Goal: Task Accomplishment & Management: Manage account settings

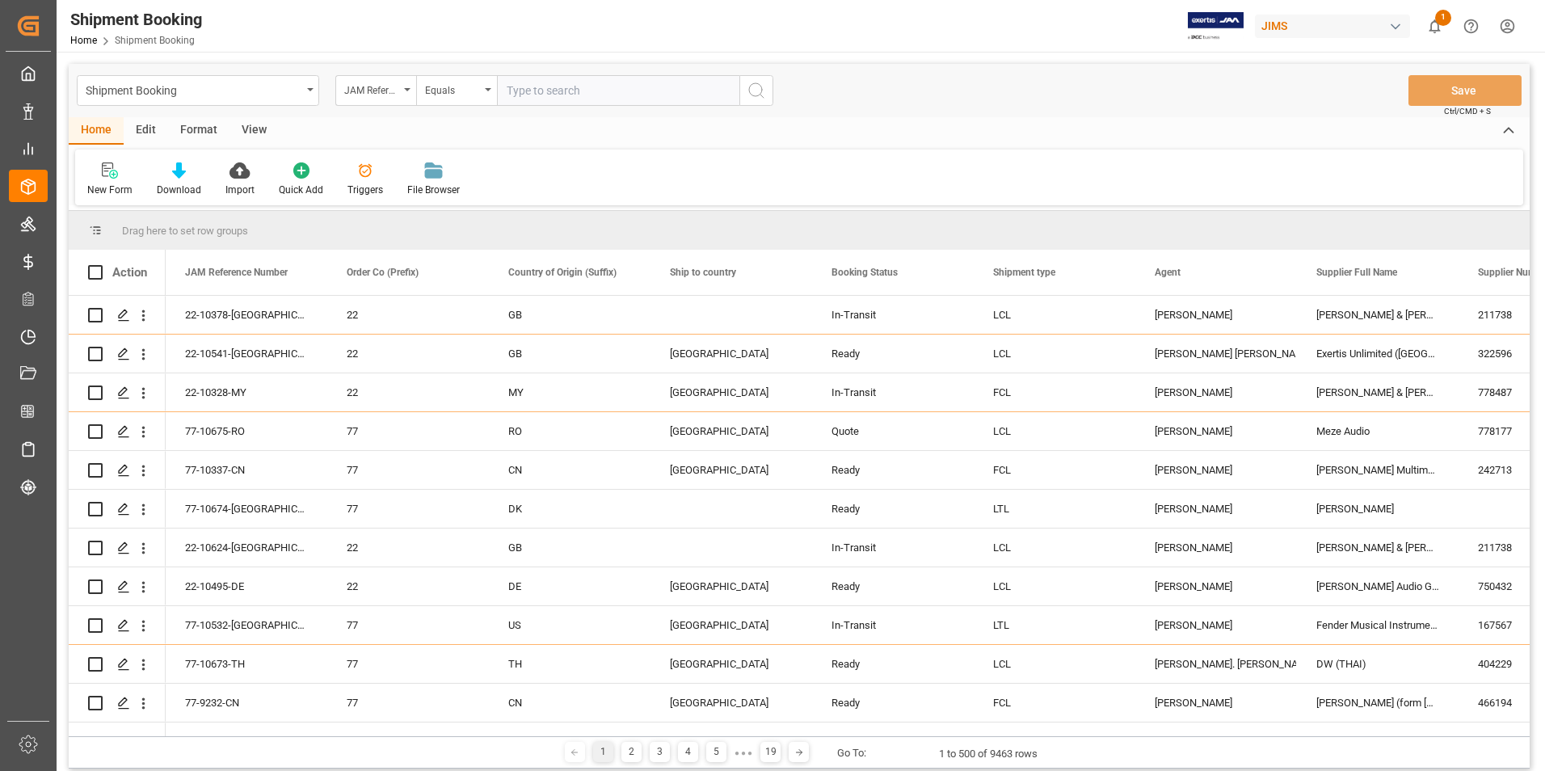
click at [531, 90] on input "text" at bounding box center [618, 90] width 242 height 31
paste input "77-10449-US"
type input "77-10449-US"
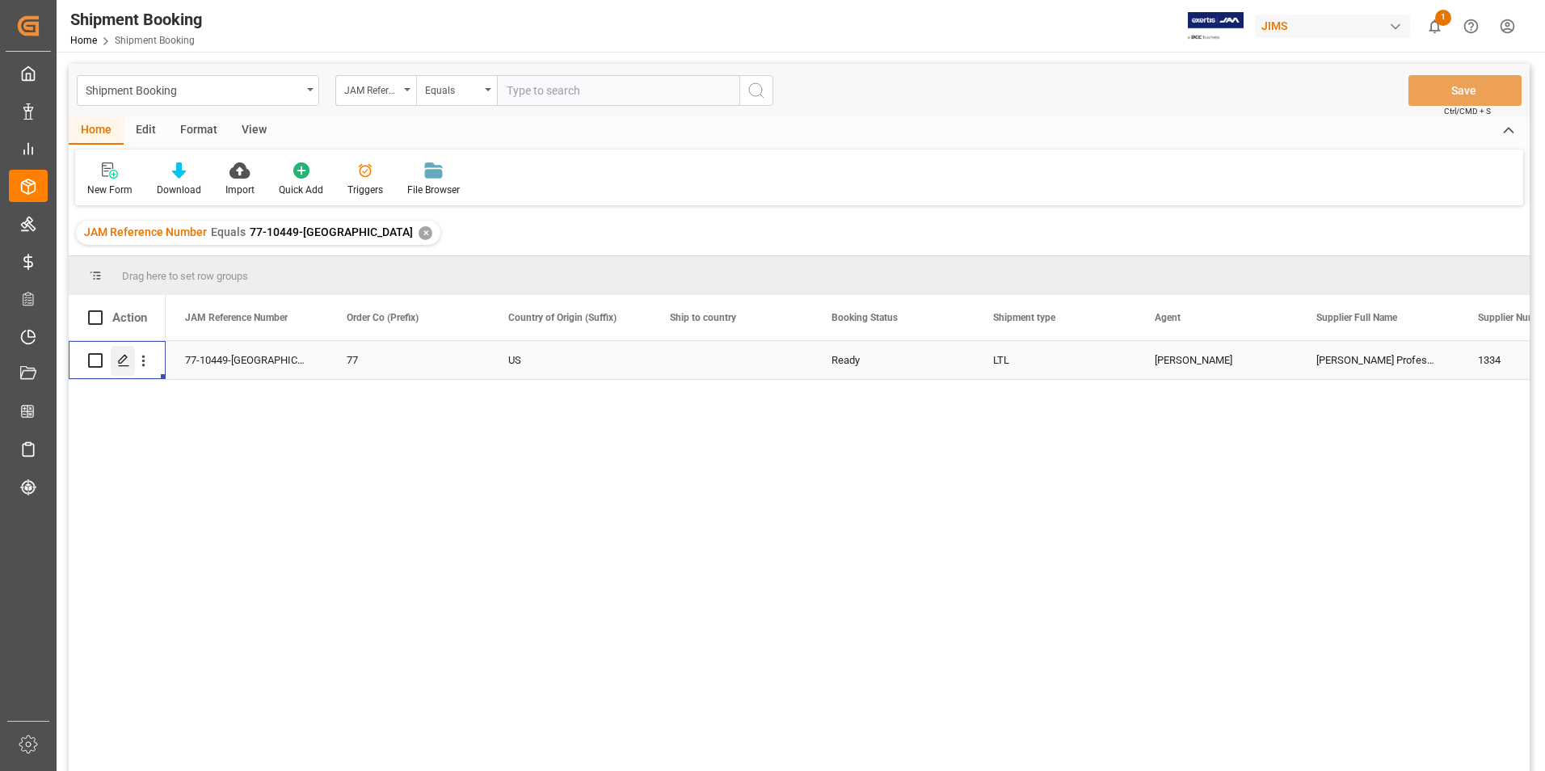
click at [124, 358] on icon "Press SPACE to select this row." at bounding box center [123, 360] width 13 height 13
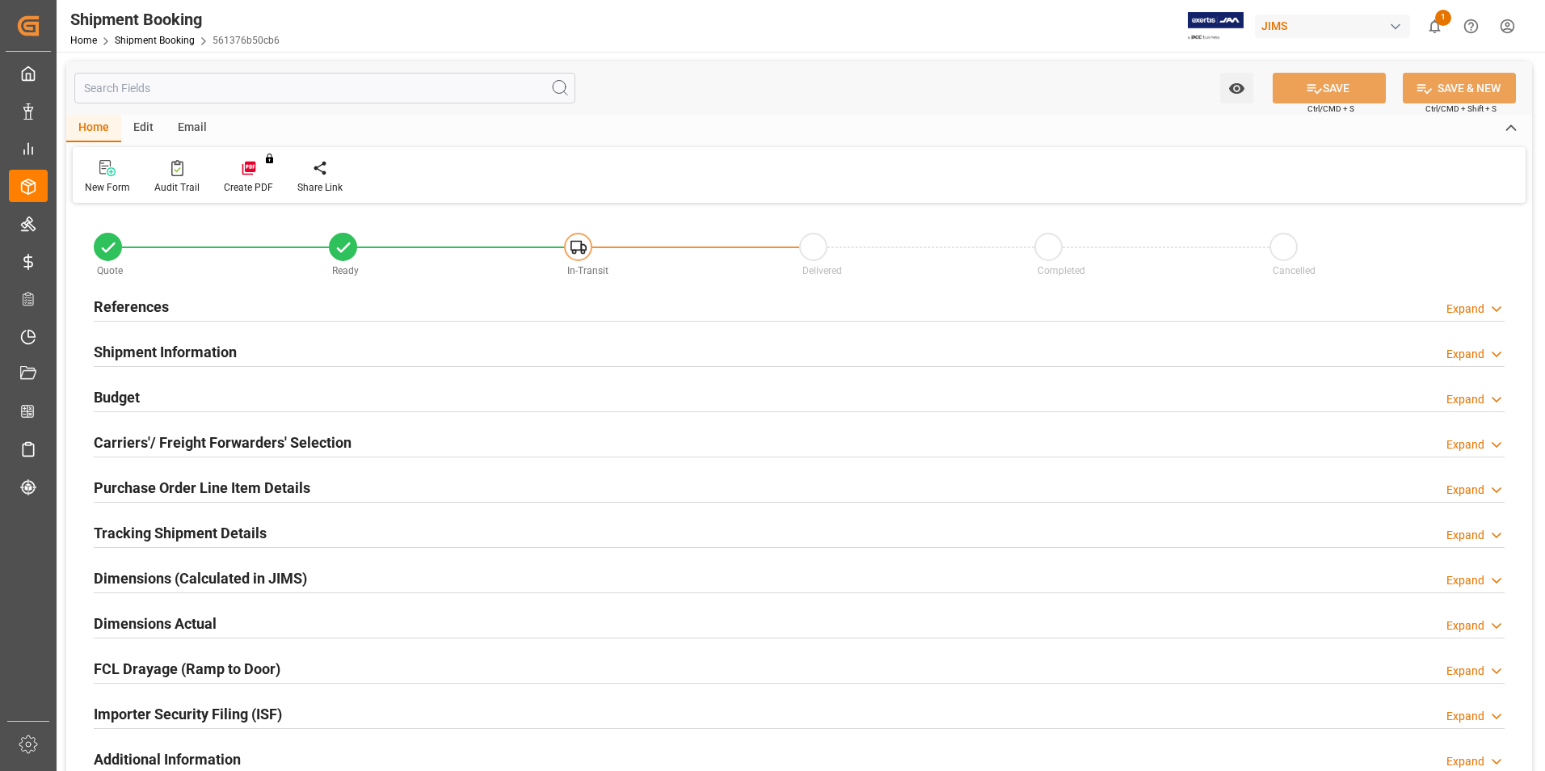
type input "42"
click at [177, 352] on h2 "Shipment Information" at bounding box center [165, 352] width 143 height 22
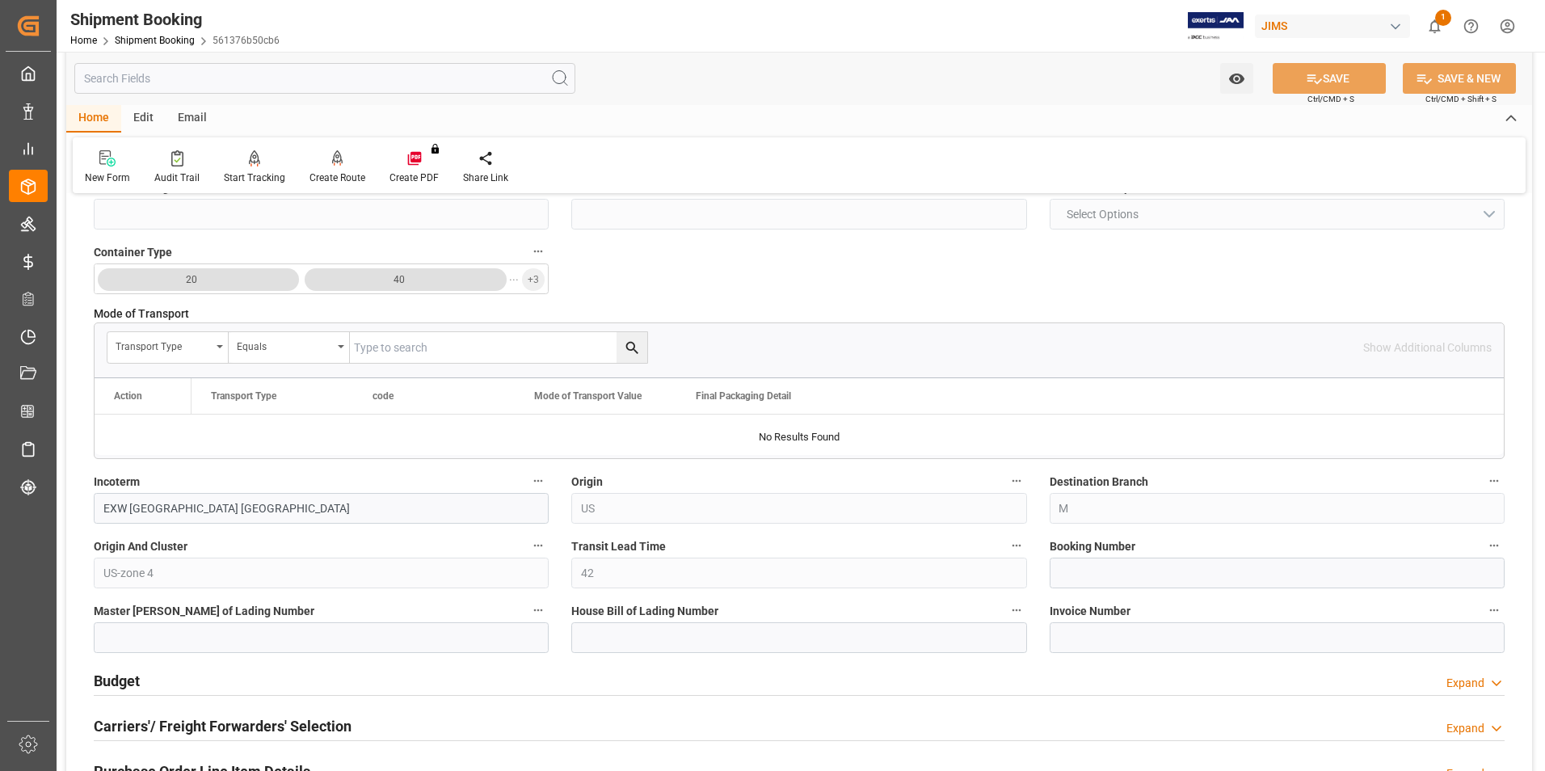
scroll to position [404, 0]
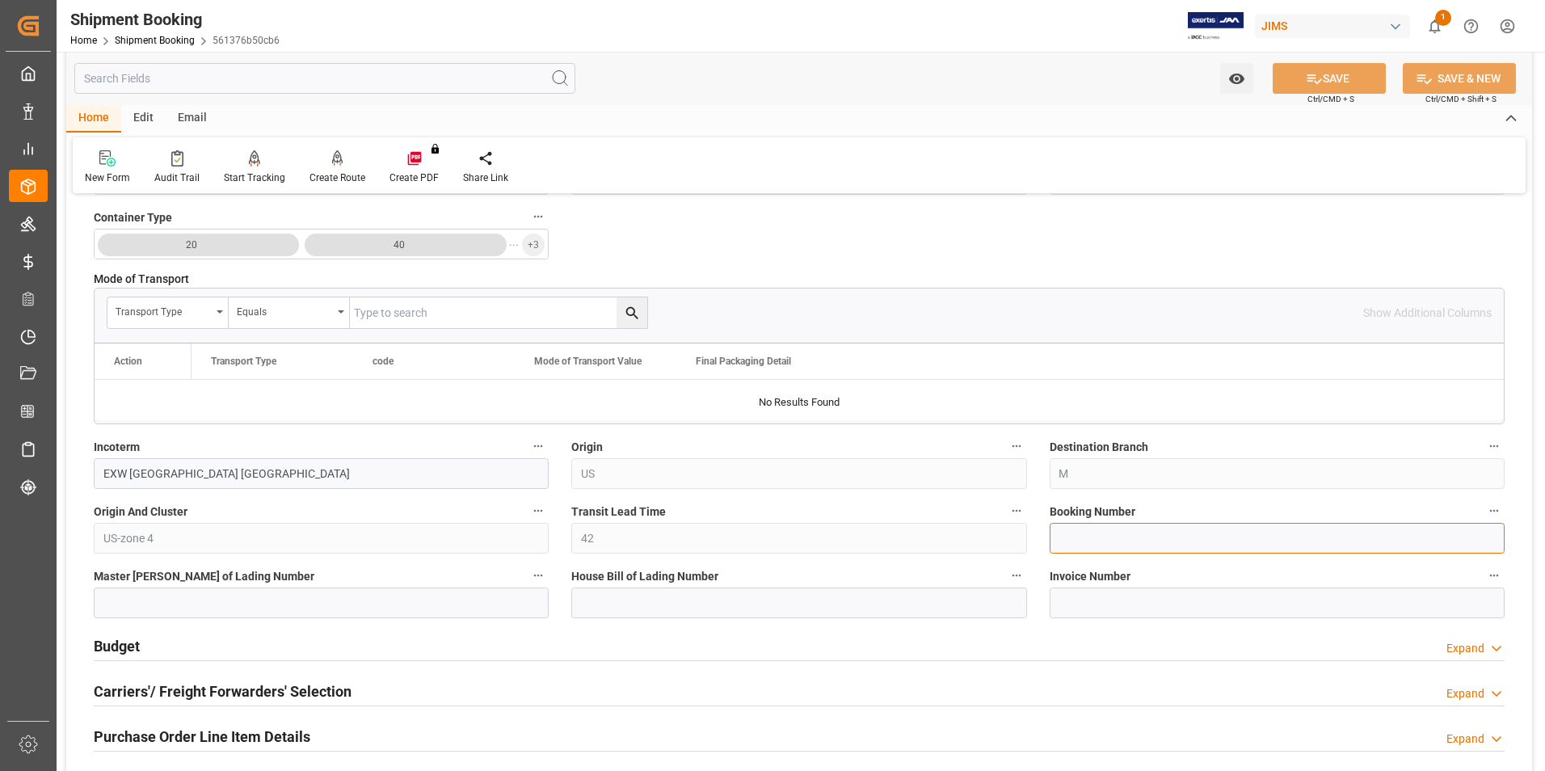
click at [1103, 541] on input at bounding box center [1276, 538] width 455 height 31
paste input "1Z08685A6870454971"
type input "1Z08685A6870454971"
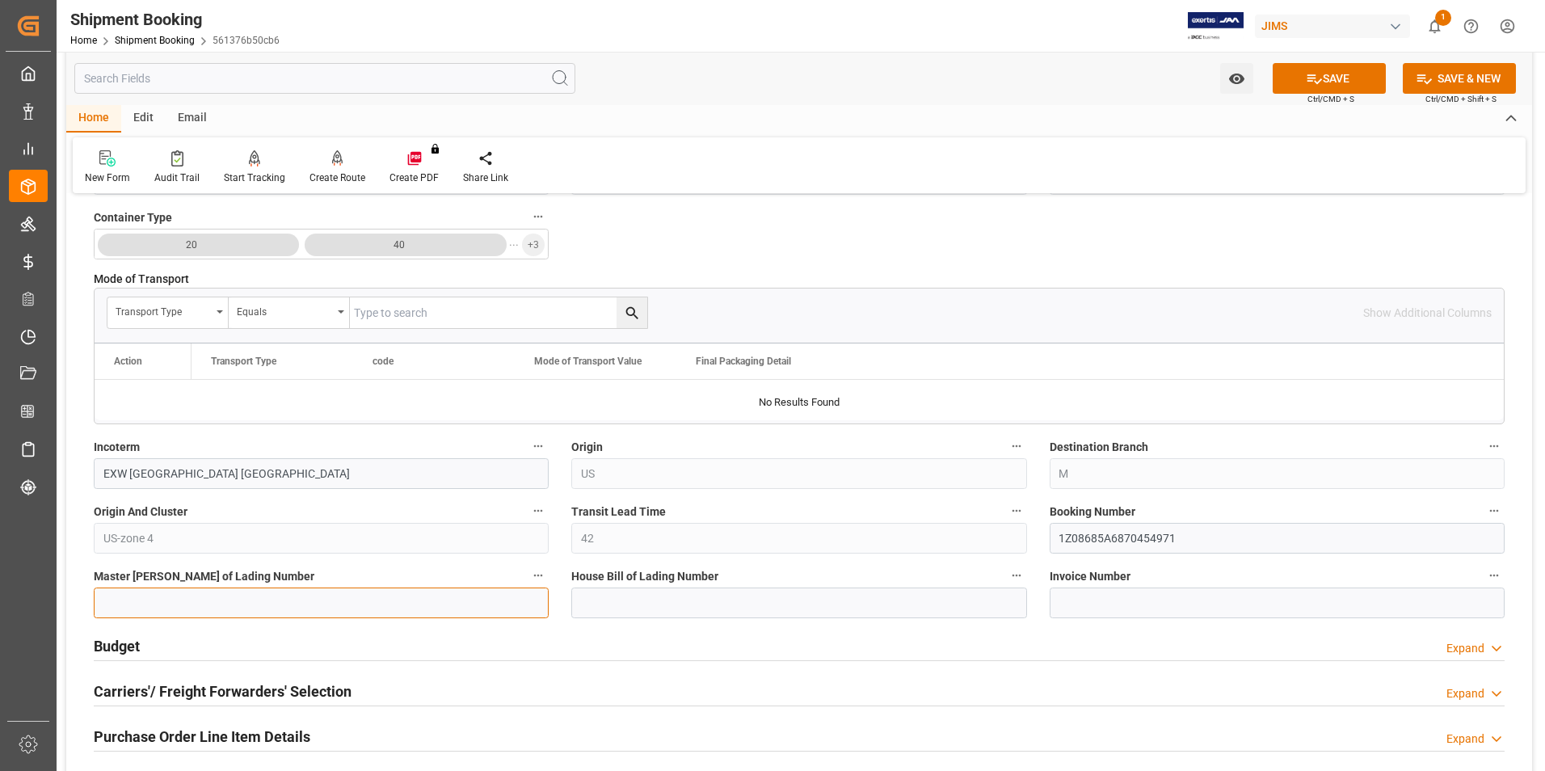
click at [296, 600] on input at bounding box center [321, 602] width 455 height 31
paste input "1Z08685A6870454971"
type input "1Z08685A6870454971"
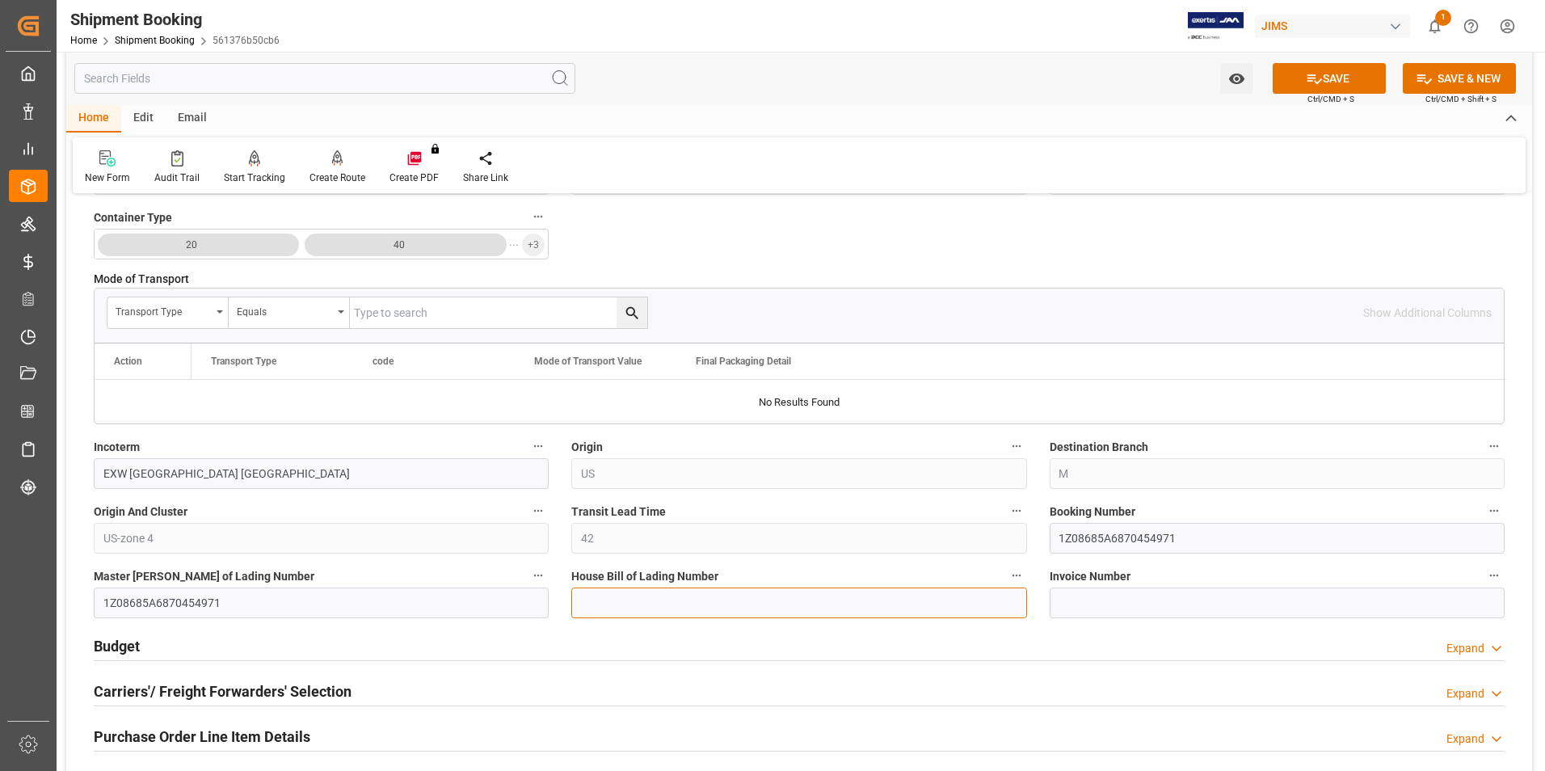
click at [612, 598] on input at bounding box center [798, 602] width 455 height 31
paste input "1Z08685A6870454971"
type input "1Z08685A6870454971"
click at [1314, 80] on icon at bounding box center [1313, 78] width 17 height 17
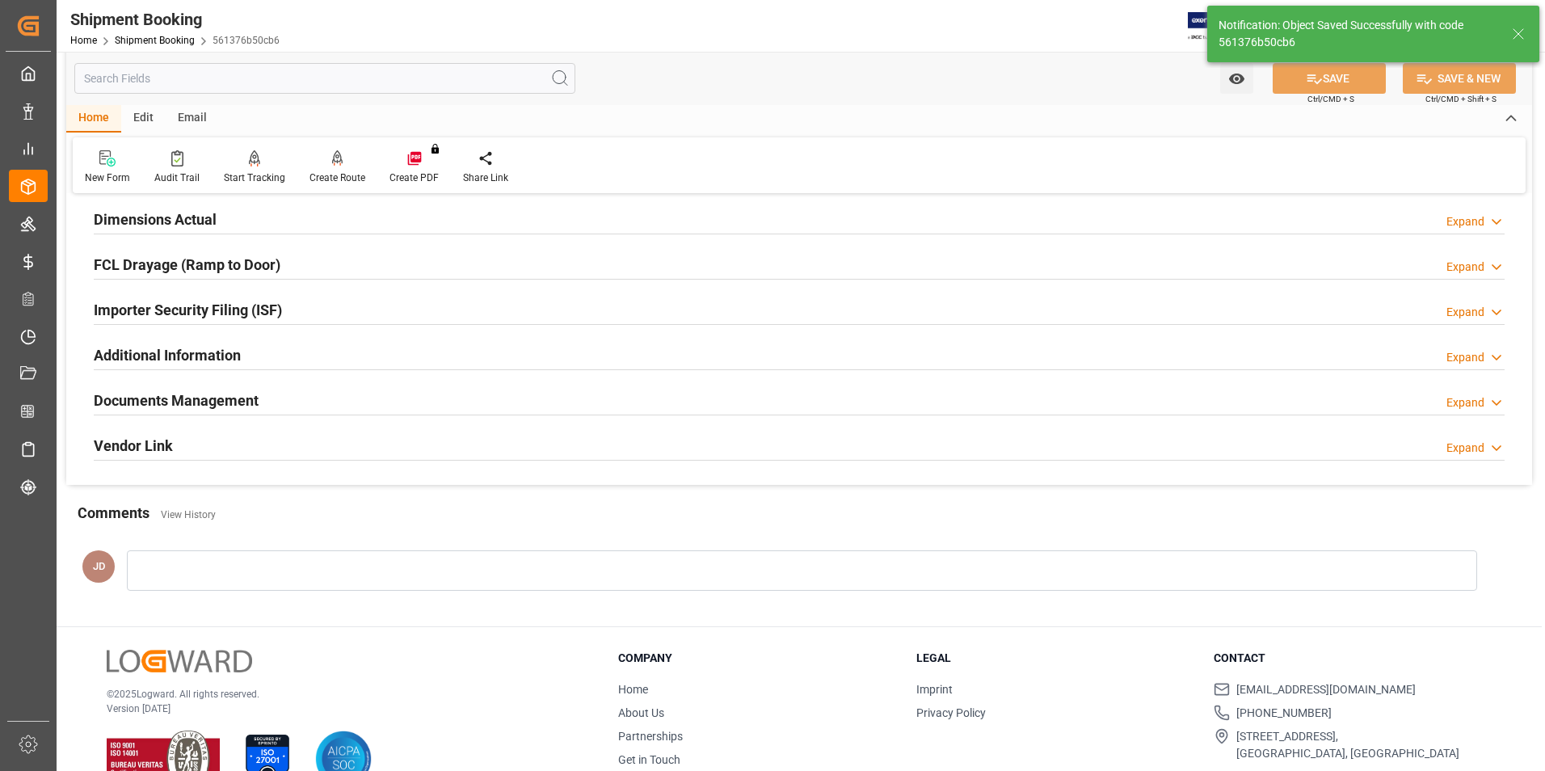
scroll to position [0, 0]
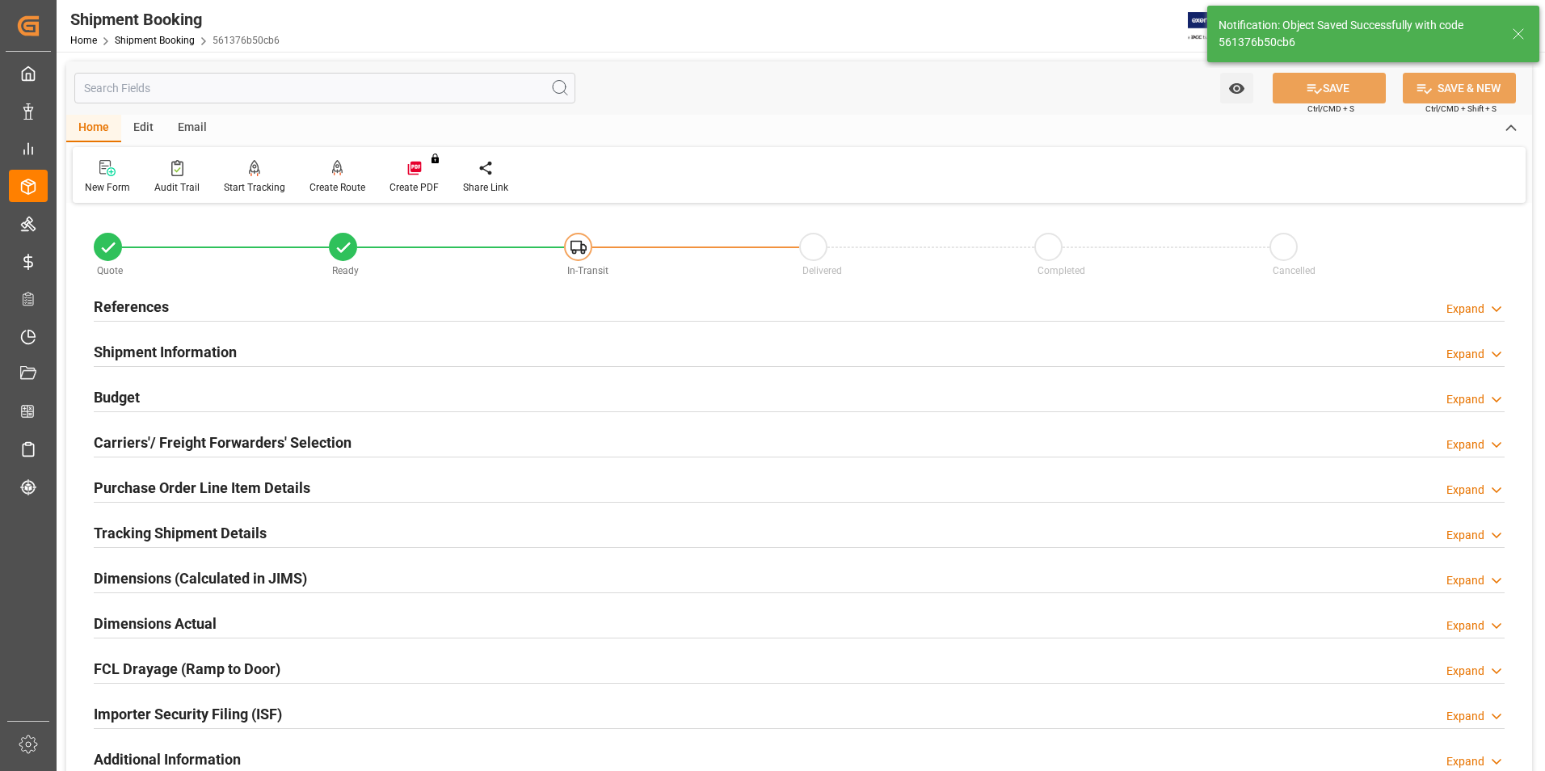
click at [122, 392] on h2 "Budget" at bounding box center [117, 397] width 46 height 22
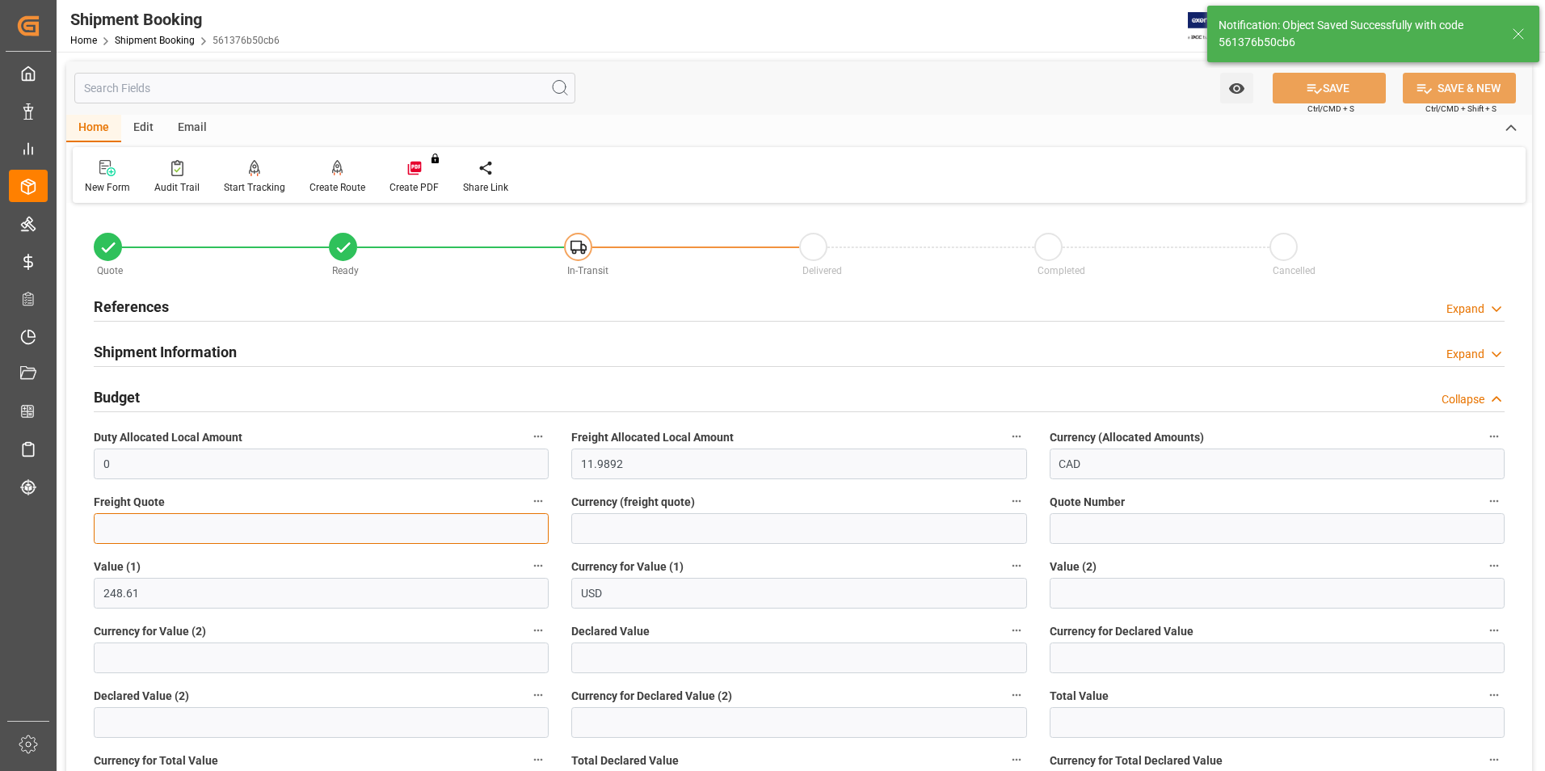
click at [195, 538] on input "text" at bounding box center [321, 528] width 455 height 31
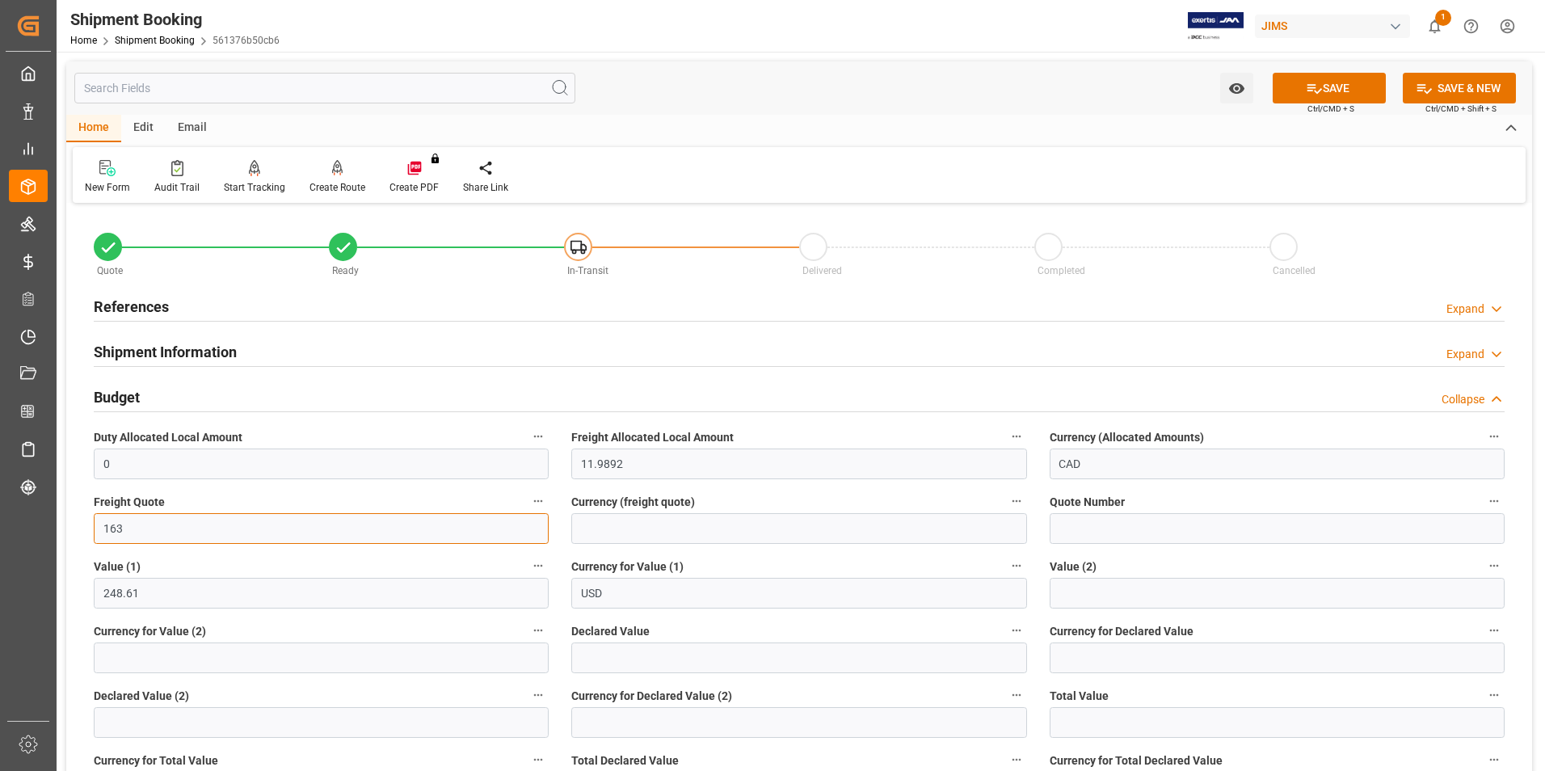
type input "163"
click at [642, 528] on input at bounding box center [798, 528] width 455 height 31
type input "cad"
type input "77-10524-US"
type input "usd"
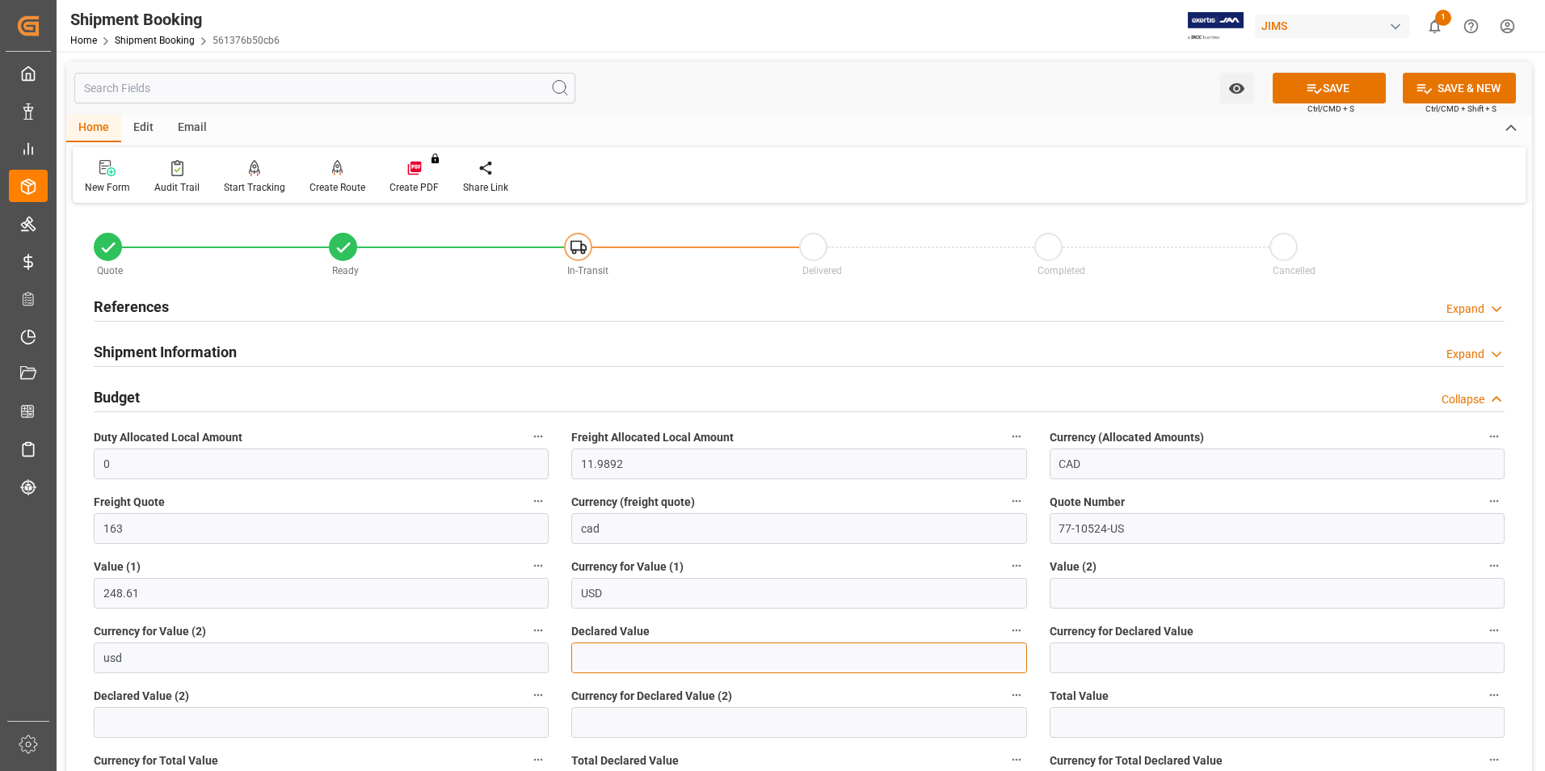
type input "70"
type input "usd"
type input "70"
type input "usd"
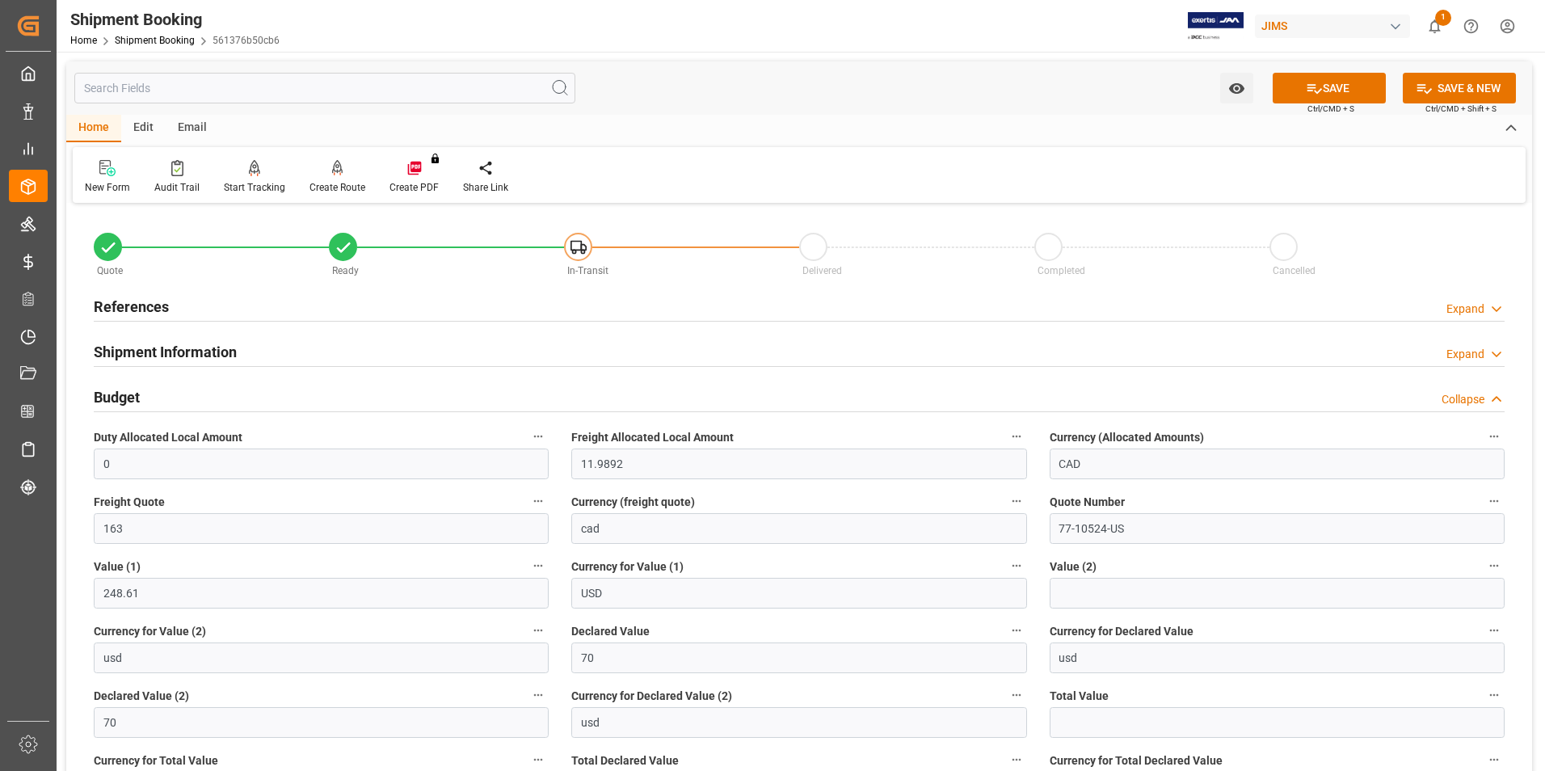
type input "70"
type input "usd"
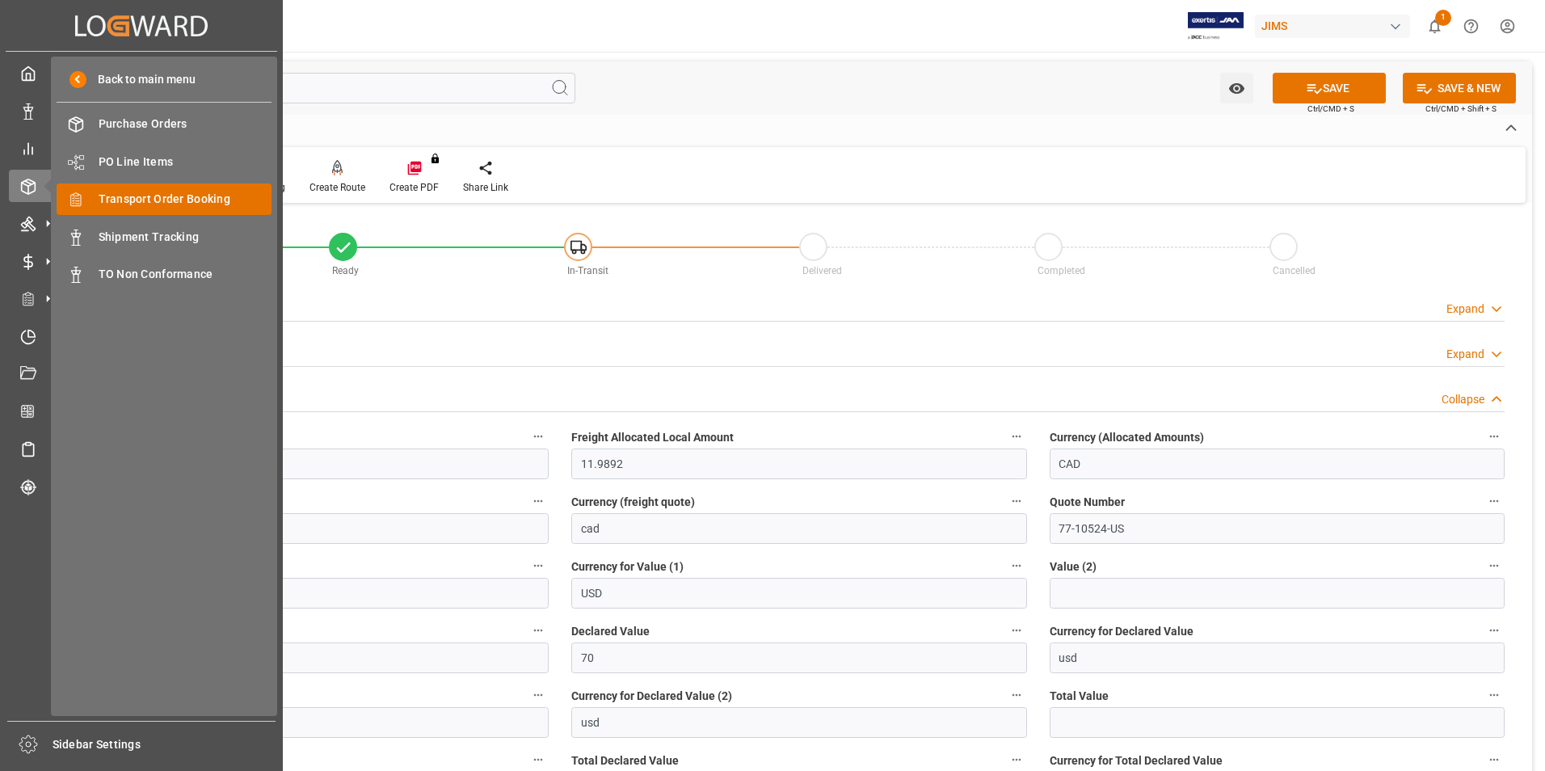
click at [124, 192] on span "Transport Order Booking" at bounding box center [186, 199] width 174 height 17
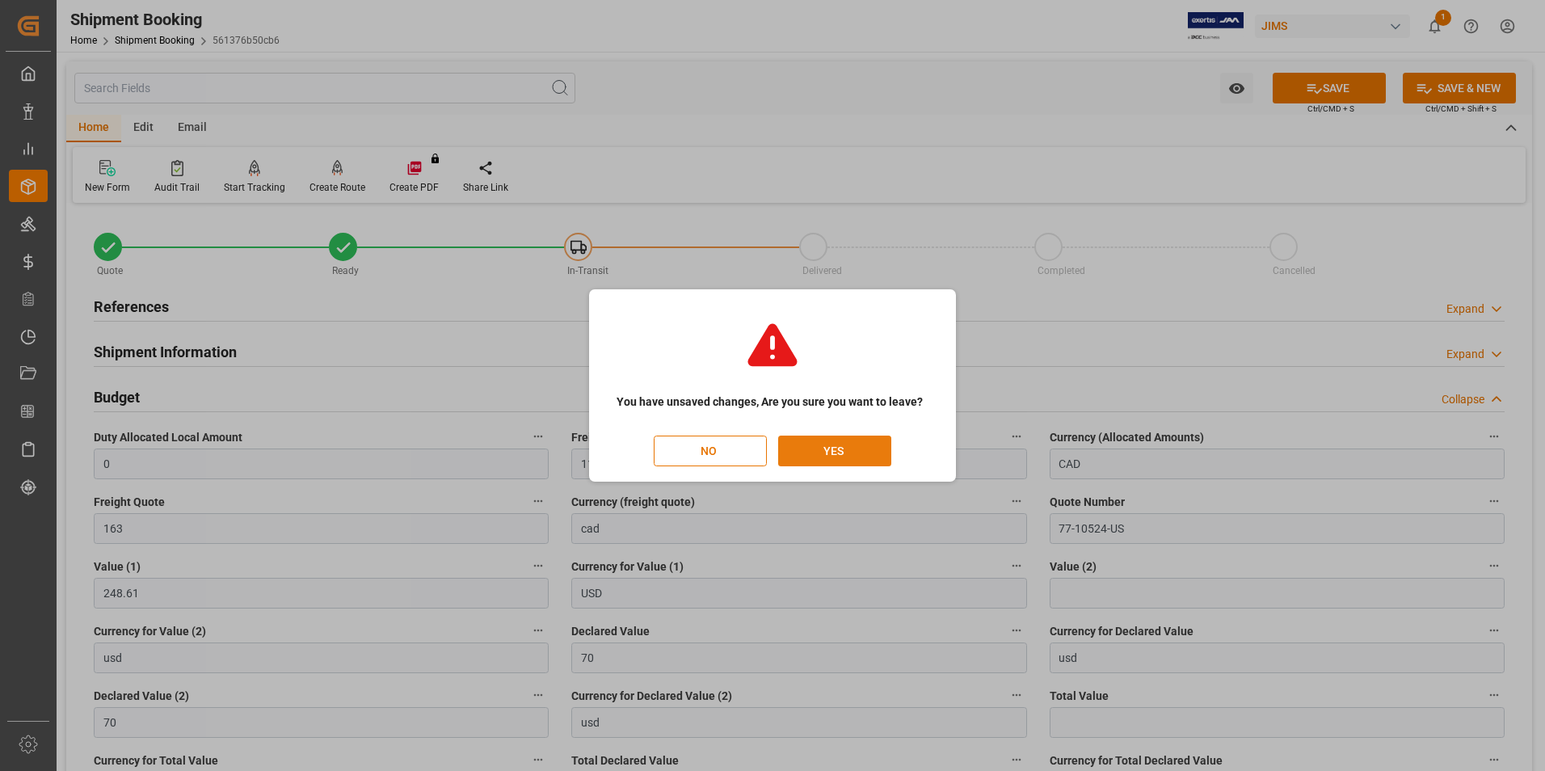
click at [804, 453] on button "YES" at bounding box center [834, 450] width 113 height 31
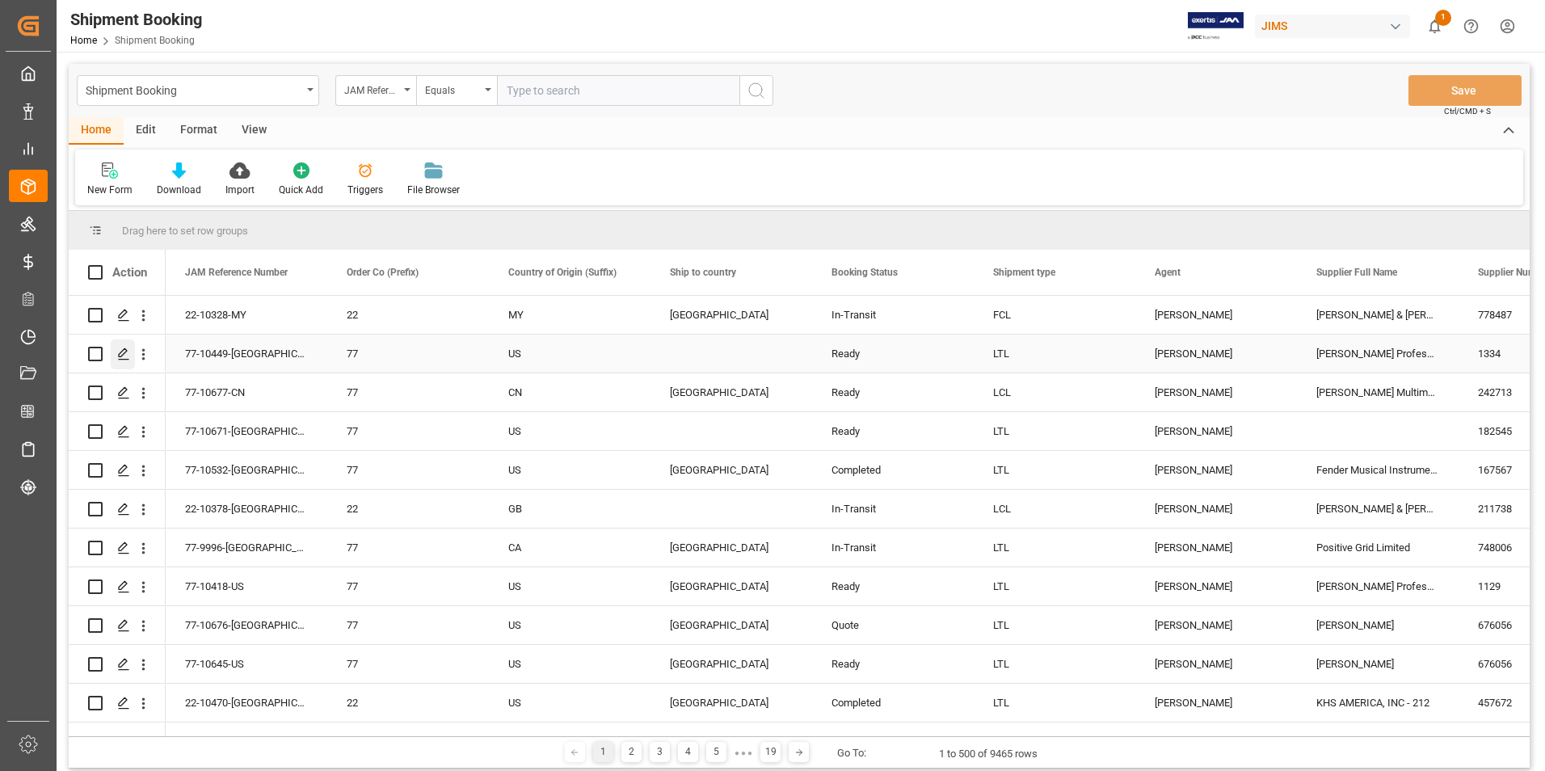
click at [125, 355] on icon "Press SPACE to select this row." at bounding box center [123, 353] width 13 height 13
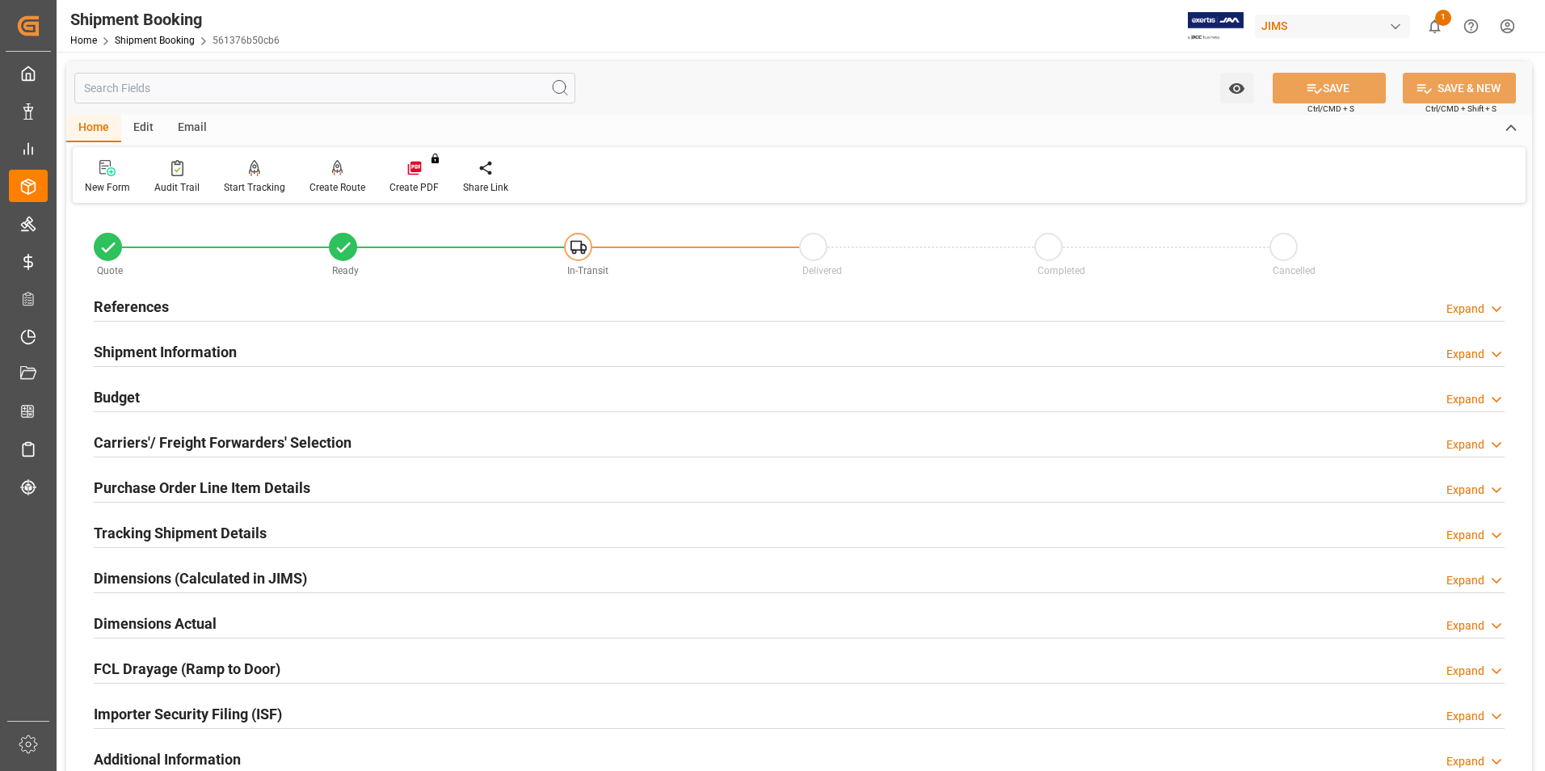
click at [125, 347] on h2 "Shipment Information" at bounding box center [165, 352] width 143 height 22
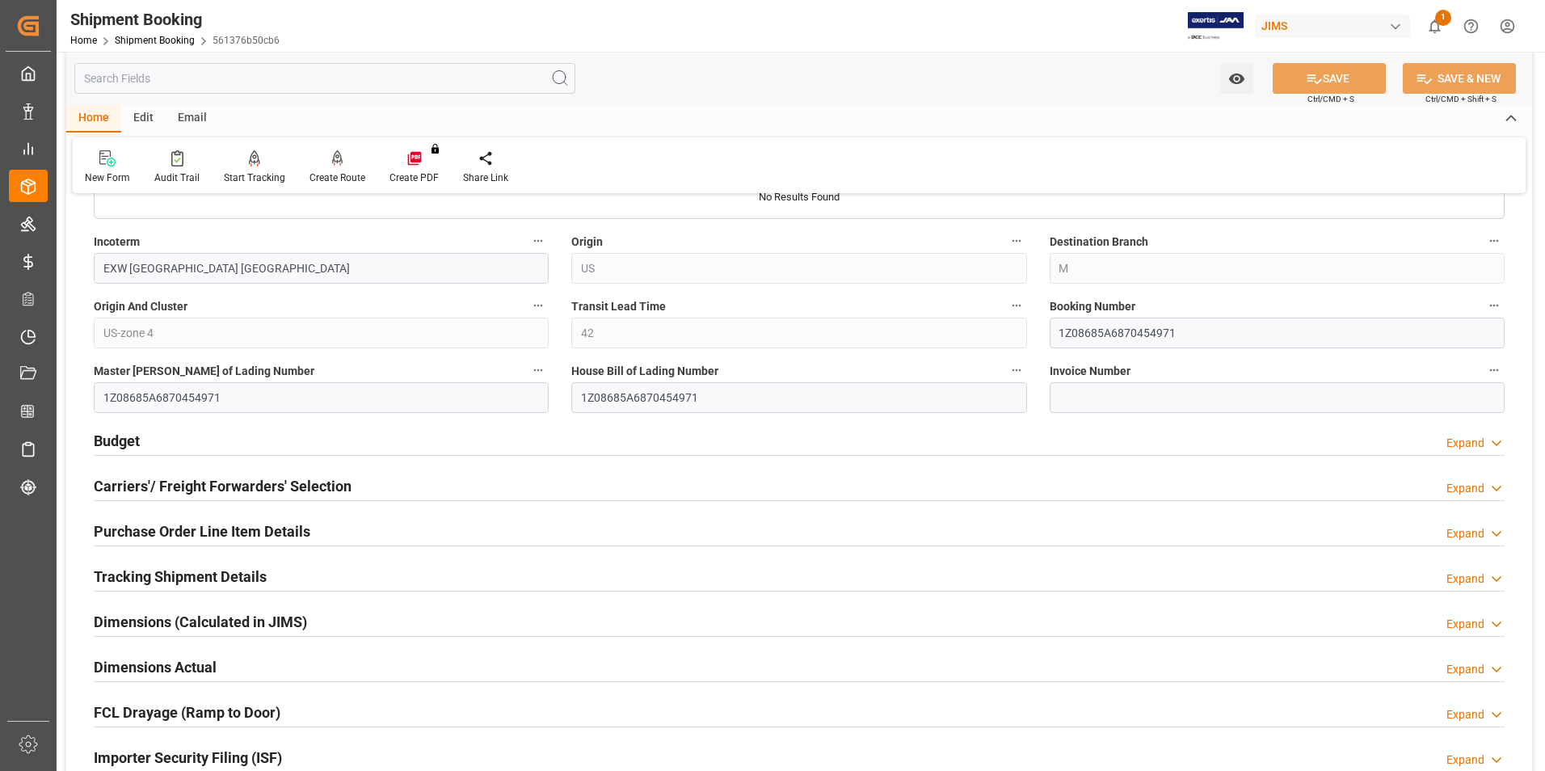
scroll to position [646, 0]
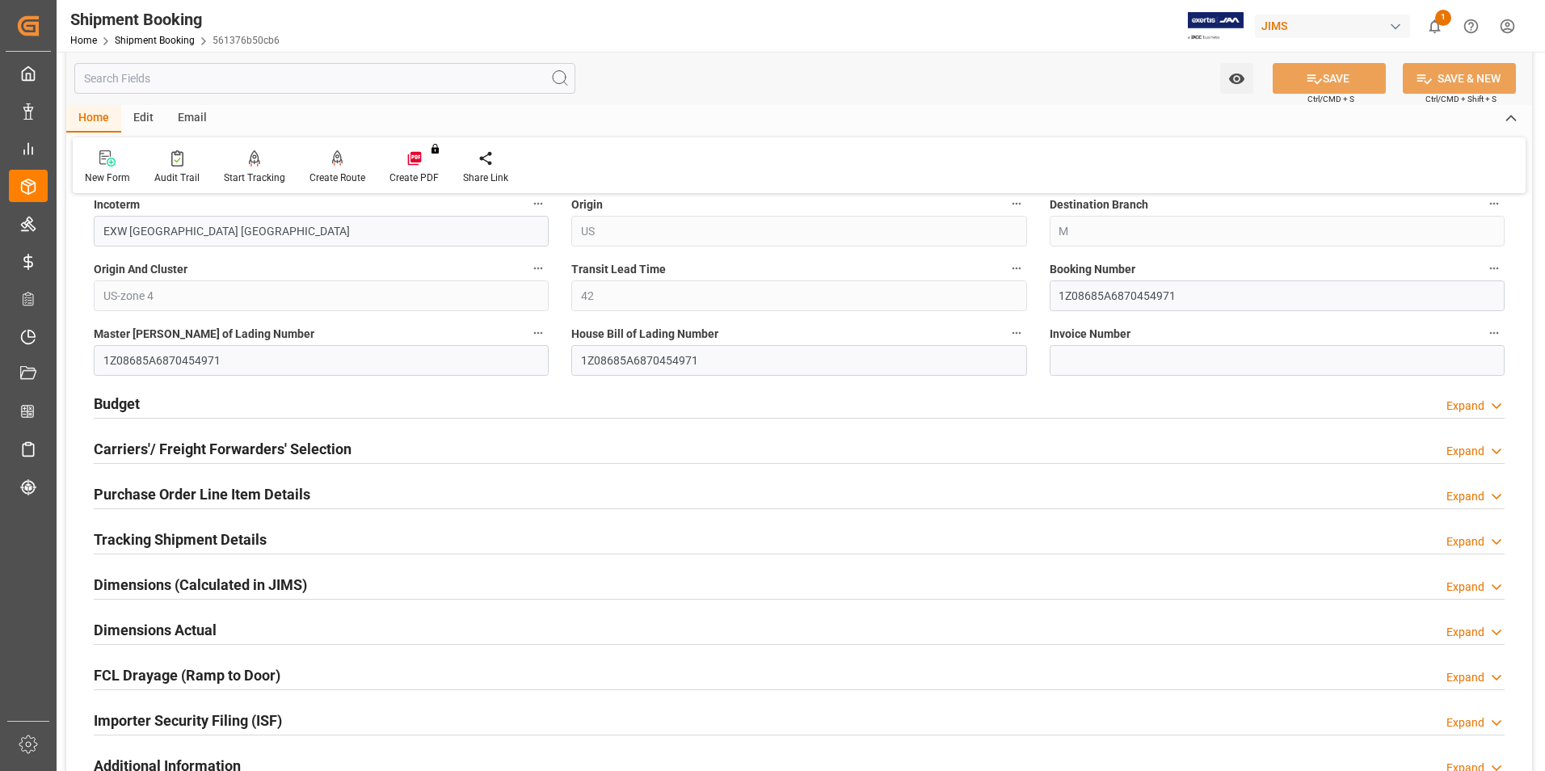
click at [129, 397] on h2 "Budget" at bounding box center [117, 404] width 46 height 22
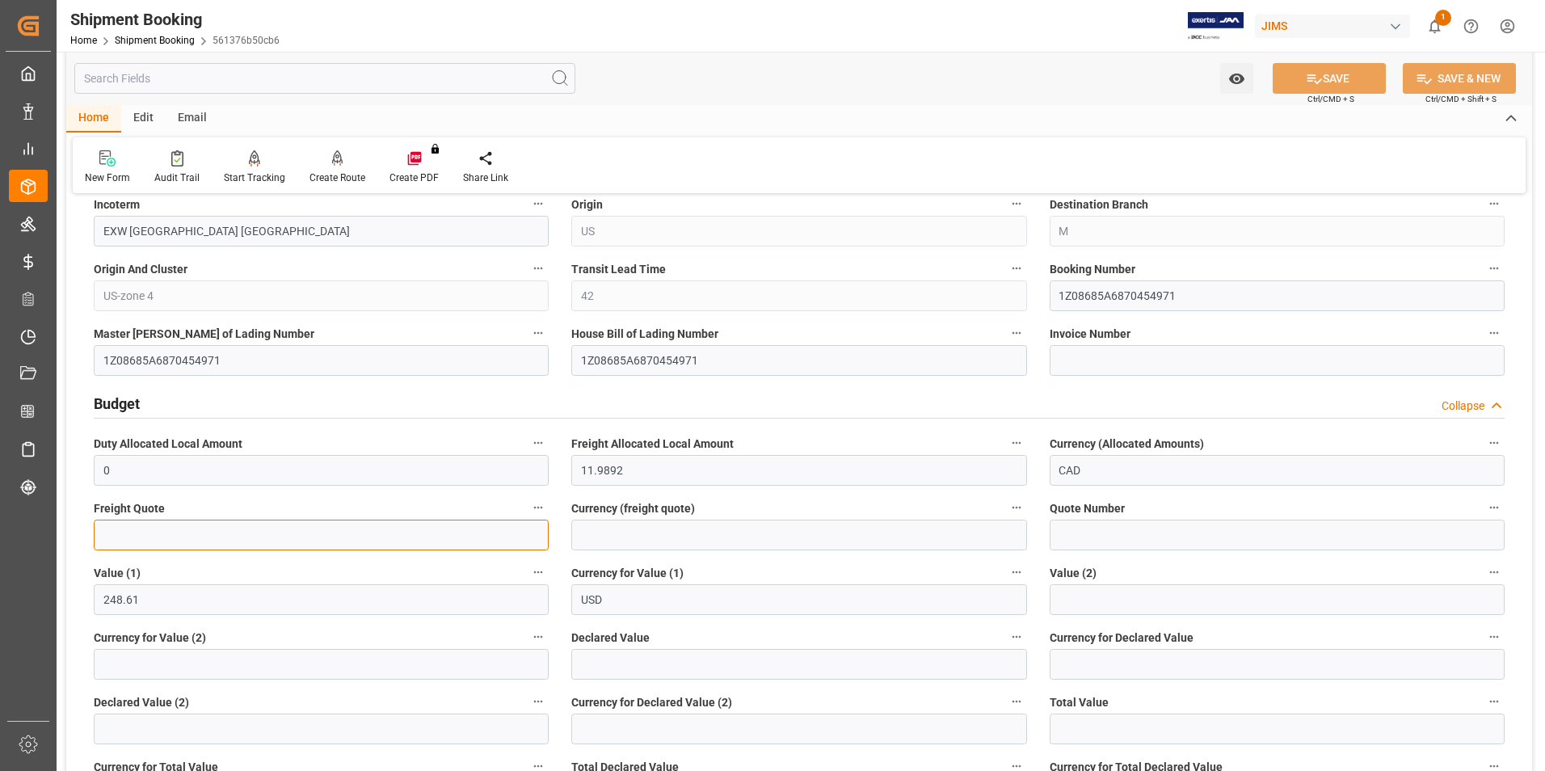
click at [216, 536] on input "text" at bounding box center [321, 534] width 455 height 31
type input "163"
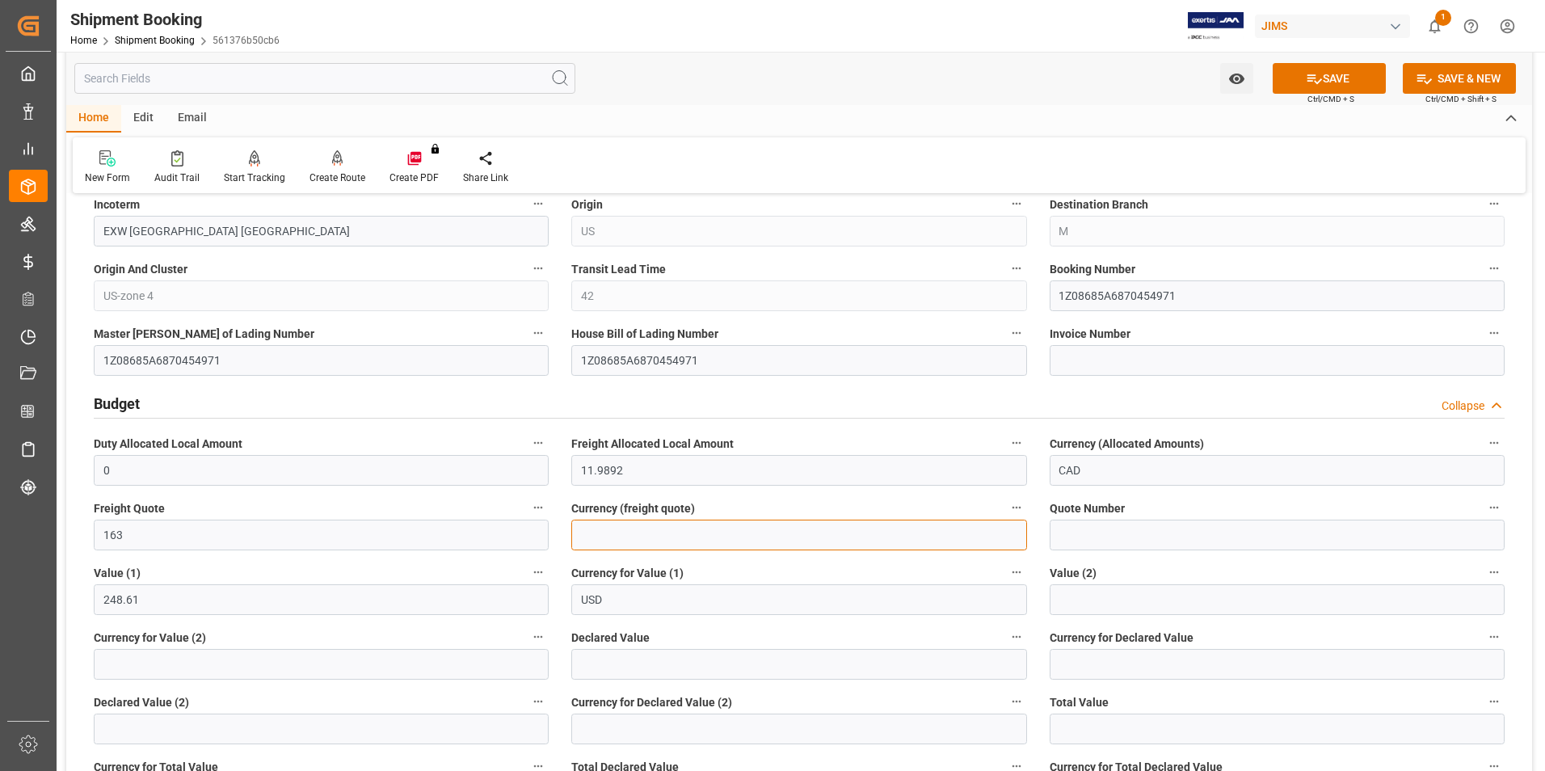
click at [610, 540] on input at bounding box center [798, 534] width 455 height 31
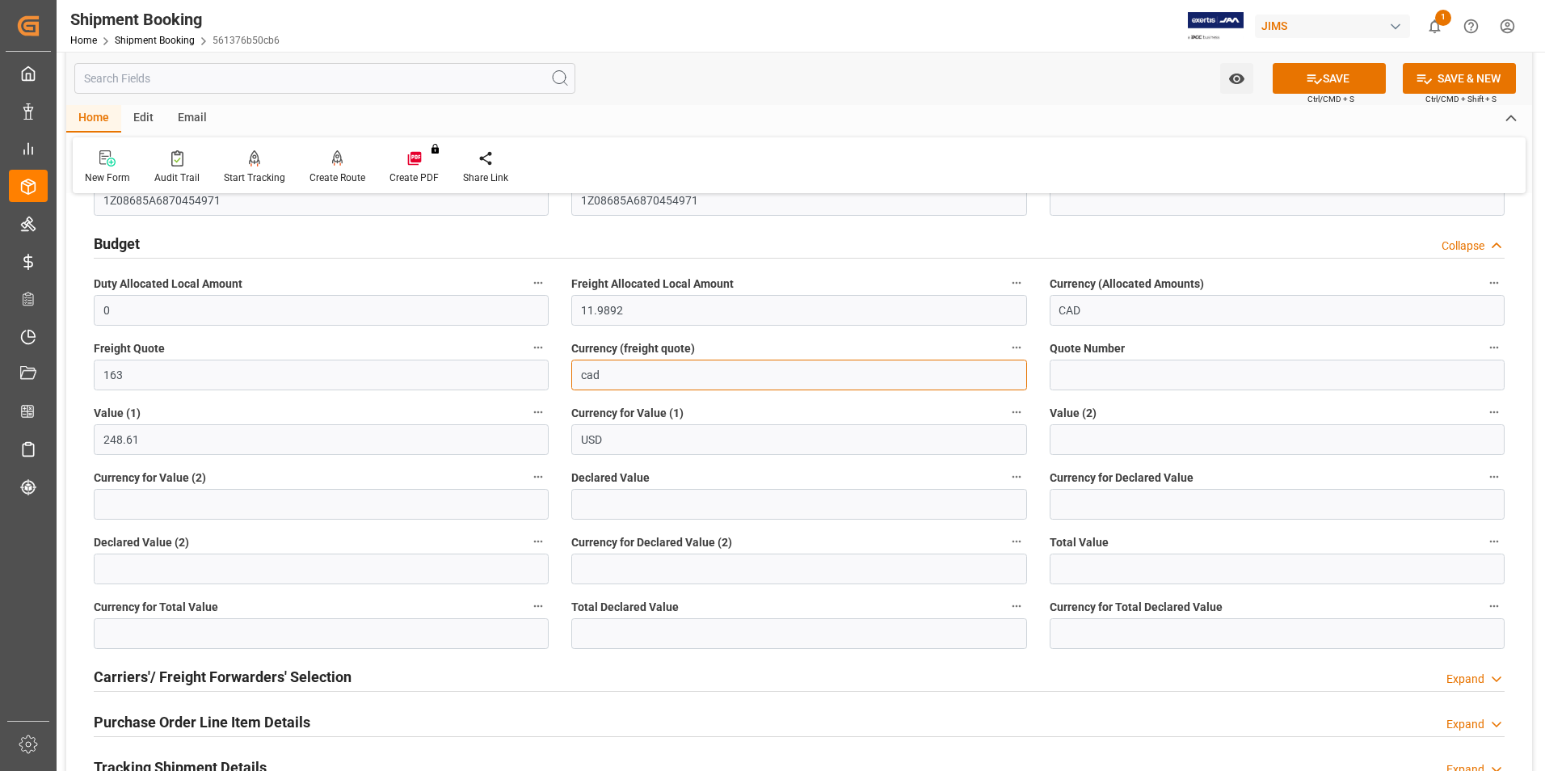
scroll to position [808, 0]
type input "cad"
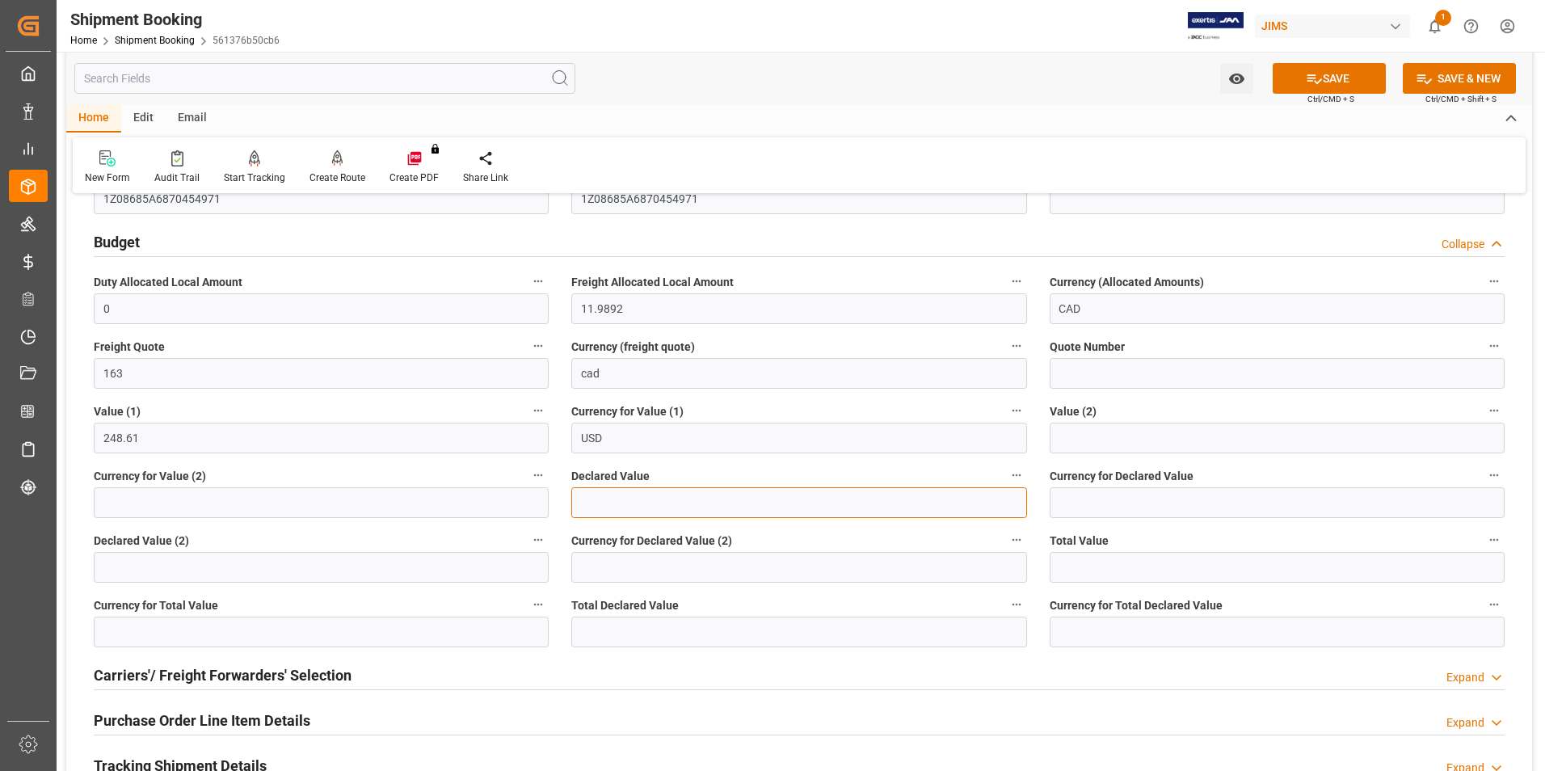
click at [607, 506] on input "text" at bounding box center [798, 502] width 455 height 31
type input "5359.39"
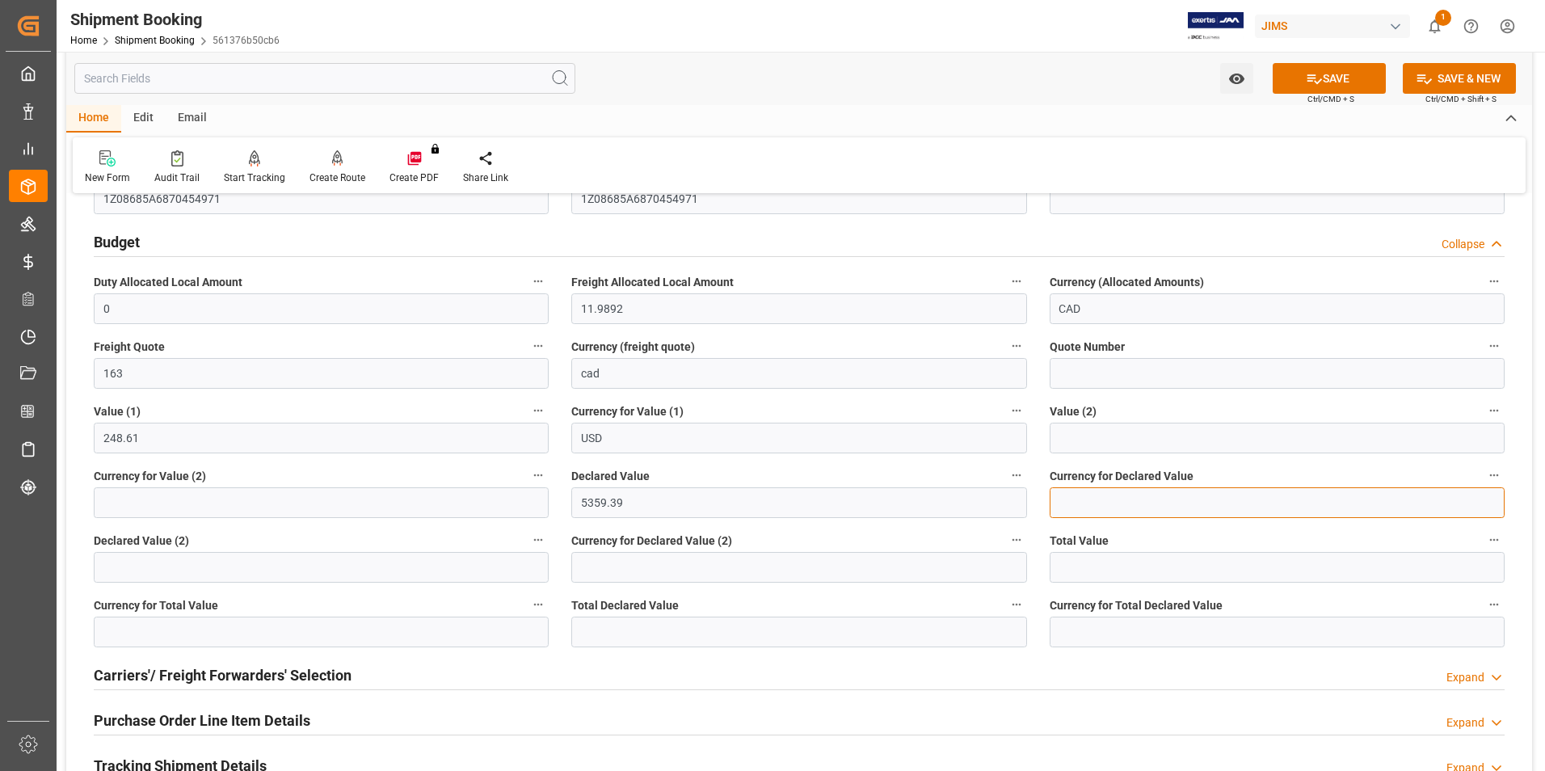
click at [1086, 504] on input at bounding box center [1276, 502] width 455 height 31
type input "usd"
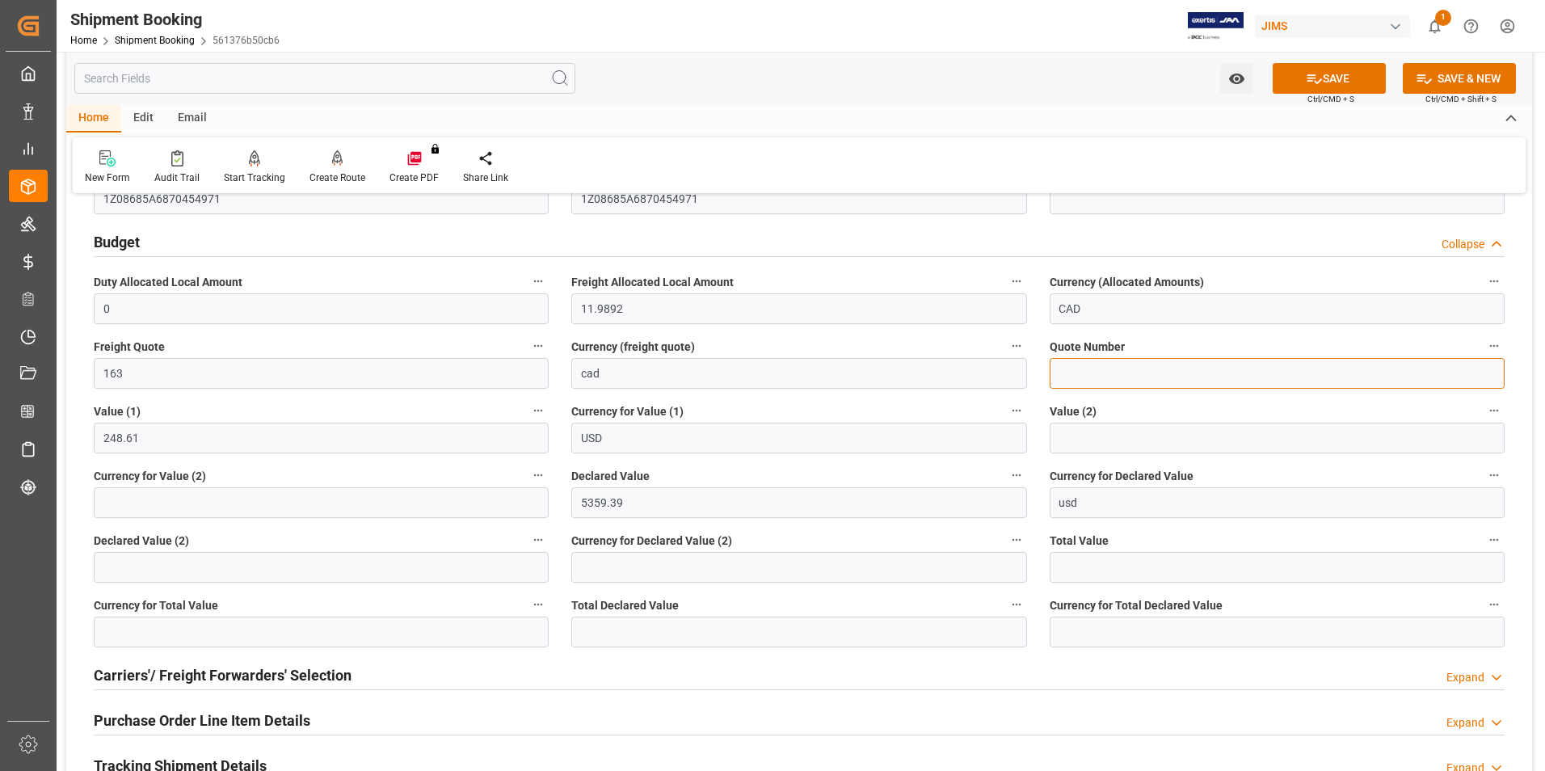
type input "77-10524-US"
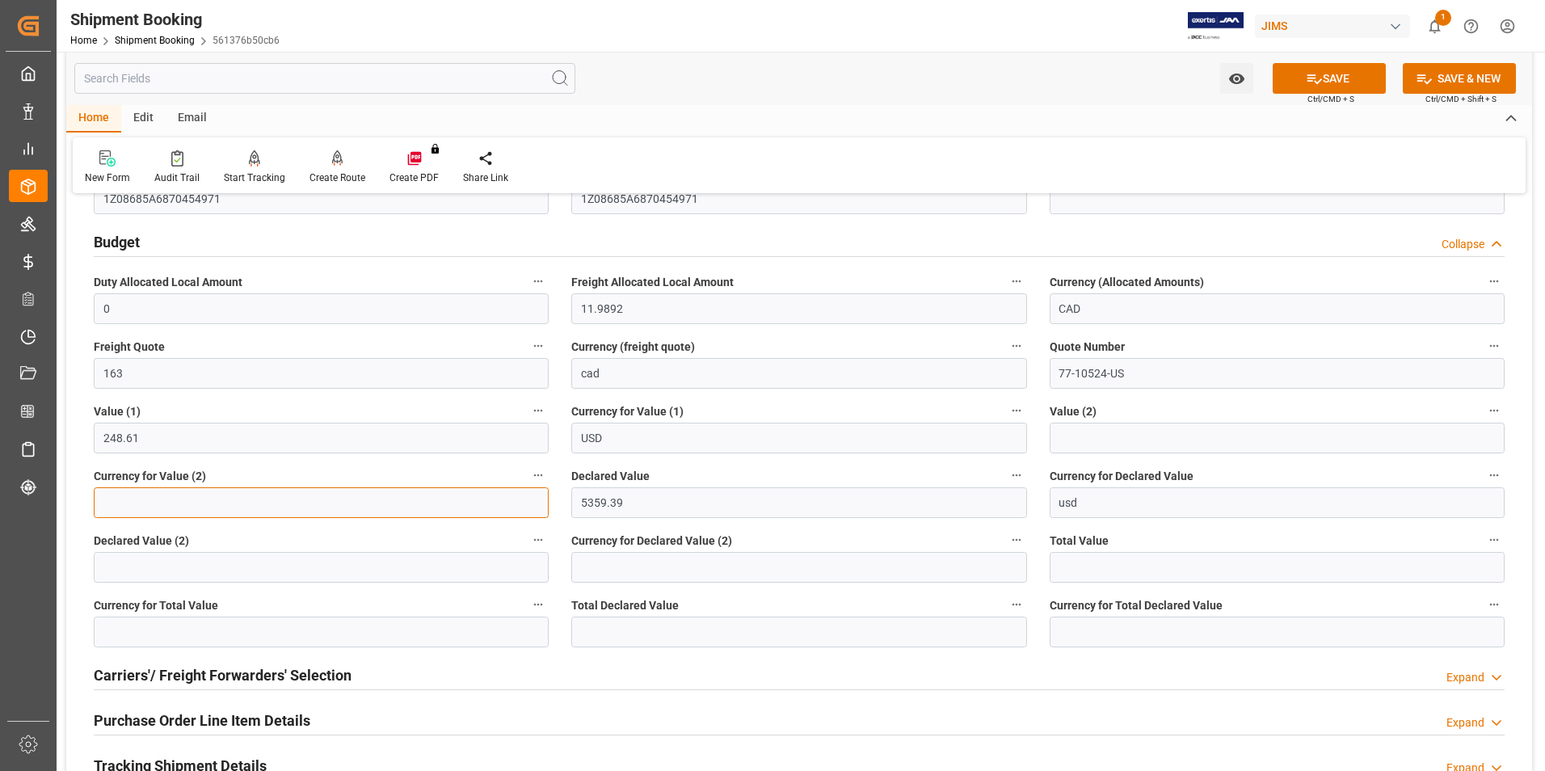
type input "usd"
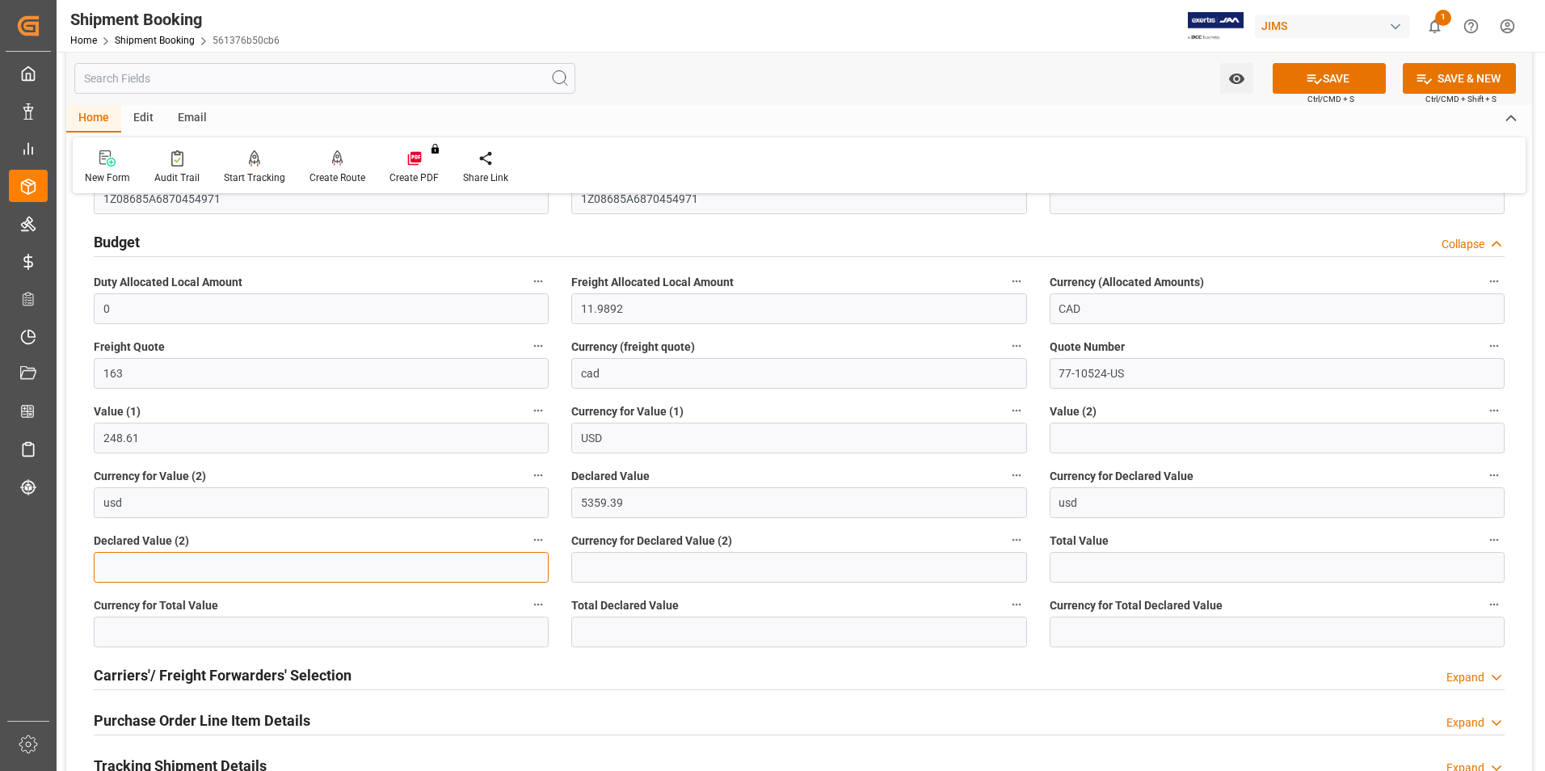
type input "70"
type input "usd"
type input "70"
type input "usd"
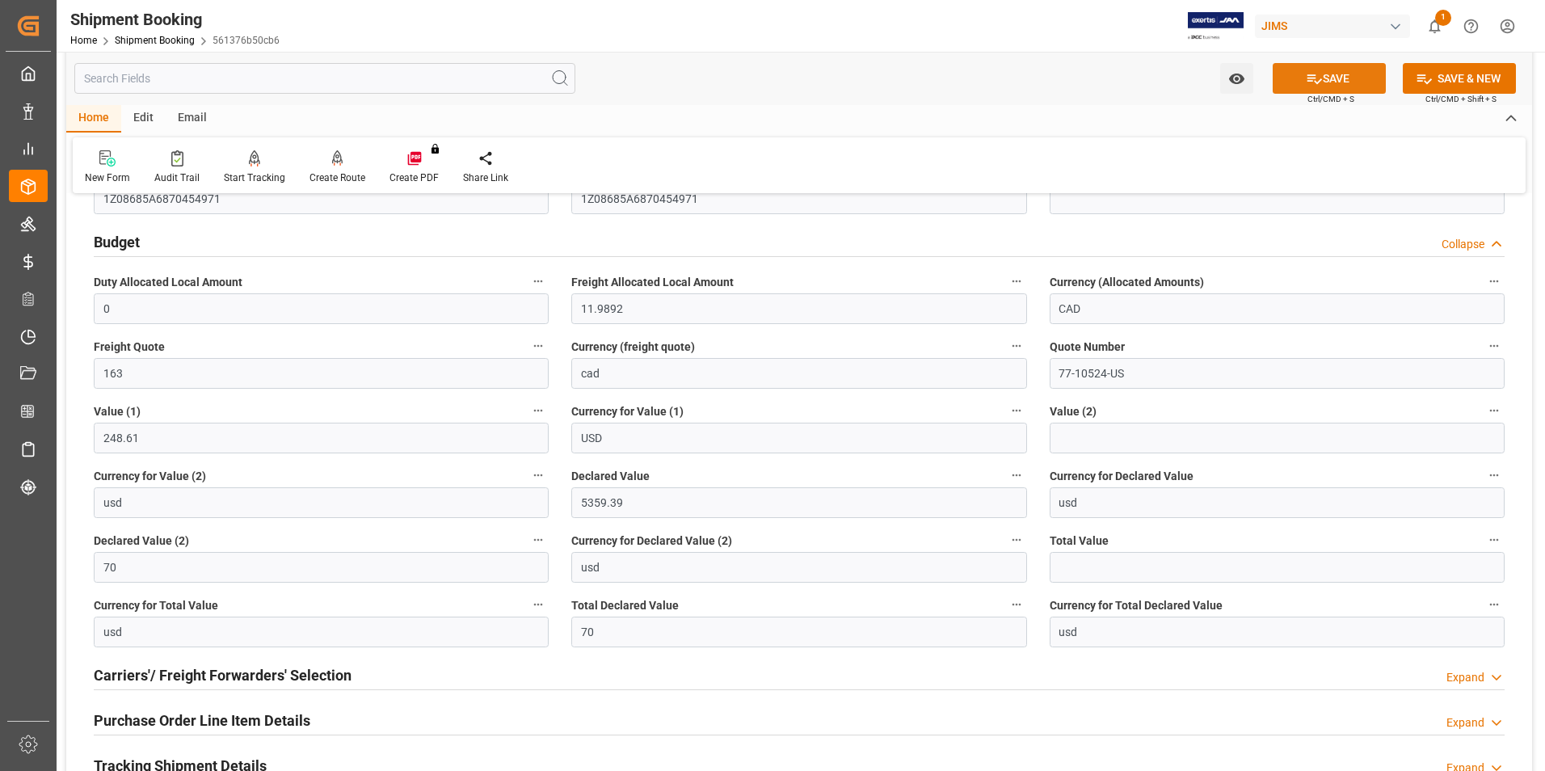
click at [1339, 82] on button "SAVE" at bounding box center [1328, 78] width 113 height 31
click at [162, 675] on h2 "Carriers'/ Freight Forwarders' Selection" at bounding box center [223, 675] width 258 height 22
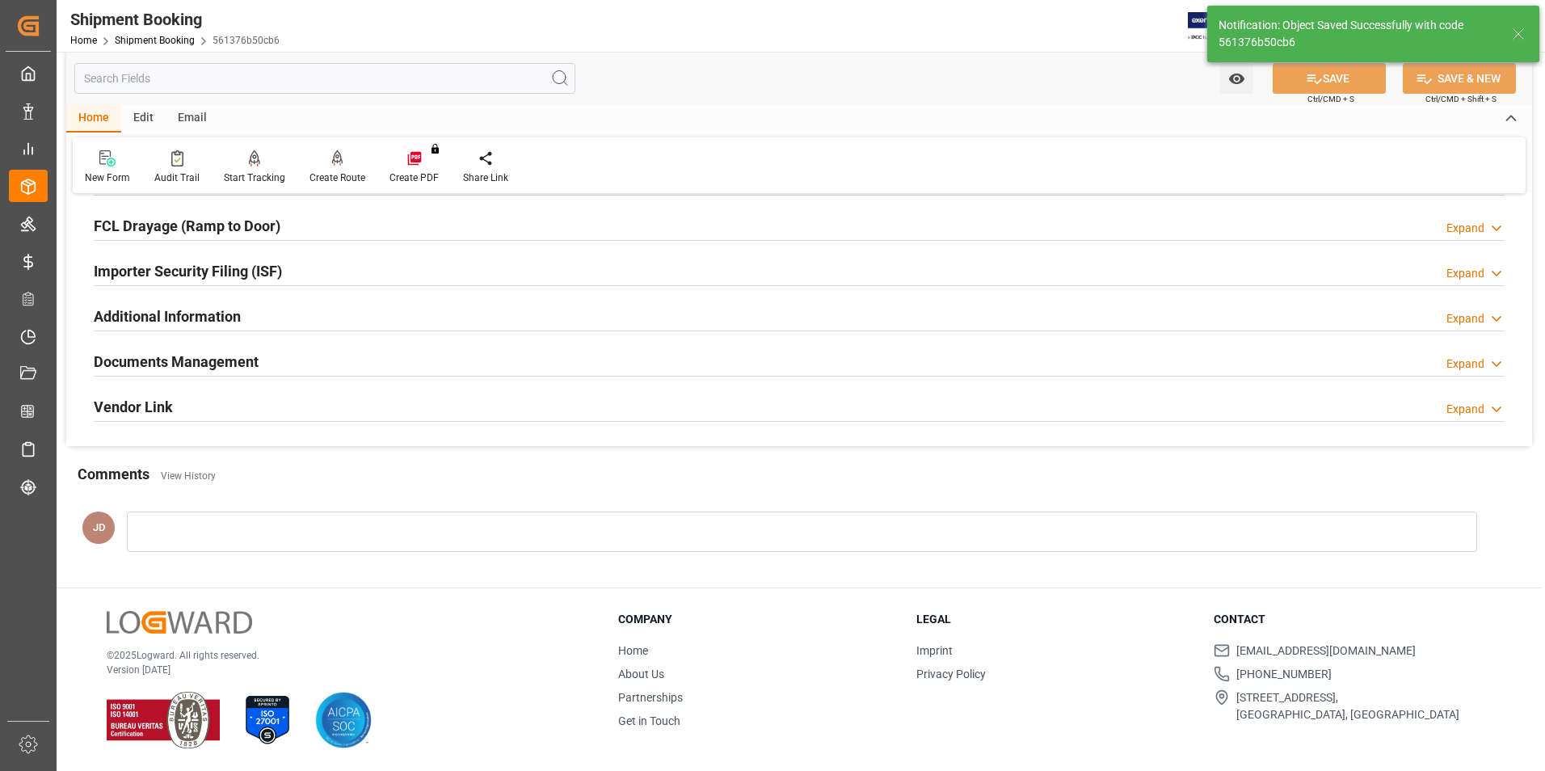
scroll to position [155, 0]
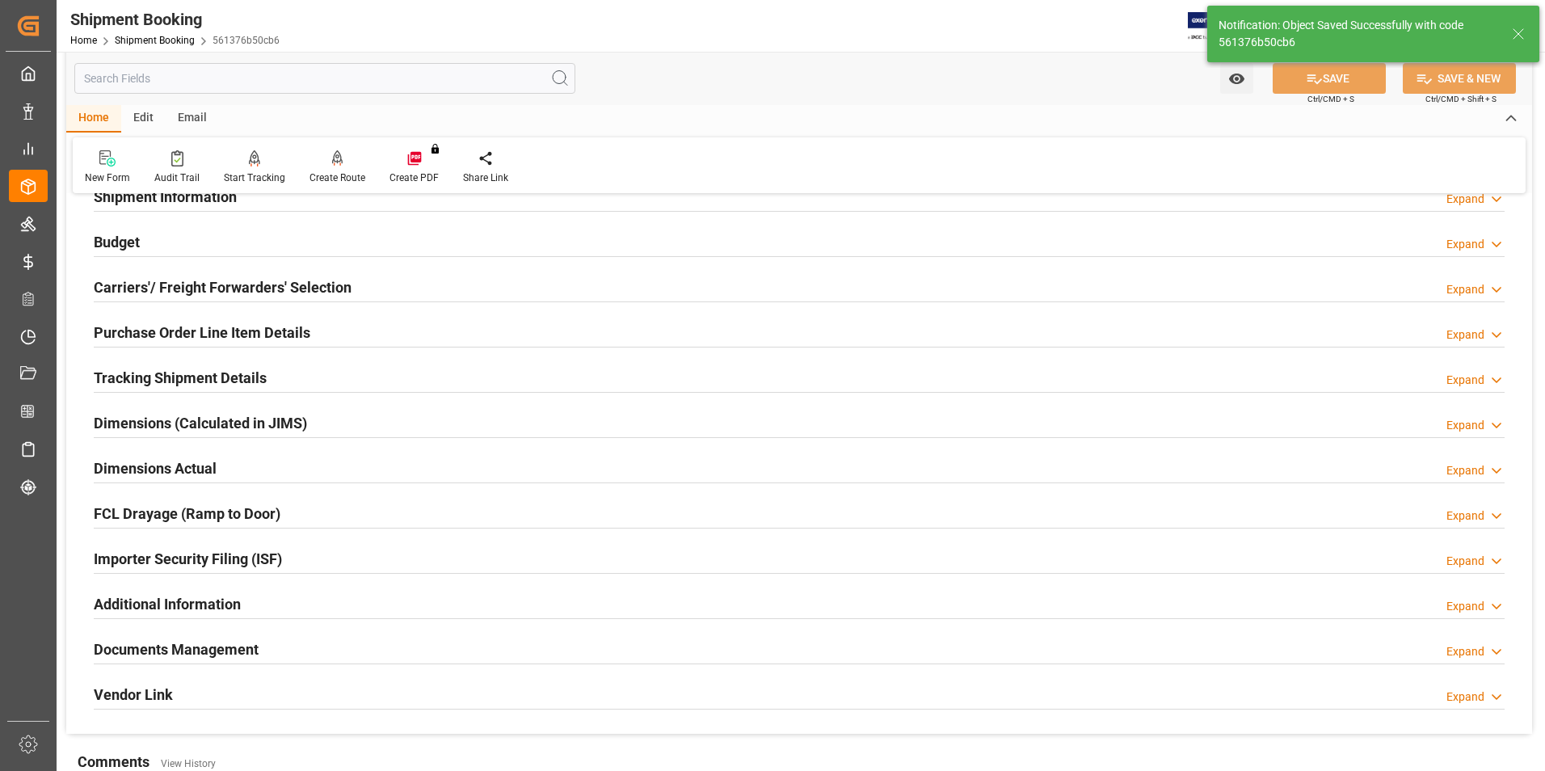
click at [142, 283] on h2 "Carriers'/ Freight Forwarders' Selection" at bounding box center [223, 287] width 258 height 22
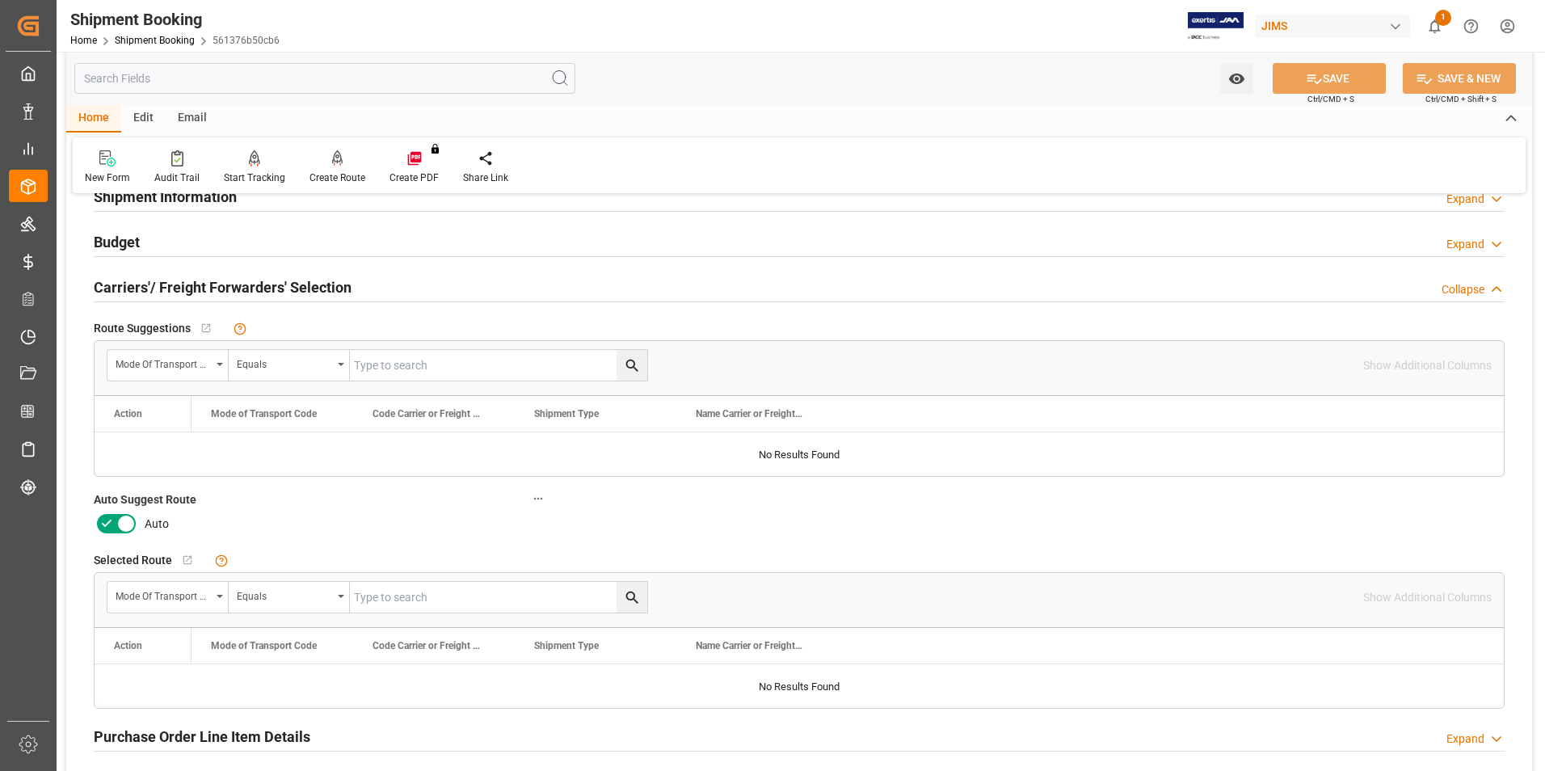
click at [121, 528] on icon at bounding box center [125, 523] width 19 height 19
click at [0, 0] on input "checkbox" at bounding box center [0, 0] width 0 height 0
drag, startPoint x: 1314, startPoint y: 74, endPoint x: 1304, endPoint y: 81, distance: 11.7
click at [1316, 76] on icon at bounding box center [1313, 78] width 17 height 17
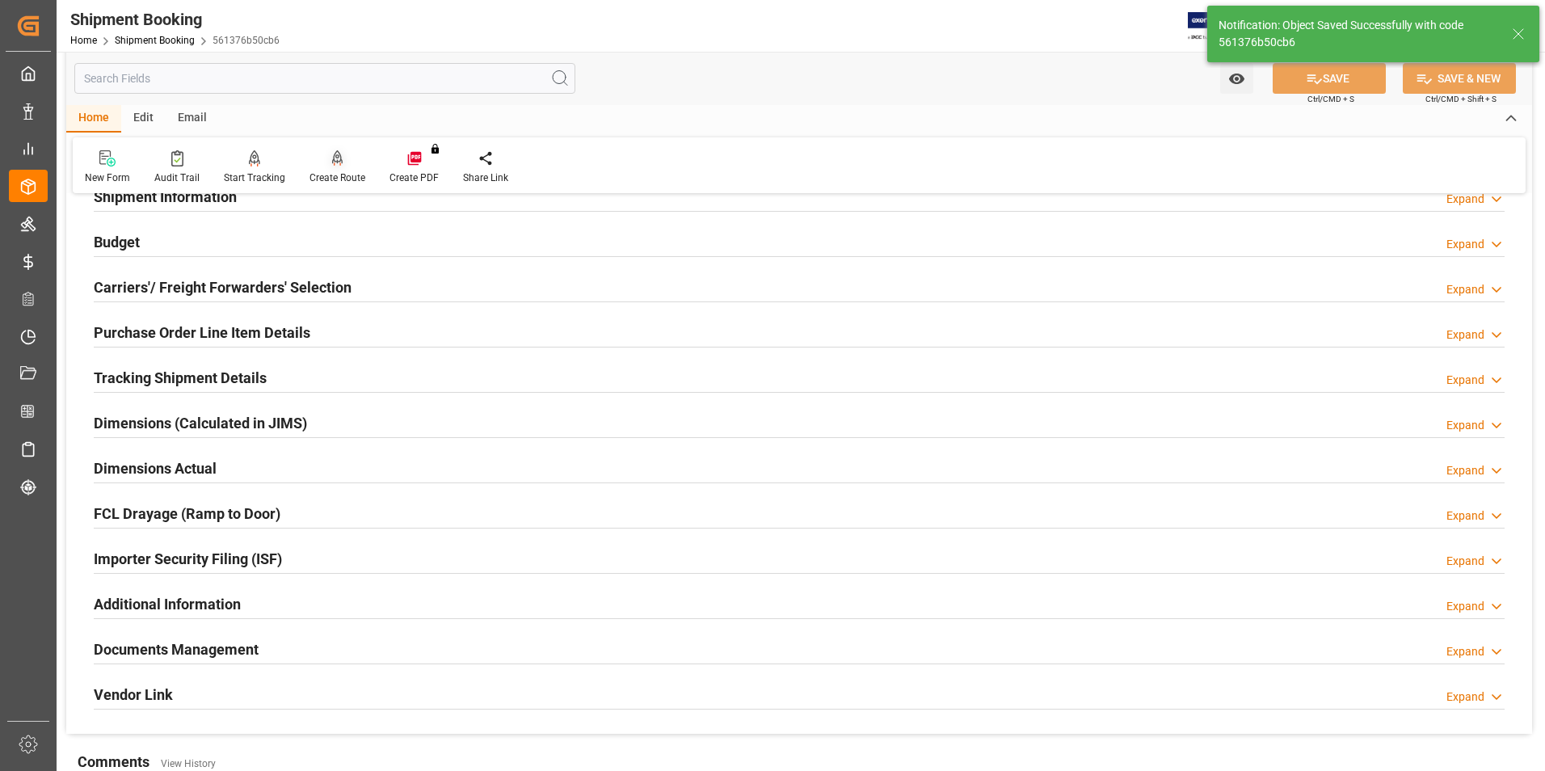
click at [349, 171] on div "Create Route" at bounding box center [337, 177] width 56 height 15
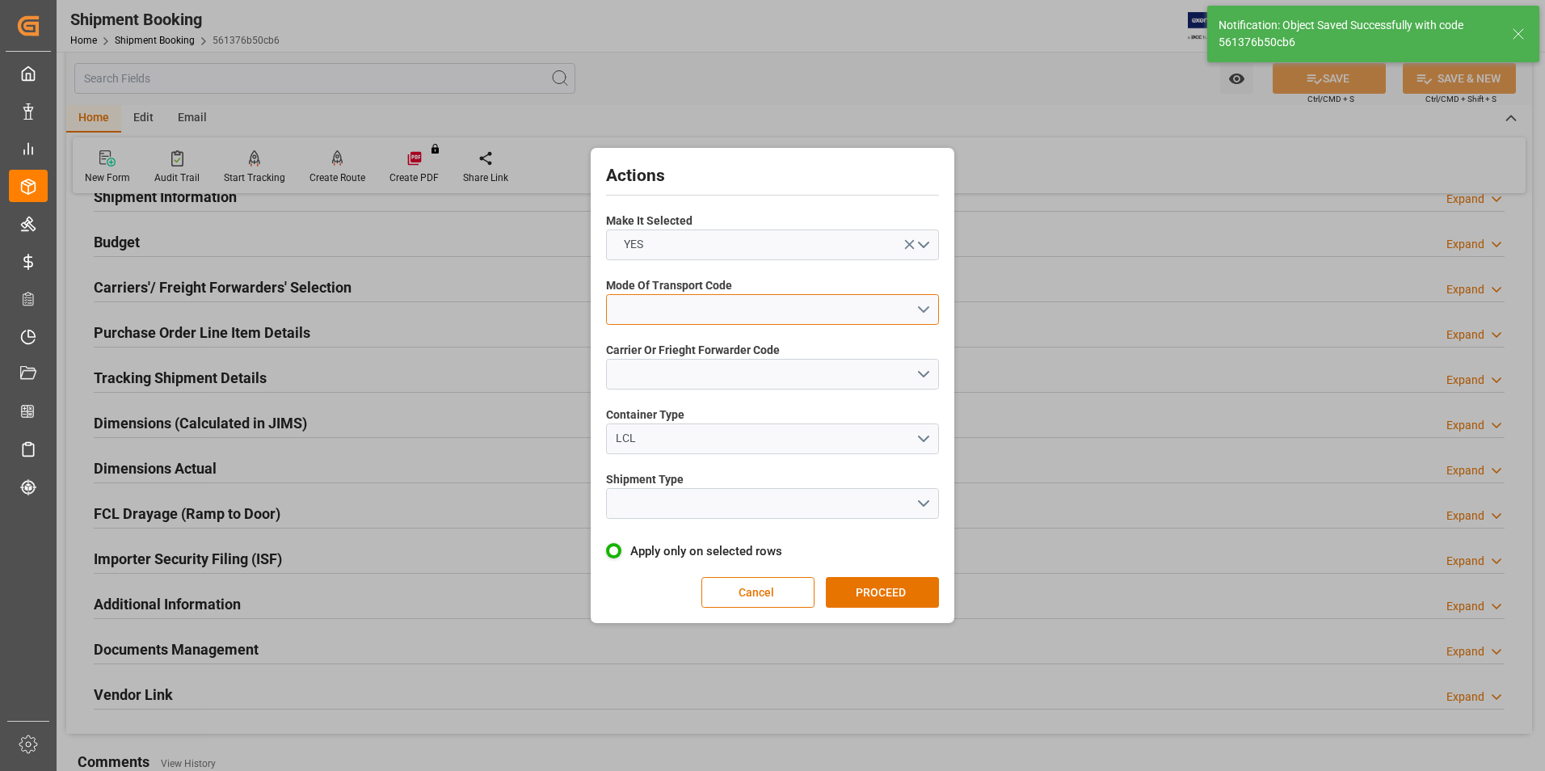
click at [713, 306] on button "open menu" at bounding box center [772, 309] width 333 height 31
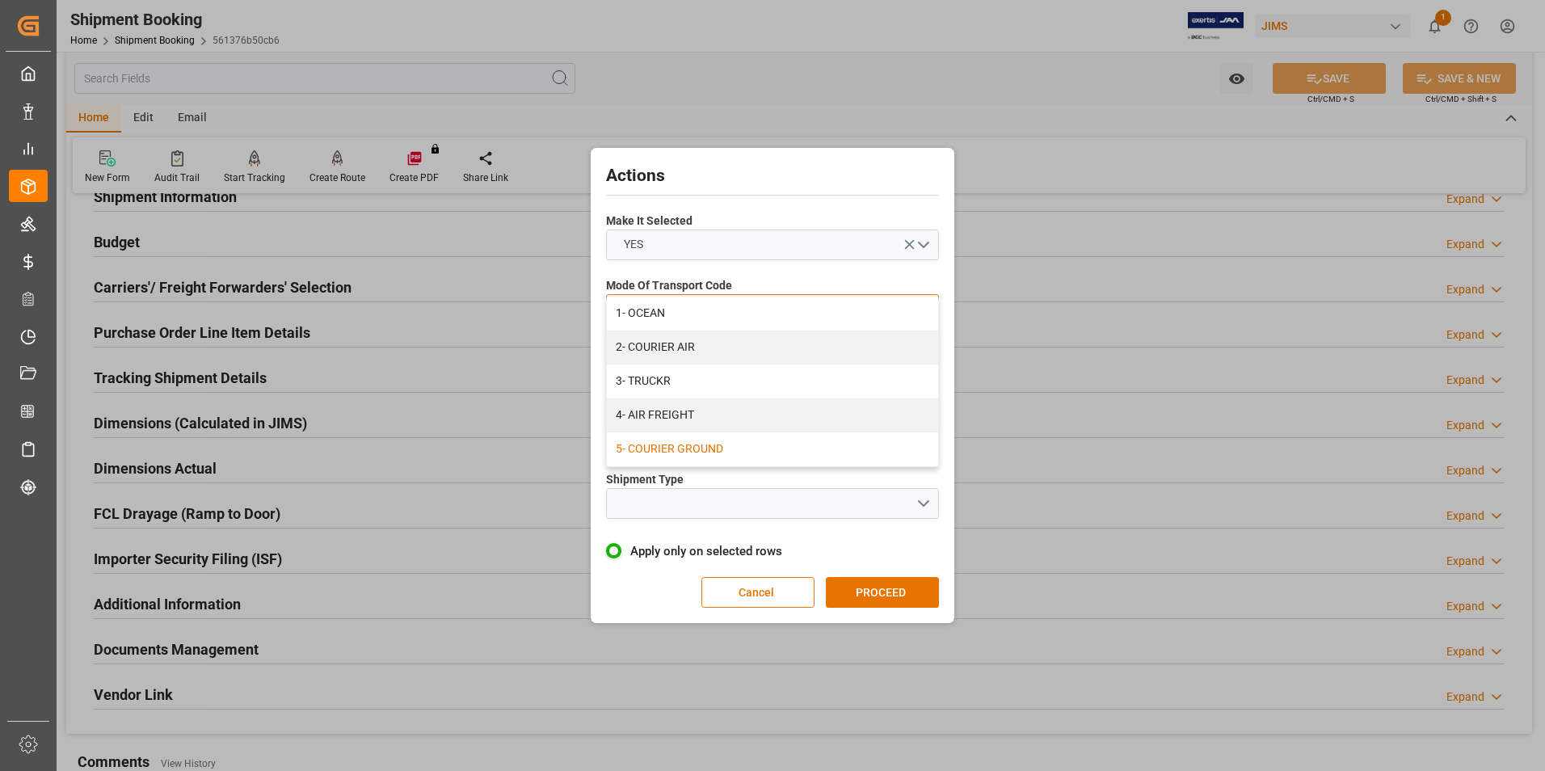
click at [721, 444] on div "5- COURIER GROUND" at bounding box center [772, 449] width 331 height 34
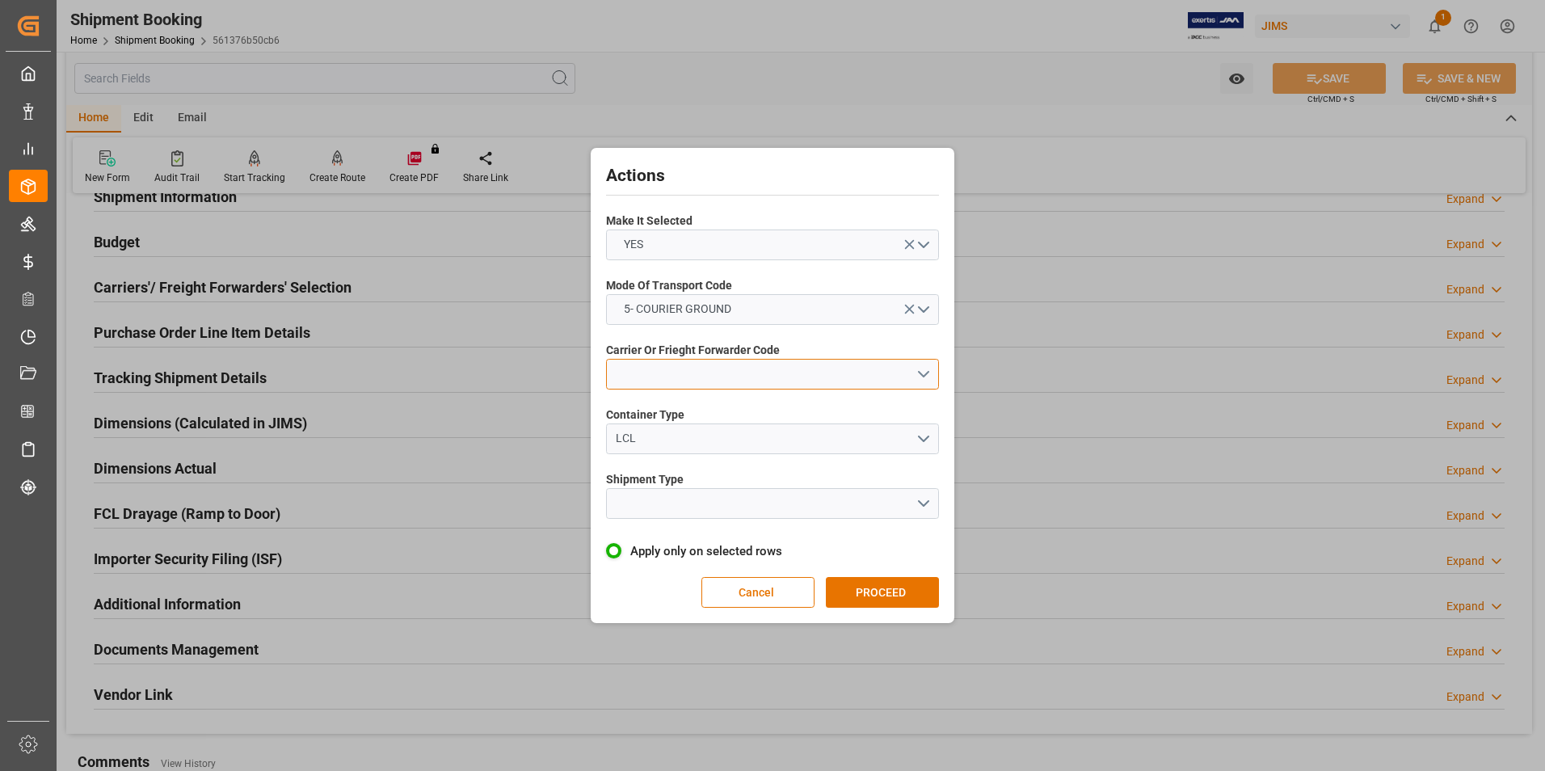
click at [679, 378] on button "open menu" at bounding box center [772, 374] width 333 height 31
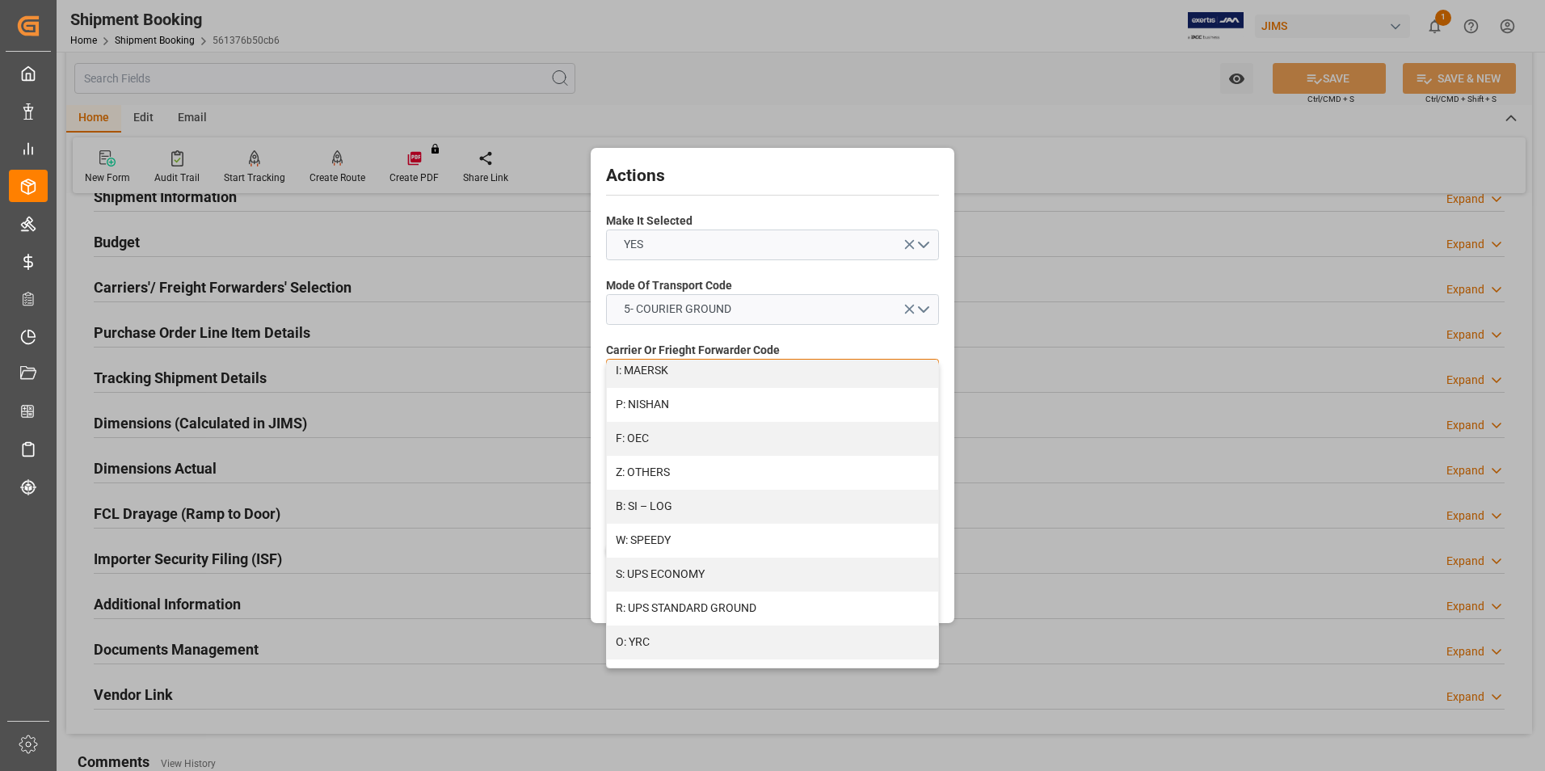
scroll to position [864, 0]
click at [736, 589] on div "R: UPS STANDARD GROUND" at bounding box center [772, 600] width 331 height 34
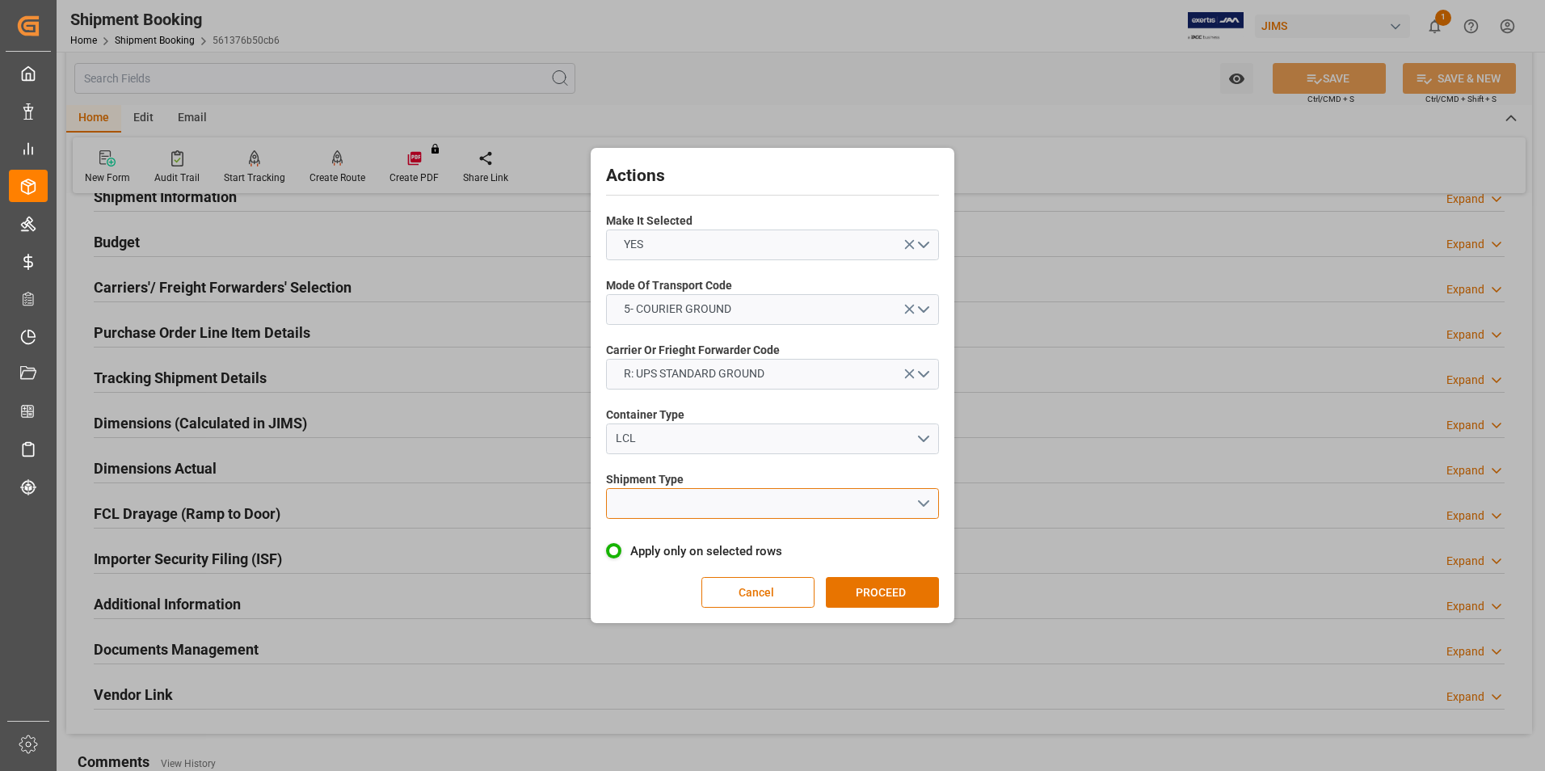
click at [721, 494] on button "open menu" at bounding box center [772, 503] width 333 height 31
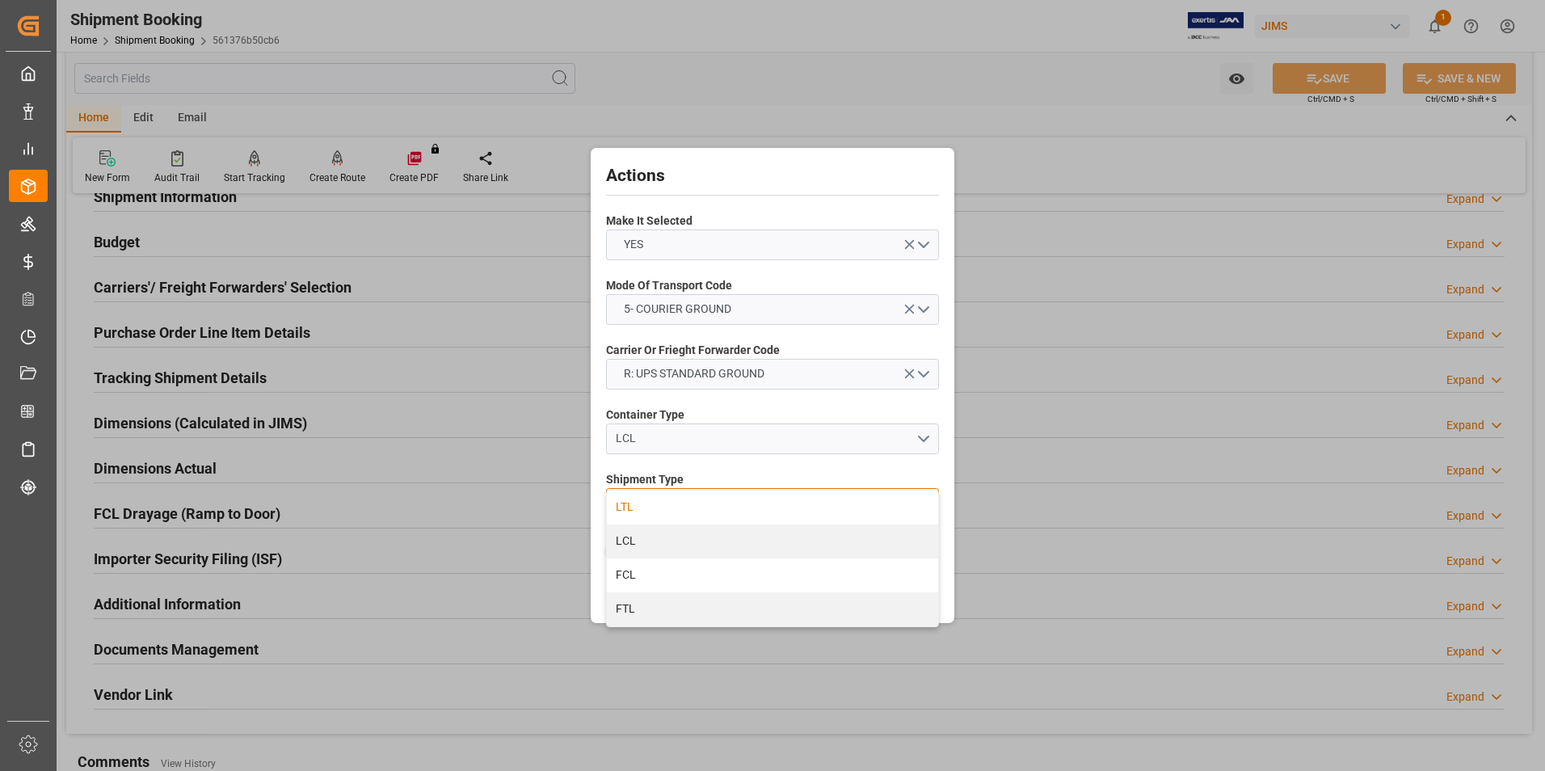
click at [692, 507] on div "LTL" at bounding box center [772, 507] width 331 height 34
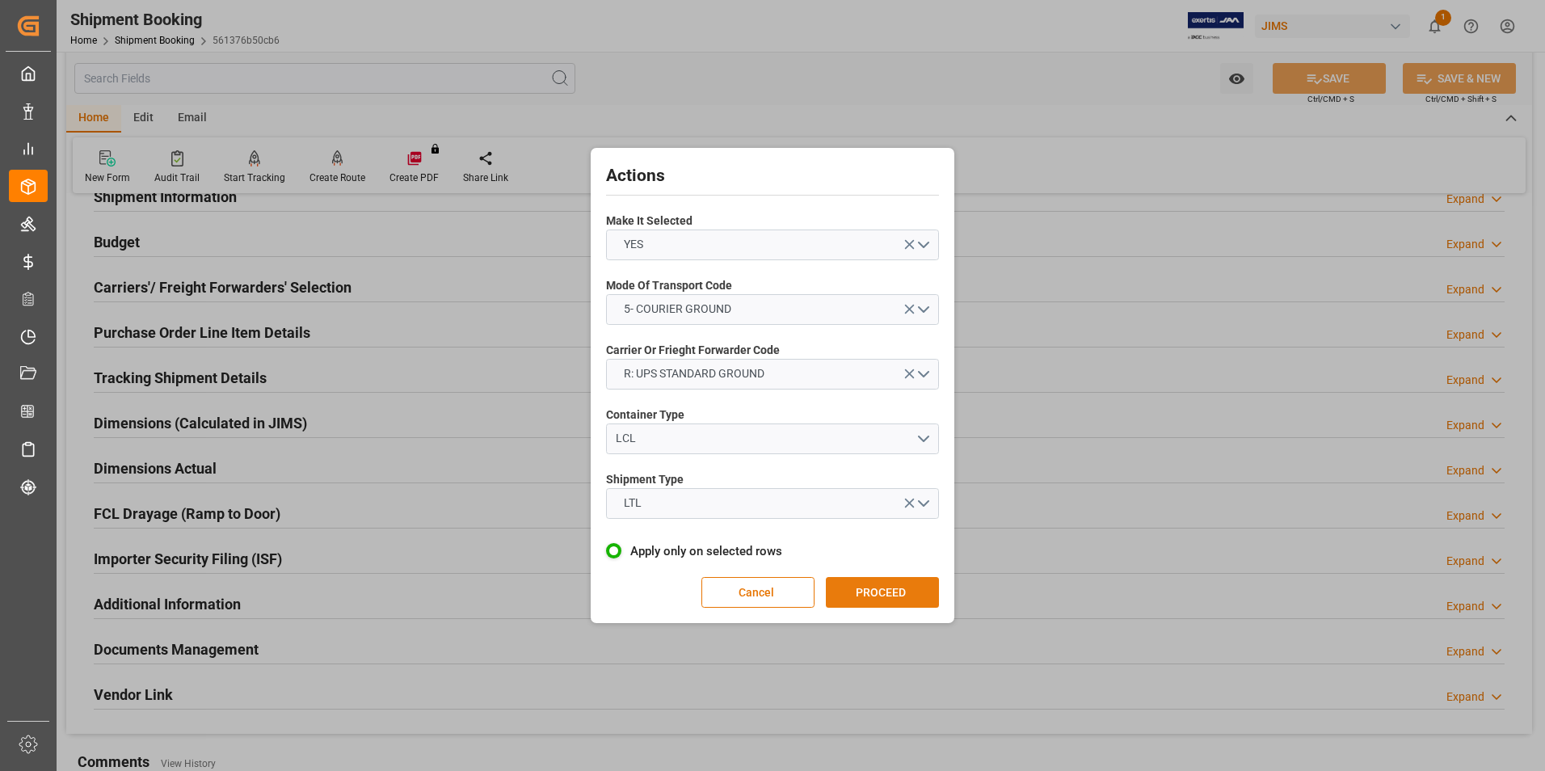
click at [860, 581] on button "PROCEED" at bounding box center [882, 592] width 113 height 31
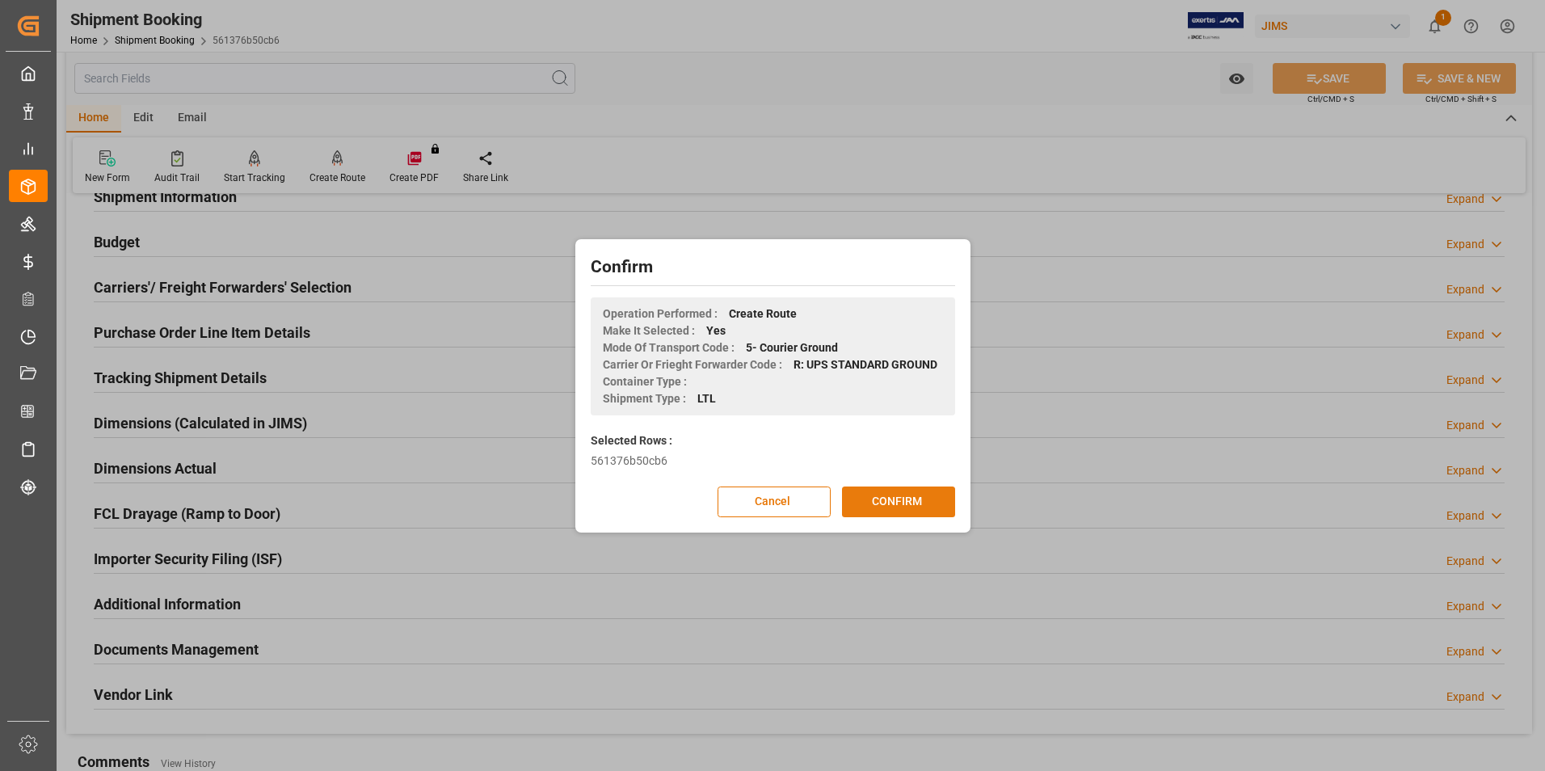
click at [898, 511] on button "CONFIRM" at bounding box center [898, 501] width 113 height 31
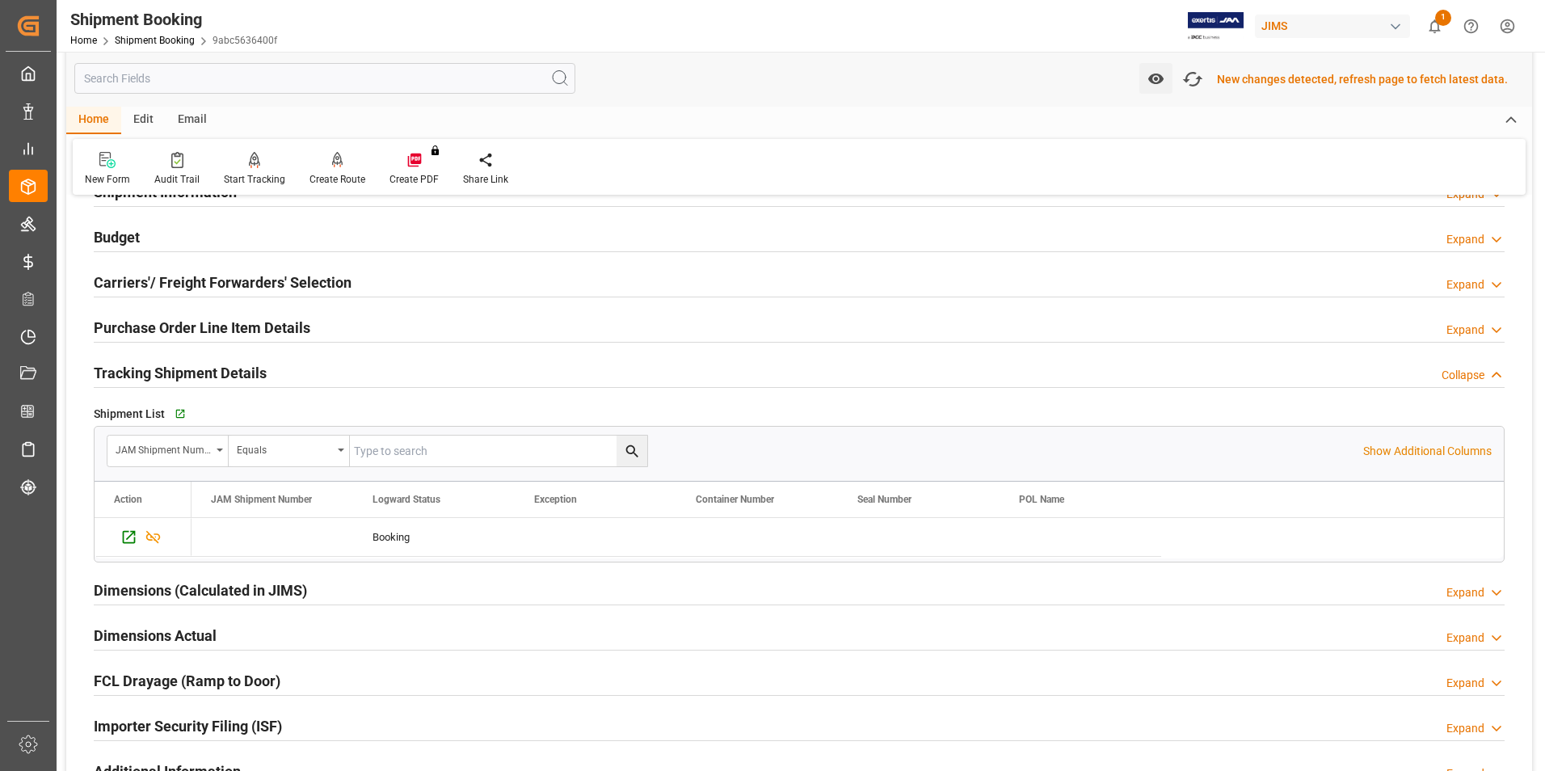
scroll to position [163, 0]
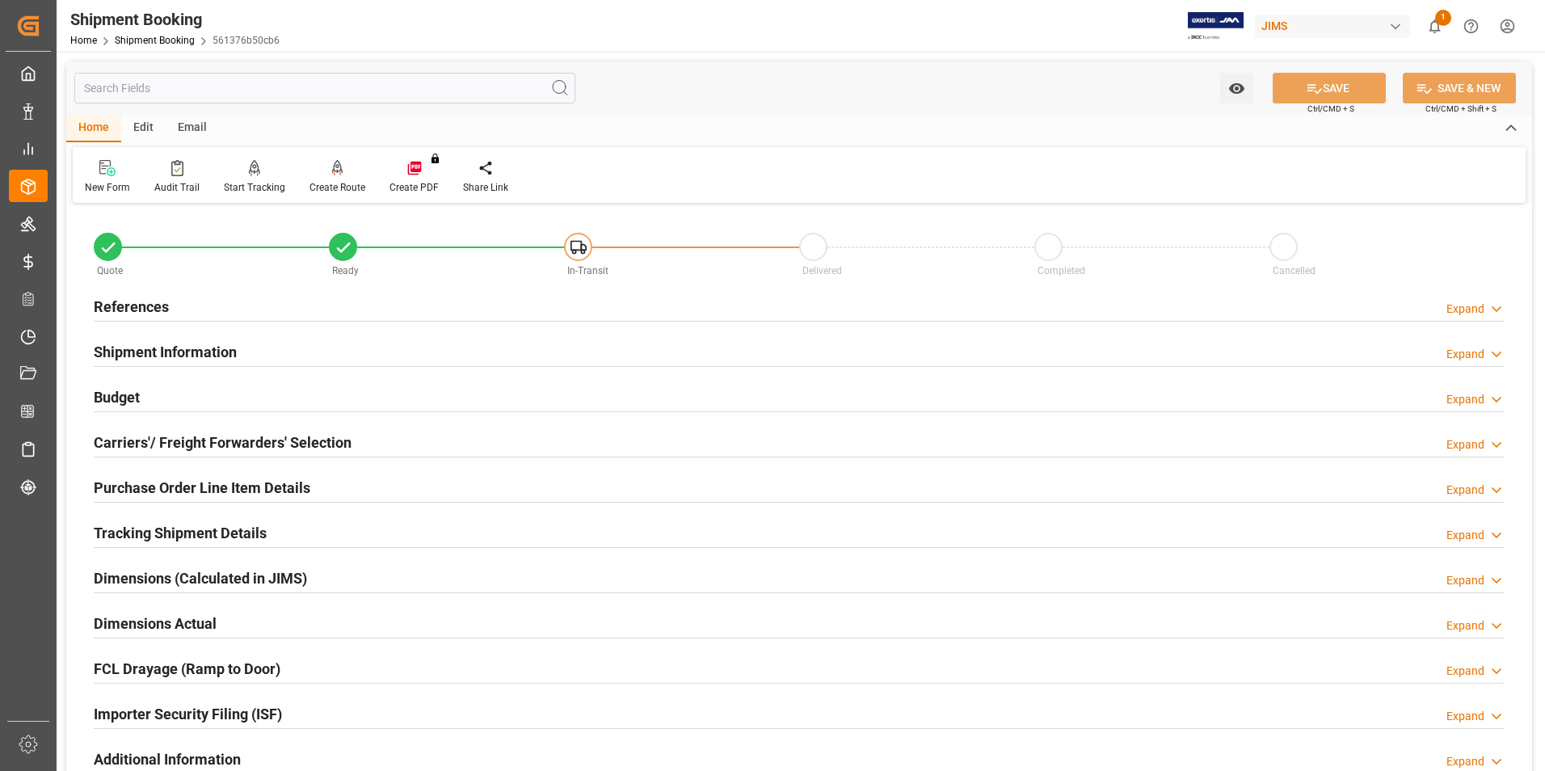
click at [131, 616] on h2 "Dimensions Actual" at bounding box center [155, 623] width 123 height 22
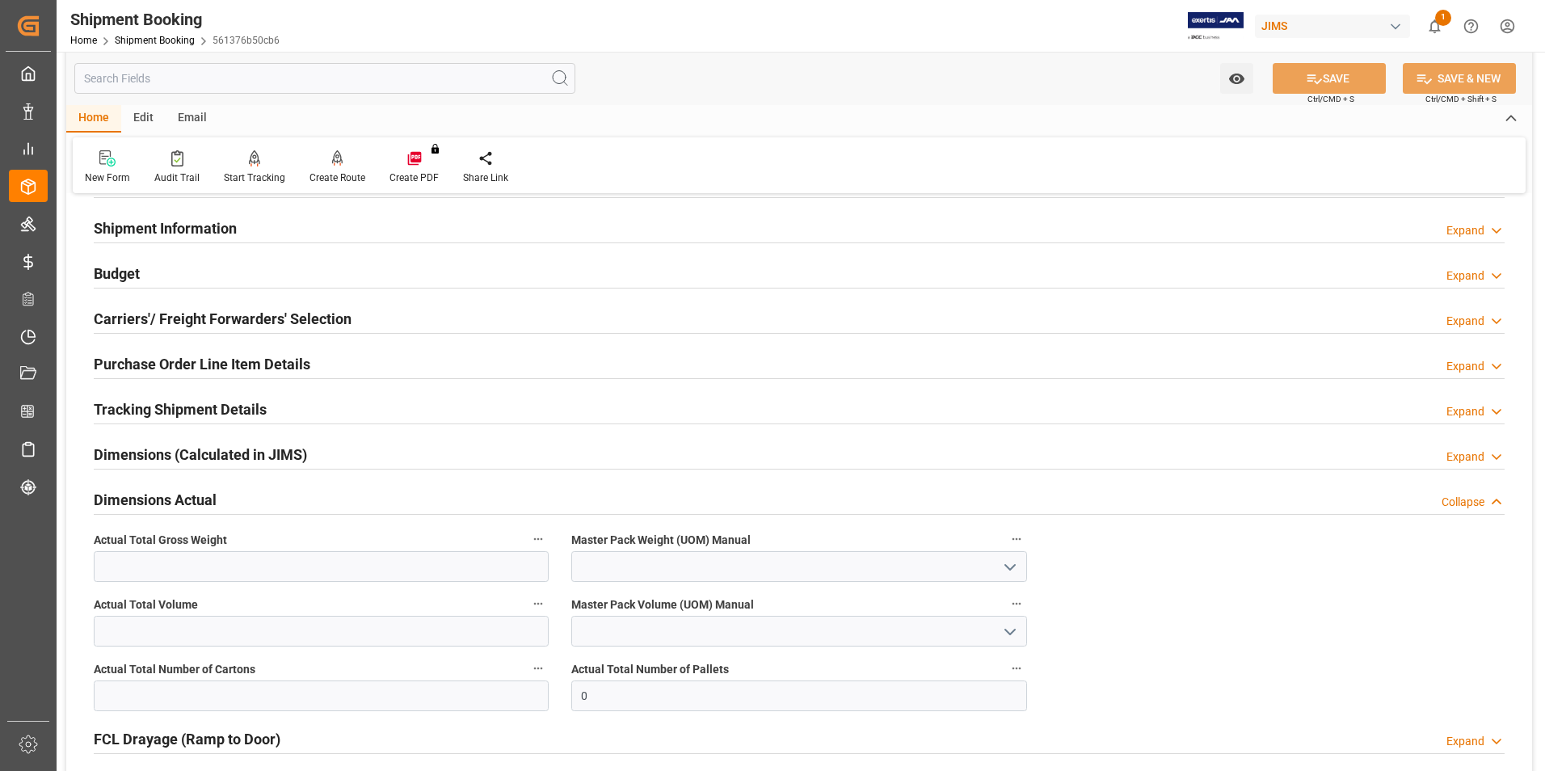
scroll to position [162, 0]
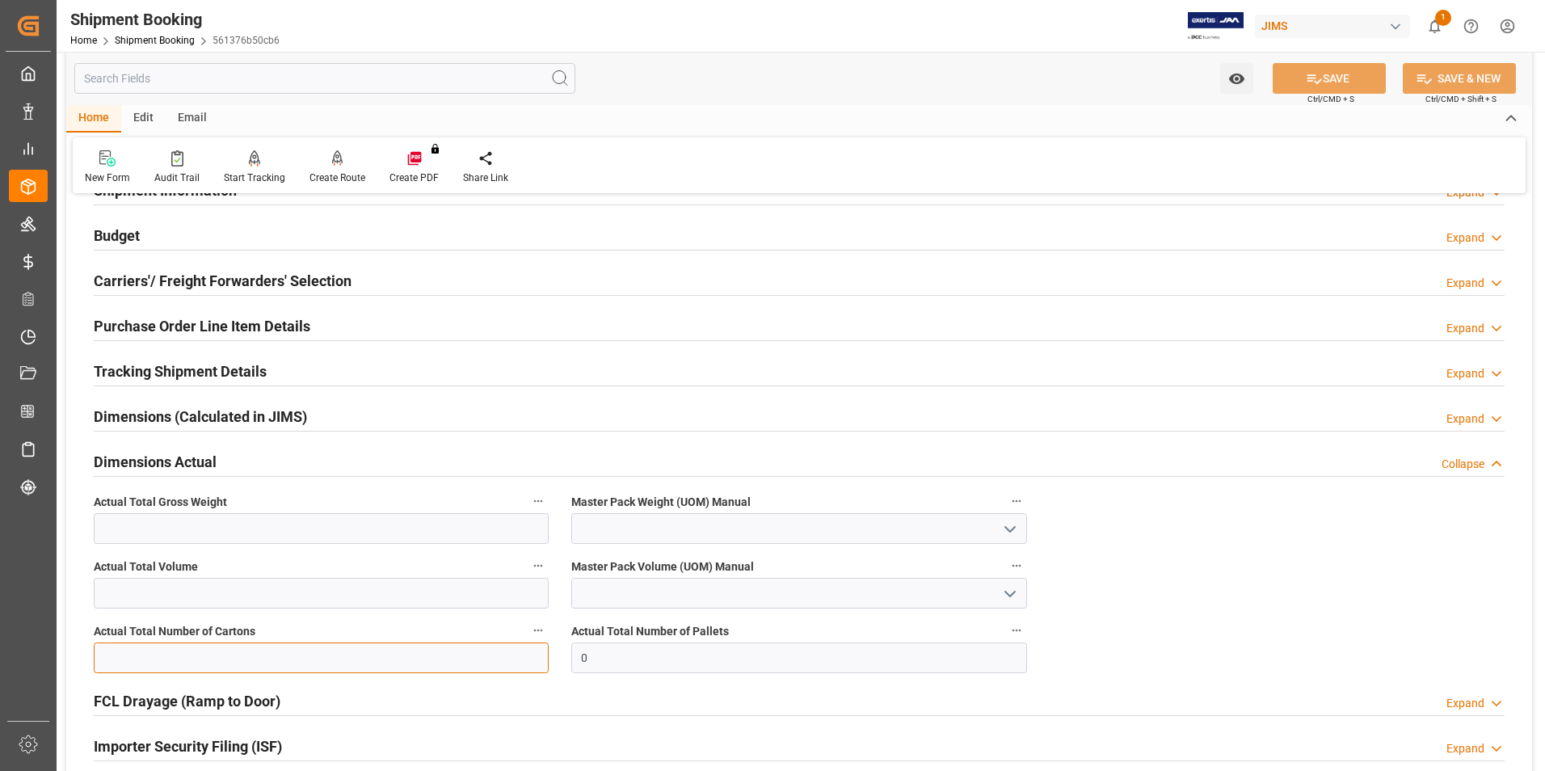
click at [282, 662] on input "text" at bounding box center [321, 657] width 455 height 31
type input "7"
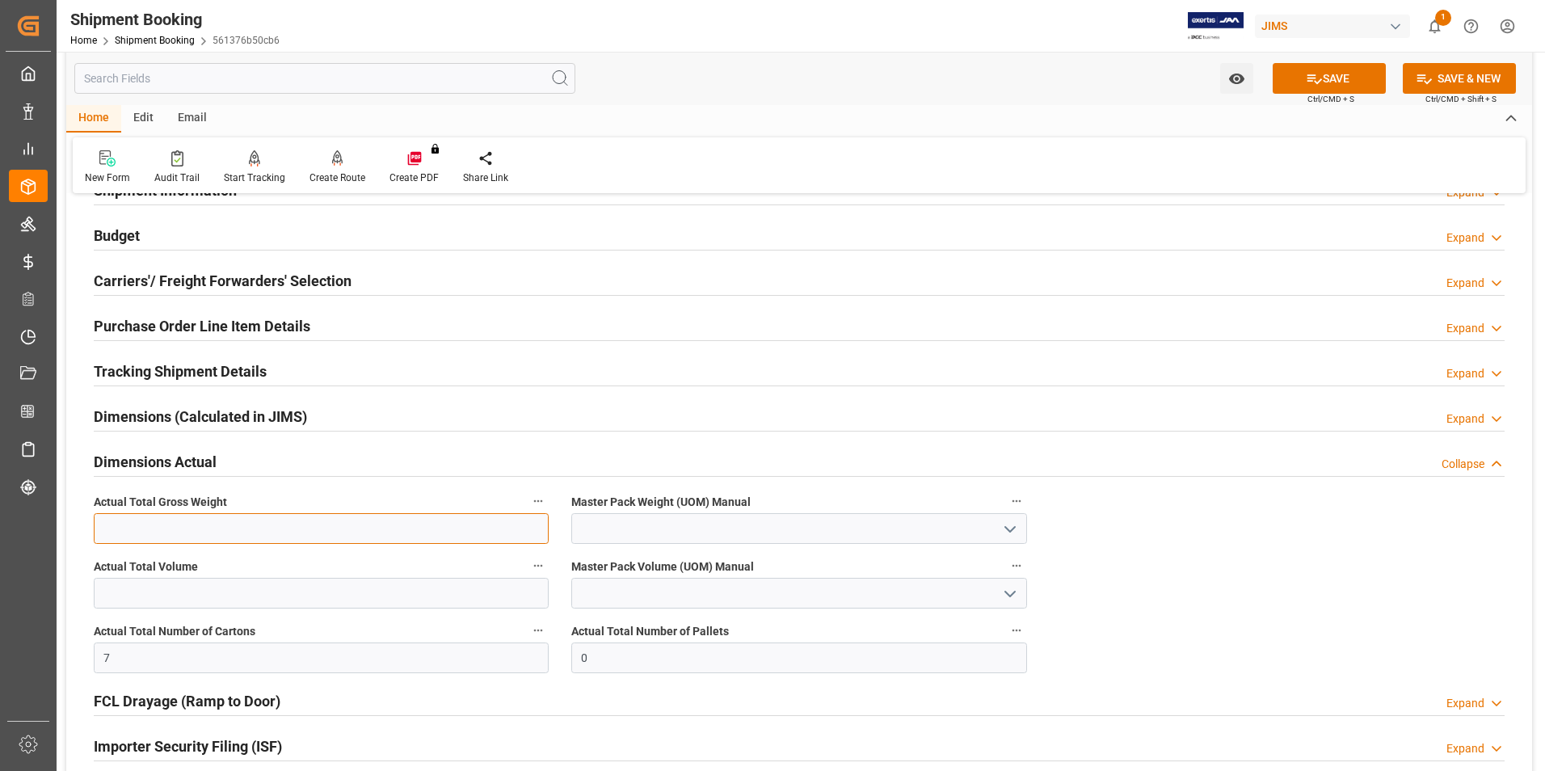
click at [147, 530] on input "text" at bounding box center [321, 528] width 455 height 31
type input "249"
click at [641, 533] on input at bounding box center [798, 528] width 455 height 31
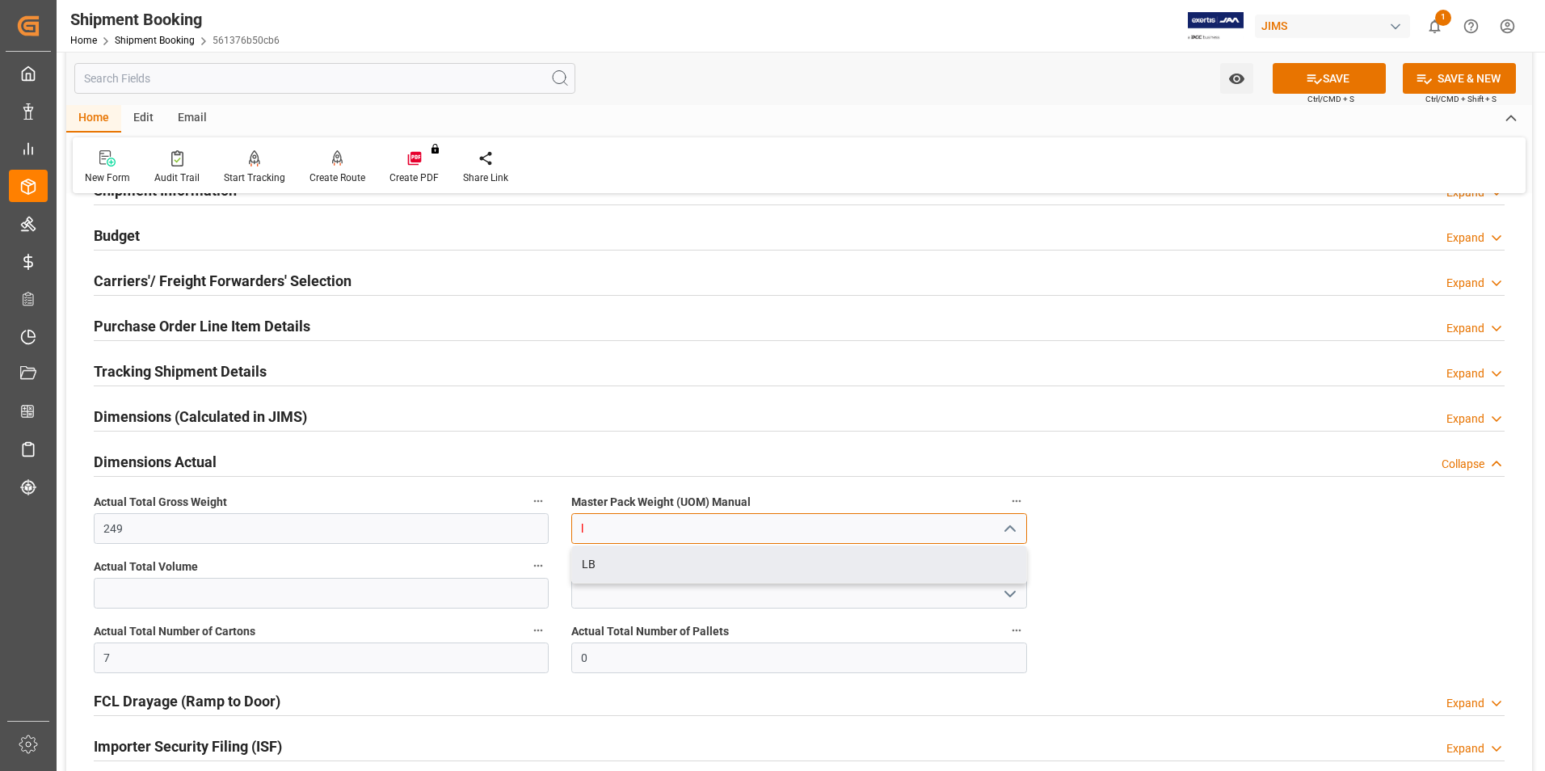
drag, startPoint x: 661, startPoint y: 568, endPoint x: 1072, endPoint y: 406, distance: 441.8
click at [662, 565] on div "LB" at bounding box center [798, 564] width 453 height 36
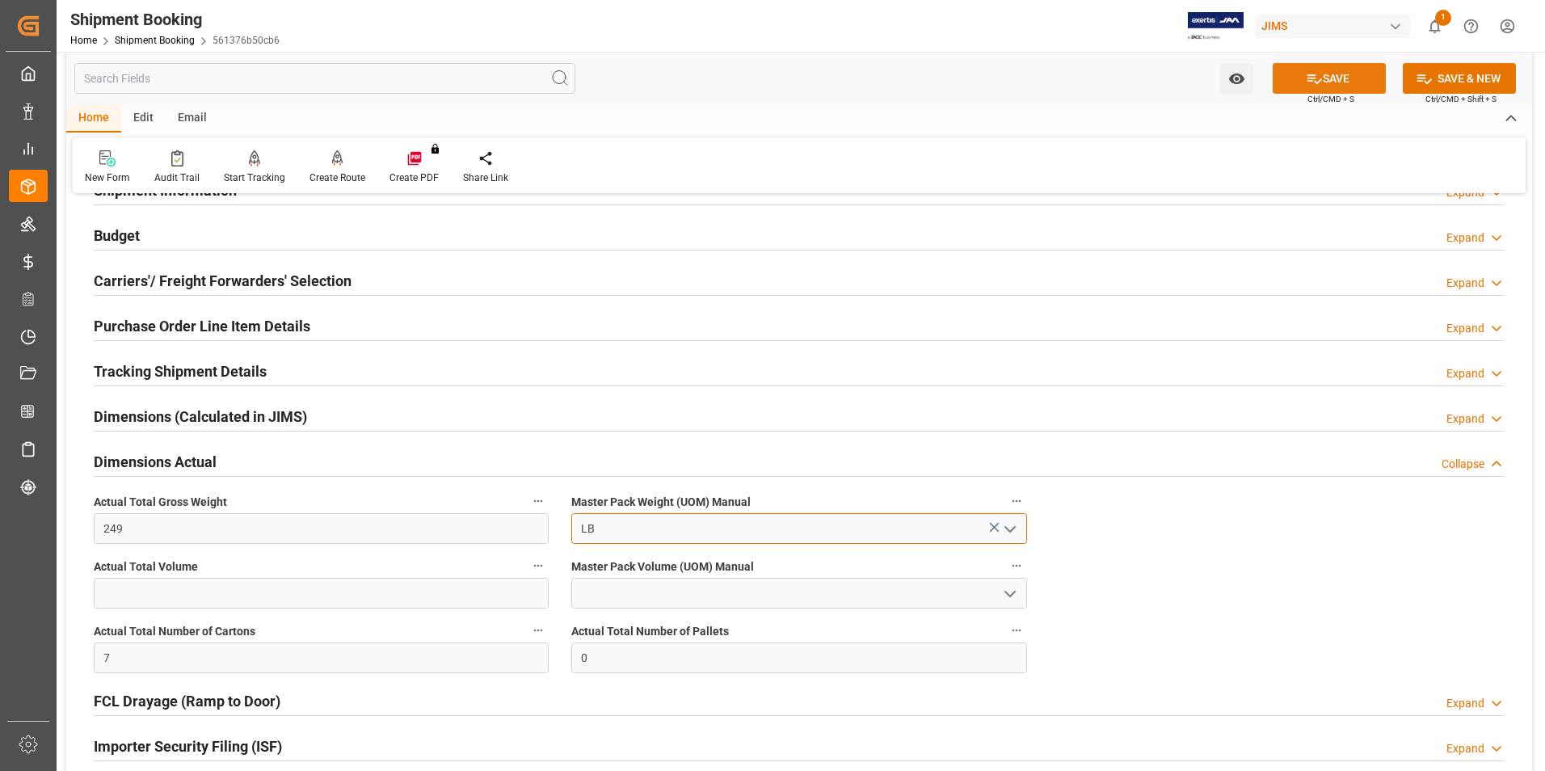
type input "LB"
click at [1294, 81] on button "SAVE" at bounding box center [1328, 78] width 113 height 31
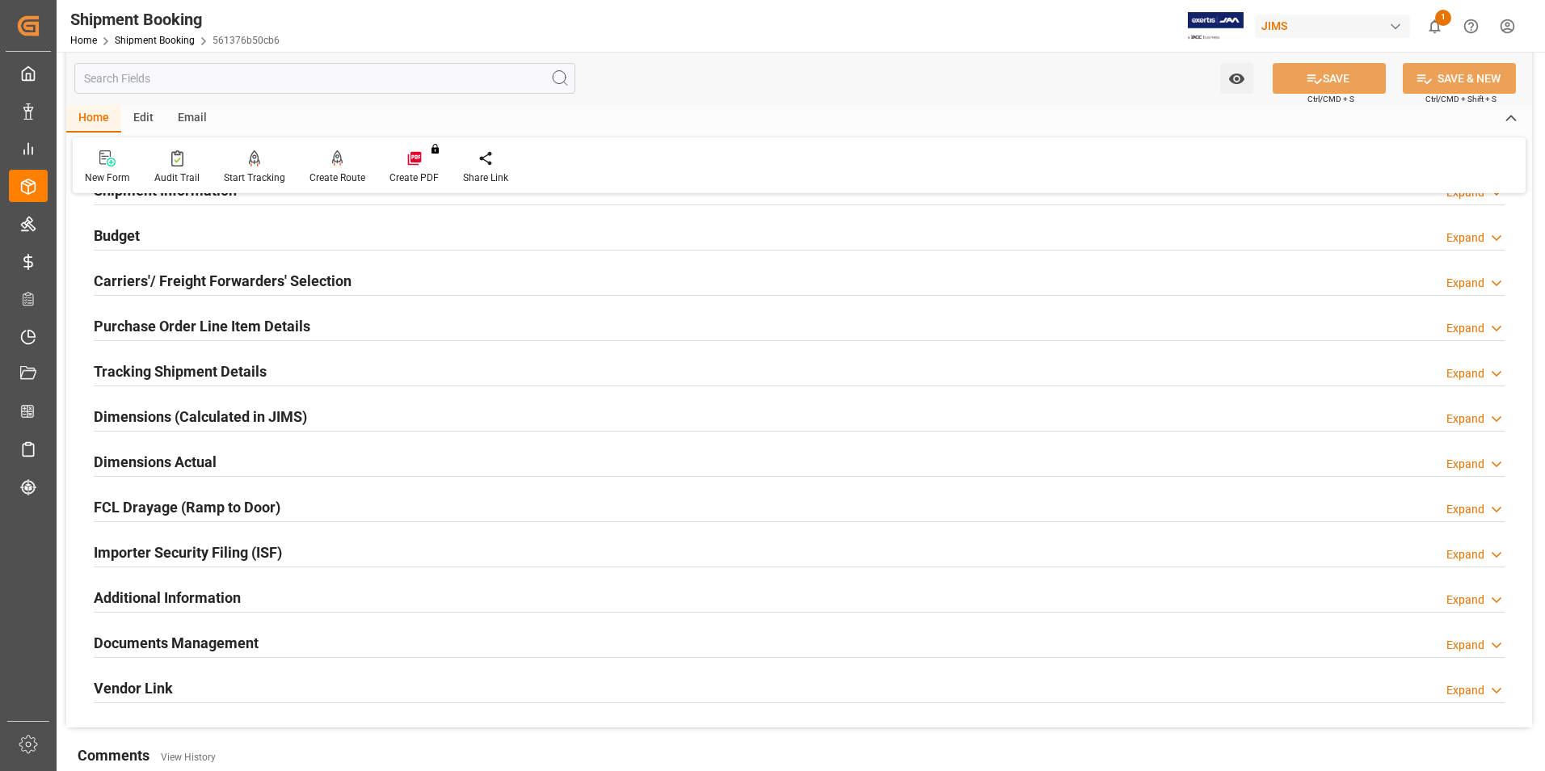
click at [212, 374] on h2 "Tracking Shipment Details" at bounding box center [180, 371] width 173 height 22
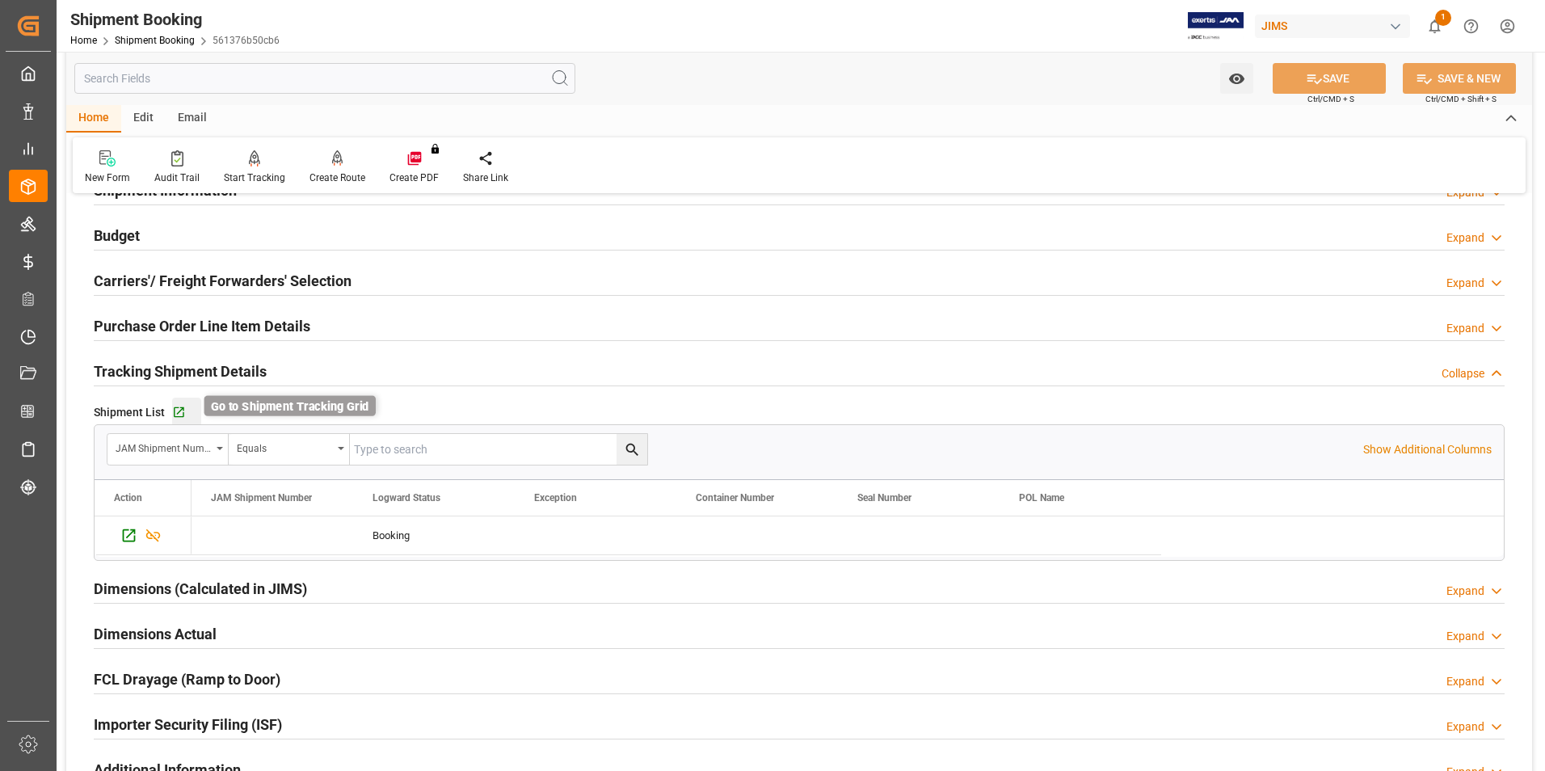
click at [182, 415] on icon "button" at bounding box center [179, 412] width 11 height 11
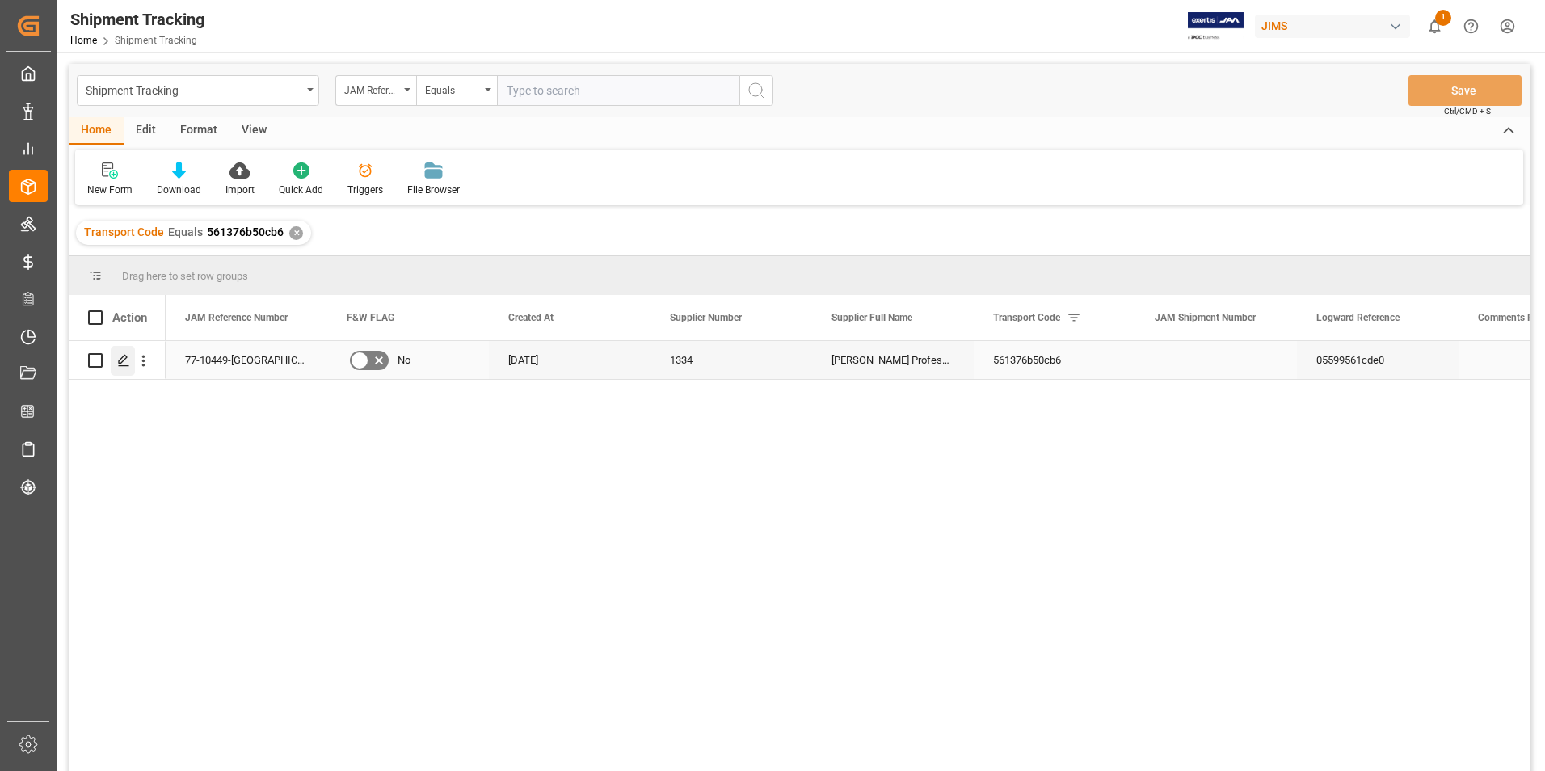
click at [126, 355] on icon "Press SPACE to select this row." at bounding box center [123, 360] width 13 height 13
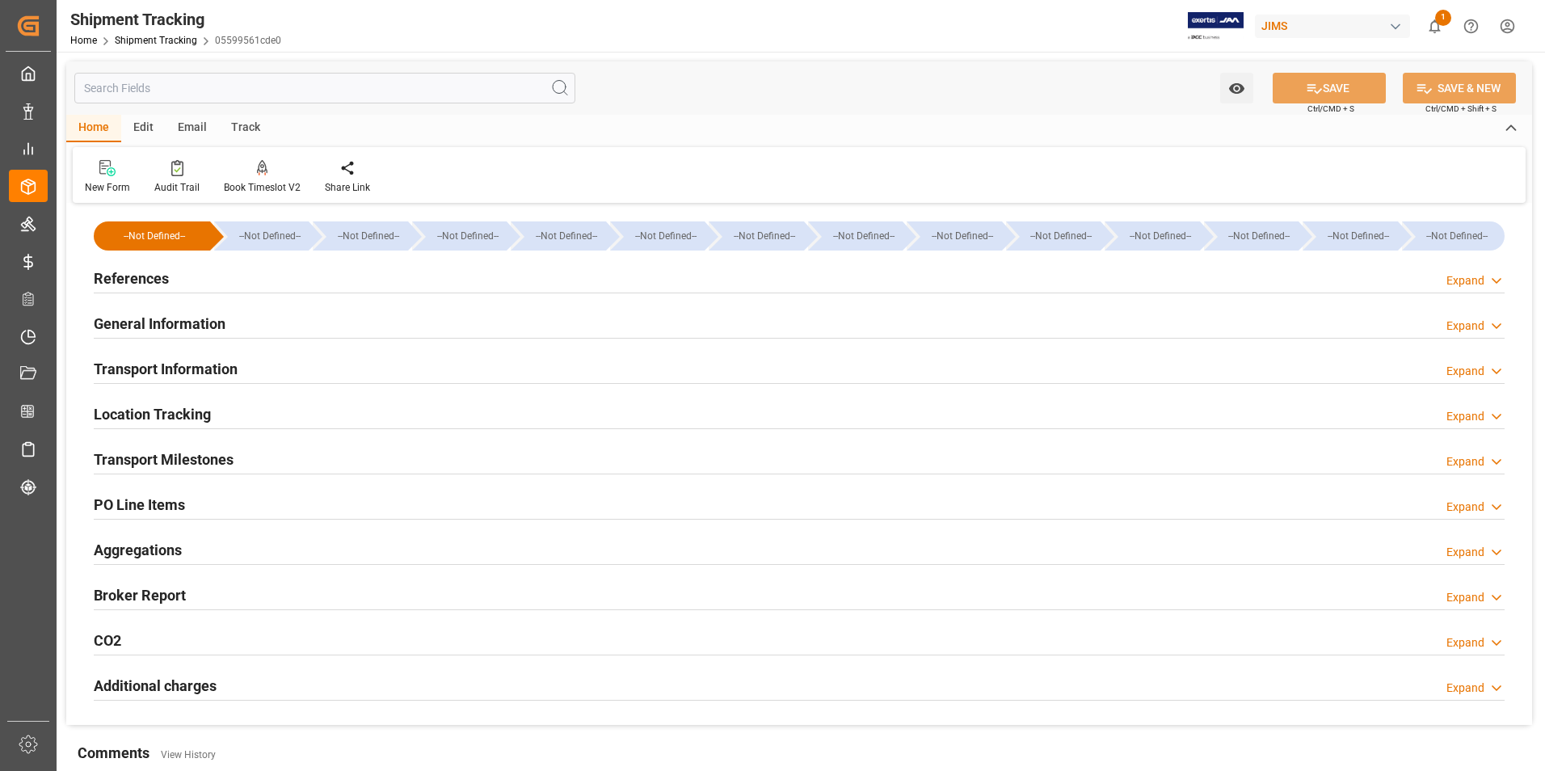
type input "[DATE]"
click at [146, 276] on h2 "References" at bounding box center [131, 278] width 75 height 22
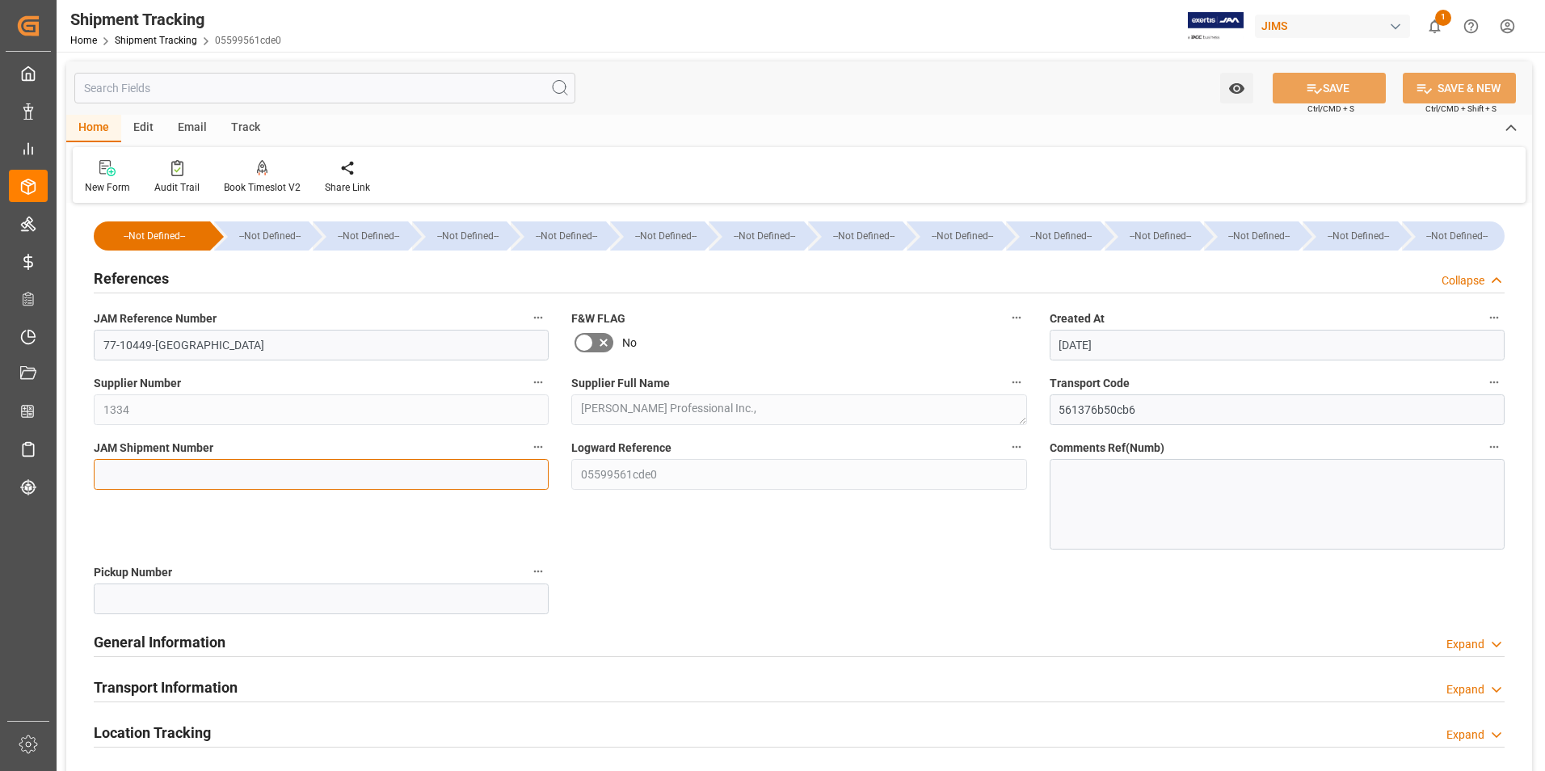
click at [211, 465] on input at bounding box center [321, 474] width 455 height 31
type input "72664"
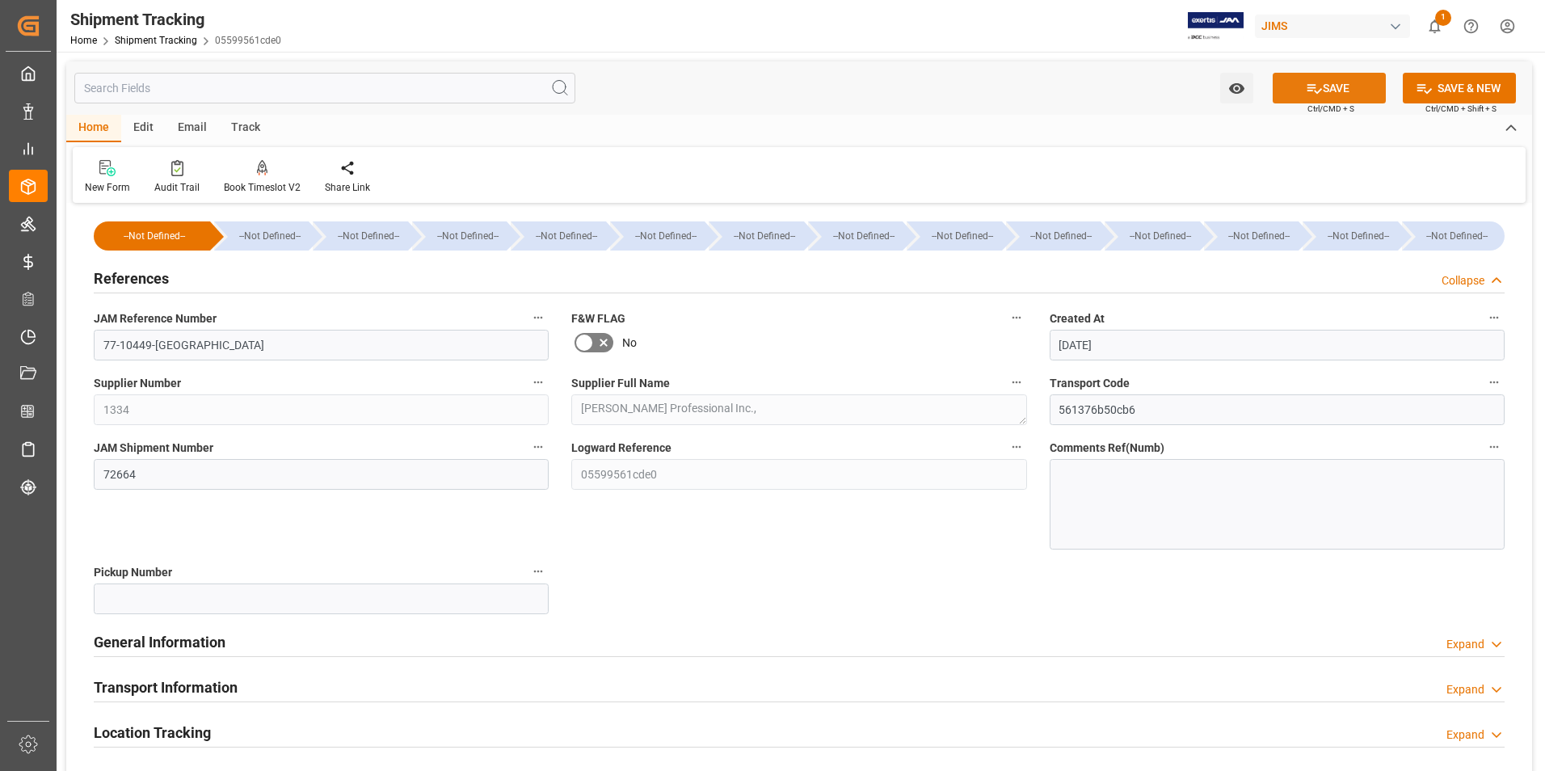
click at [1316, 80] on icon at bounding box center [1313, 88] width 17 height 17
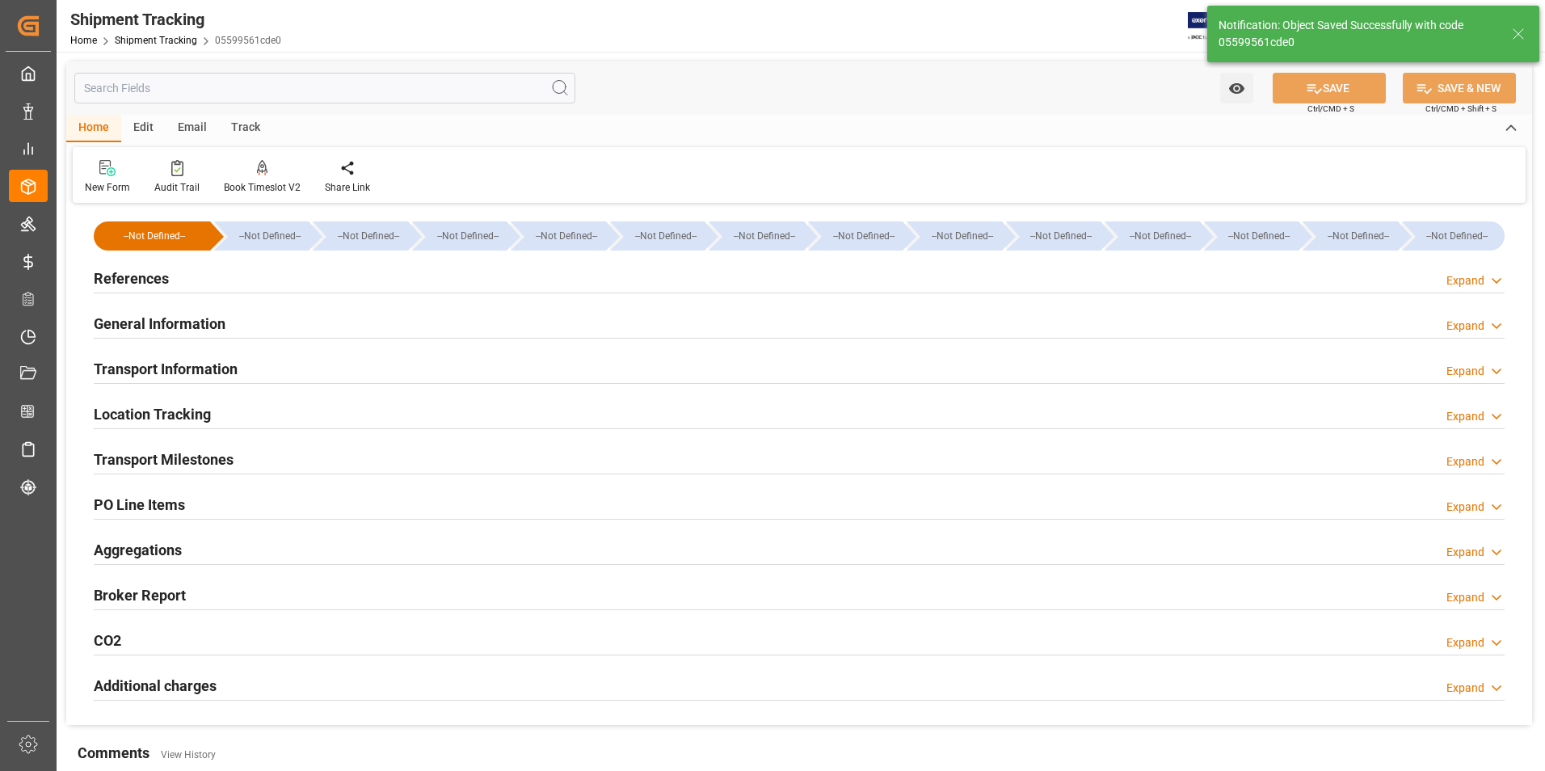
click at [194, 359] on h2 "Transport Information" at bounding box center [166, 369] width 144 height 22
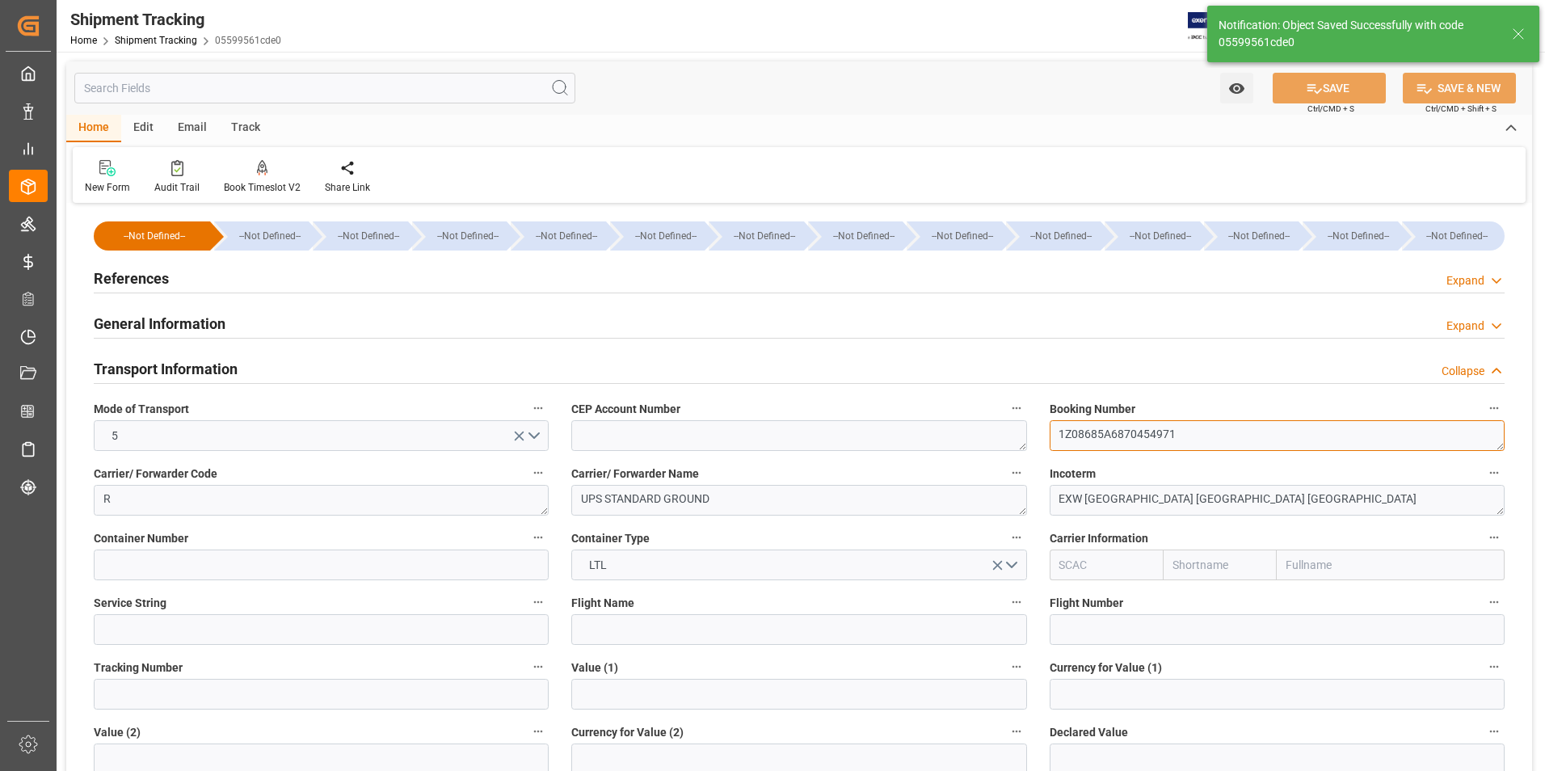
drag, startPoint x: 1183, startPoint y: 437, endPoint x: 1012, endPoint y: 448, distance: 171.6
click at [1012, 448] on div "--Not Defined-- --Not Defined-- --Not Defined-- --Not Defined-- --Not Defined--…" at bounding box center [798, 757] width 1465 height 1099
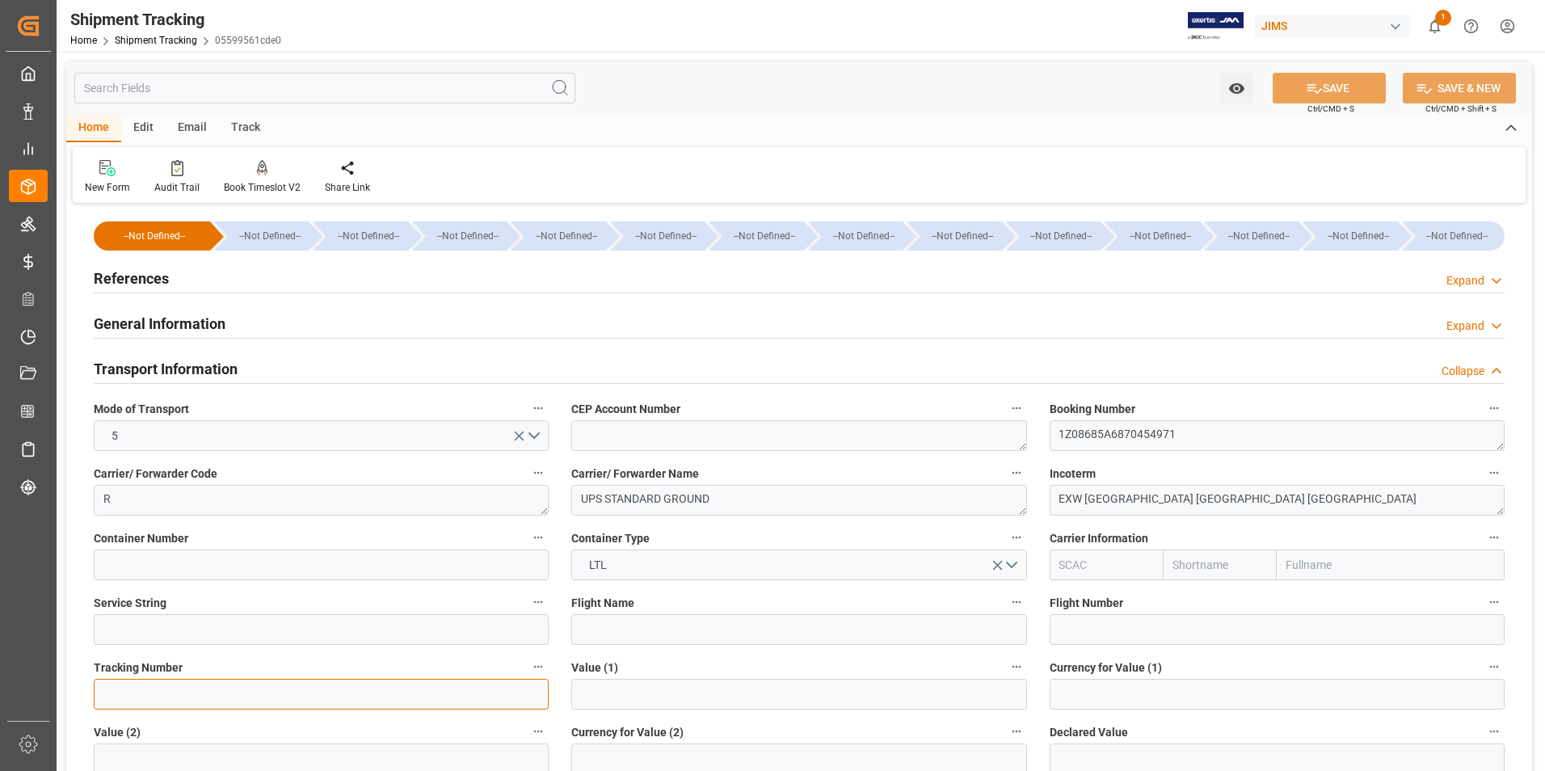
click at [182, 682] on input at bounding box center [321, 694] width 455 height 31
paste input "1Z08685A6870454971"
type input "1Z08685A6870454971"
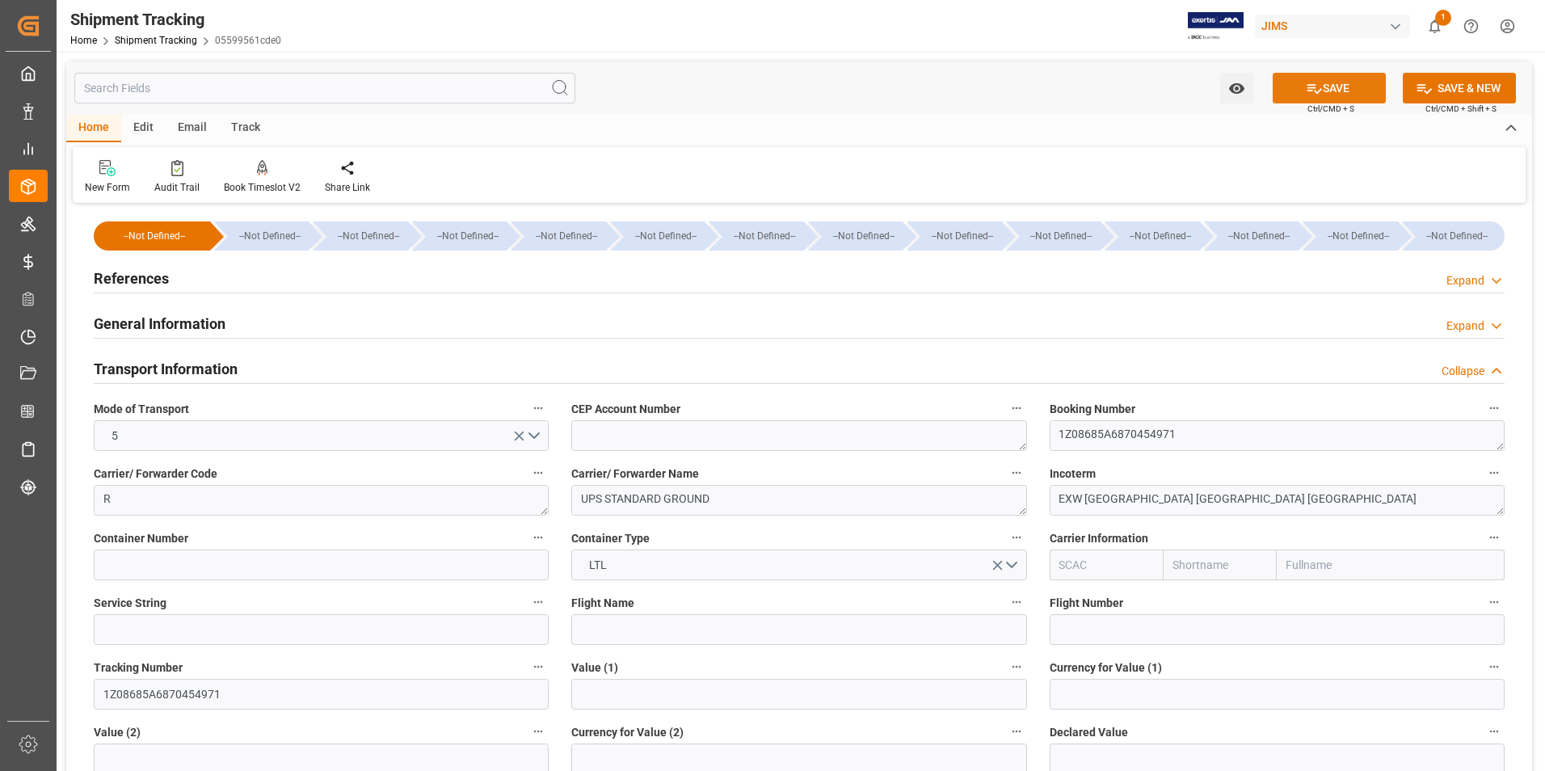
click at [1319, 86] on button "SAVE" at bounding box center [1328, 88] width 113 height 31
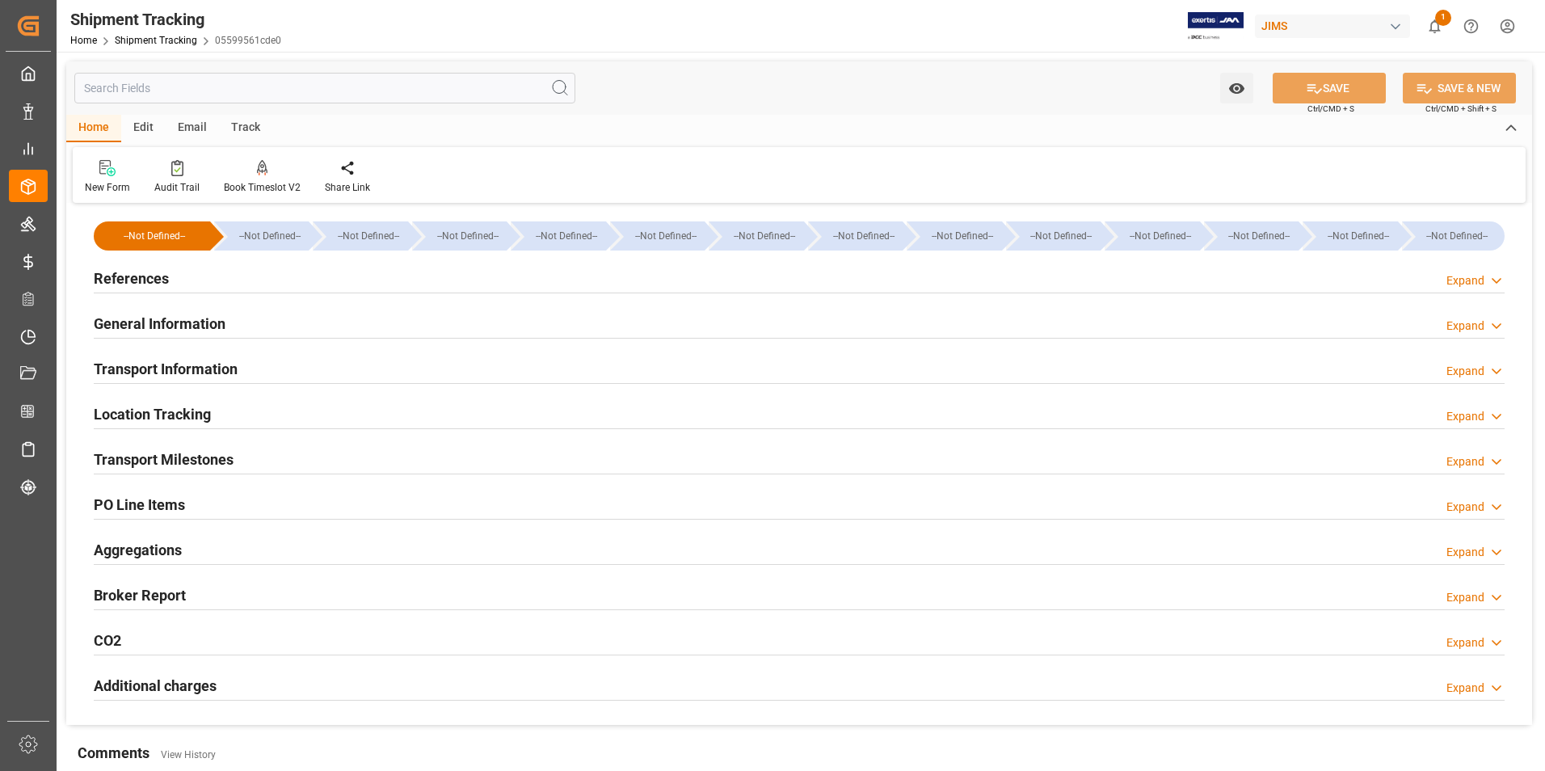
click at [183, 456] on h2 "Transport Milestones" at bounding box center [164, 459] width 140 height 22
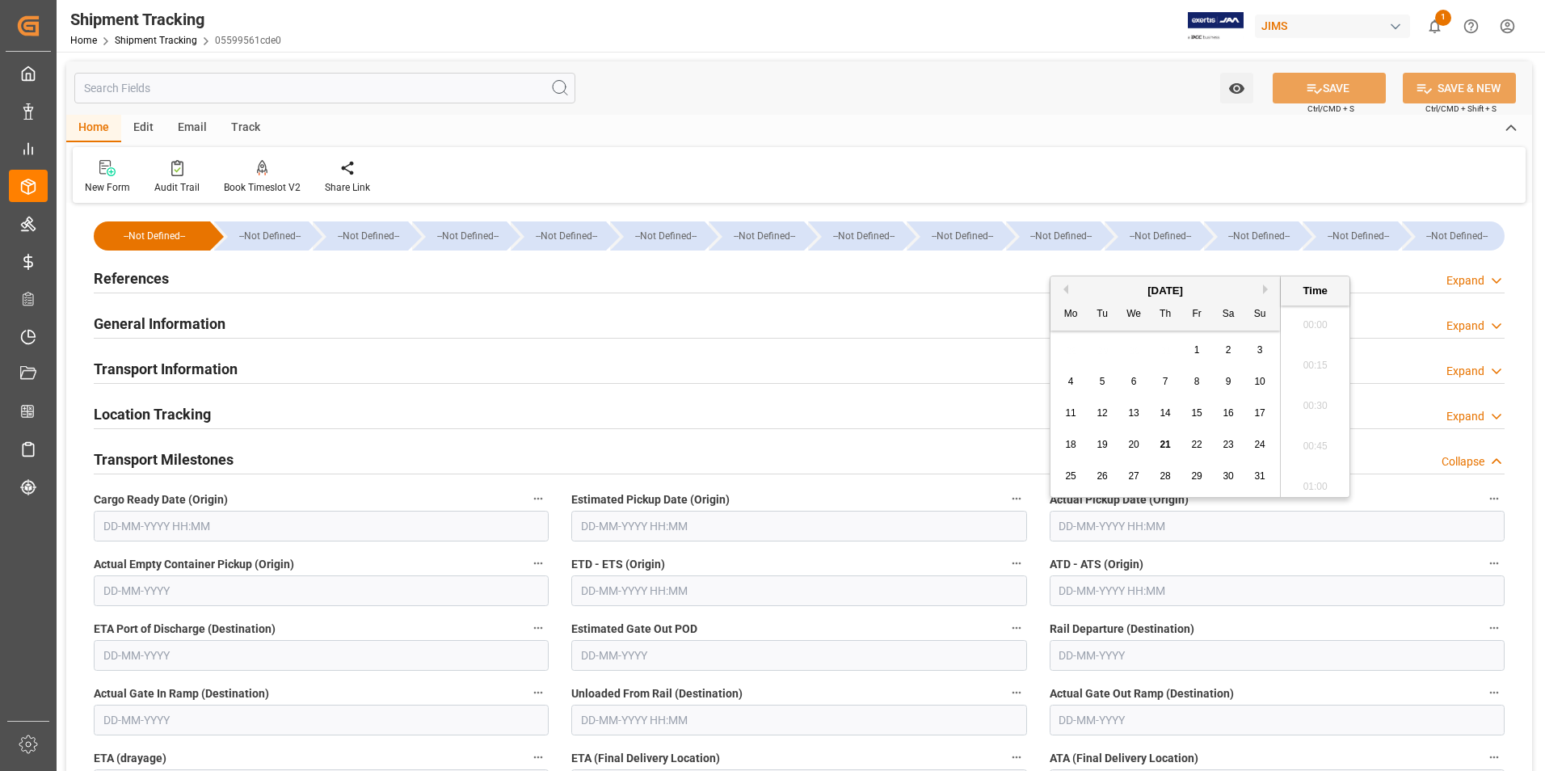
click at [1094, 529] on input "text" at bounding box center [1276, 526] width 455 height 31
click at [1195, 414] on span "15" at bounding box center [1196, 412] width 11 height 11
type input "15-08-2025 00:00"
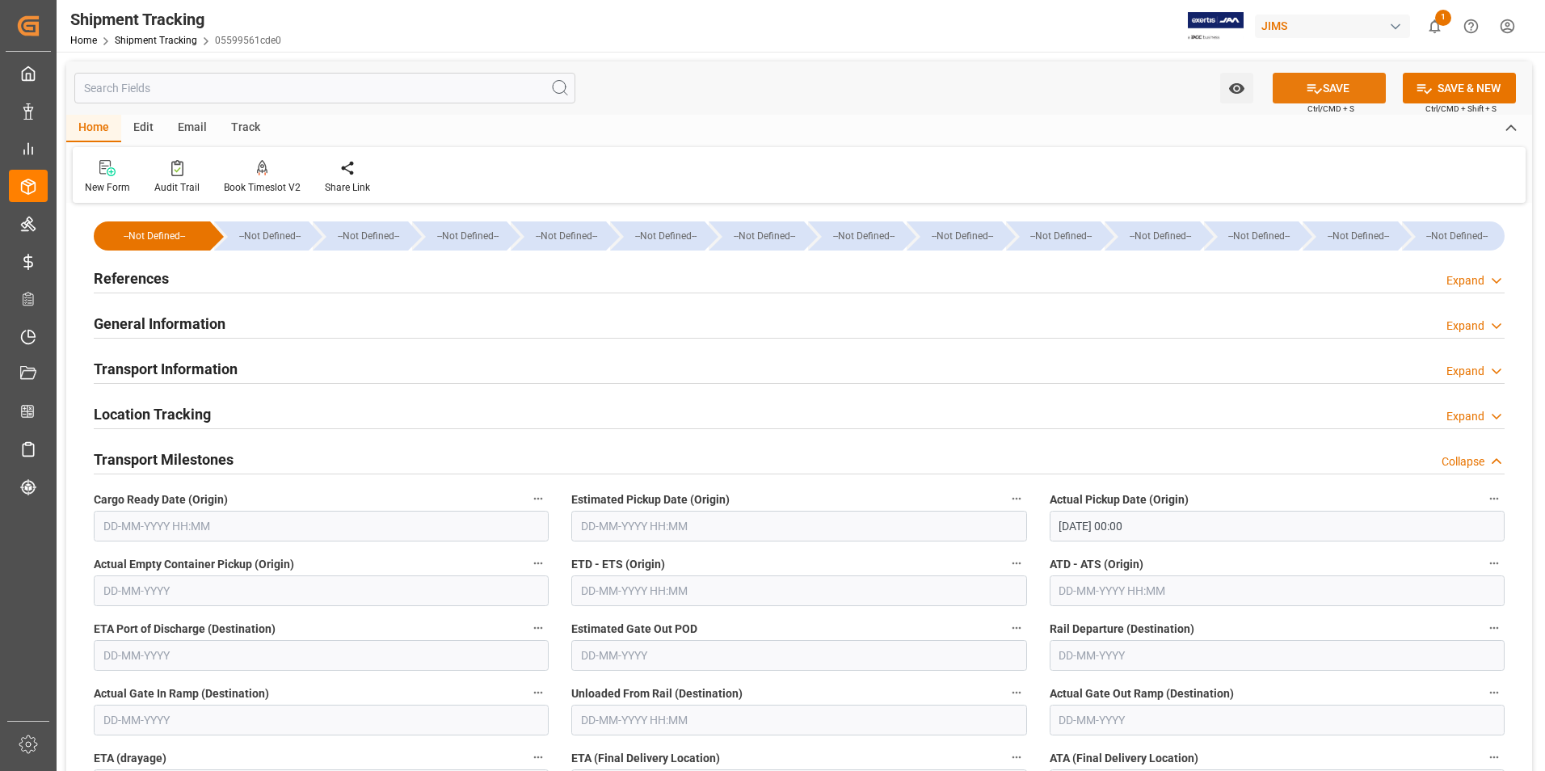
click at [1345, 91] on button "SAVE" at bounding box center [1328, 88] width 113 height 31
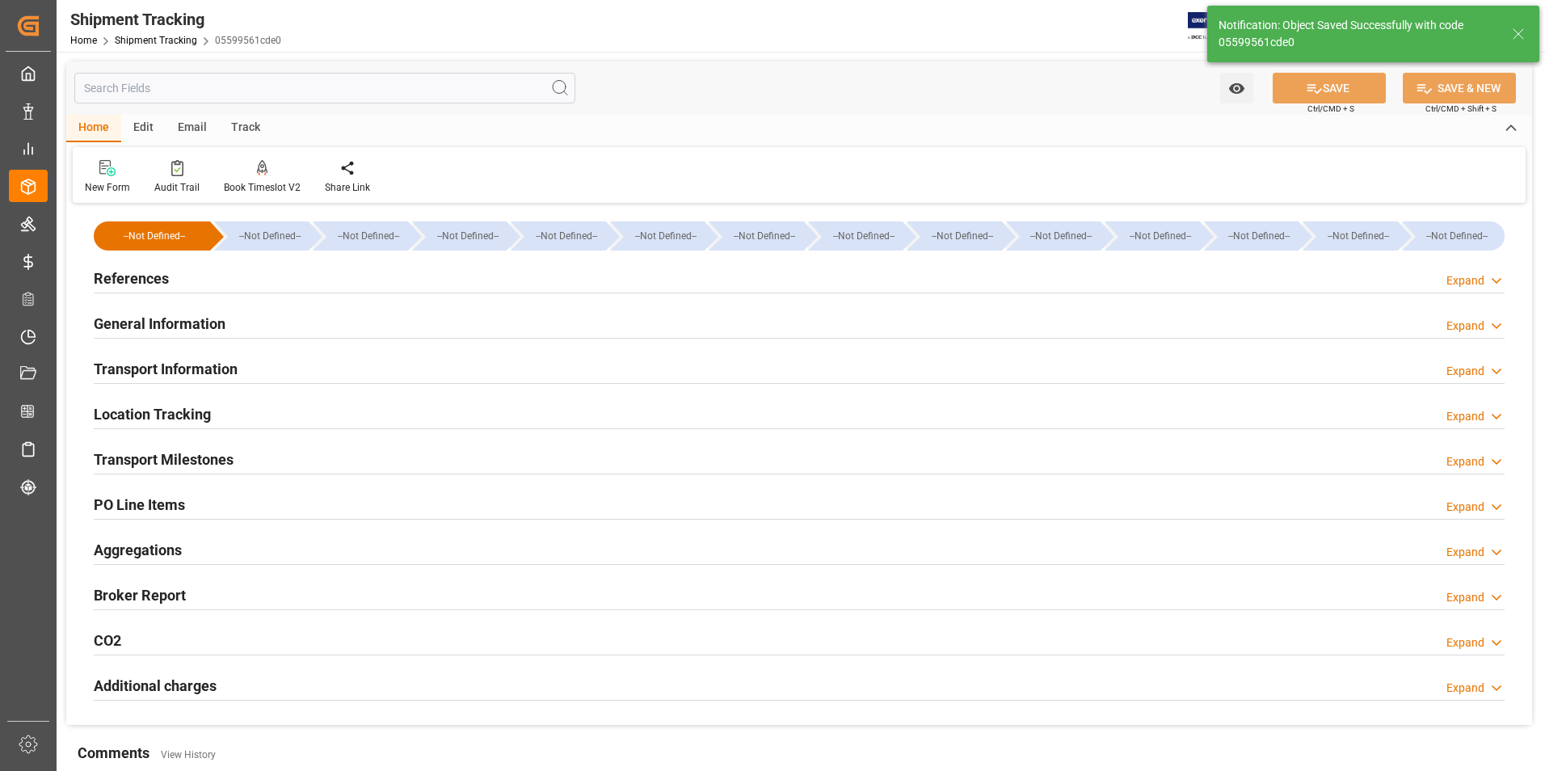
click at [165, 459] on h2 "Transport Milestones" at bounding box center [164, 459] width 140 height 22
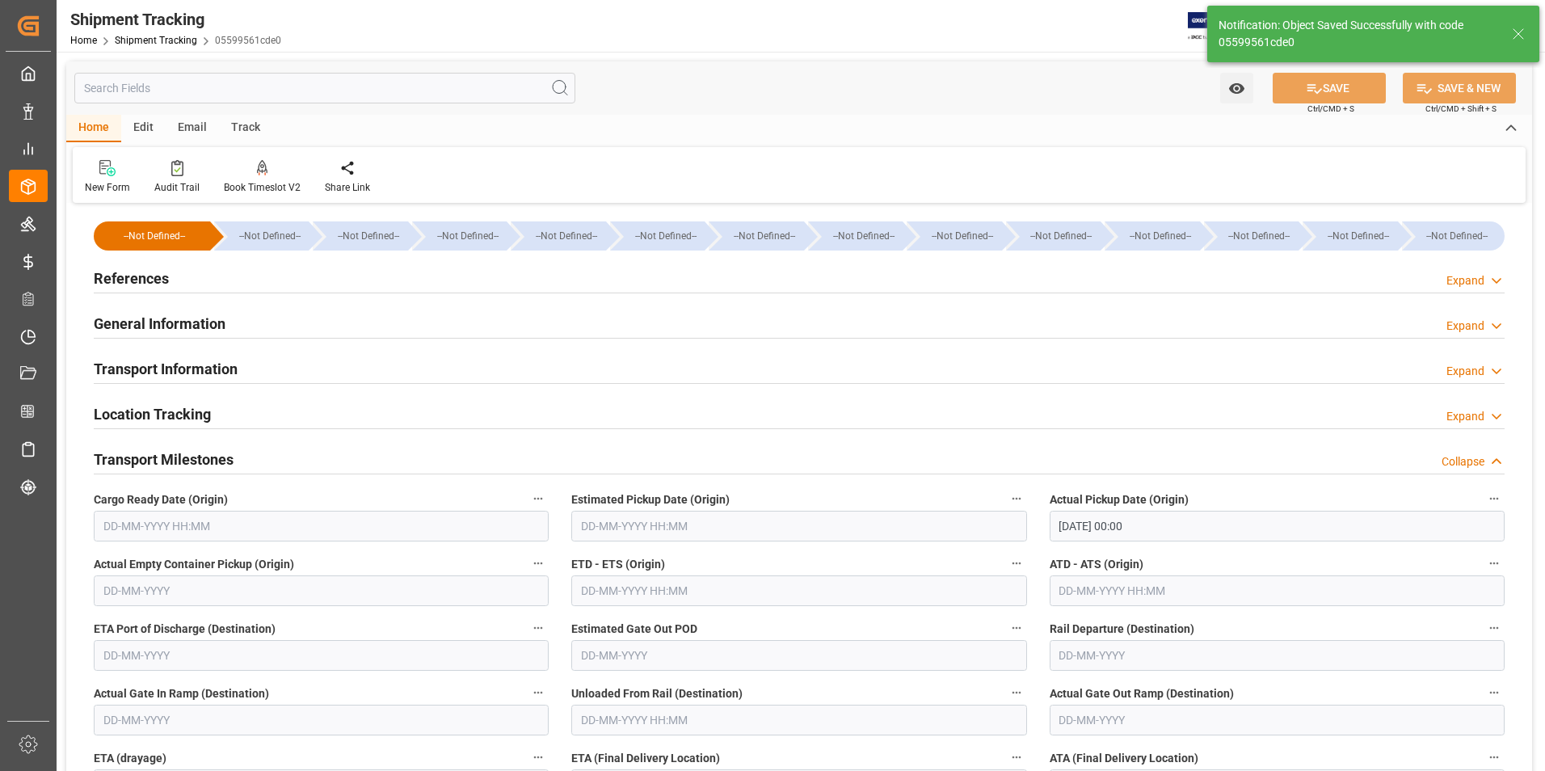
click at [714, 582] on input "text" at bounding box center [798, 590] width 455 height 31
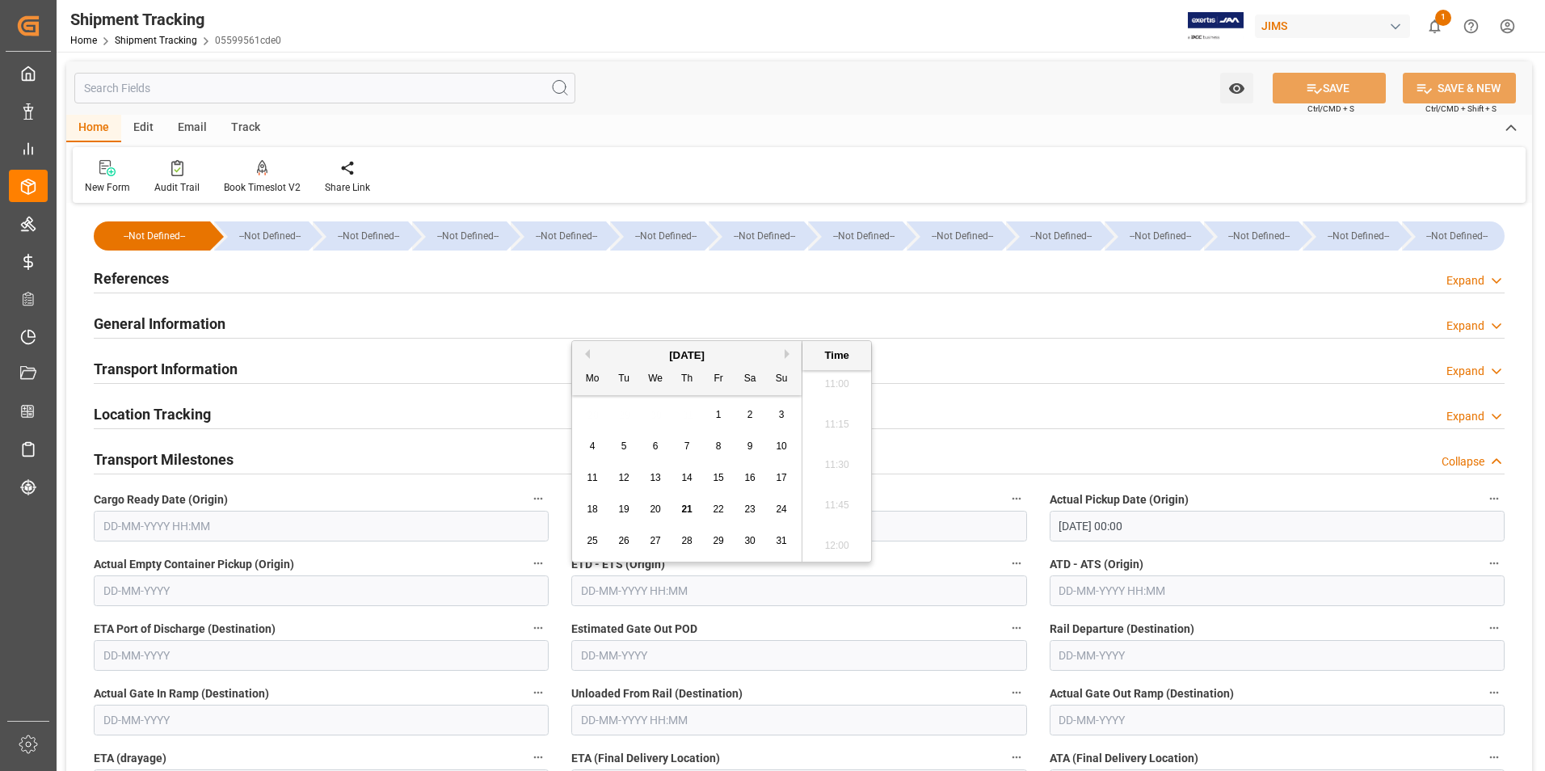
click at [591, 417] on div "28 29 30 31 1 2 3" at bounding box center [687, 415] width 221 height 32
click at [722, 474] on span "15" at bounding box center [718, 477] width 11 height 11
type input "15-08-2025 00:00"
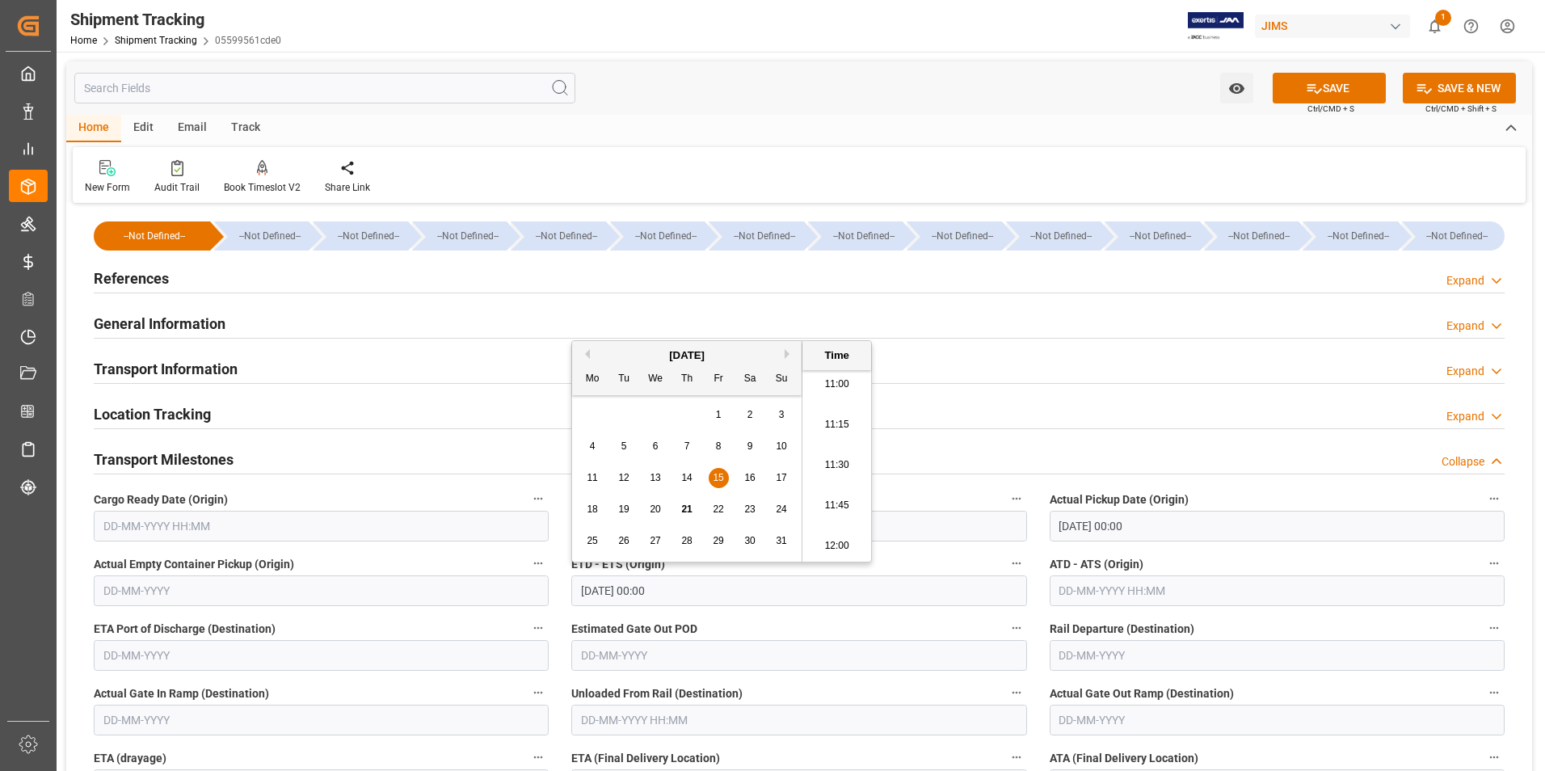
click at [1097, 591] on input "text" at bounding box center [1276, 590] width 455 height 31
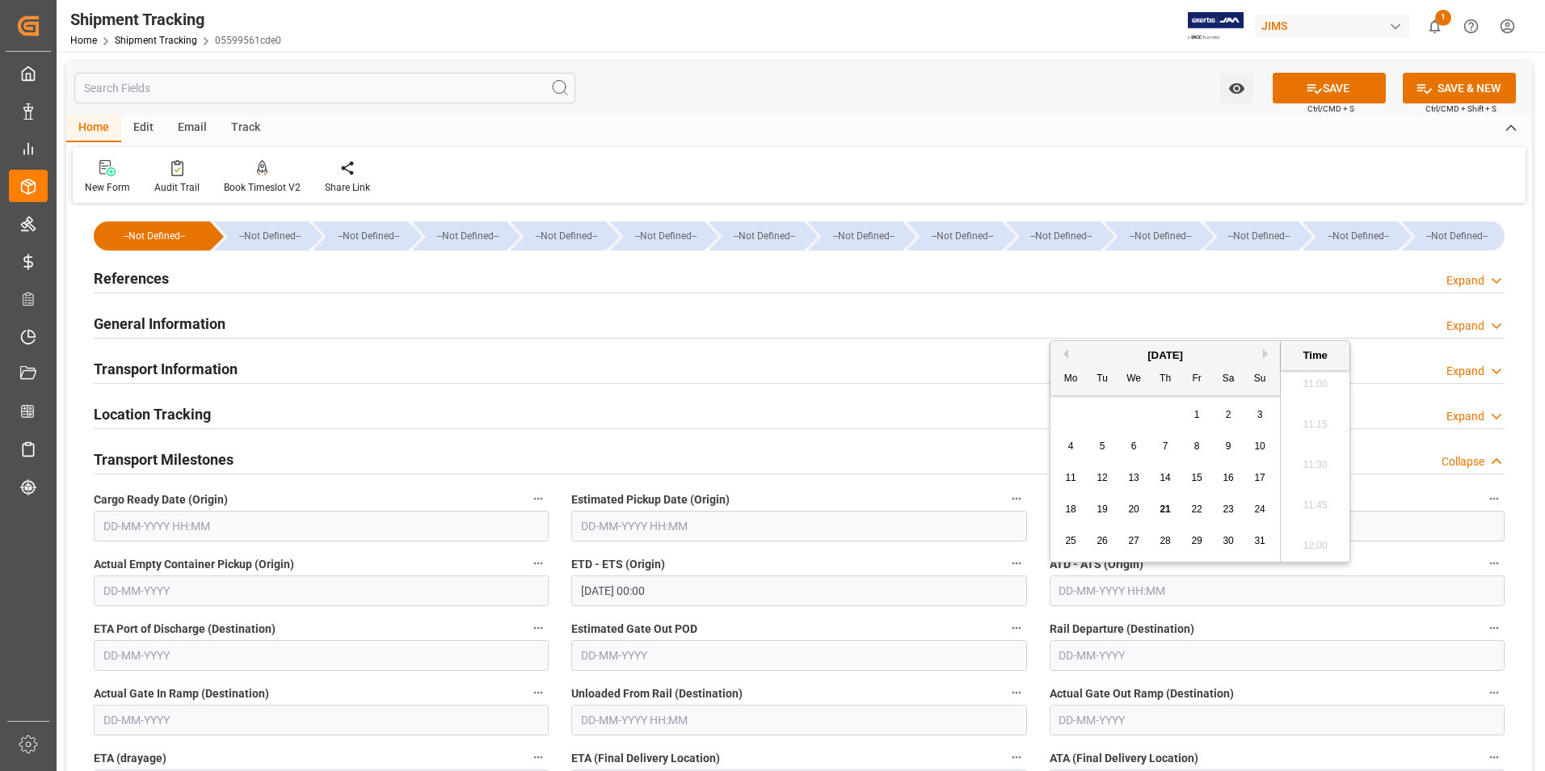
click at [1070, 422] on div "28 29 30 31 1 2 3" at bounding box center [1165, 415] width 221 height 32
click at [1195, 478] on span "15" at bounding box center [1196, 477] width 11 height 11
type input "15-08-2025 00:00"
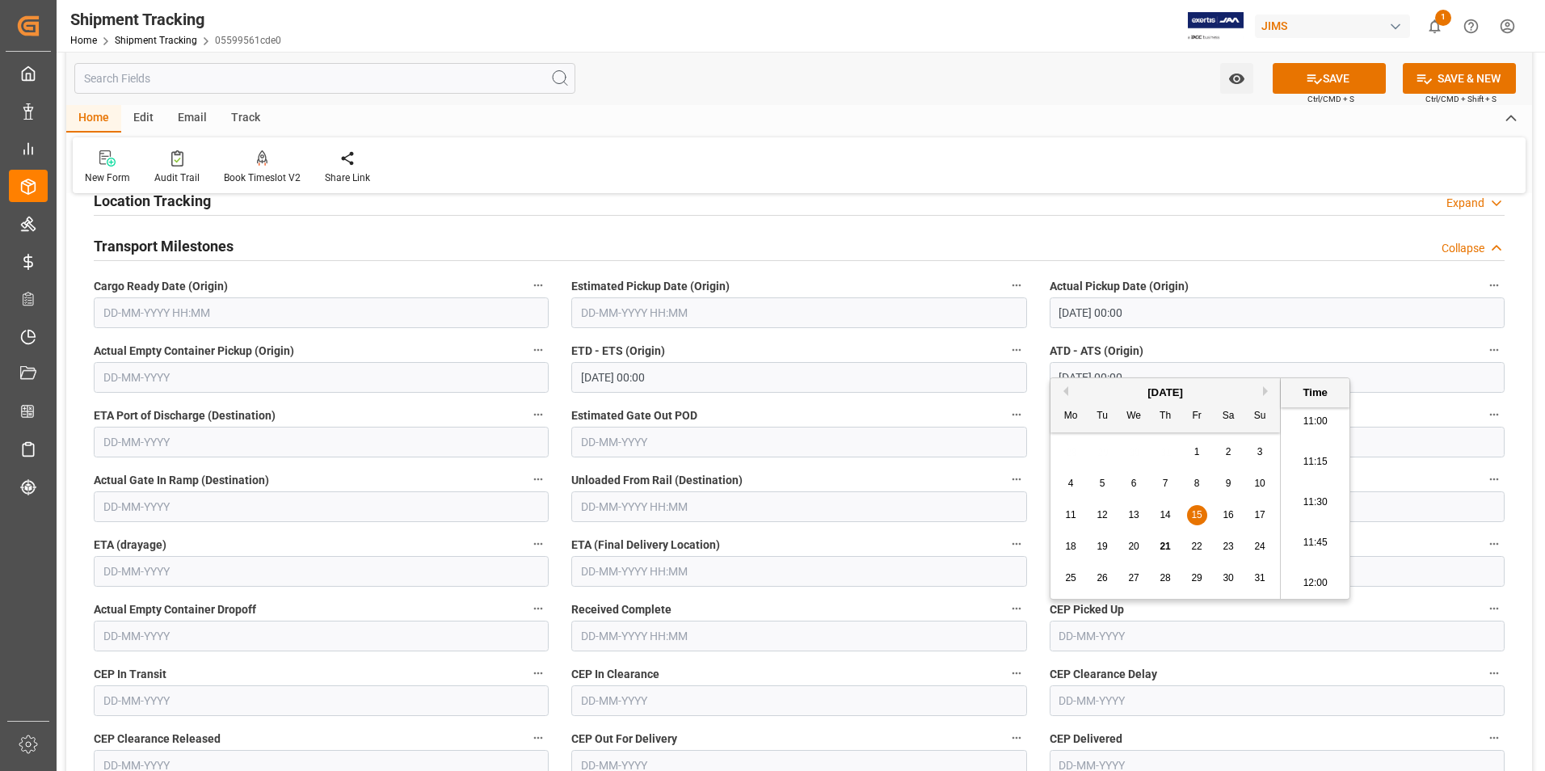
scroll to position [242, 0]
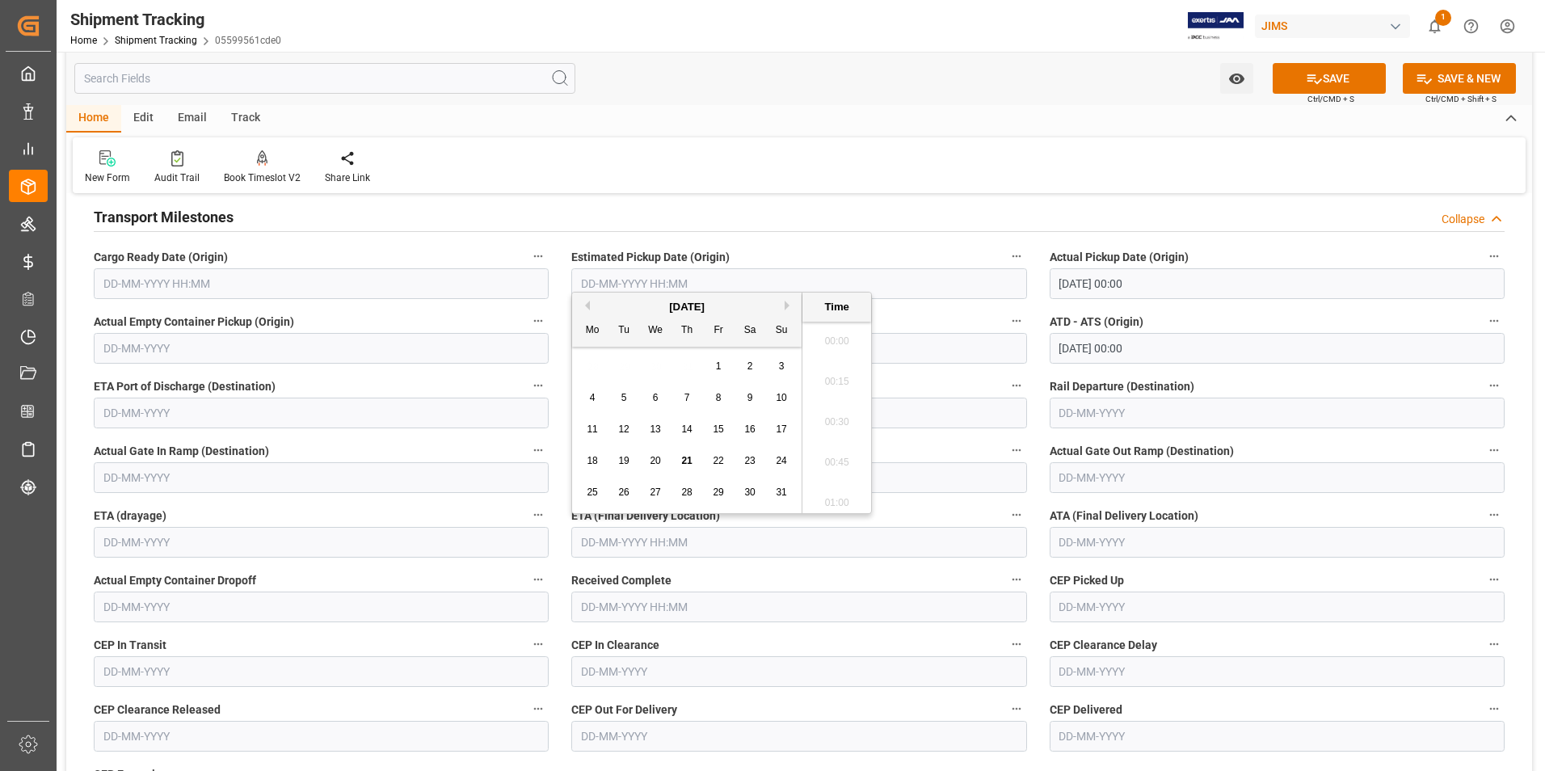
click at [619, 547] on input "text" at bounding box center [798, 542] width 455 height 31
click at [716, 493] on span "29" at bounding box center [718, 491] width 11 height 11
type input "29-08-2025 00:00"
click at [1335, 72] on button "SAVE" at bounding box center [1328, 78] width 113 height 31
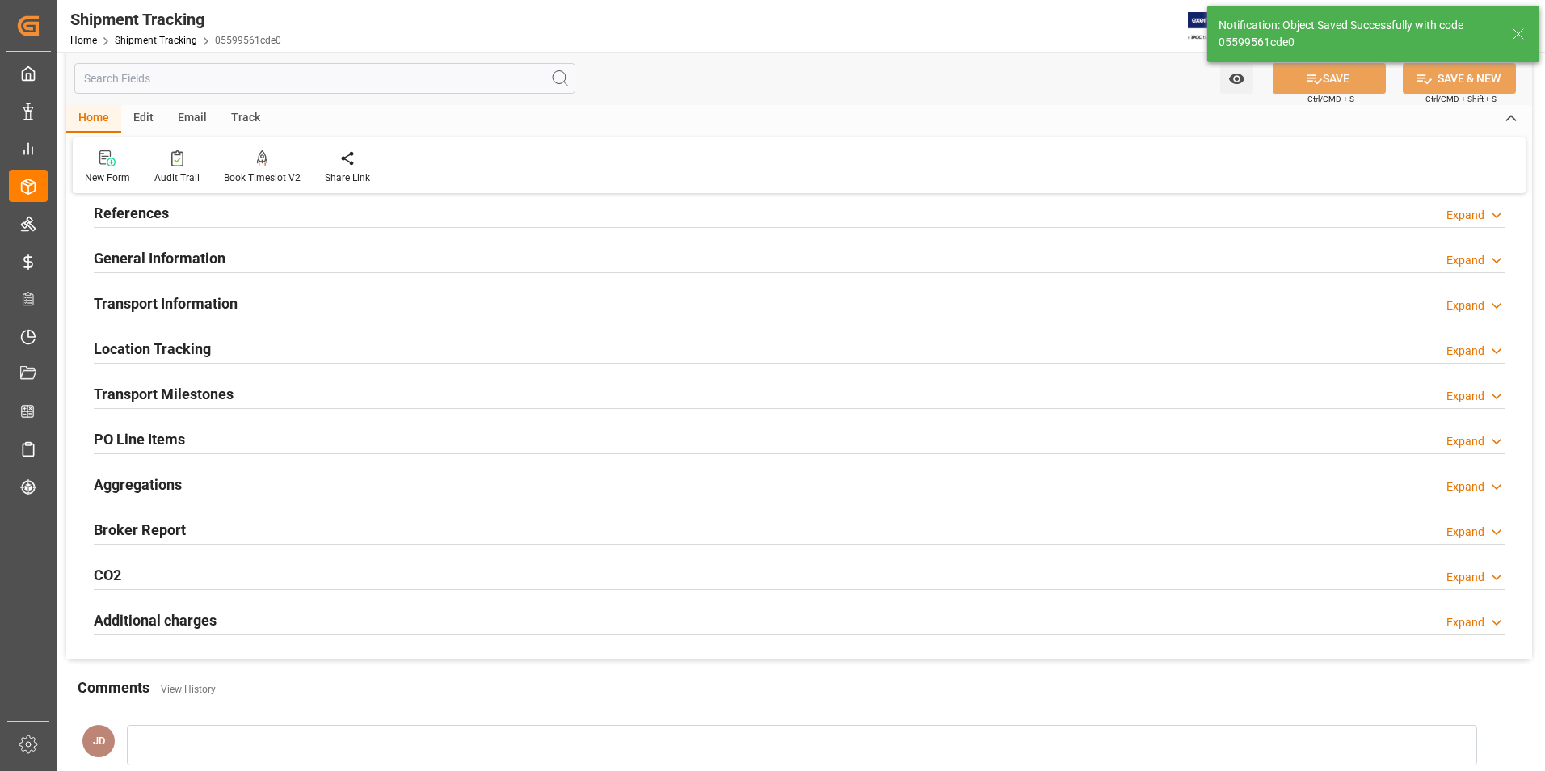
scroll to position [0, 0]
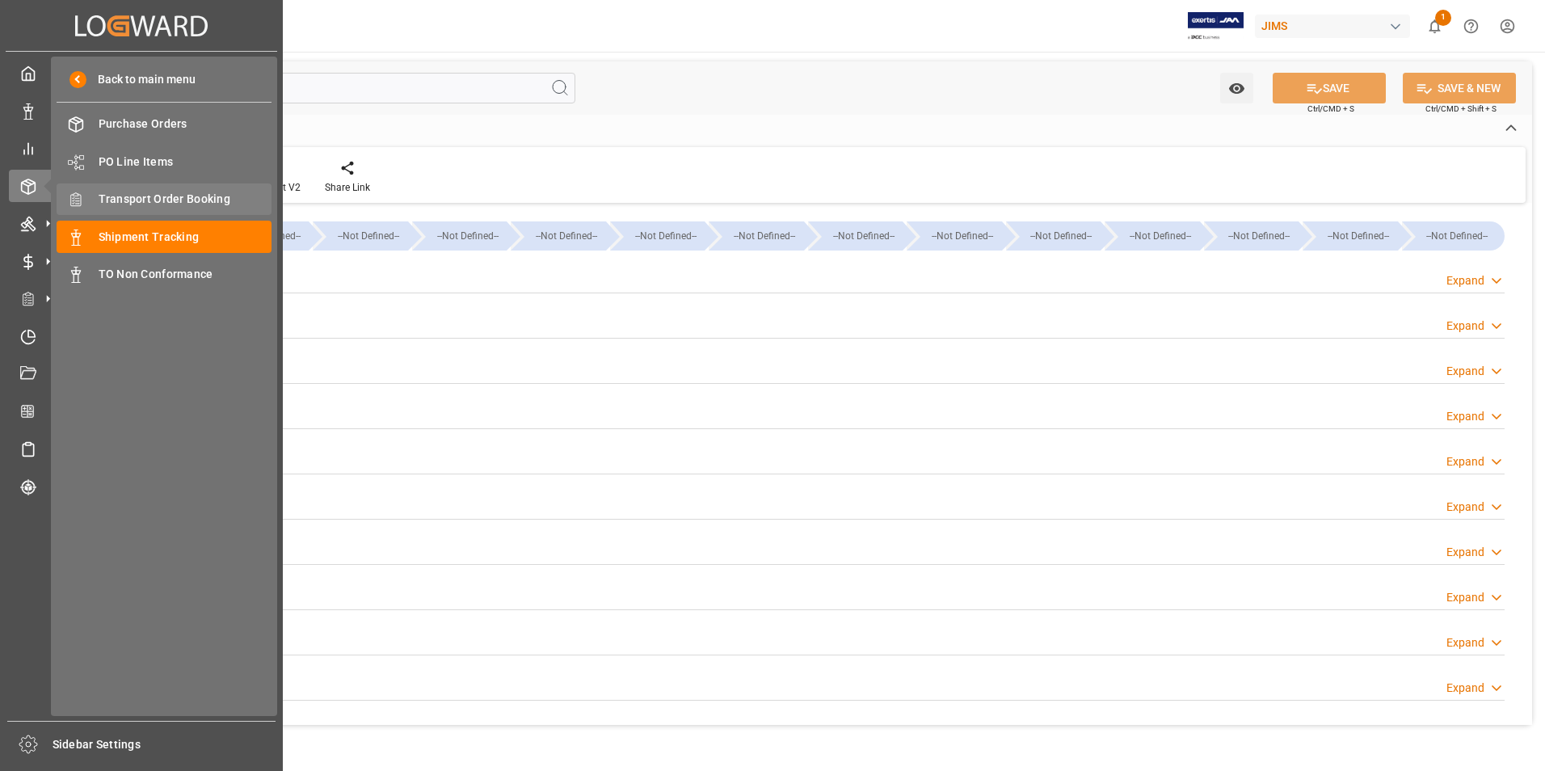
click at [183, 196] on span "Transport Order Booking" at bounding box center [186, 199] width 174 height 17
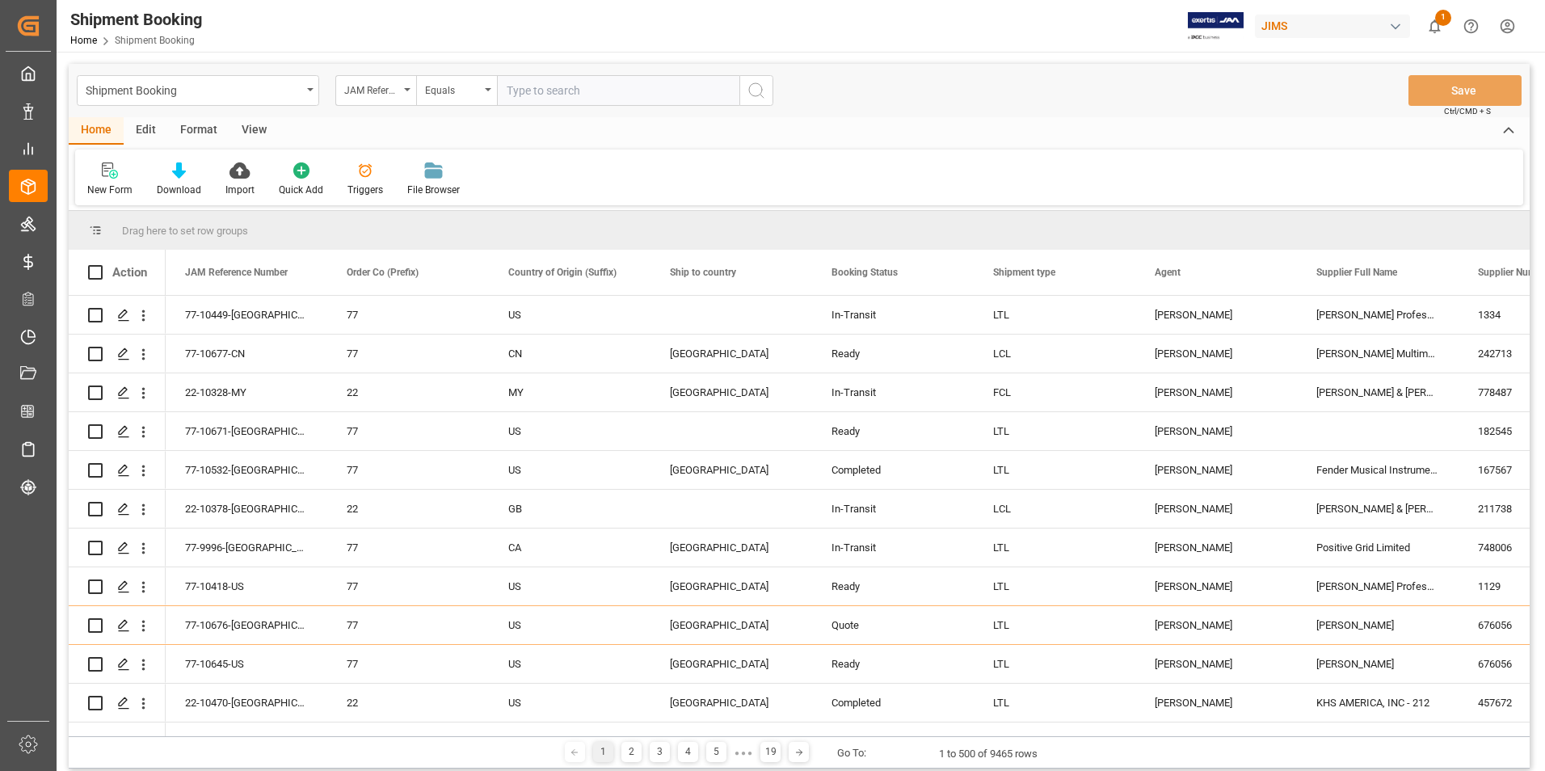
click at [552, 91] on input "text" at bounding box center [618, 90] width 242 height 31
type input "22-10378-[GEOGRAPHIC_DATA]"
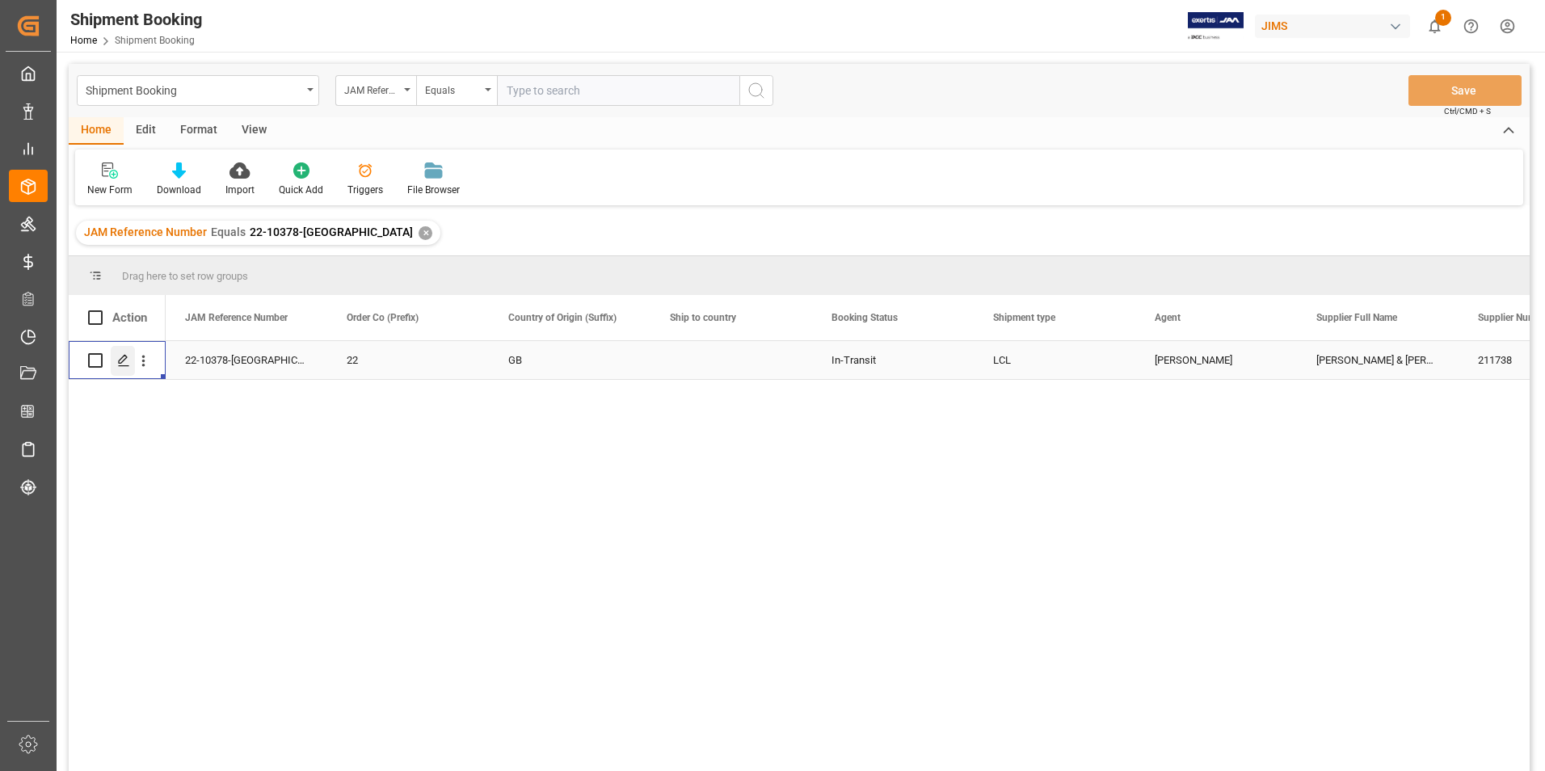
click at [121, 359] on polygon "Press SPACE to select this row." at bounding box center [123, 359] width 8 height 8
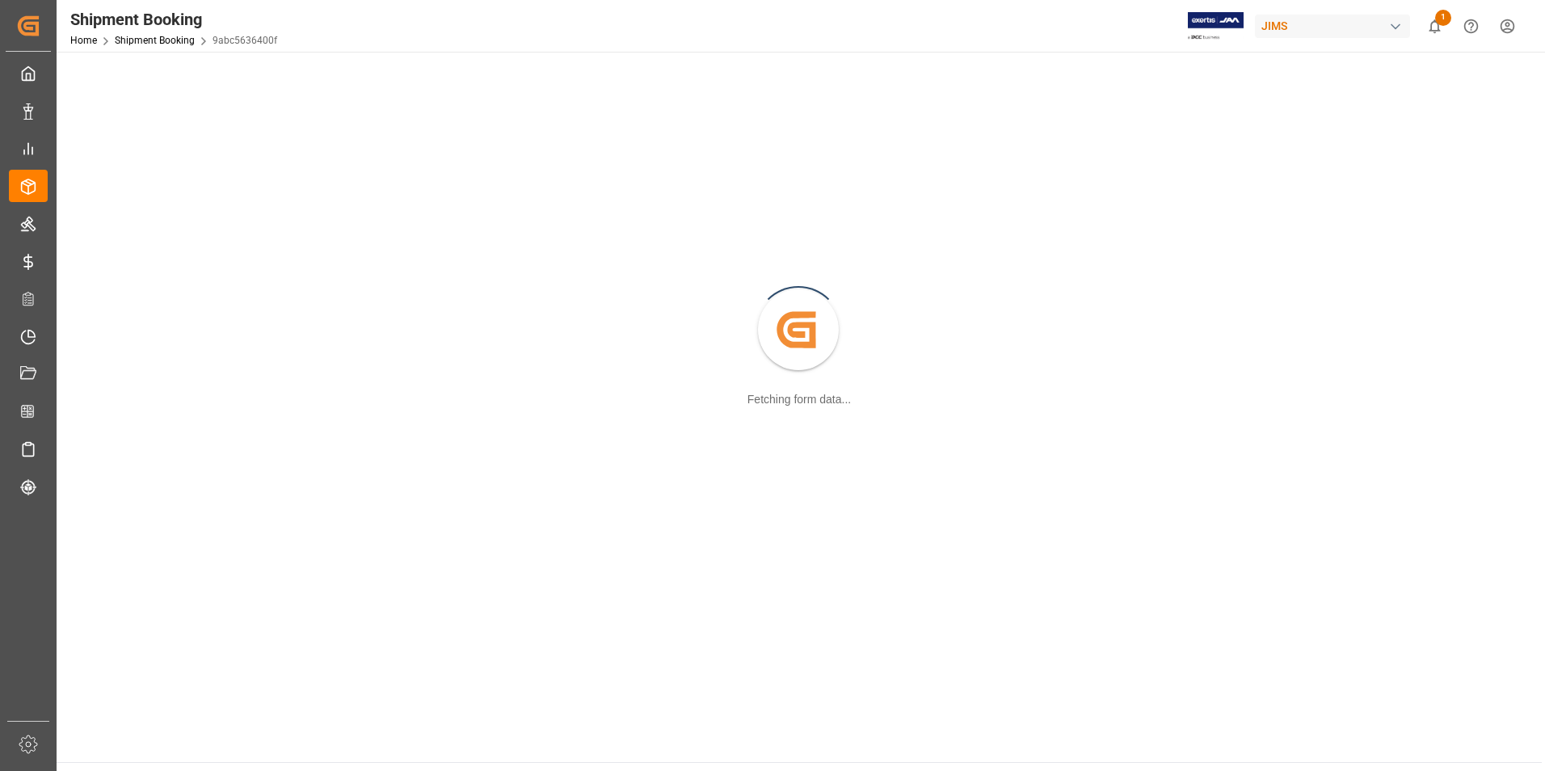
click at [121, 359] on div "Created by potrace 1.15, written by Peter Selinger 2001-2017 Fetching form data…" at bounding box center [798, 331] width 1465 height 540
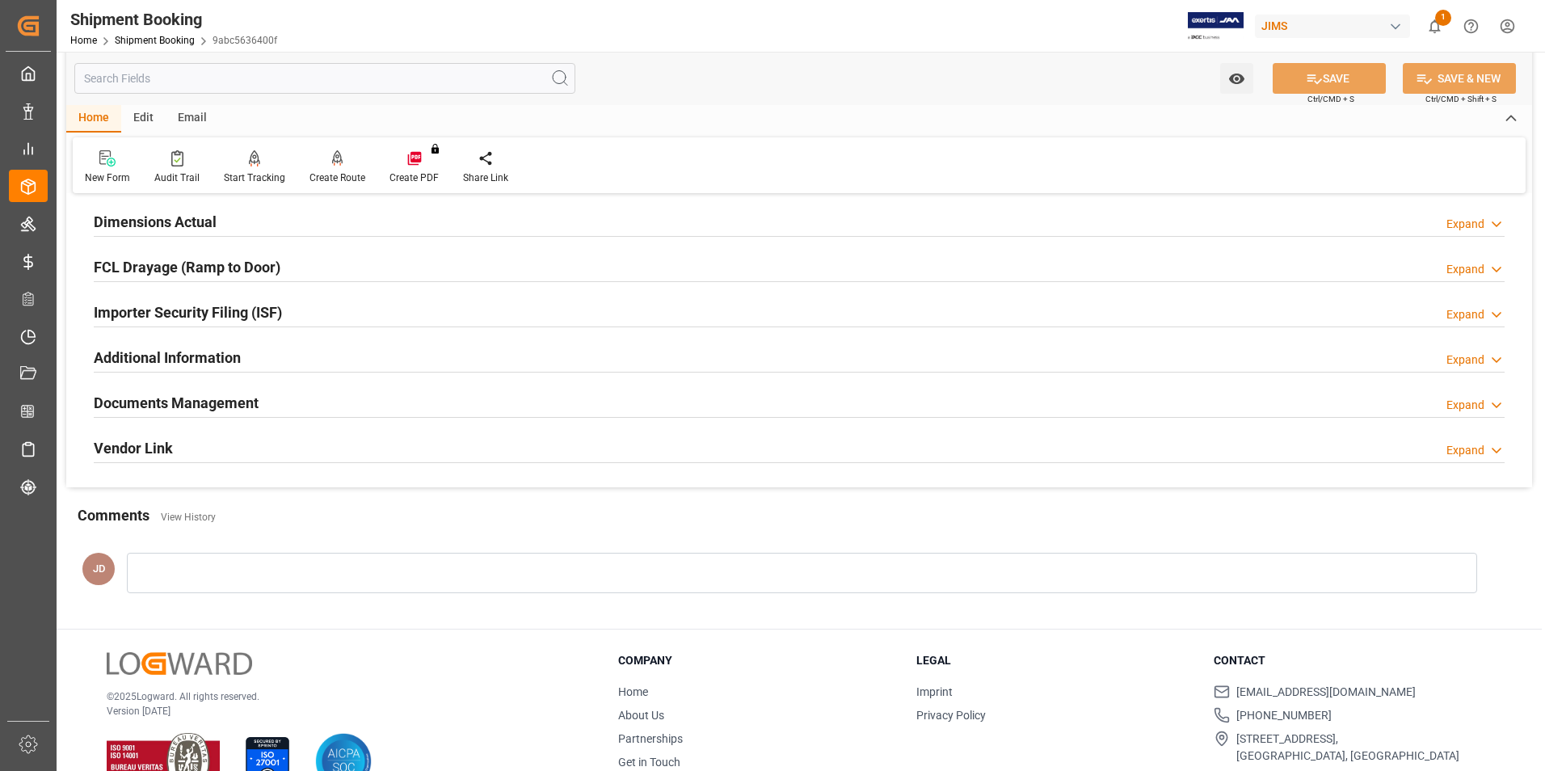
scroll to position [404, 0]
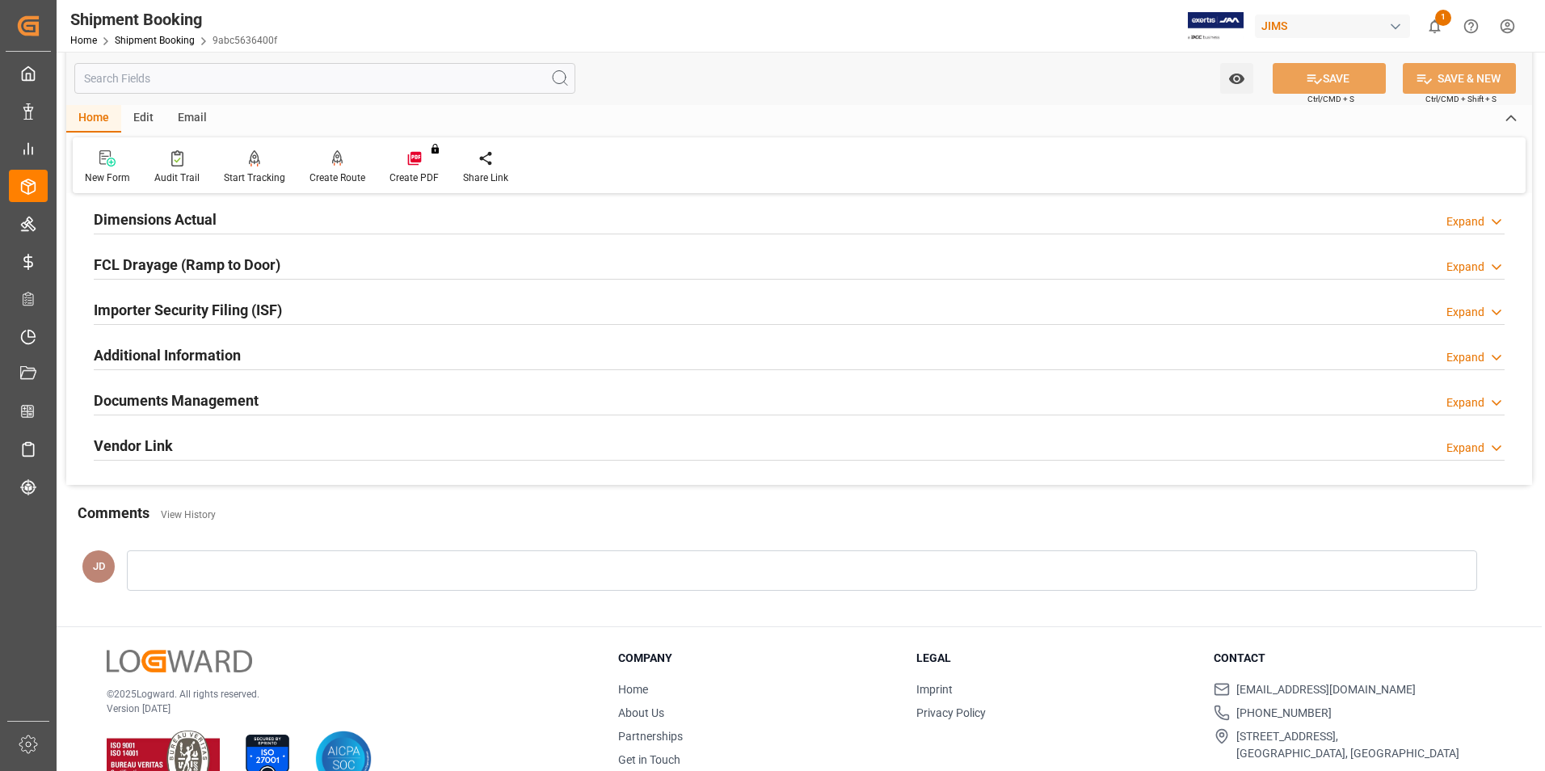
click at [176, 397] on h2 "Documents Management" at bounding box center [176, 400] width 165 height 22
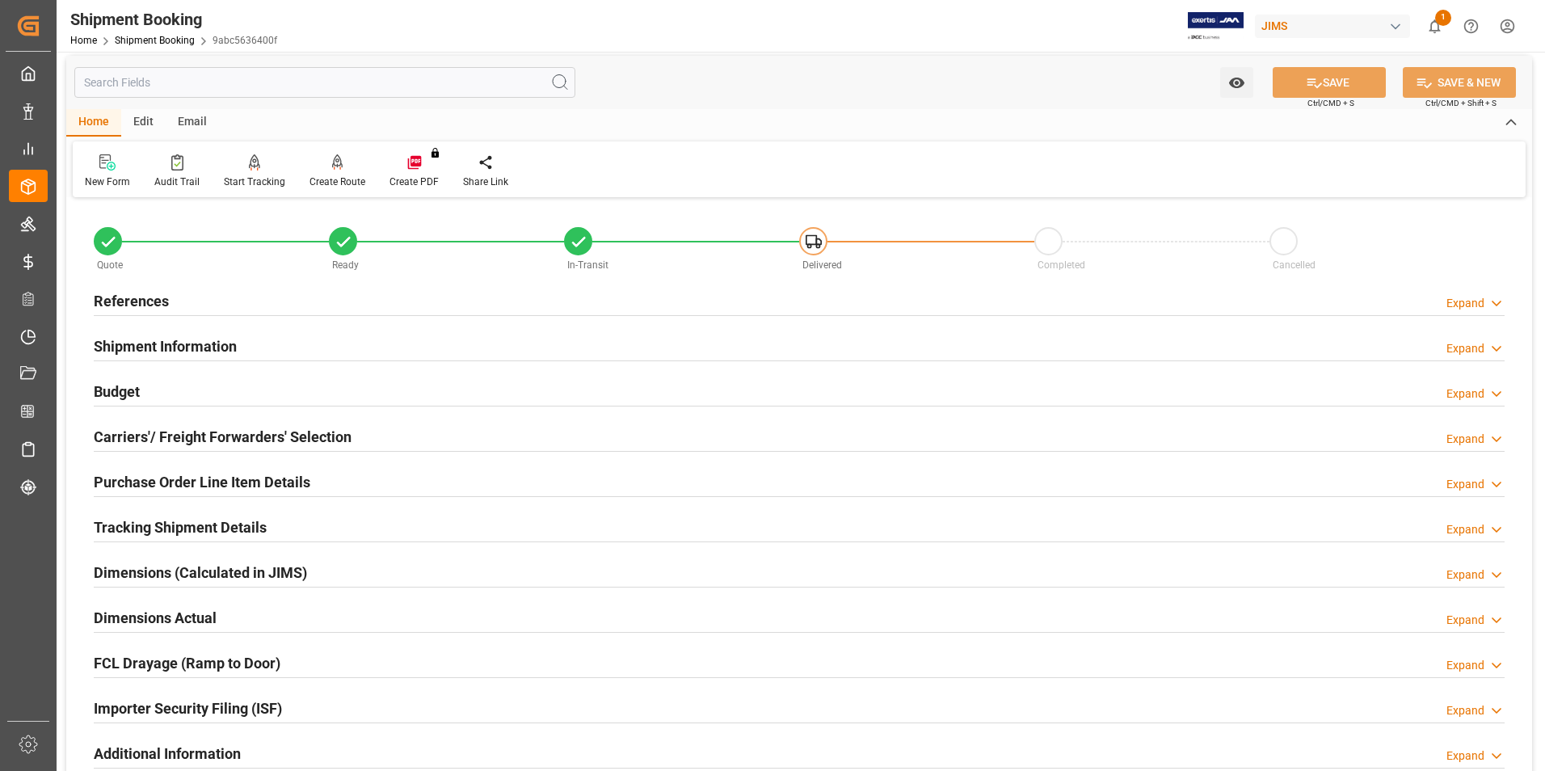
scroll to position [0, 0]
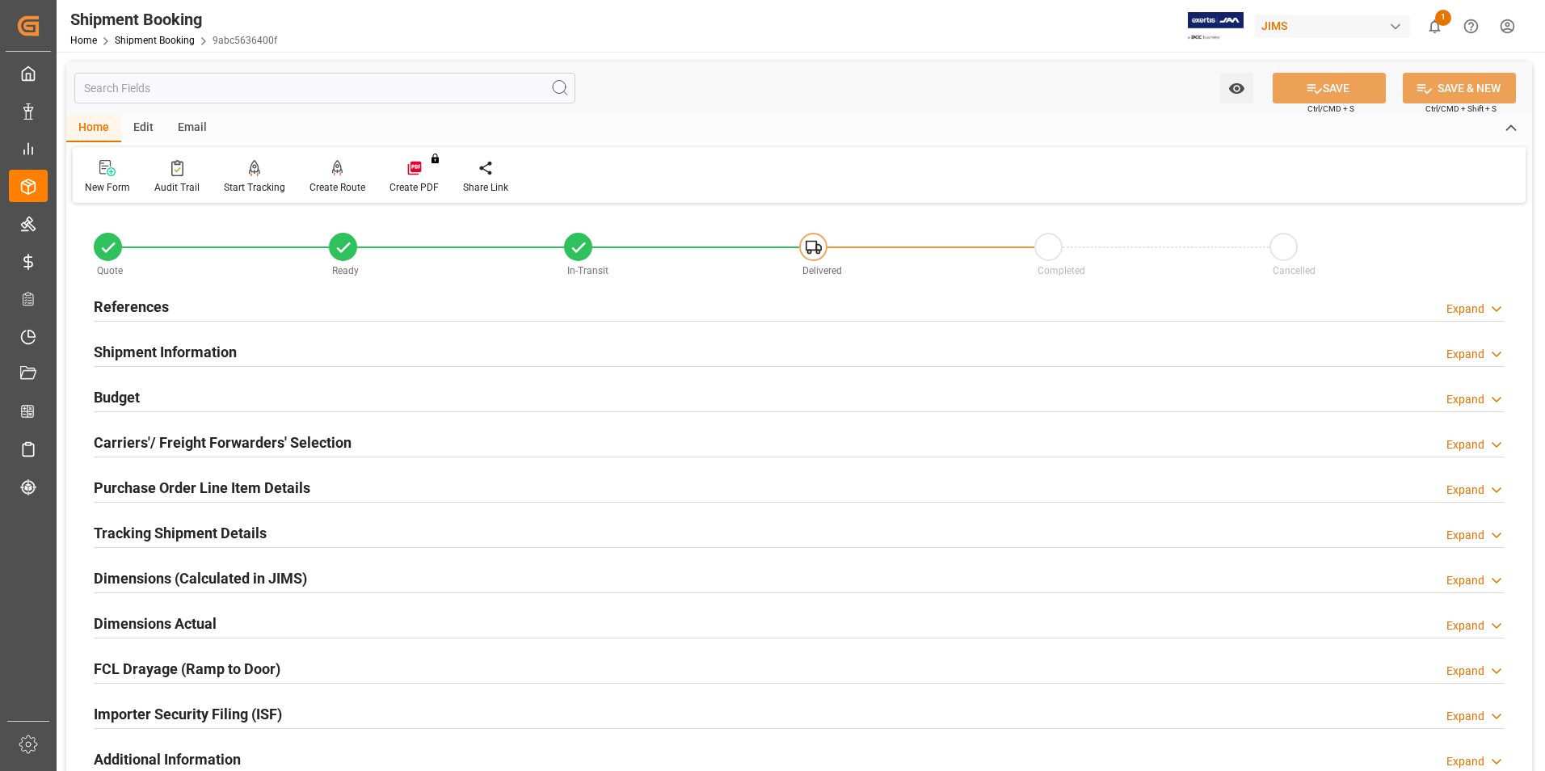
click at [149, 486] on h2 "Purchase Order Line Item Details" at bounding box center [202, 488] width 217 height 22
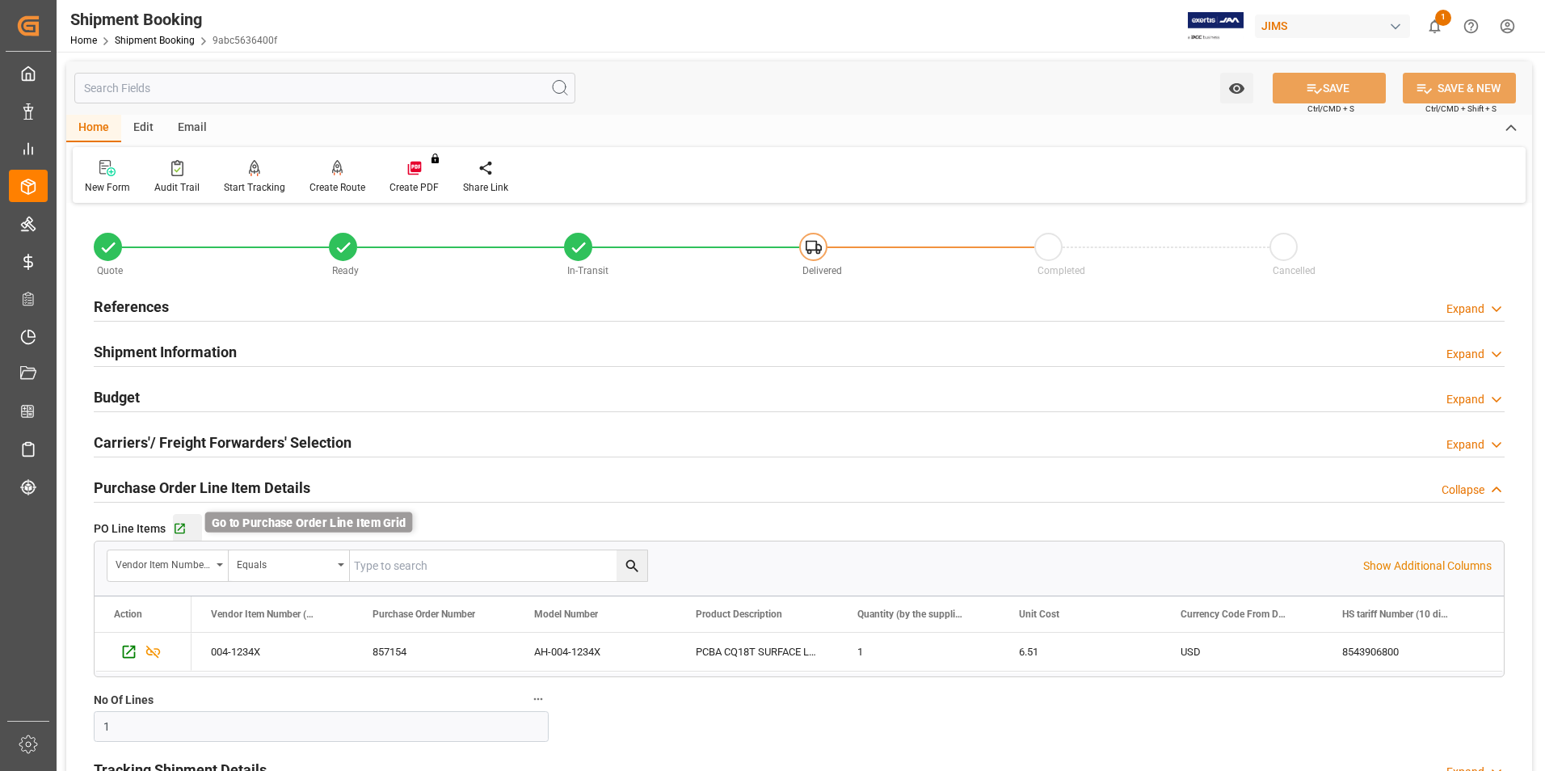
click at [179, 528] on icon "button" at bounding box center [180, 529] width 14 height 14
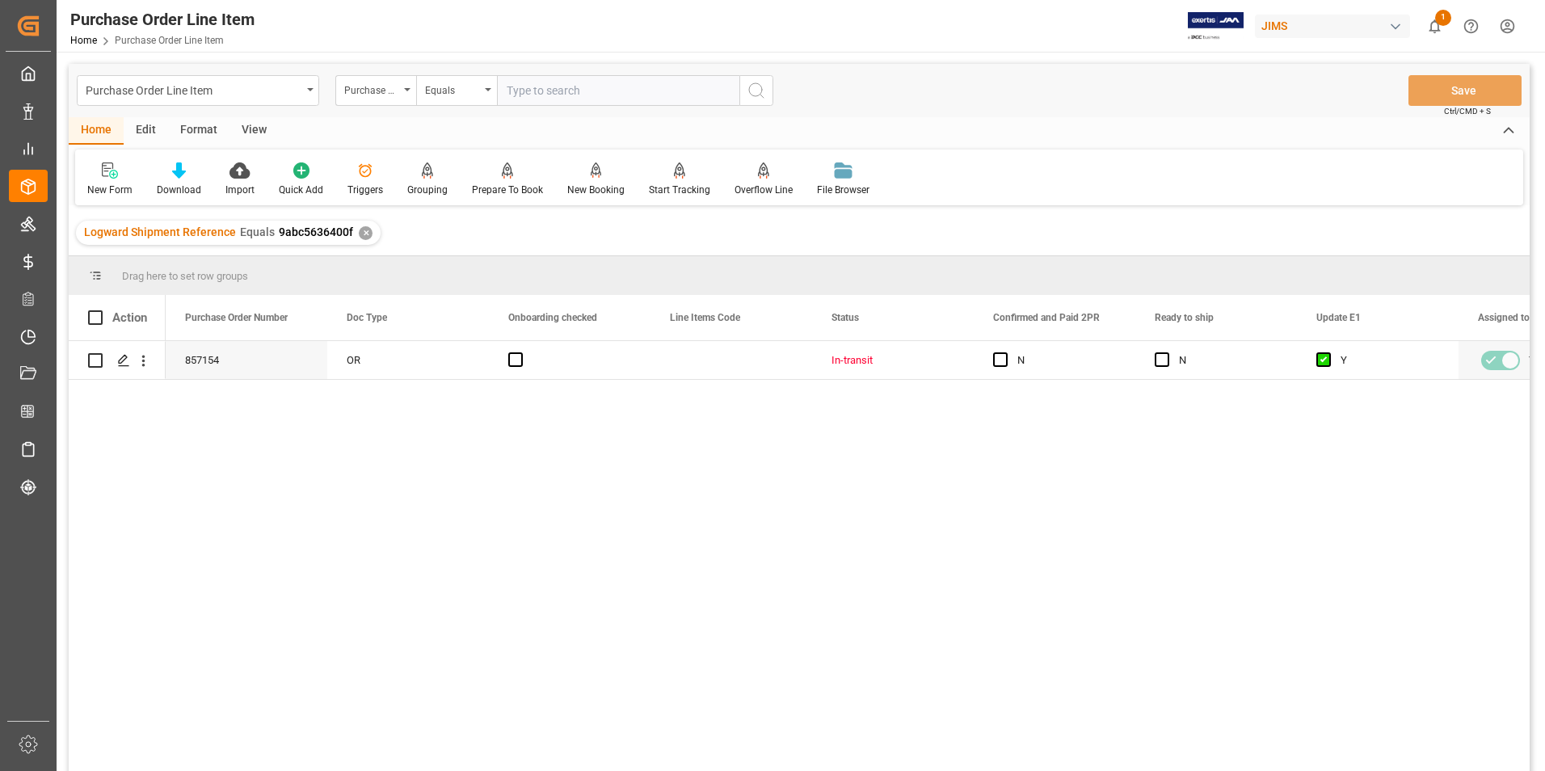
click at [250, 131] on div "View" at bounding box center [253, 130] width 49 height 27
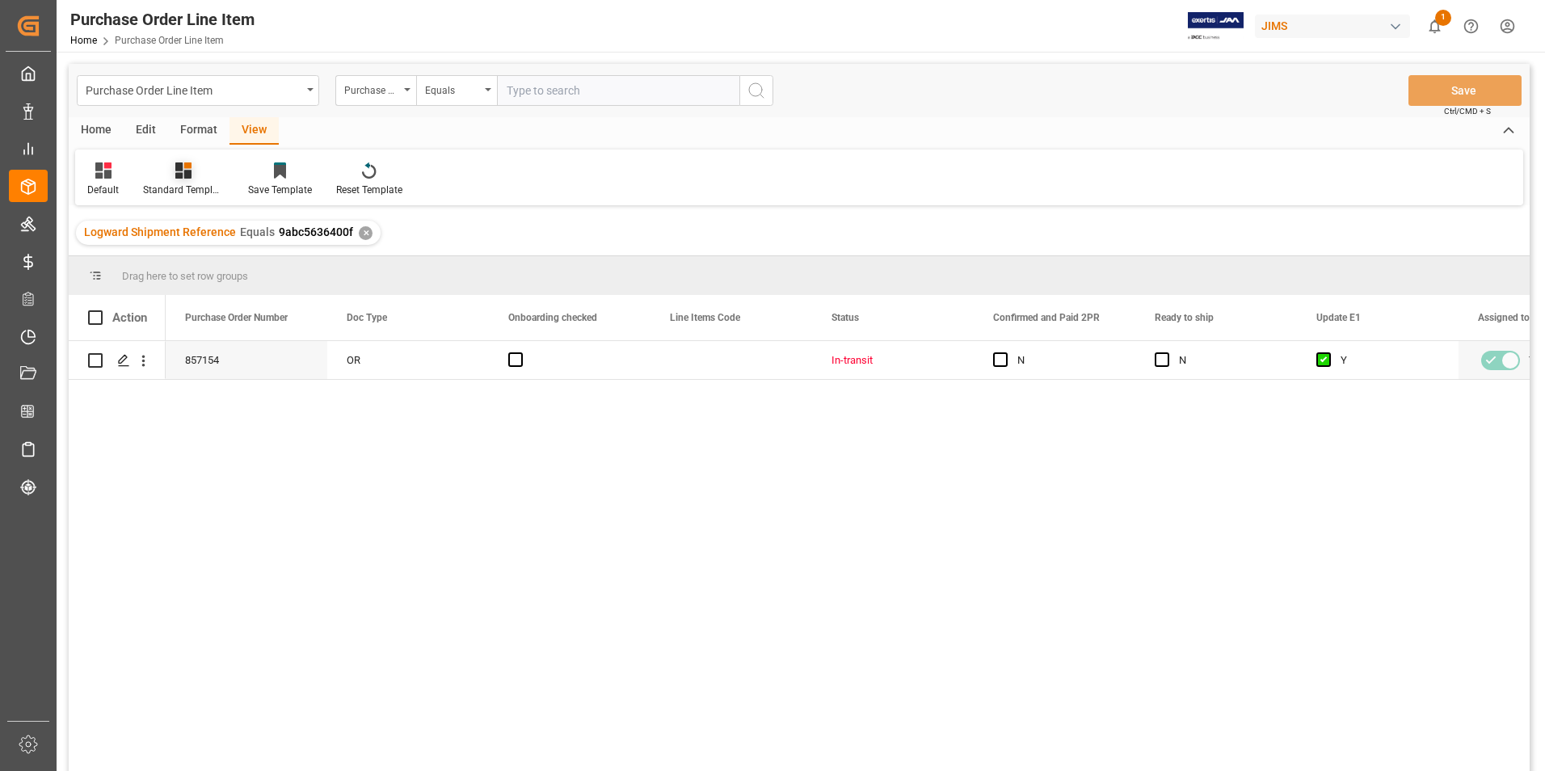
click at [191, 191] on div "Standard Templates" at bounding box center [183, 190] width 81 height 15
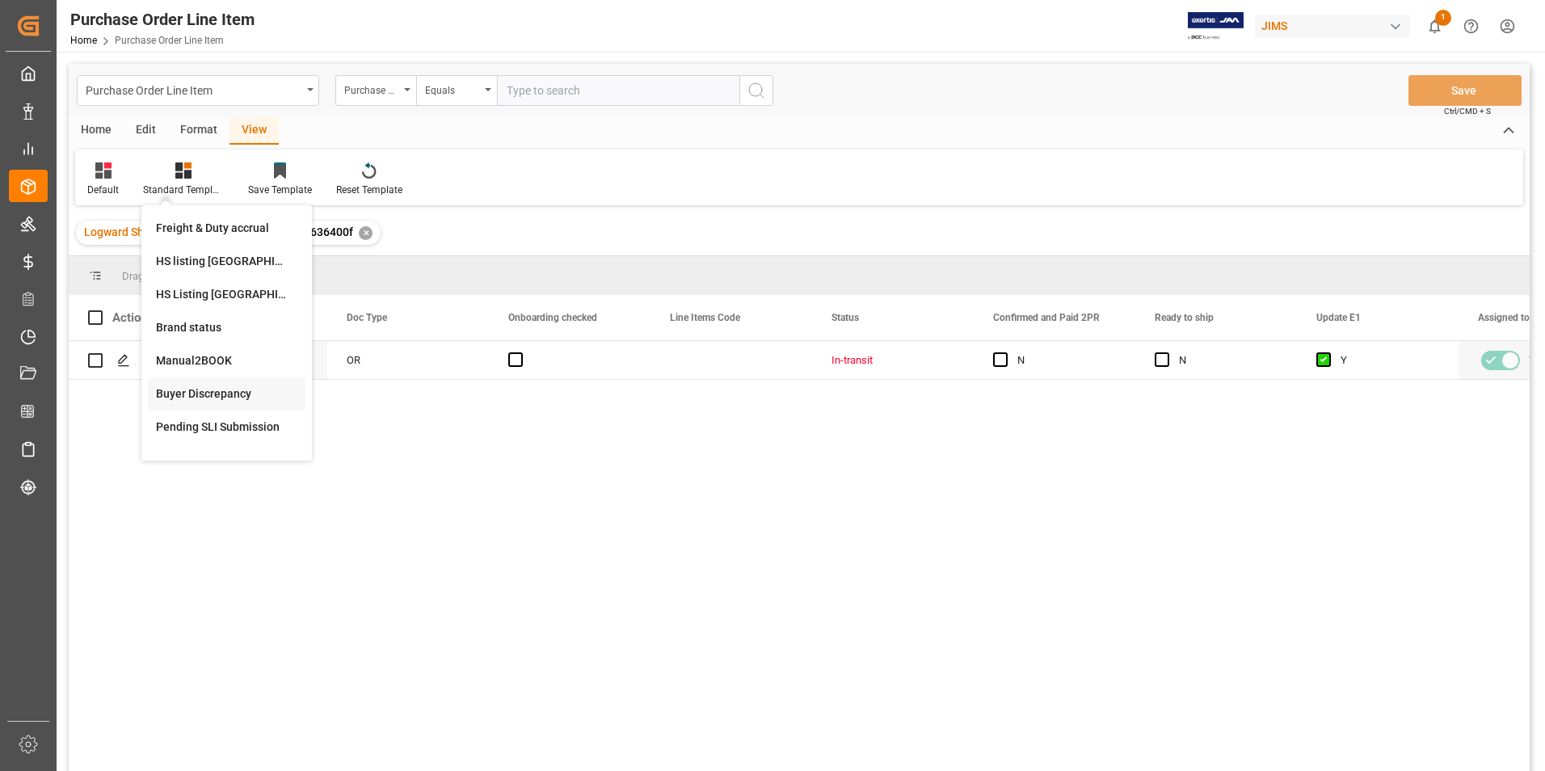
click at [217, 390] on div "Buyer Discrepancy" at bounding box center [226, 393] width 141 height 17
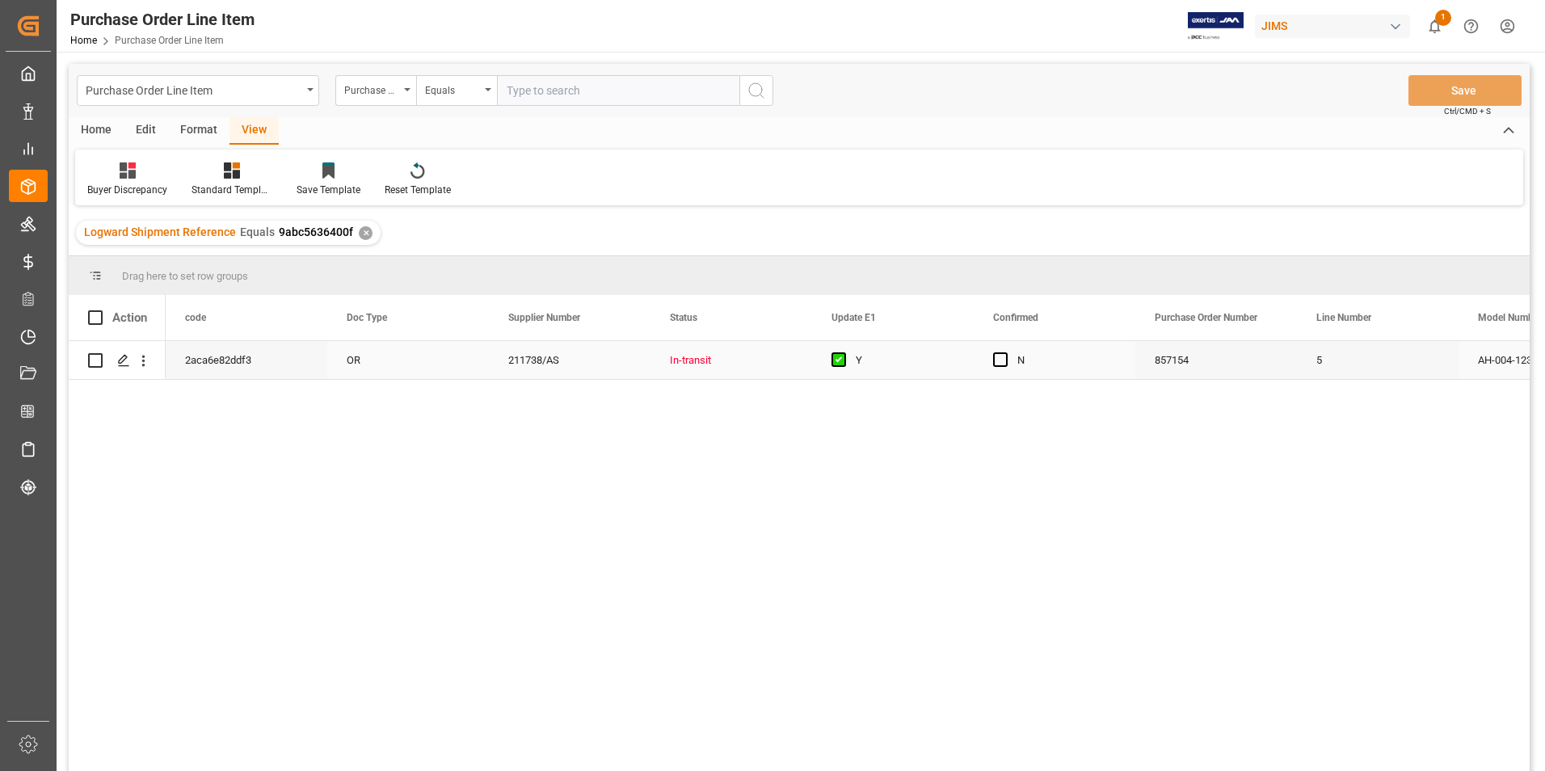
click at [599, 354] on div "211738/AS" at bounding box center [570, 360] width 162 height 38
click at [1007, 355] on span "Press SPACE to select this row." at bounding box center [1000, 359] width 15 height 15
click at [1005, 352] on input "Press SPACE to select this row." at bounding box center [1005, 352] width 0 height 0
click at [1439, 99] on button "Save" at bounding box center [1464, 90] width 113 height 31
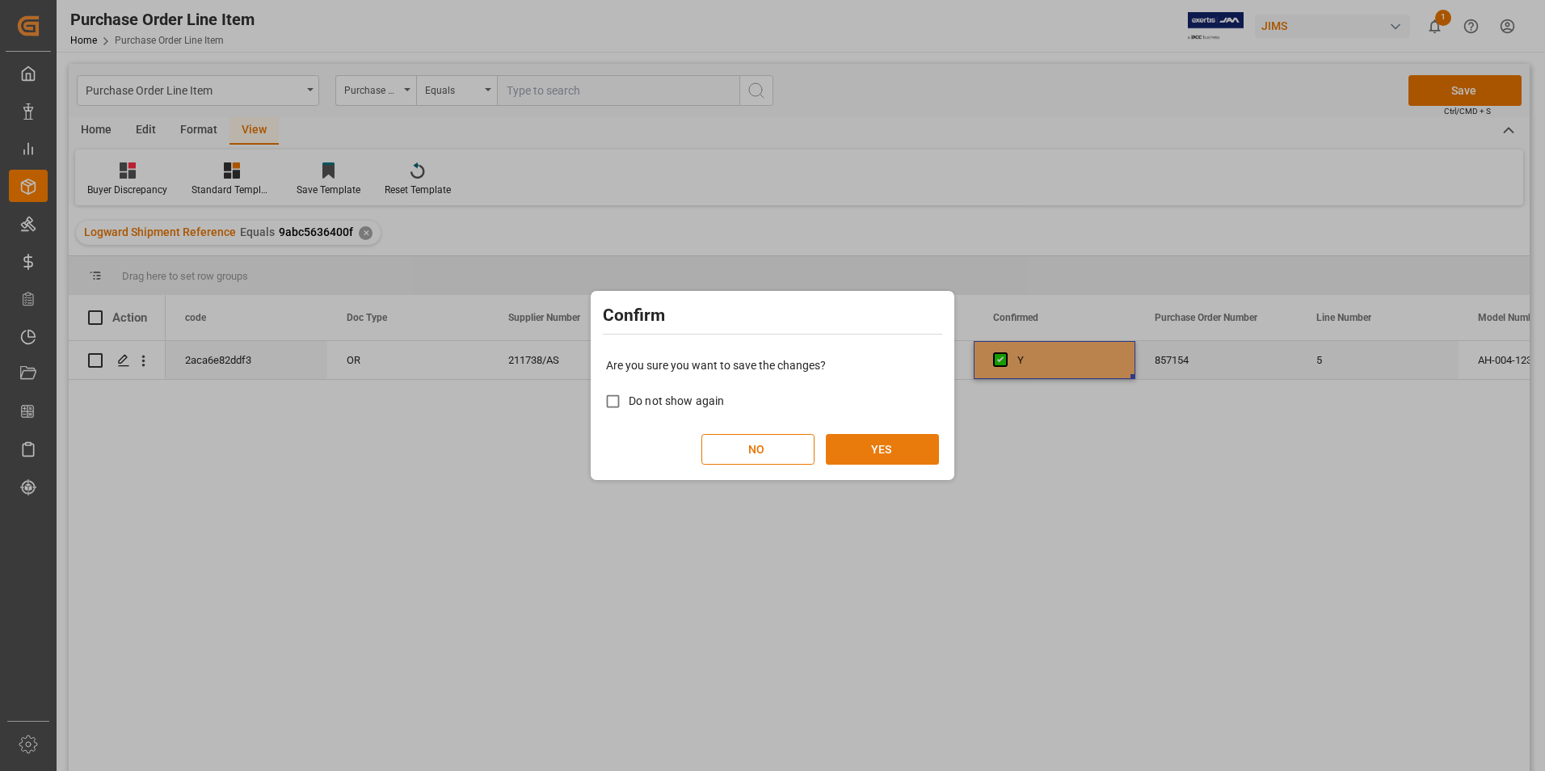
click at [889, 445] on button "YES" at bounding box center [882, 449] width 113 height 31
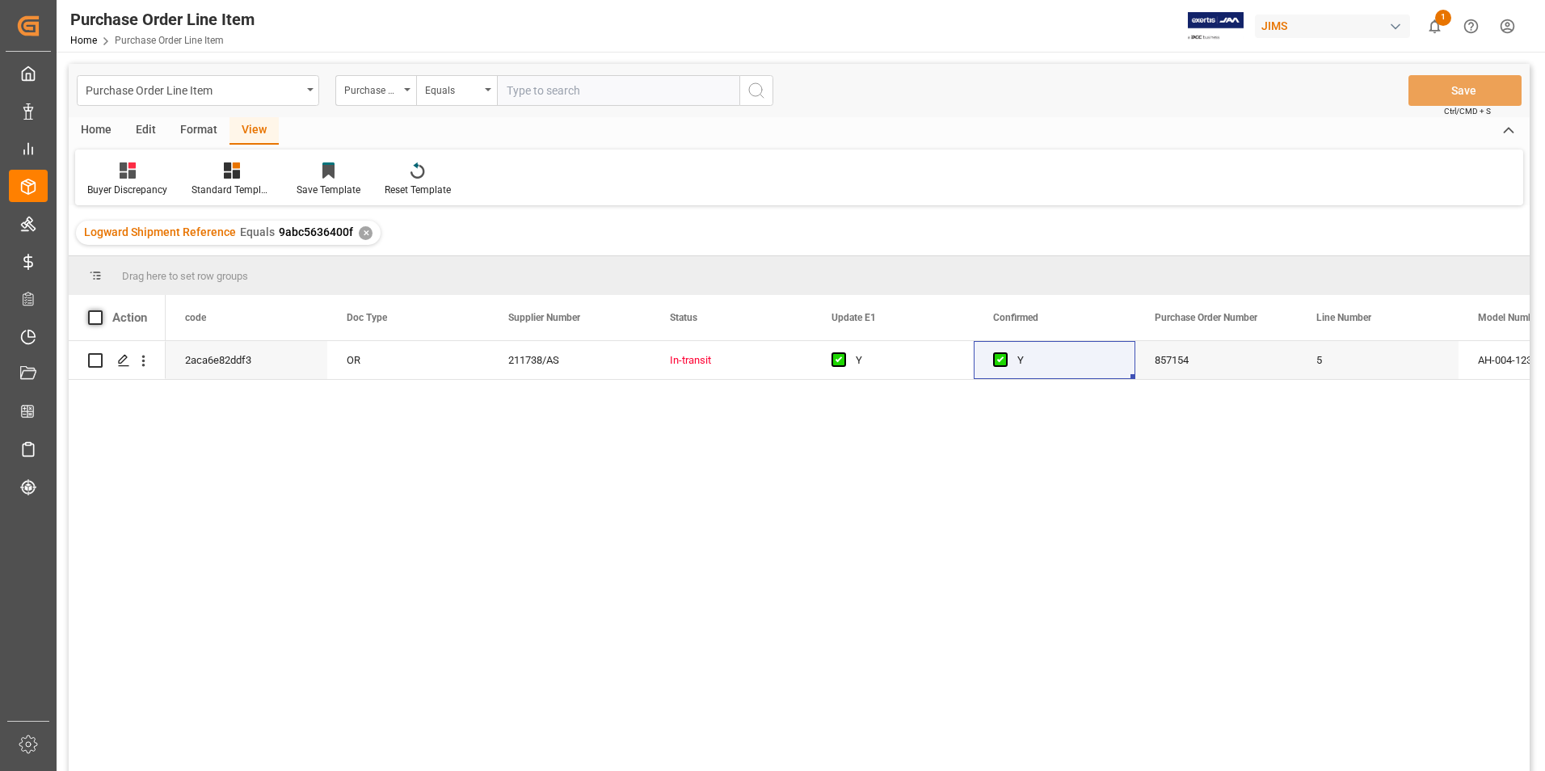
click at [93, 314] on span at bounding box center [95, 317] width 15 height 15
click at [100, 310] on input "checkbox" at bounding box center [100, 310] width 0 height 0
checkbox input "true"
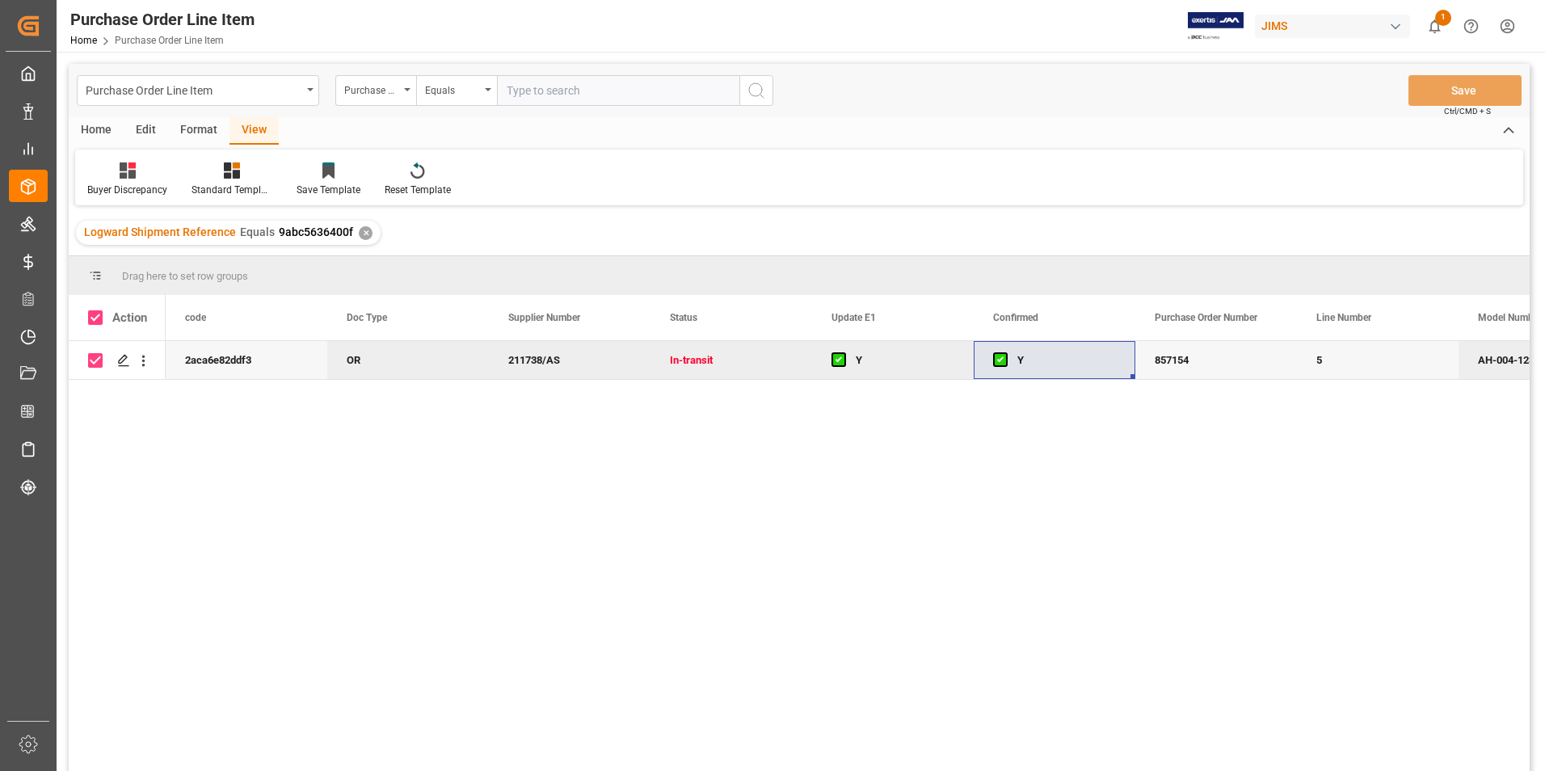
click at [97, 131] on div "Home" at bounding box center [96, 130] width 55 height 27
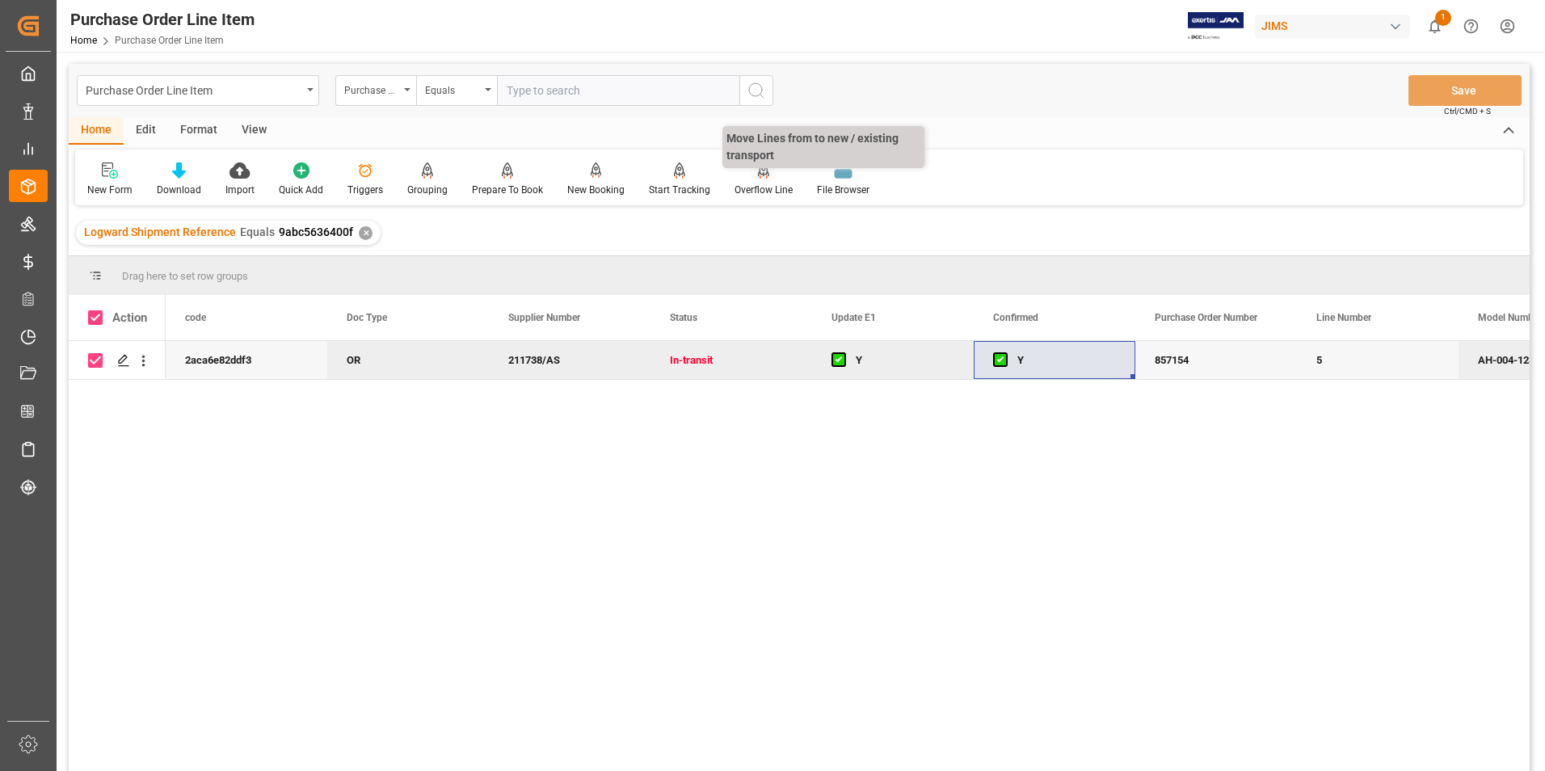
click at [750, 186] on div "Overflow Line" at bounding box center [763, 190] width 58 height 15
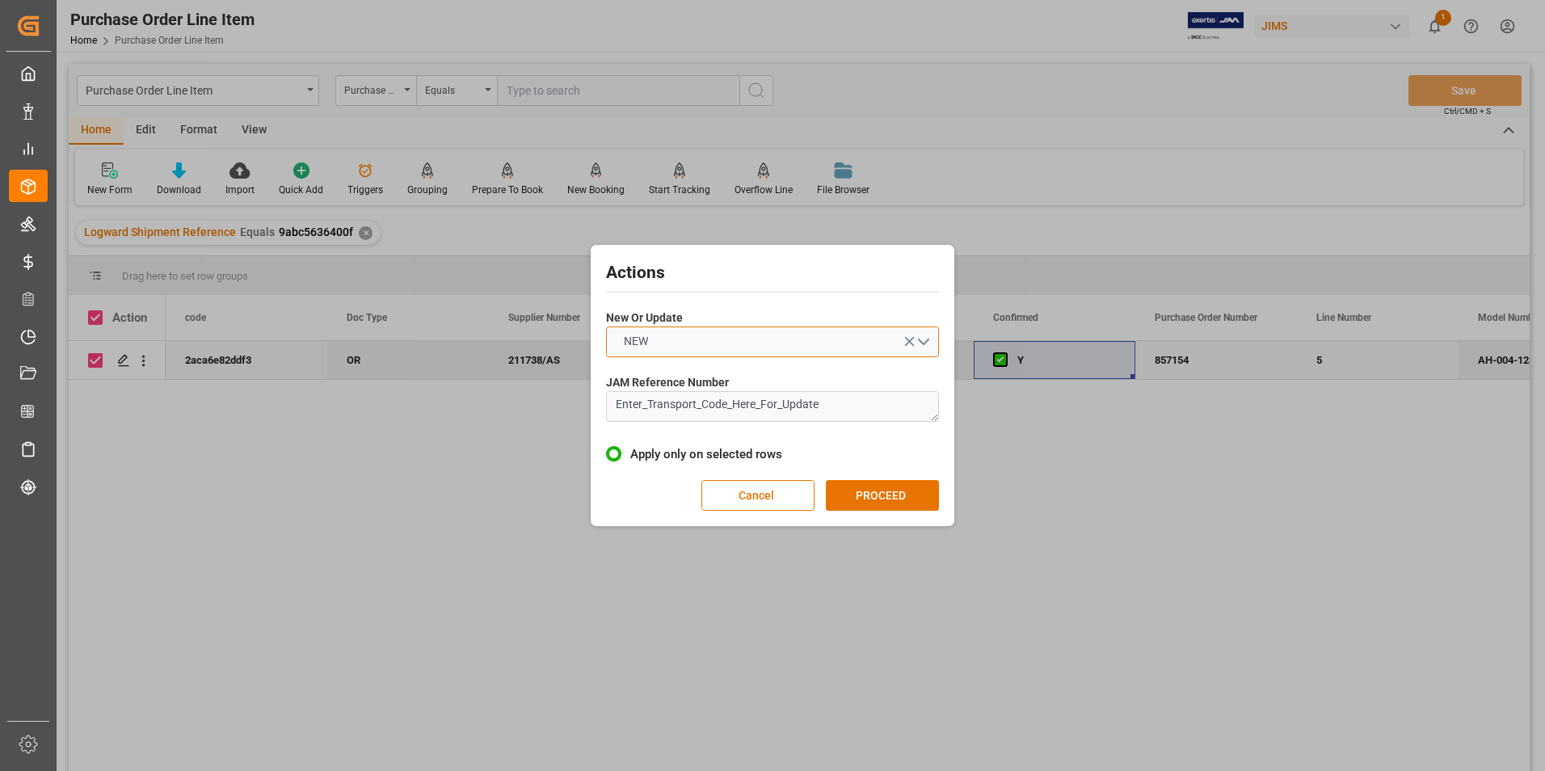
click at [727, 338] on button "NEW" at bounding box center [772, 341] width 333 height 31
click at [724, 373] on div "UPDATE" at bounding box center [772, 380] width 331 height 34
click at [862, 404] on textarea "Enter_Transport_Code_Here_For_Update" at bounding box center [772, 406] width 333 height 31
drag, startPoint x: 862, startPoint y: 404, endPoint x: 528, endPoint y: 399, distance: 334.5
click at [529, 399] on div "Actions New Or Update UPDATE JAM Reference Number Enter_Transport_Code_Here_For…" at bounding box center [772, 385] width 1545 height 771
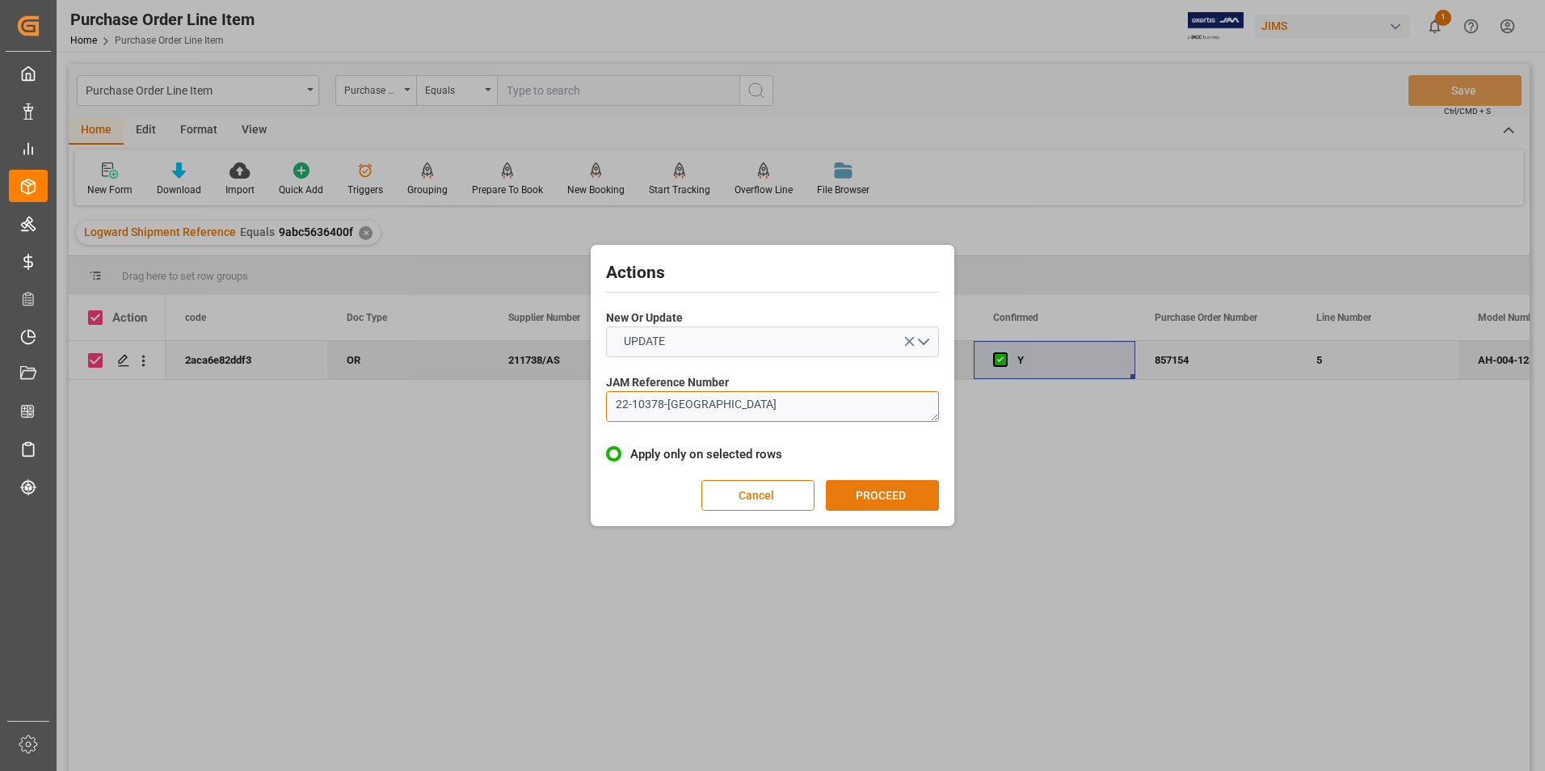
type textarea "22-10378-[GEOGRAPHIC_DATA]"
click at [866, 488] on button "PROCEED" at bounding box center [882, 495] width 113 height 31
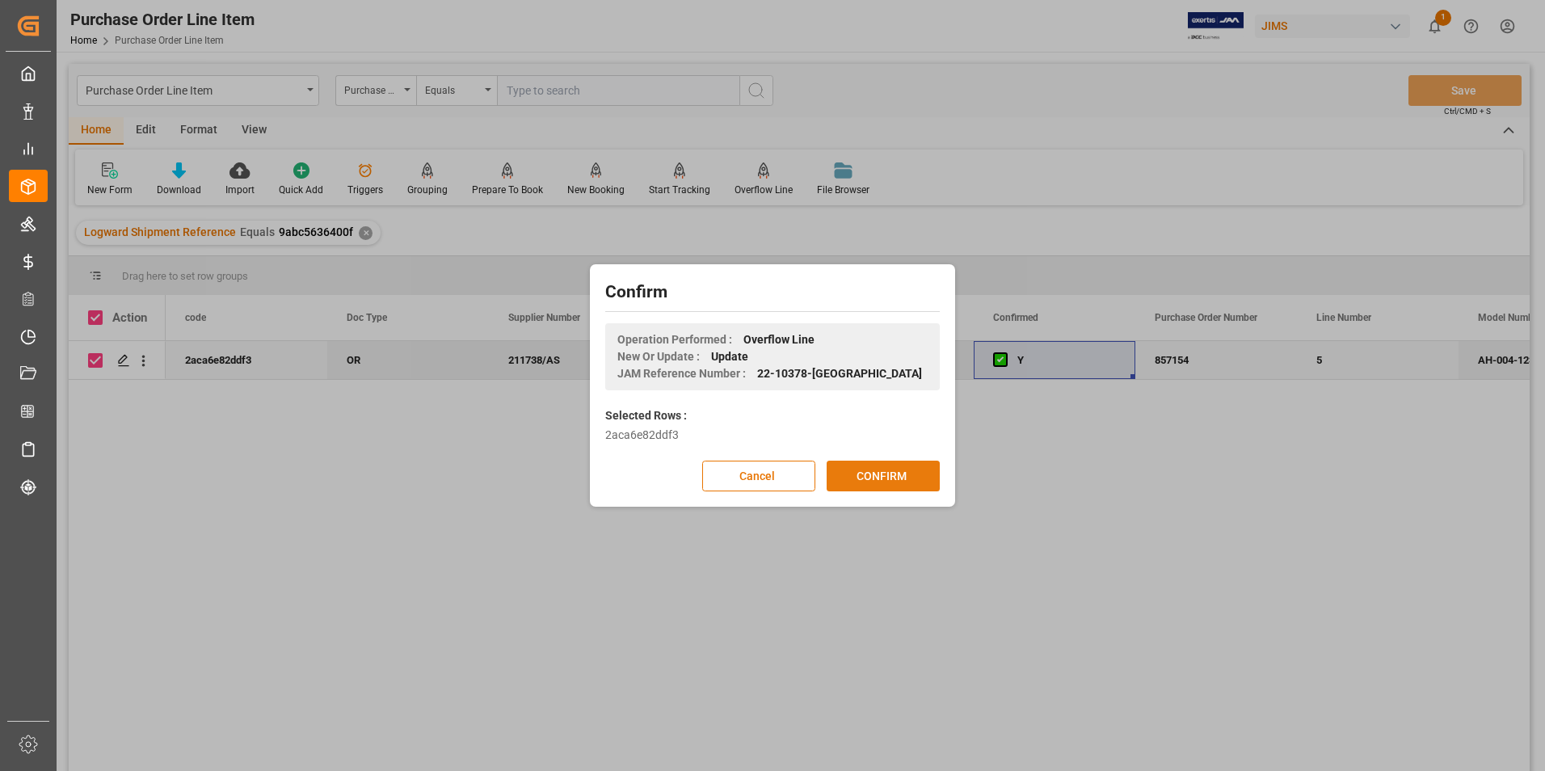
click at [864, 467] on button "CONFIRM" at bounding box center [882, 475] width 113 height 31
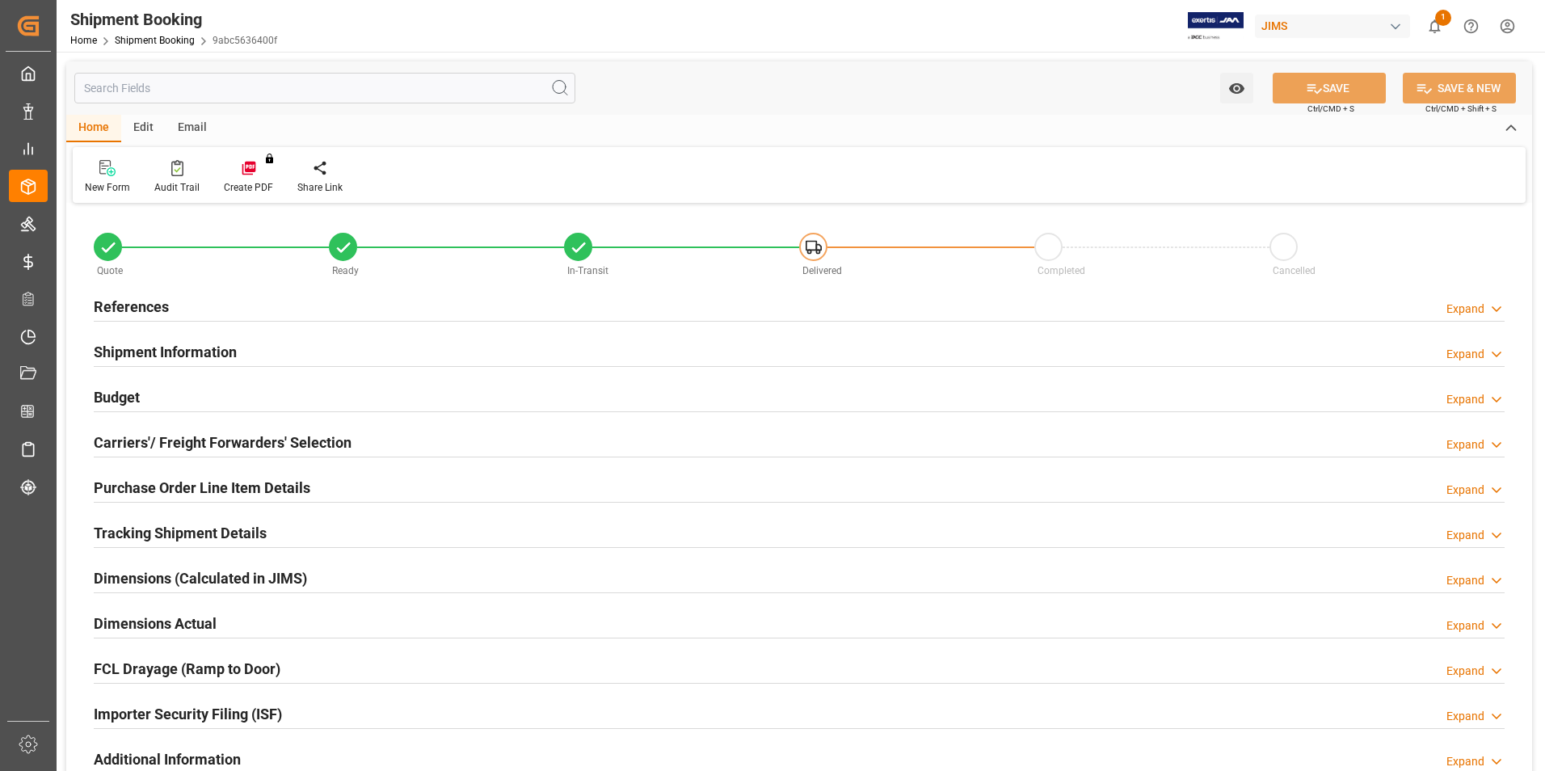
type input "1"
click at [158, 482] on h2 "Purchase Order Line Item Details" at bounding box center [202, 488] width 217 height 22
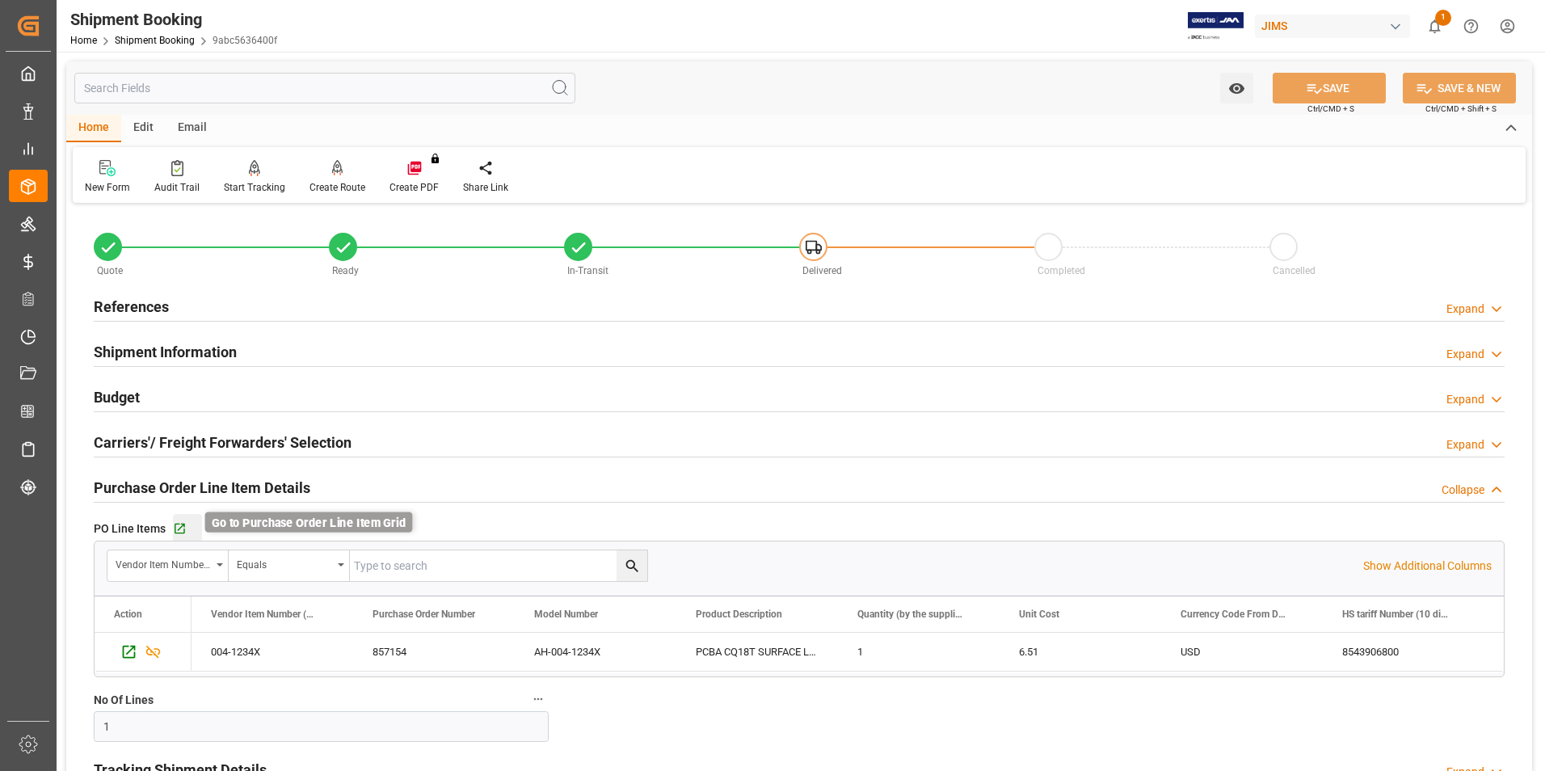
click at [178, 528] on icon "button" at bounding box center [179, 528] width 11 height 11
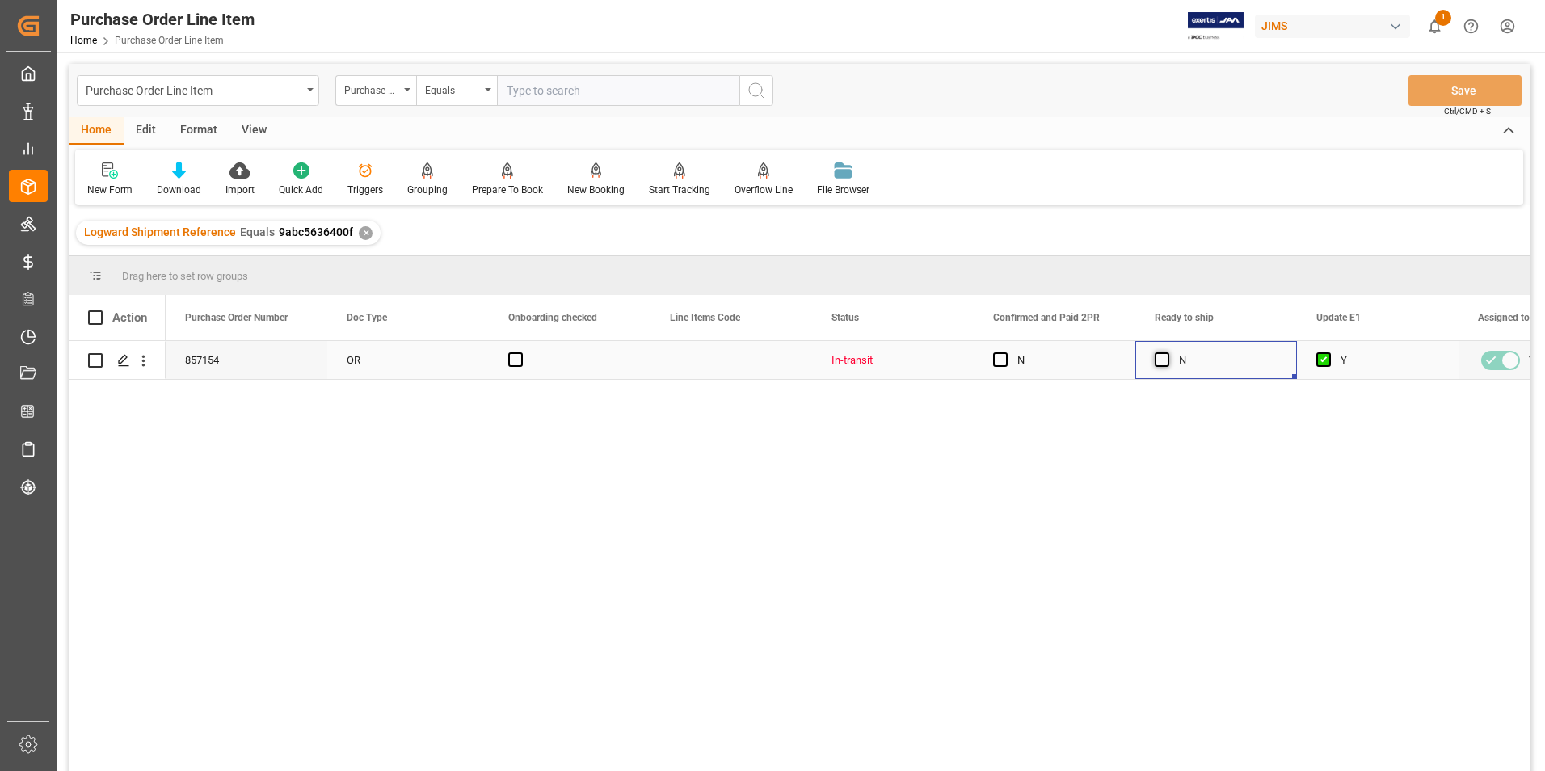
click at [1164, 354] on span "Press SPACE to select this row." at bounding box center [1161, 359] width 15 height 15
click at [1167, 352] on input "Press SPACE to select this row." at bounding box center [1167, 352] width 0 height 0
click at [1445, 82] on button "Save" at bounding box center [1464, 90] width 113 height 31
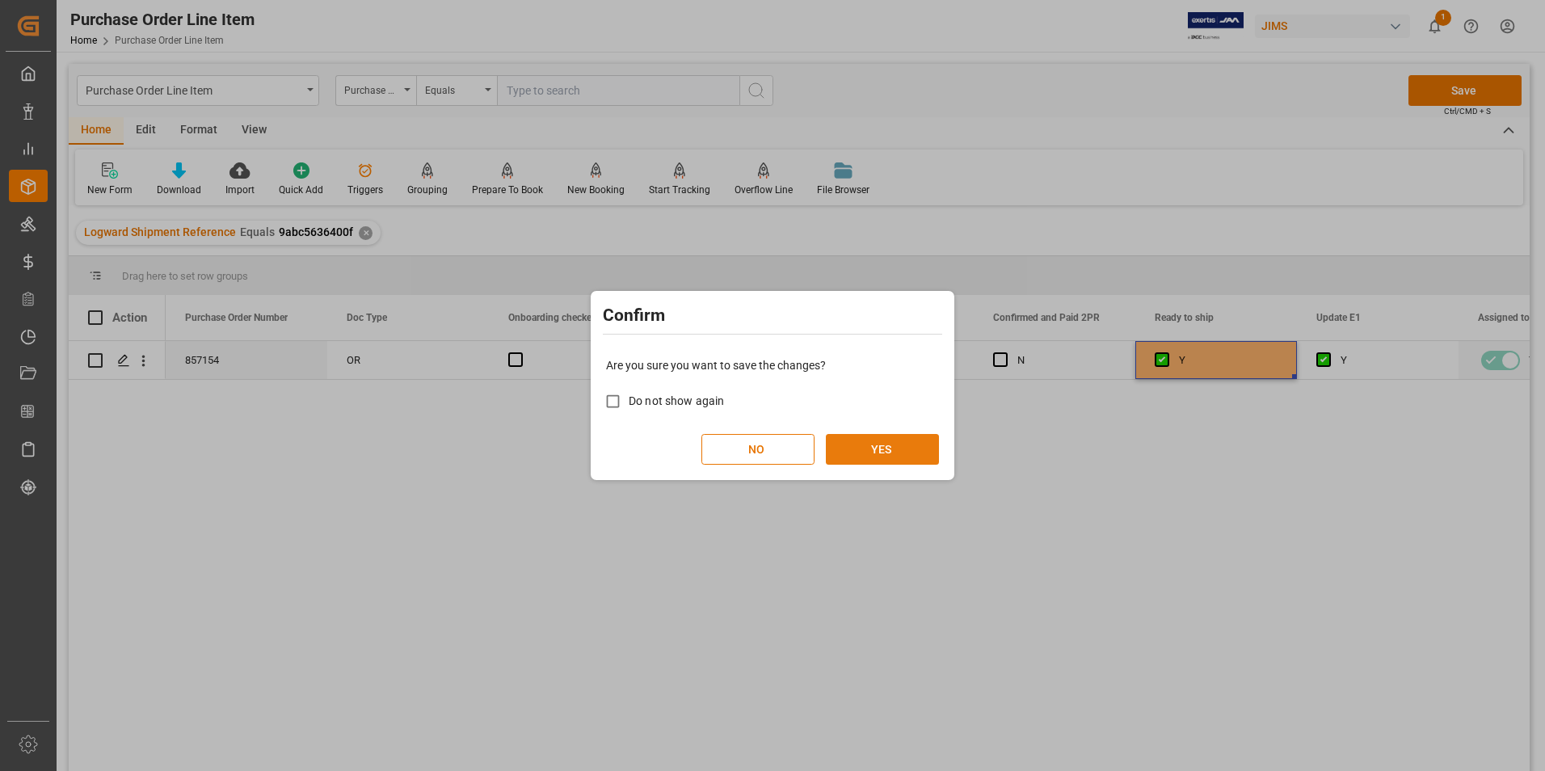
click at [868, 440] on button "YES" at bounding box center [882, 449] width 113 height 31
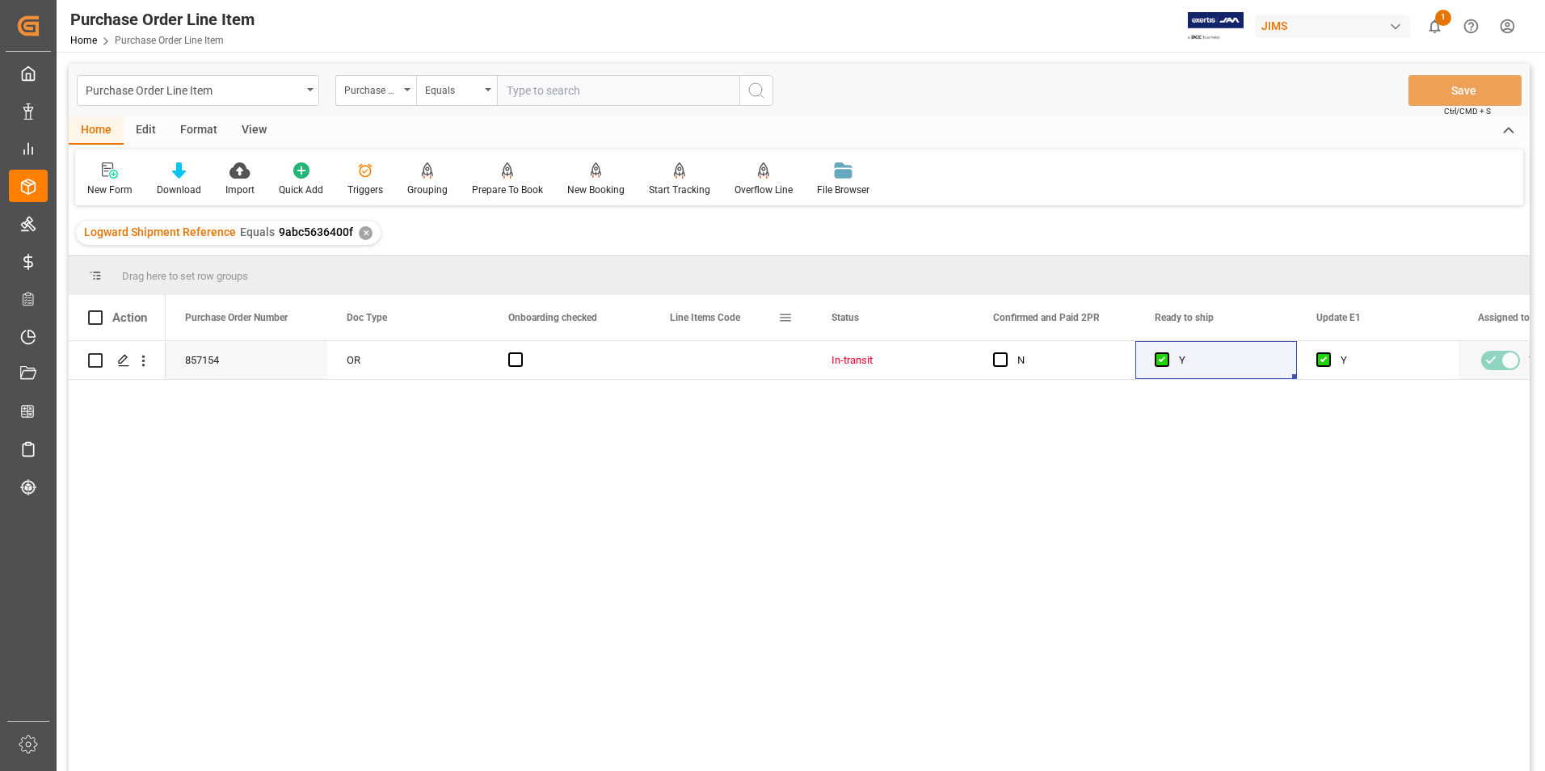
click at [788, 317] on span at bounding box center [785, 317] width 15 height 15
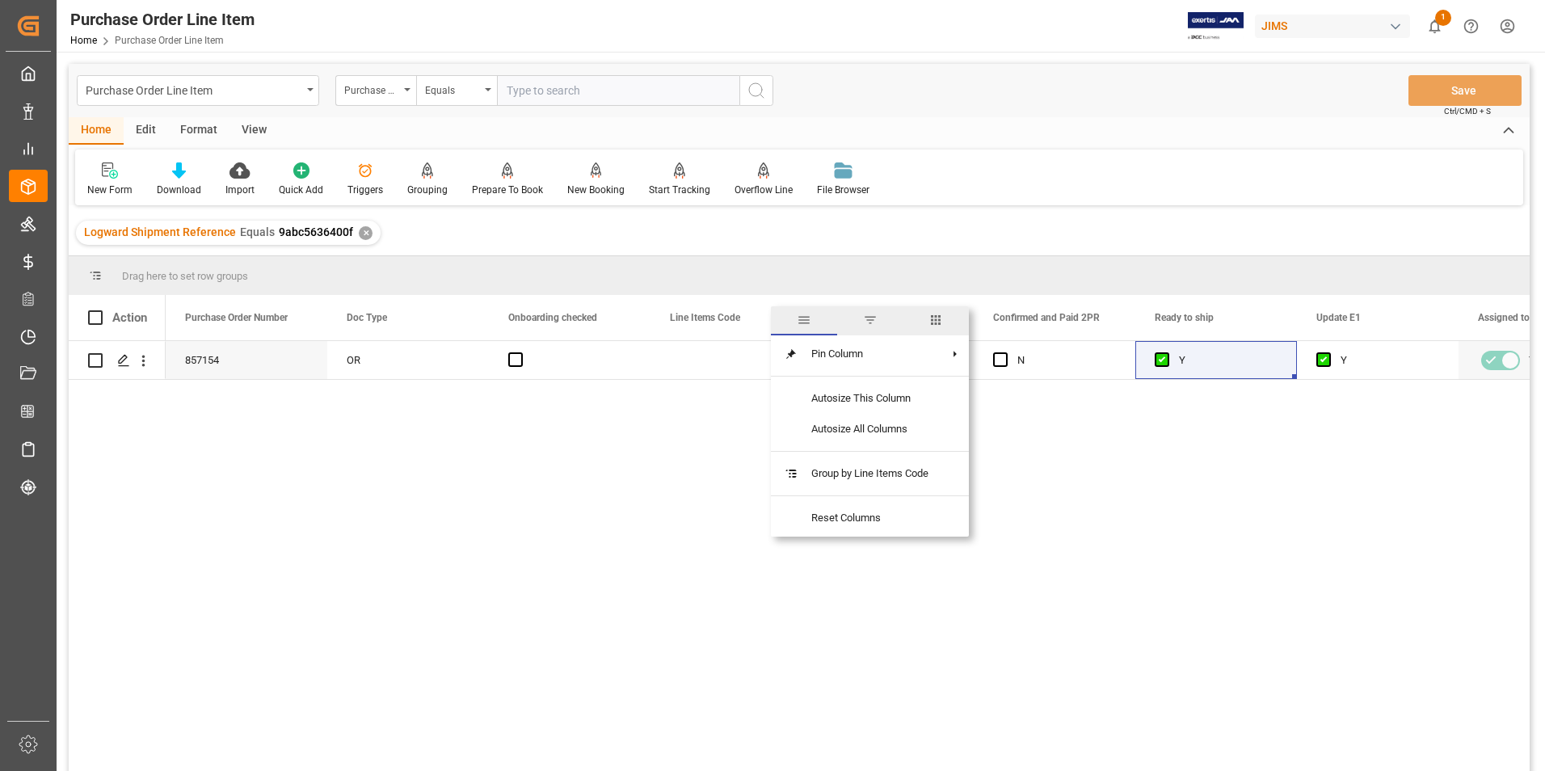
click at [939, 318] on span "columns" at bounding box center [935, 320] width 15 height 15
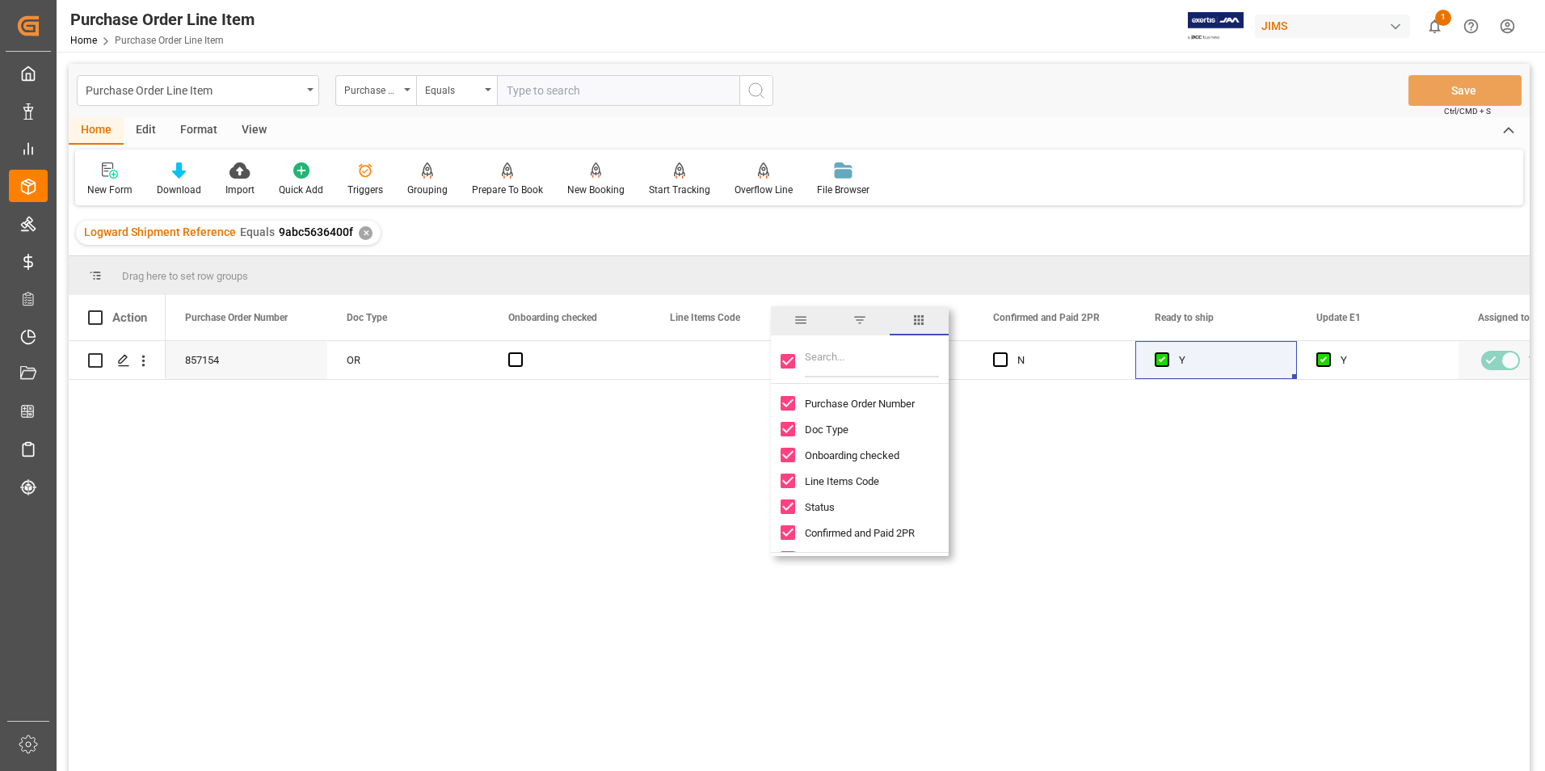
click at [789, 364] on input "Toggle Select All Columns" at bounding box center [787, 361] width 15 height 15
checkbox input "false"
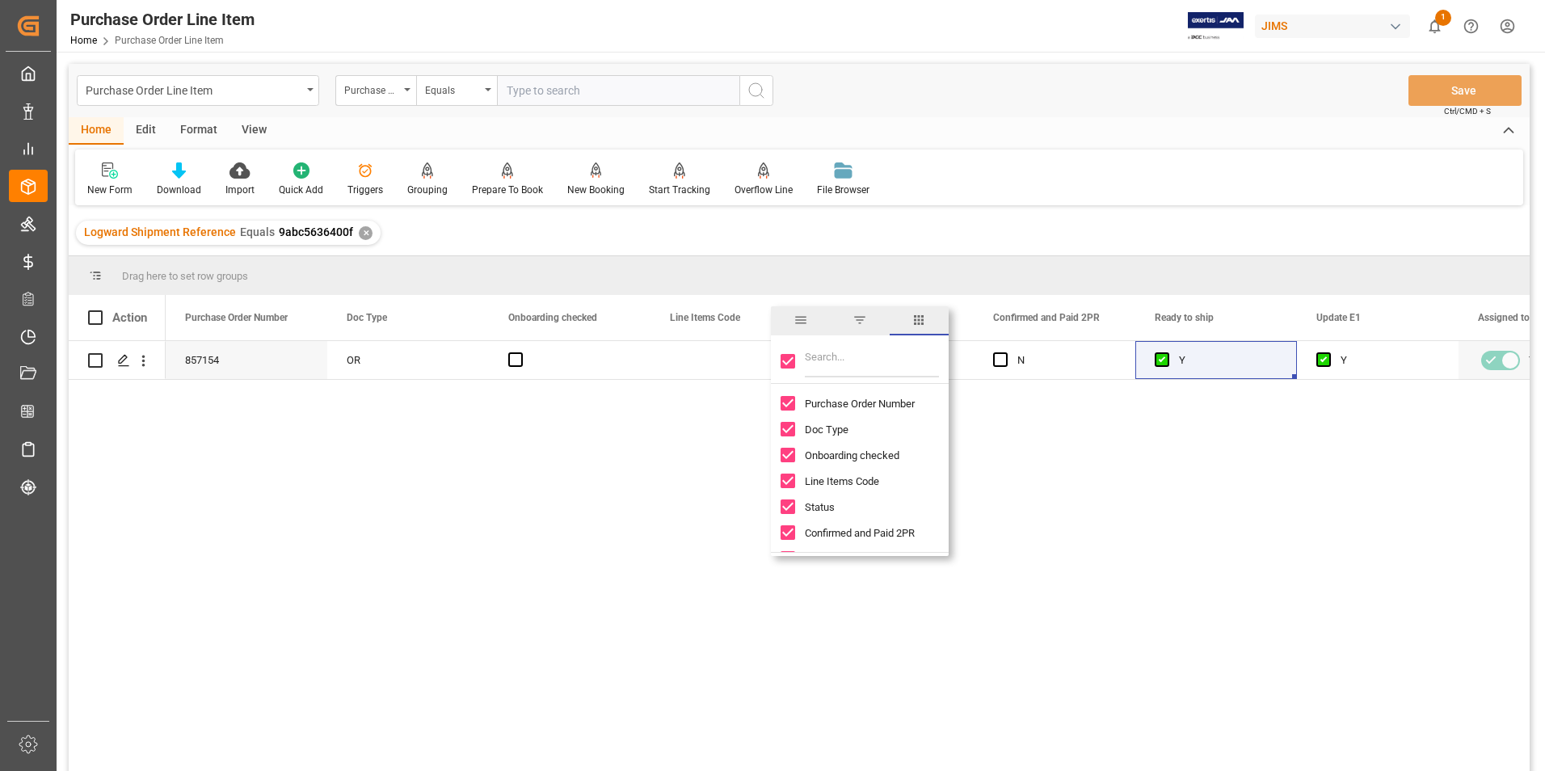
checkbox input "false"
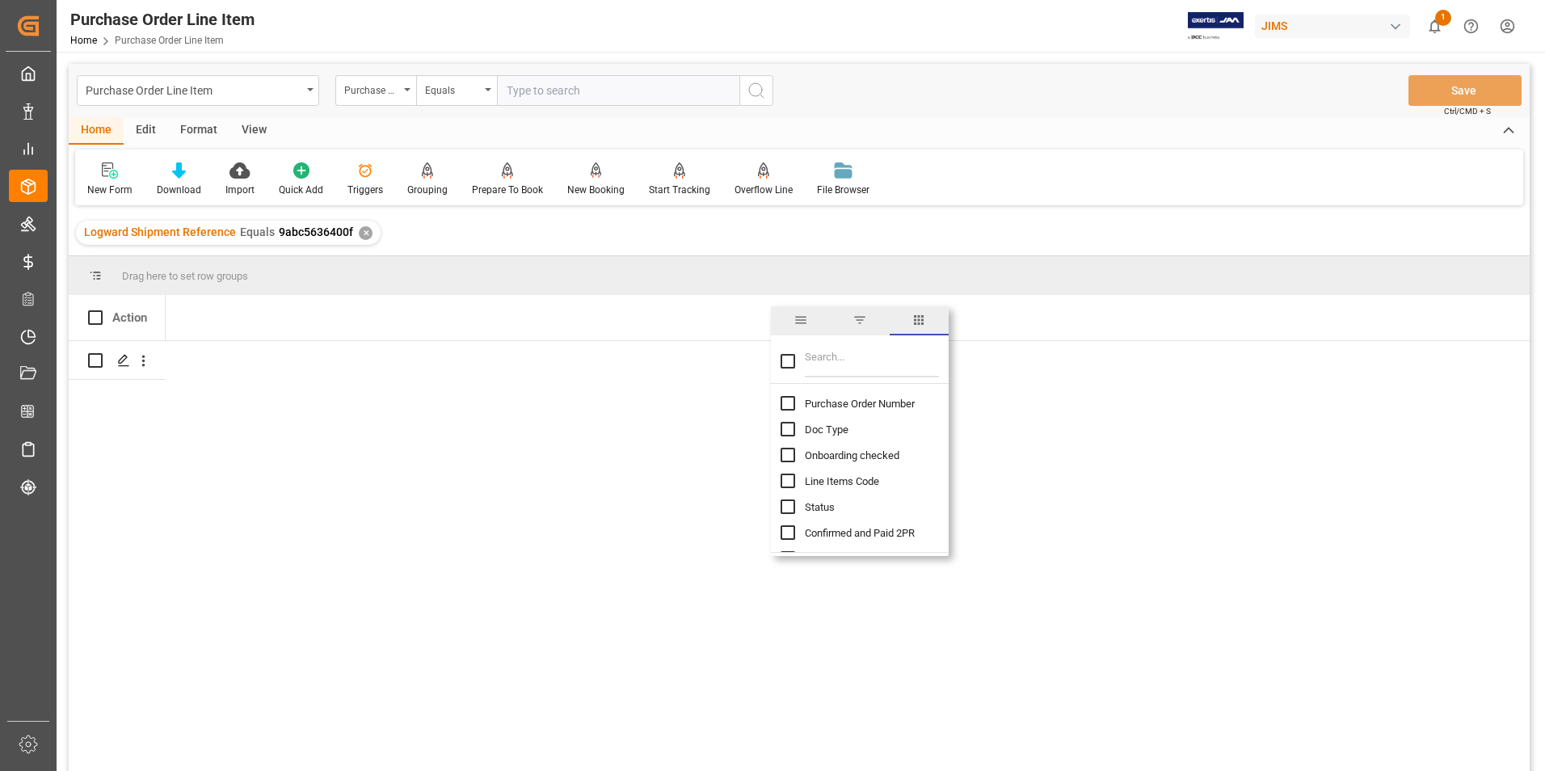
click at [788, 407] on input "Purchase Order Number column toggle visibility (hidden)" at bounding box center [787, 403] width 15 height 15
checkbox input "true"
checkbox input "false"
click at [822, 369] on input "Filter Columns Input" at bounding box center [872, 361] width 134 height 32
type input "incoterm"
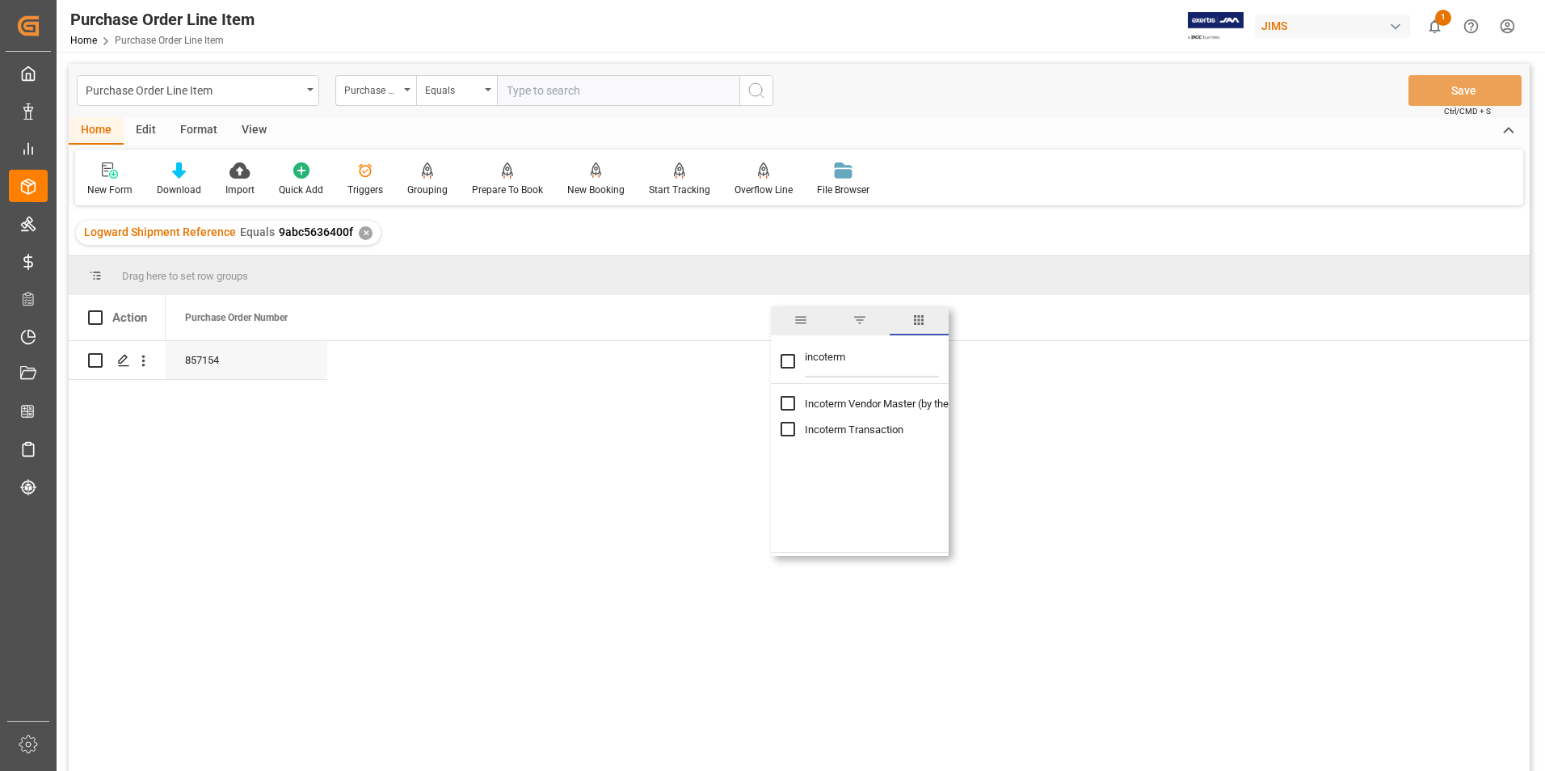
checkbox input "true"
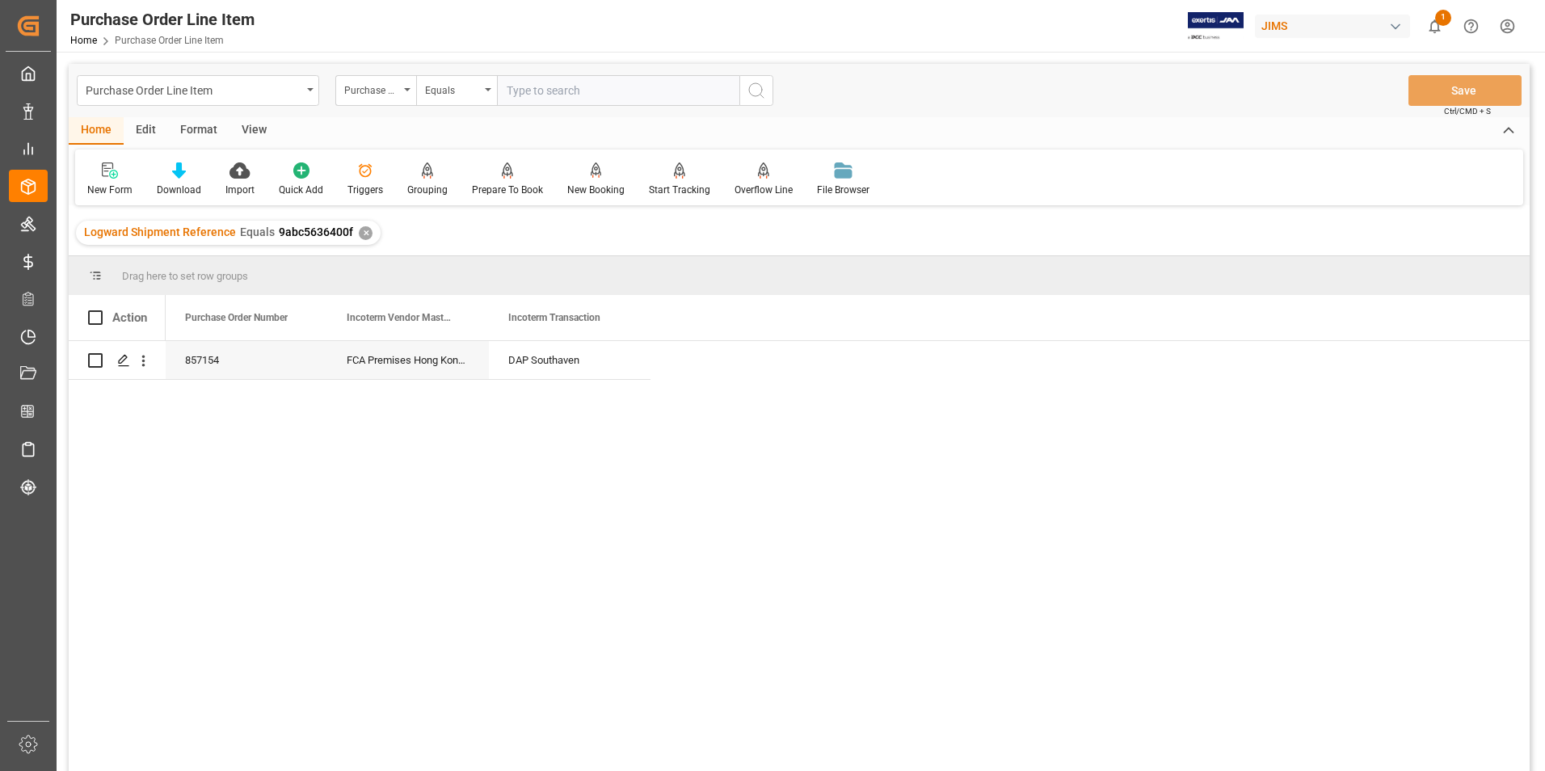
click at [612, 482] on div "857154 FCA Premises Hong Kong HK DAP Southaven" at bounding box center [848, 561] width 1364 height 440
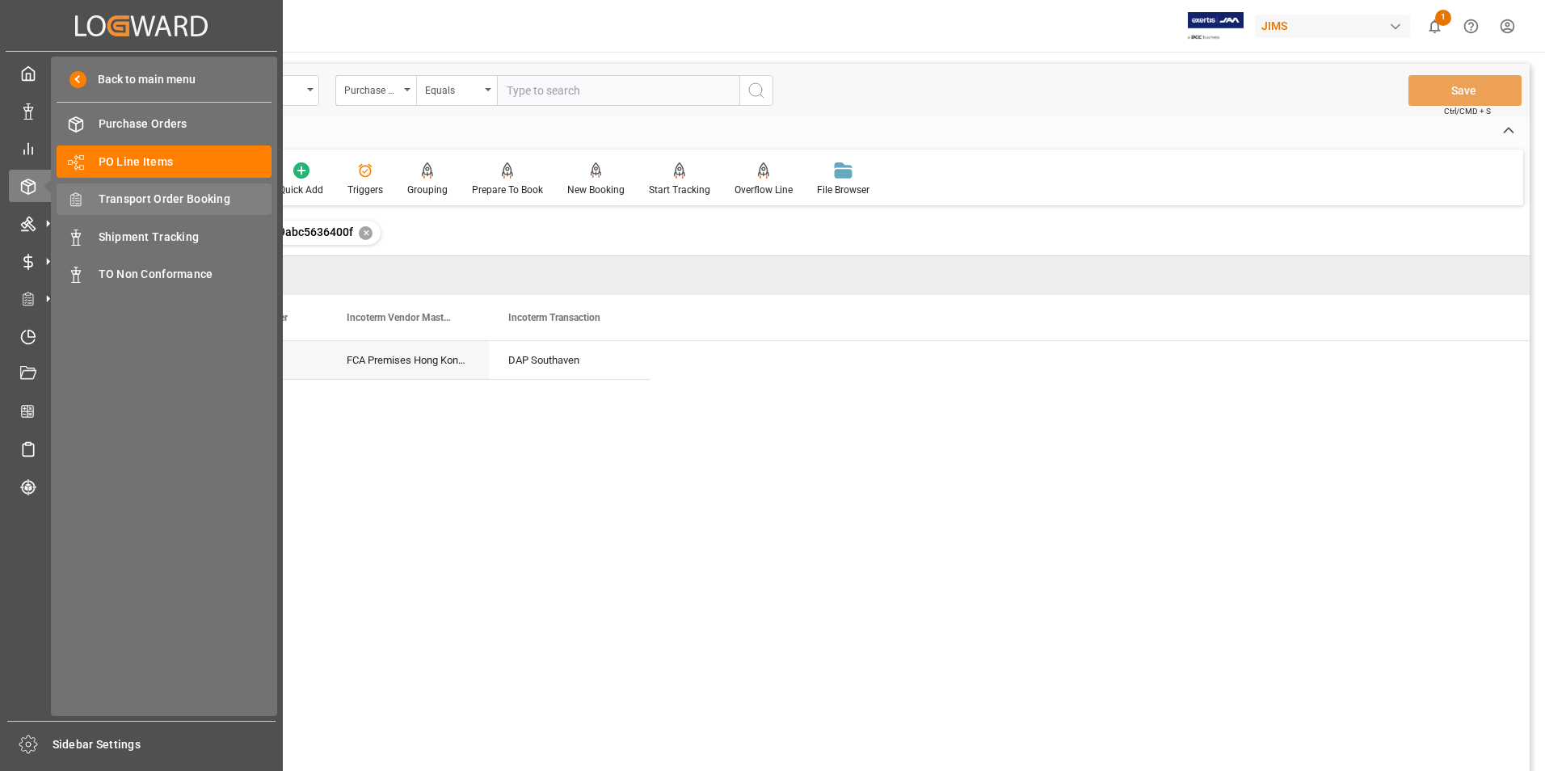
click at [190, 195] on span "Transport Order Booking" at bounding box center [186, 199] width 174 height 17
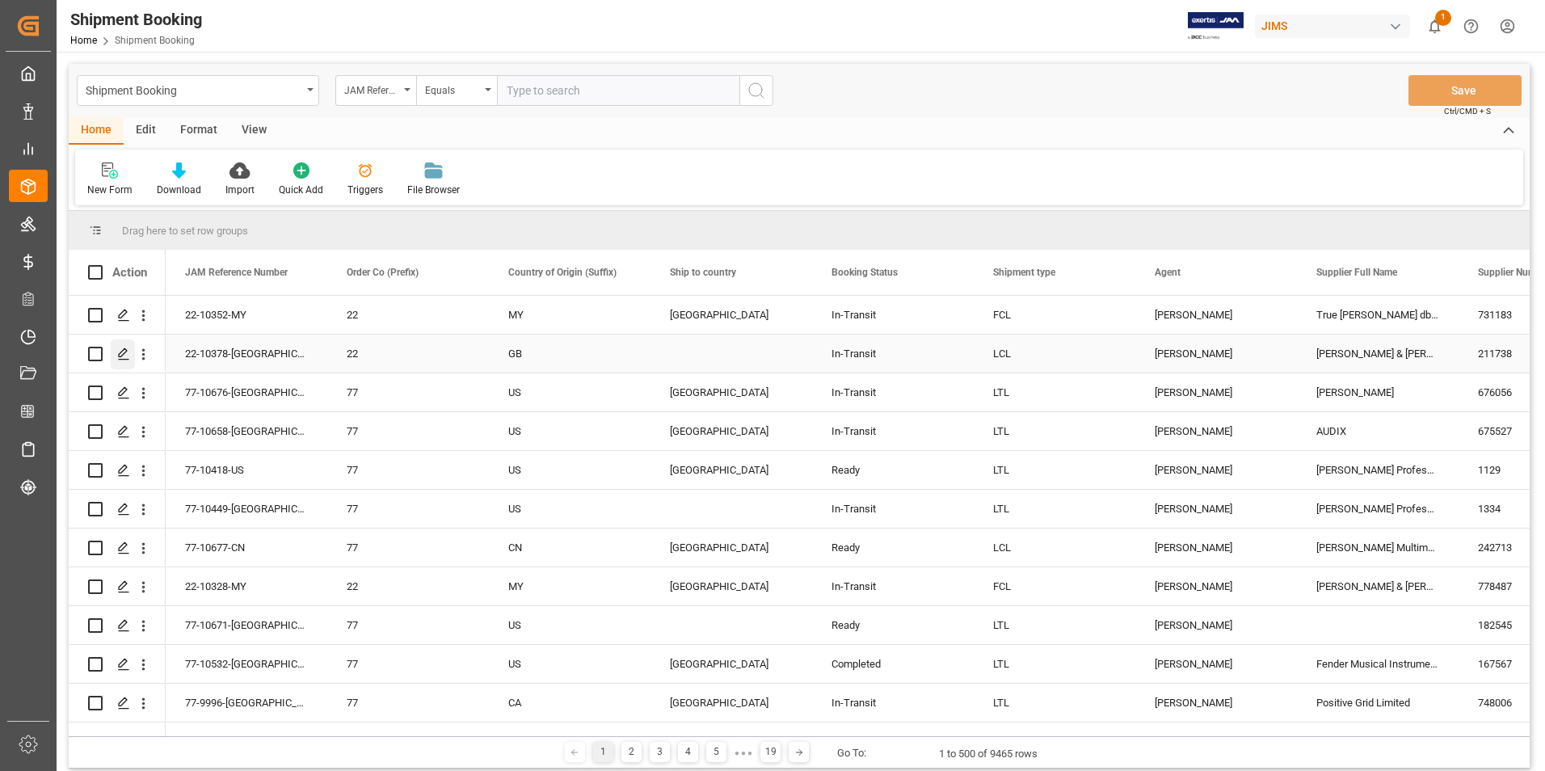
click at [120, 347] on div "Press SPACE to select this row." at bounding box center [123, 354] width 24 height 30
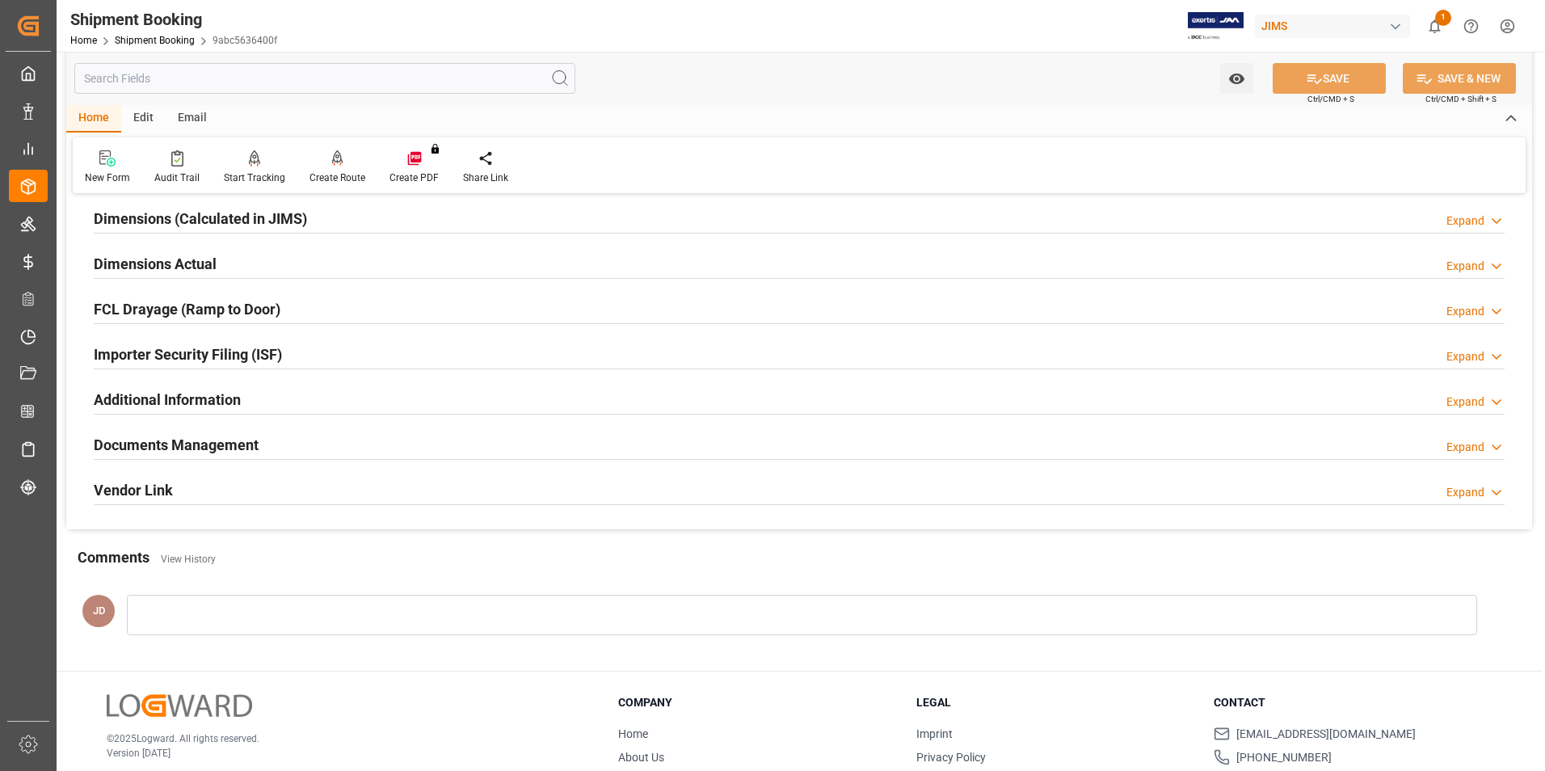
scroll to position [404, 0]
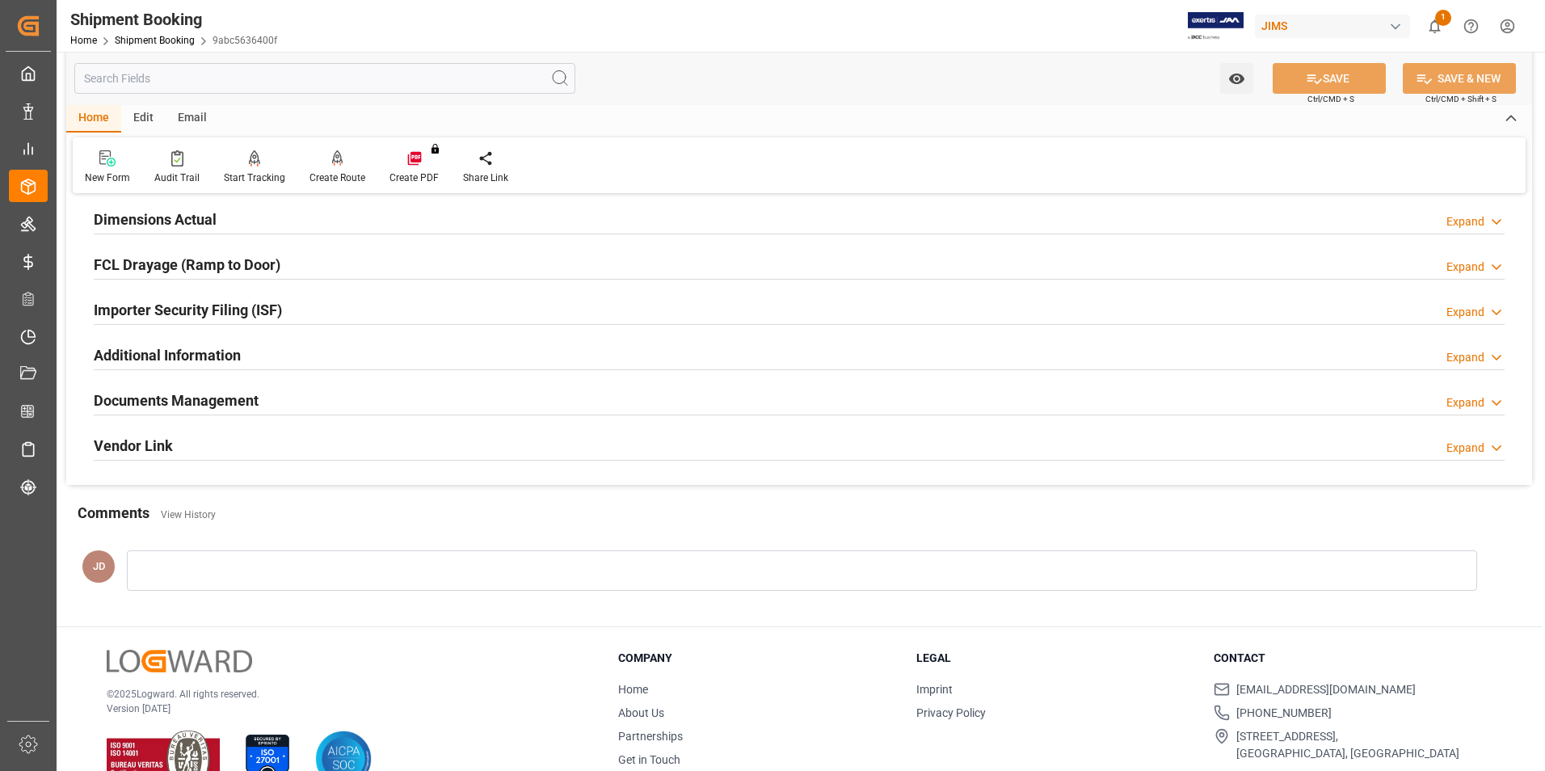
click at [183, 404] on h2 "Documents Management" at bounding box center [176, 400] width 165 height 22
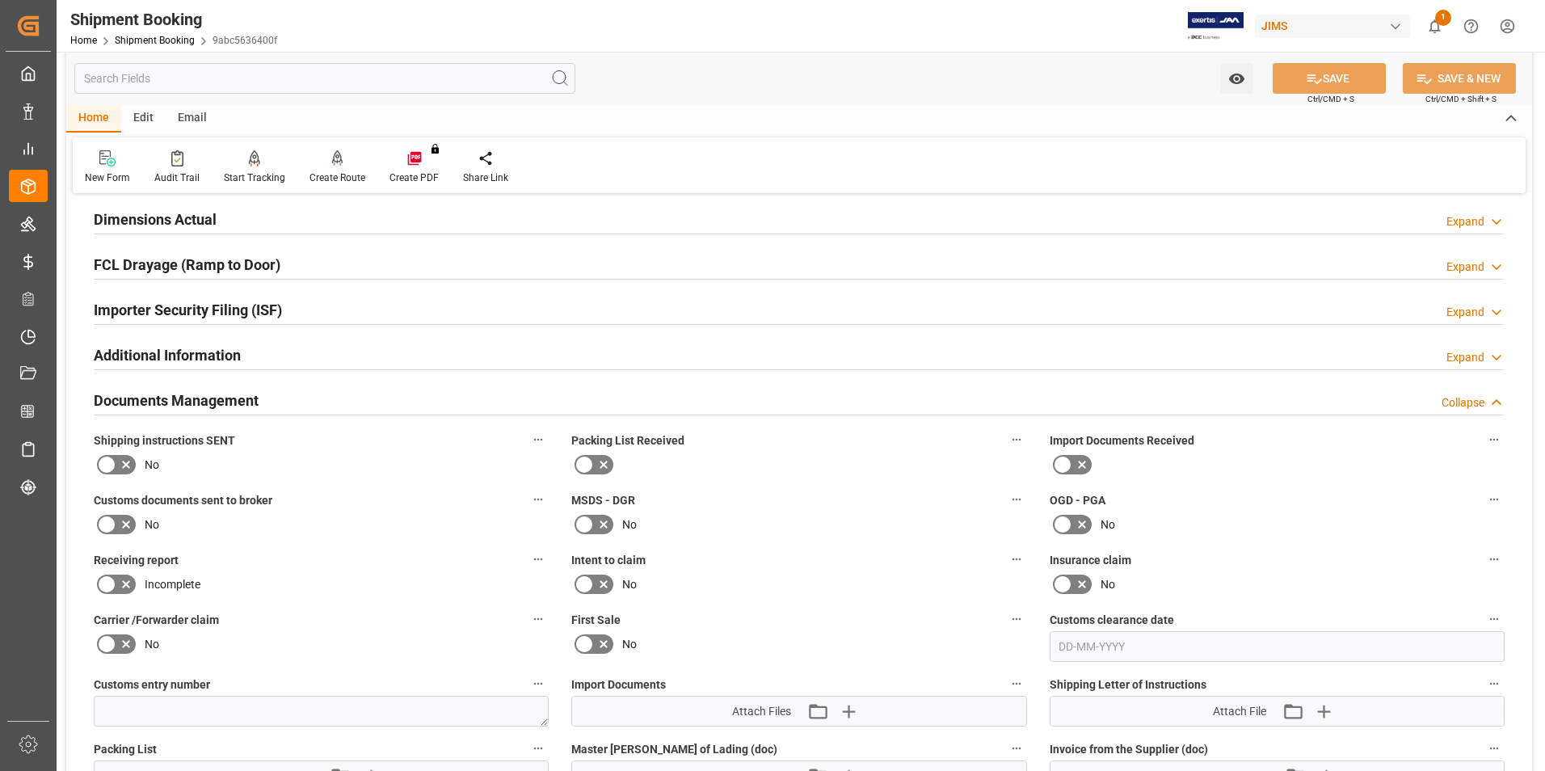
click at [1082, 460] on icon at bounding box center [1081, 464] width 19 height 19
click at [0, 0] on input "checkbox" at bounding box center [0, 0] width 0 height 0
click at [847, 704] on icon "button" at bounding box center [847, 711] width 26 height 26
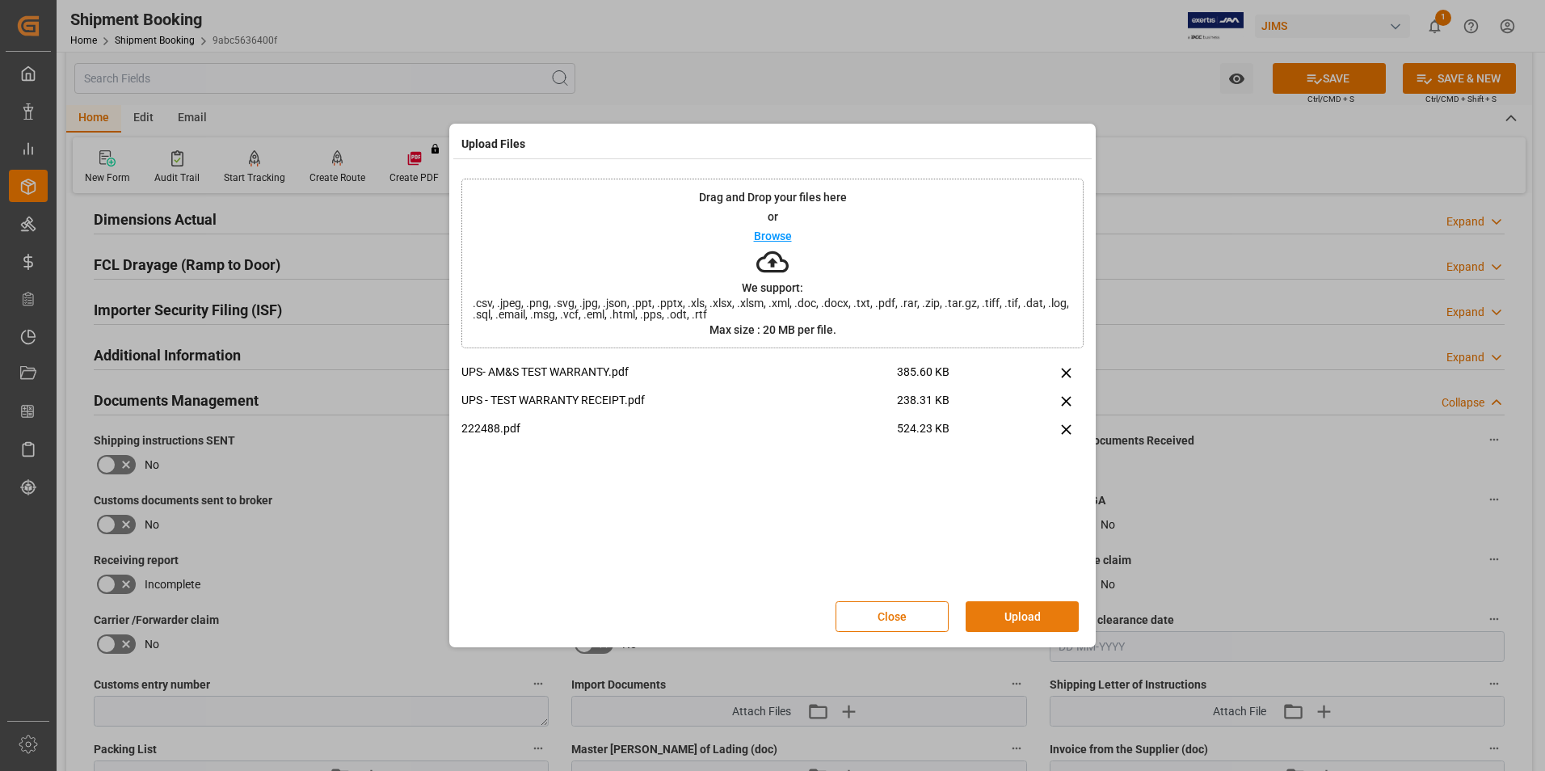
click at [1017, 607] on button "Upload" at bounding box center [1021, 616] width 113 height 31
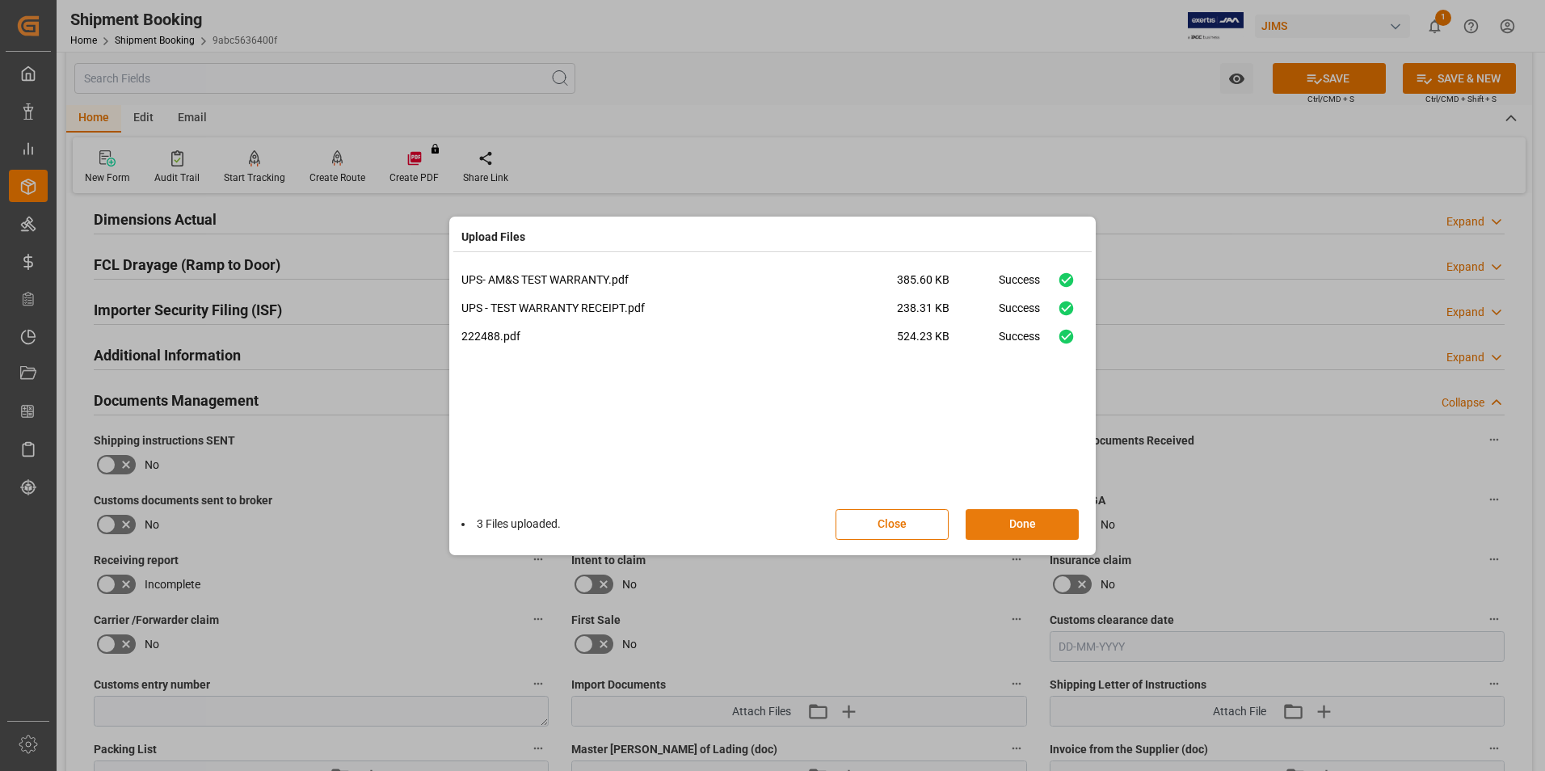
click at [1002, 522] on button "Done" at bounding box center [1021, 524] width 113 height 31
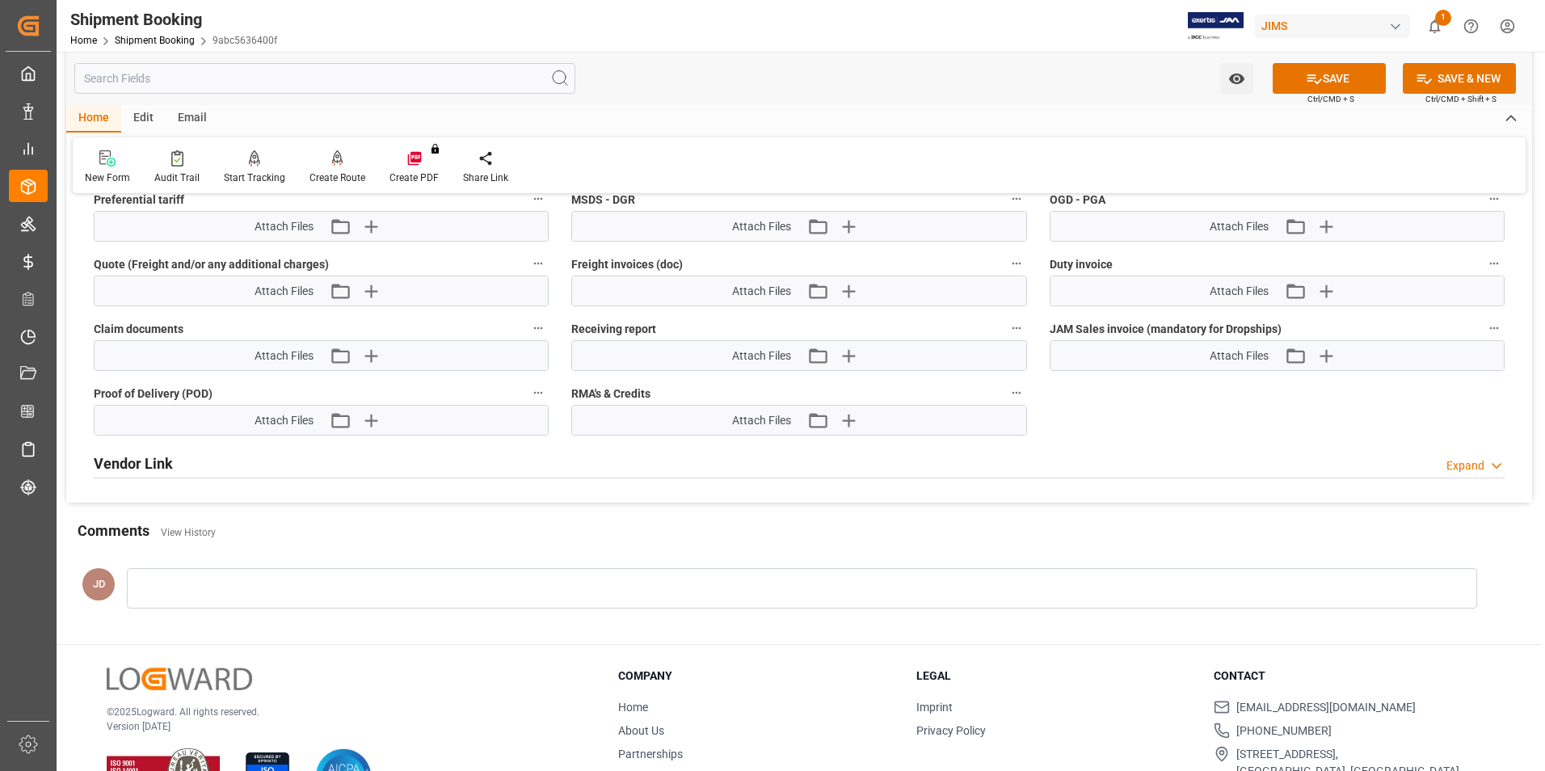
scroll to position [1050, 0]
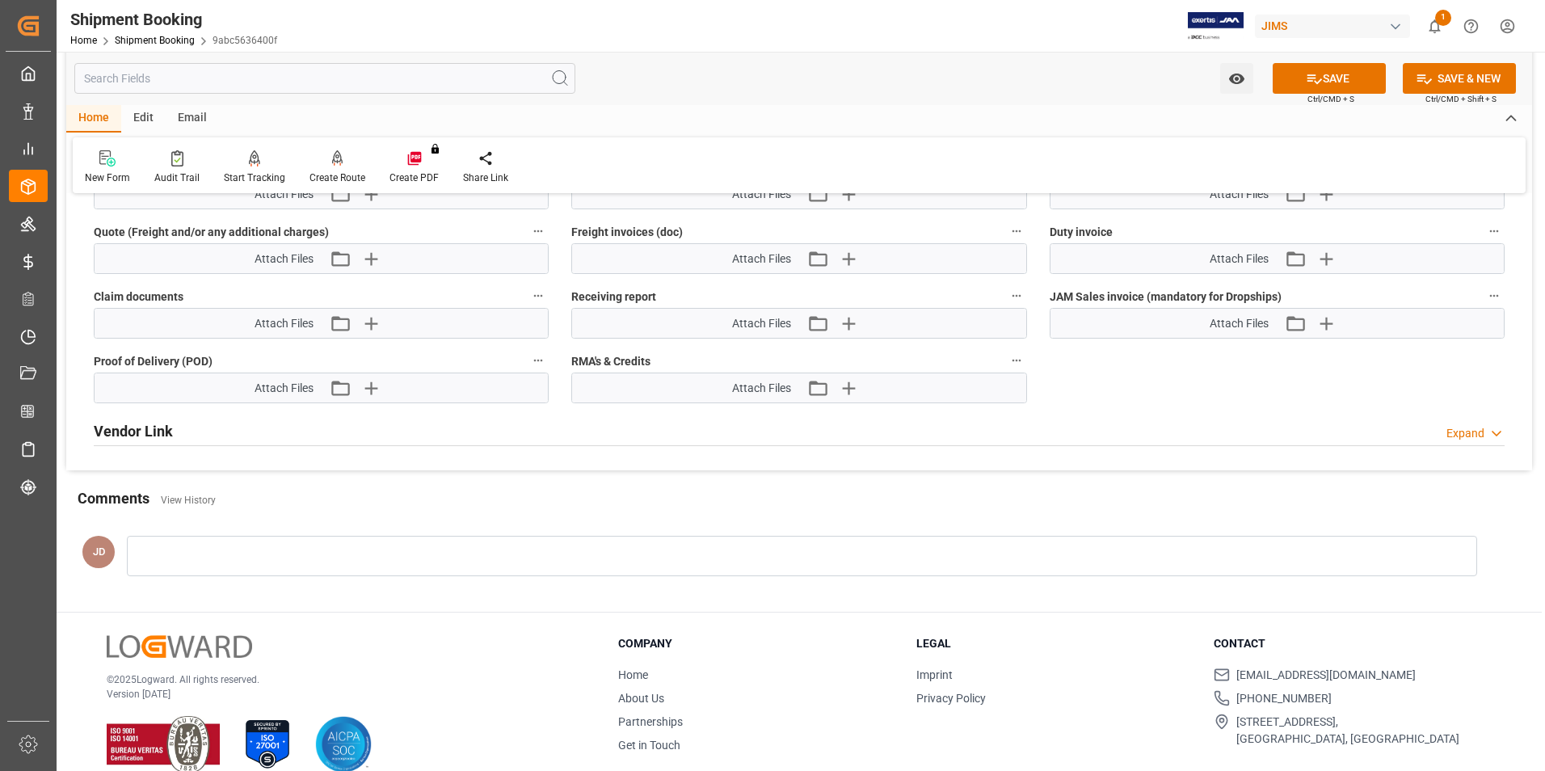
click at [175, 547] on div at bounding box center [802, 556] width 1350 height 40
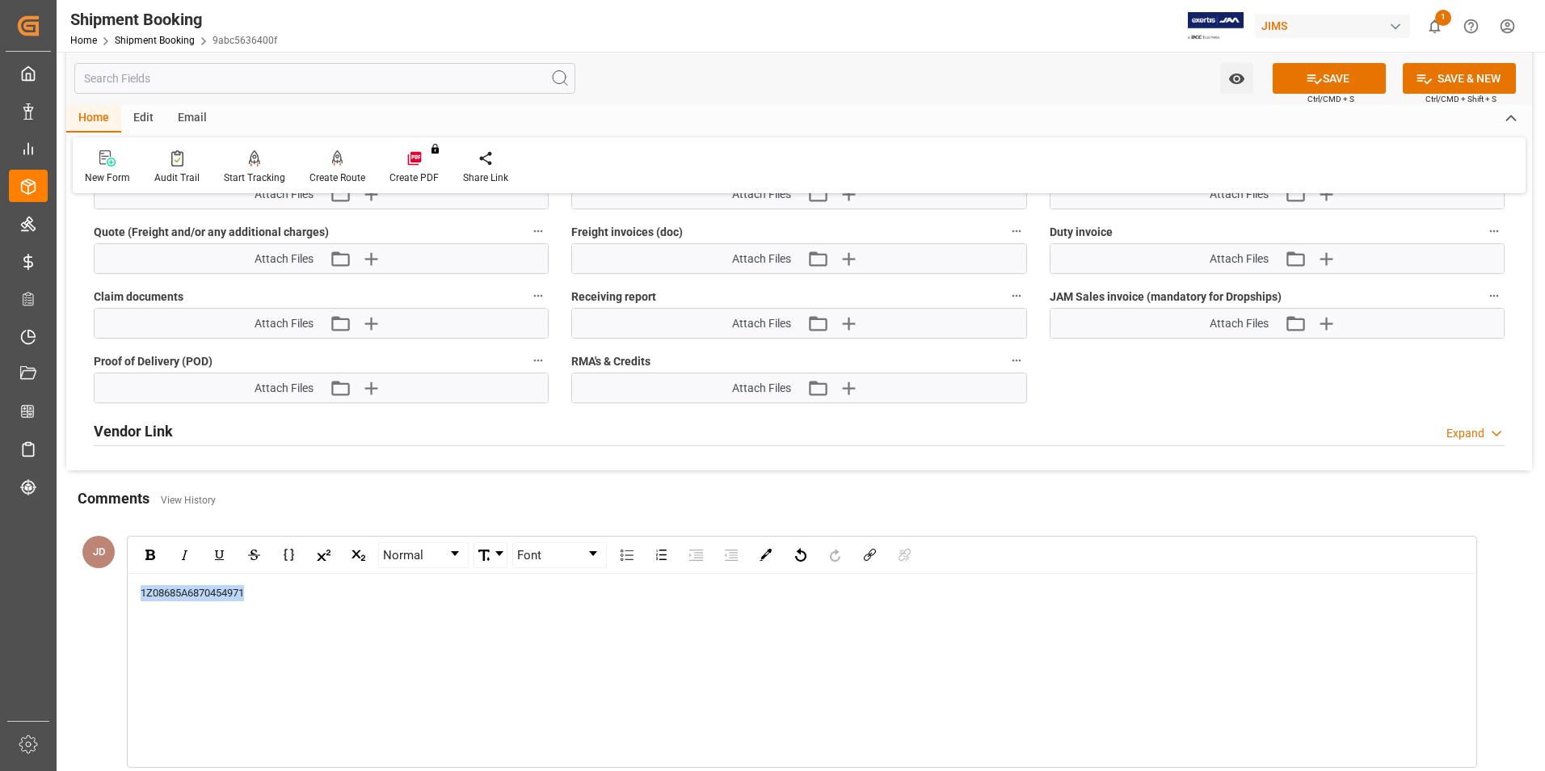
drag, startPoint x: 272, startPoint y: 585, endPoint x: 79, endPoint y: 590, distance: 193.1
click at [80, 590] on div "JD Normal Font 1Z08685A6870454971 SAVE CANCEL" at bounding box center [788, 671] width 1437 height 282
click at [143, 603] on div "Add a comment..." at bounding box center [801, 670] width 1347 height 193
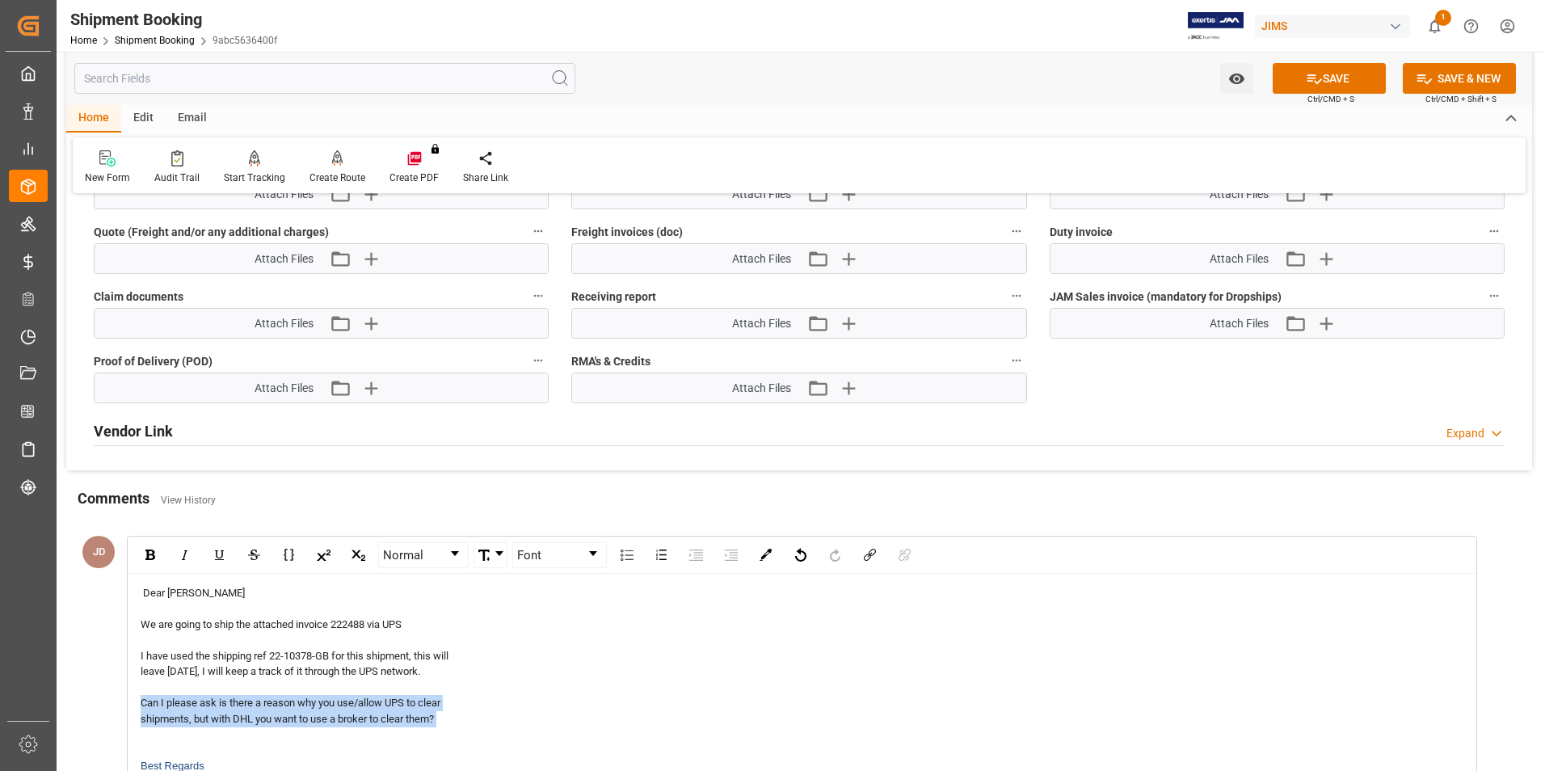
drag, startPoint x: 446, startPoint y: 713, endPoint x: 138, endPoint y: 708, distance: 307.8
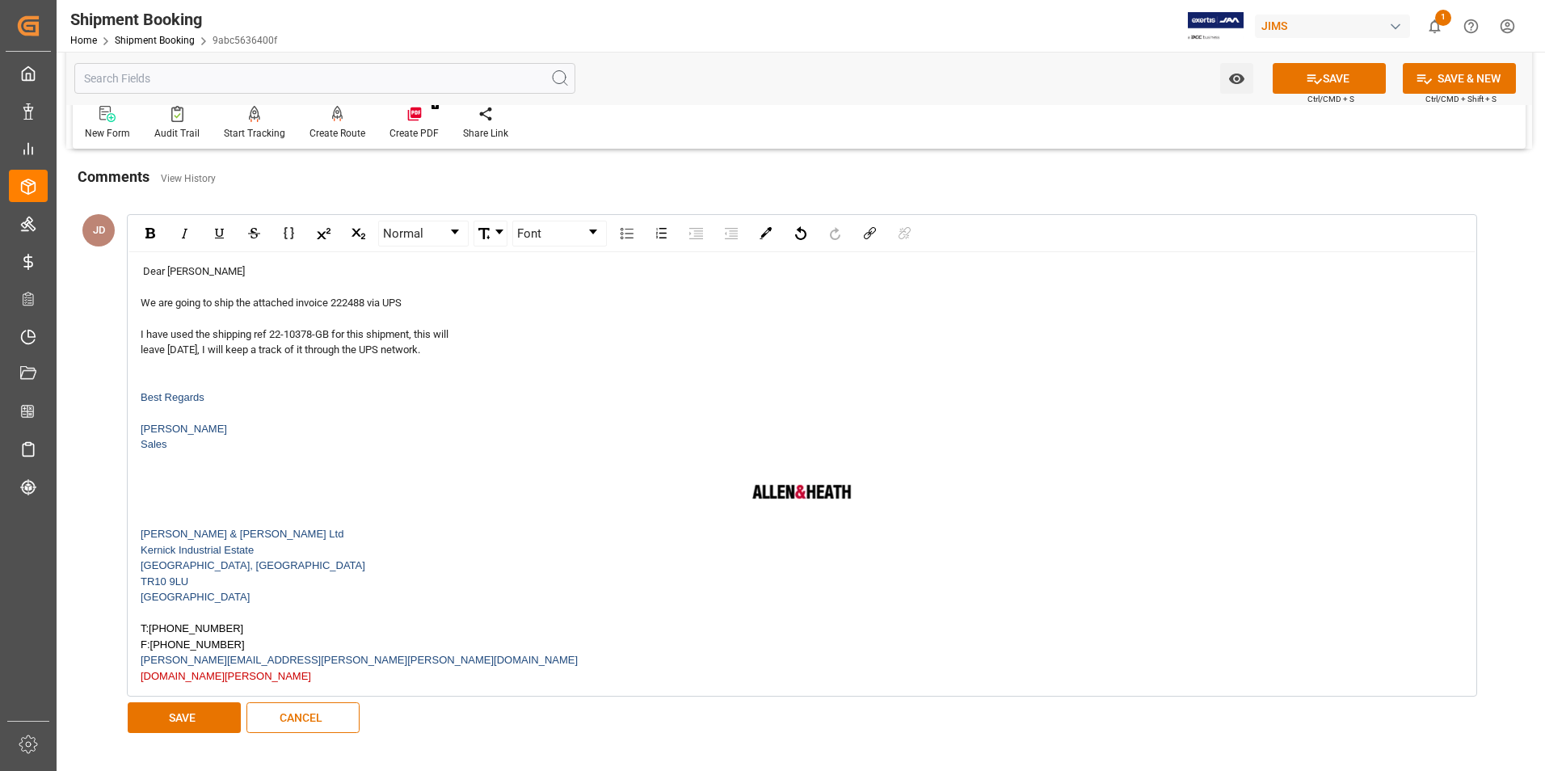
scroll to position [1373, 0]
click at [191, 730] on button "SAVE" at bounding box center [184, 715] width 113 height 31
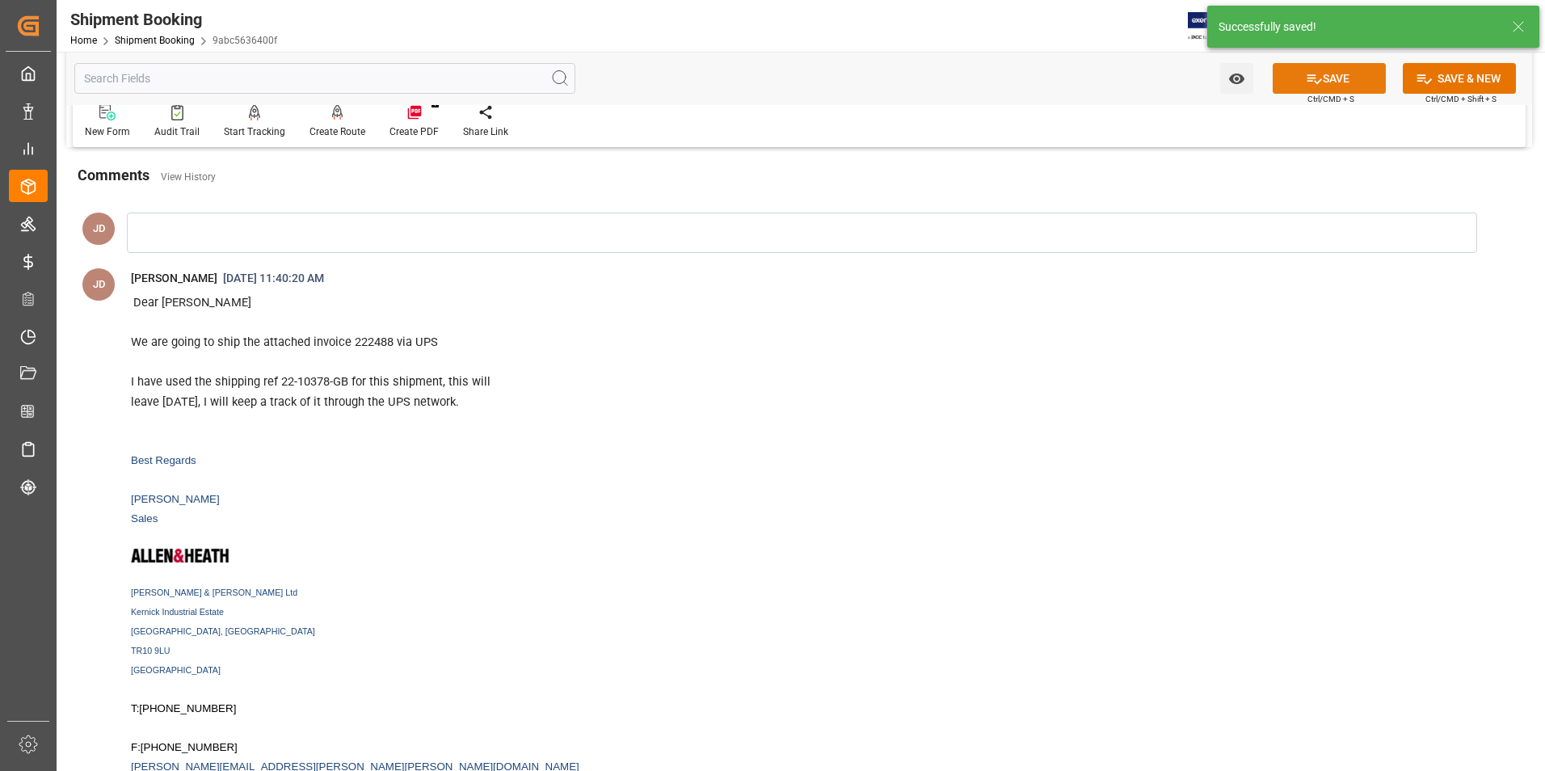
click at [1343, 75] on button "SAVE" at bounding box center [1328, 78] width 113 height 31
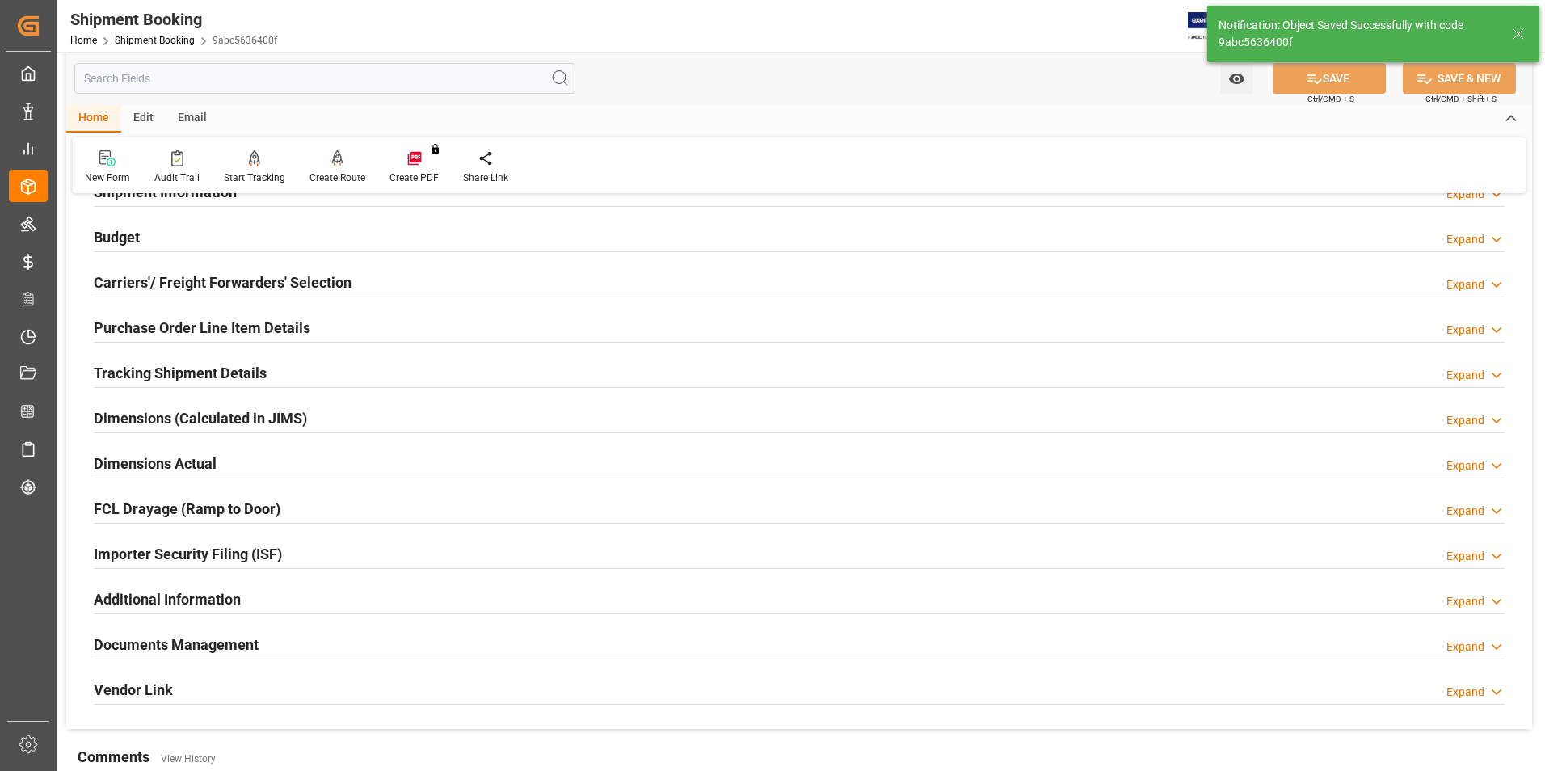
scroll to position [0, 0]
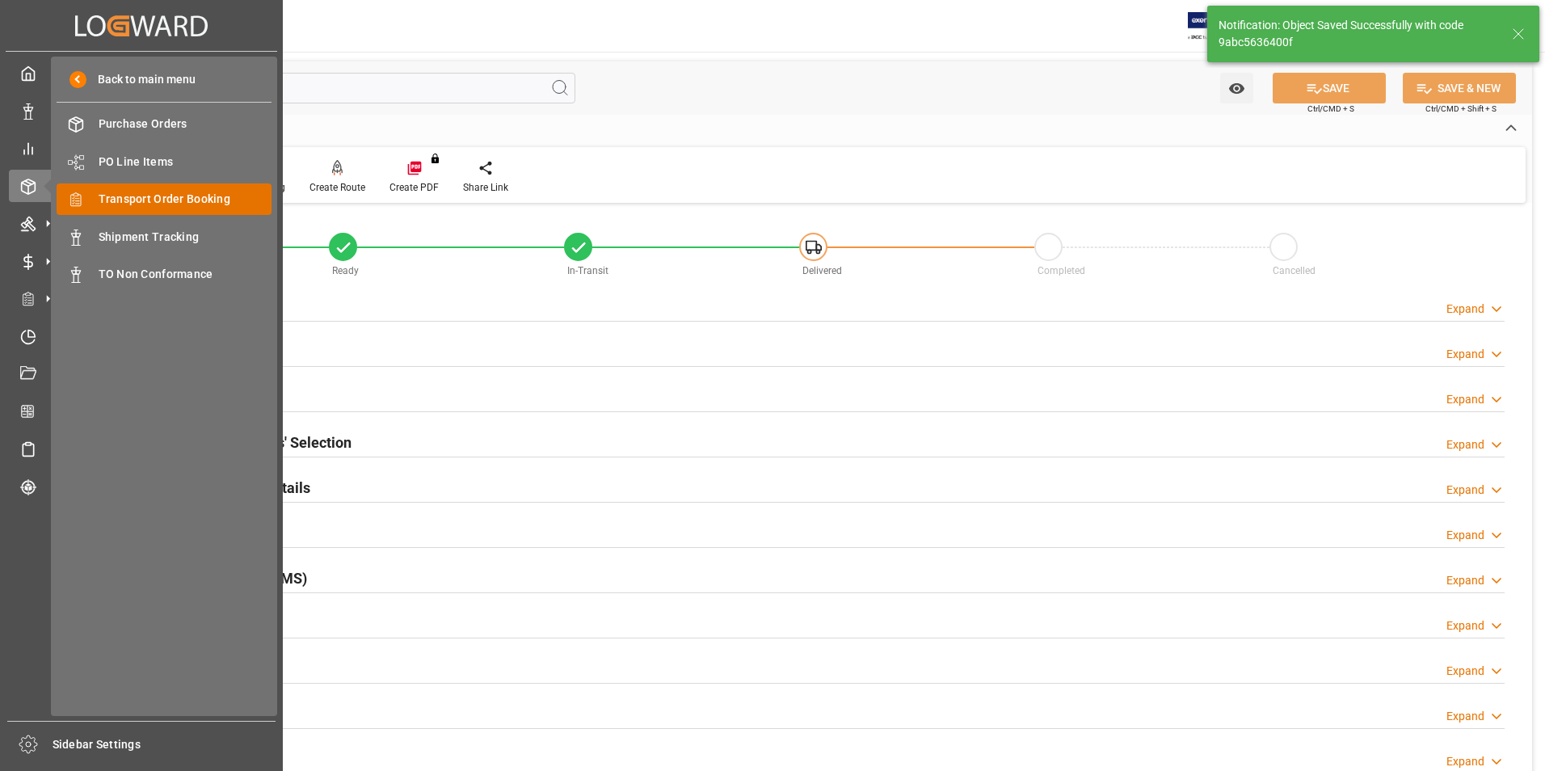
click at [200, 204] on span "Transport Order Booking" at bounding box center [186, 199] width 174 height 17
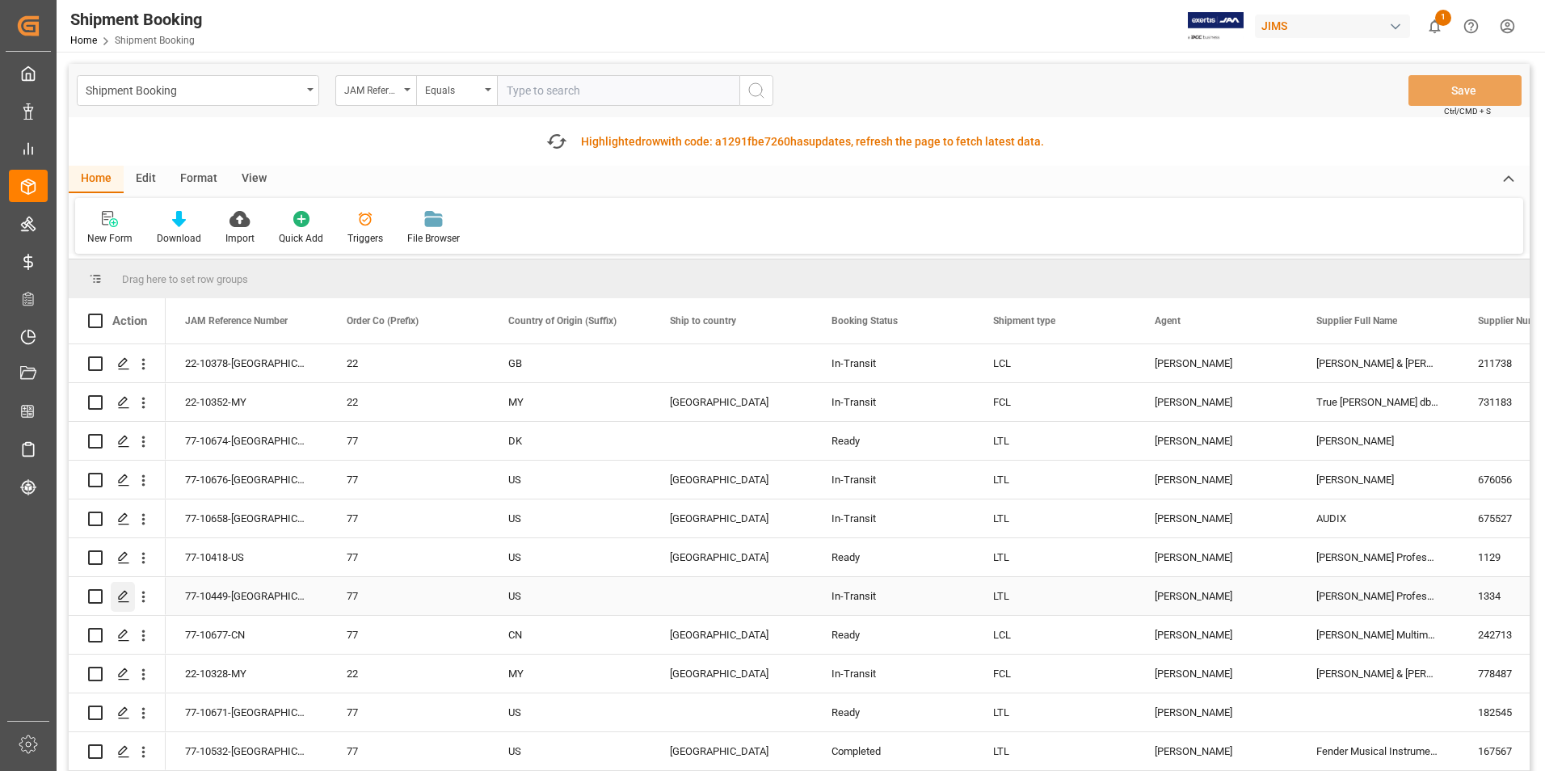
click at [123, 594] on icon "Press SPACE to select this row." at bounding box center [123, 596] width 13 height 13
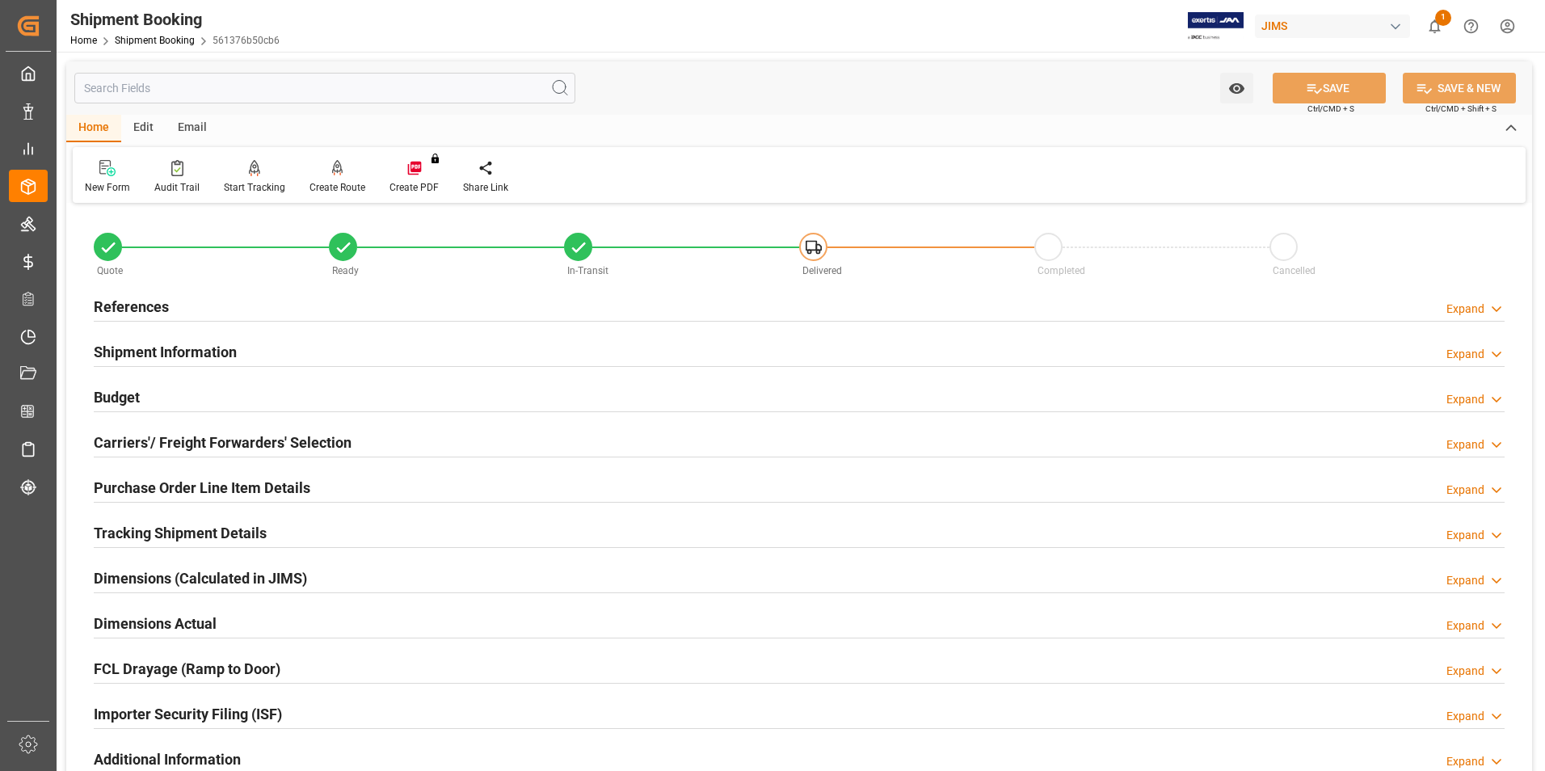
click at [116, 398] on h2 "Budget" at bounding box center [117, 397] width 46 height 22
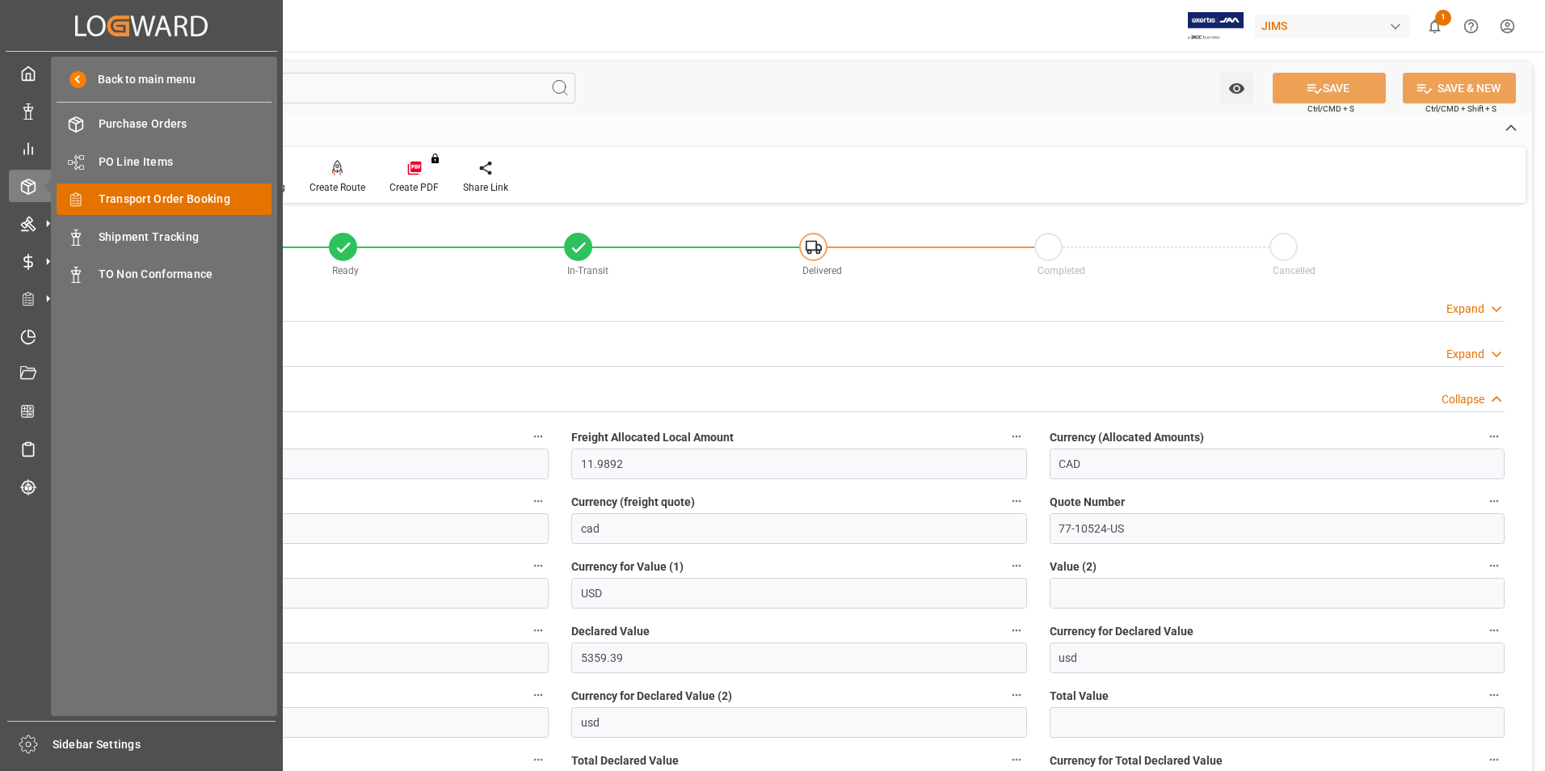
click at [188, 202] on span "Transport Order Booking" at bounding box center [186, 199] width 174 height 17
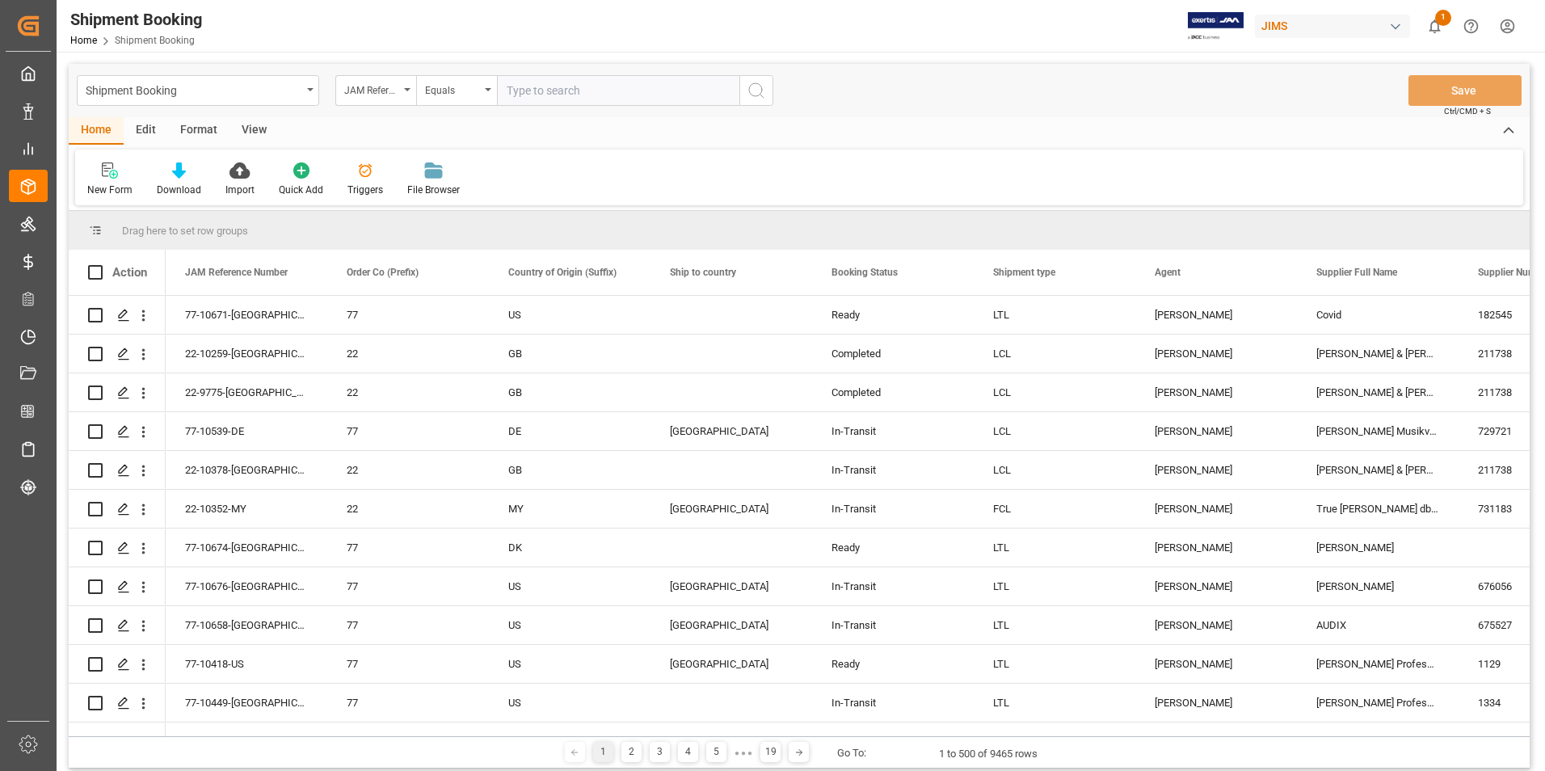
click at [536, 95] on input "text" at bounding box center [618, 90] width 242 height 31
paste input "77-10449-[GEOGRAPHIC_DATA]"
type input "77-10449-[GEOGRAPHIC_DATA]"
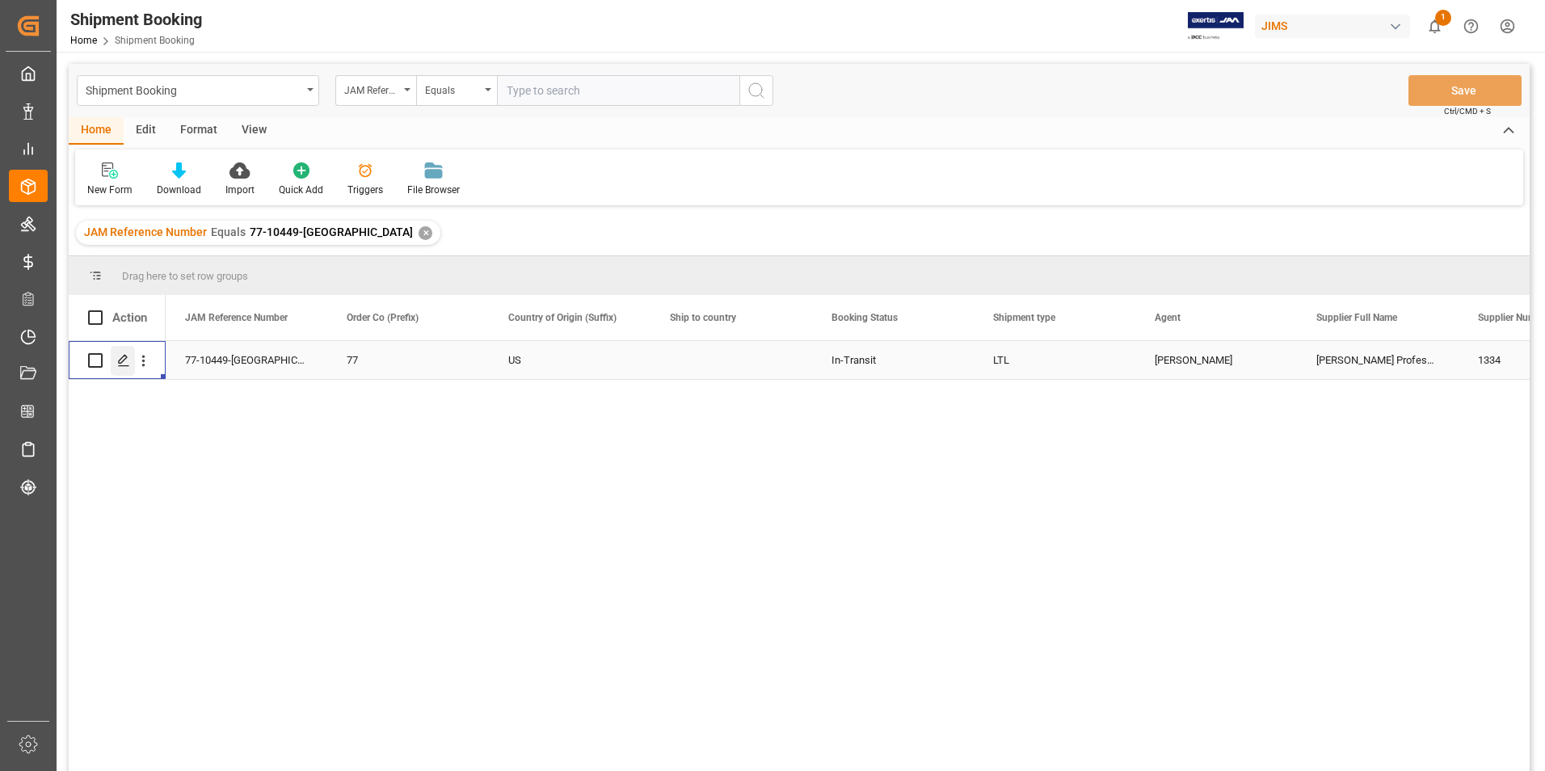
click at [120, 359] on icon "Press SPACE to select this row." at bounding box center [123, 360] width 13 height 13
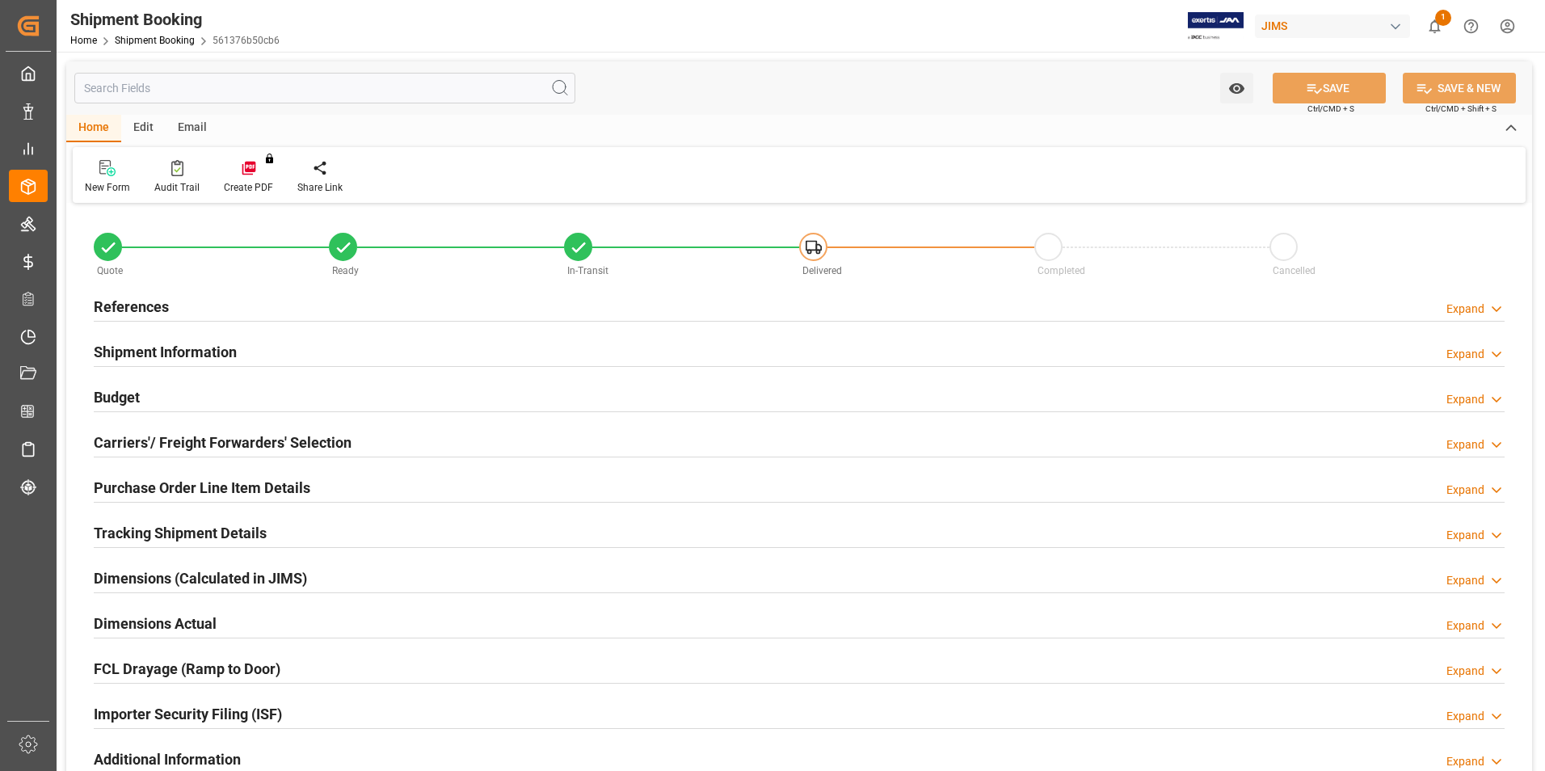
type input "7.0998"
type input "205.9292"
type input "163"
type input "5360.17"
type input "5359.39"
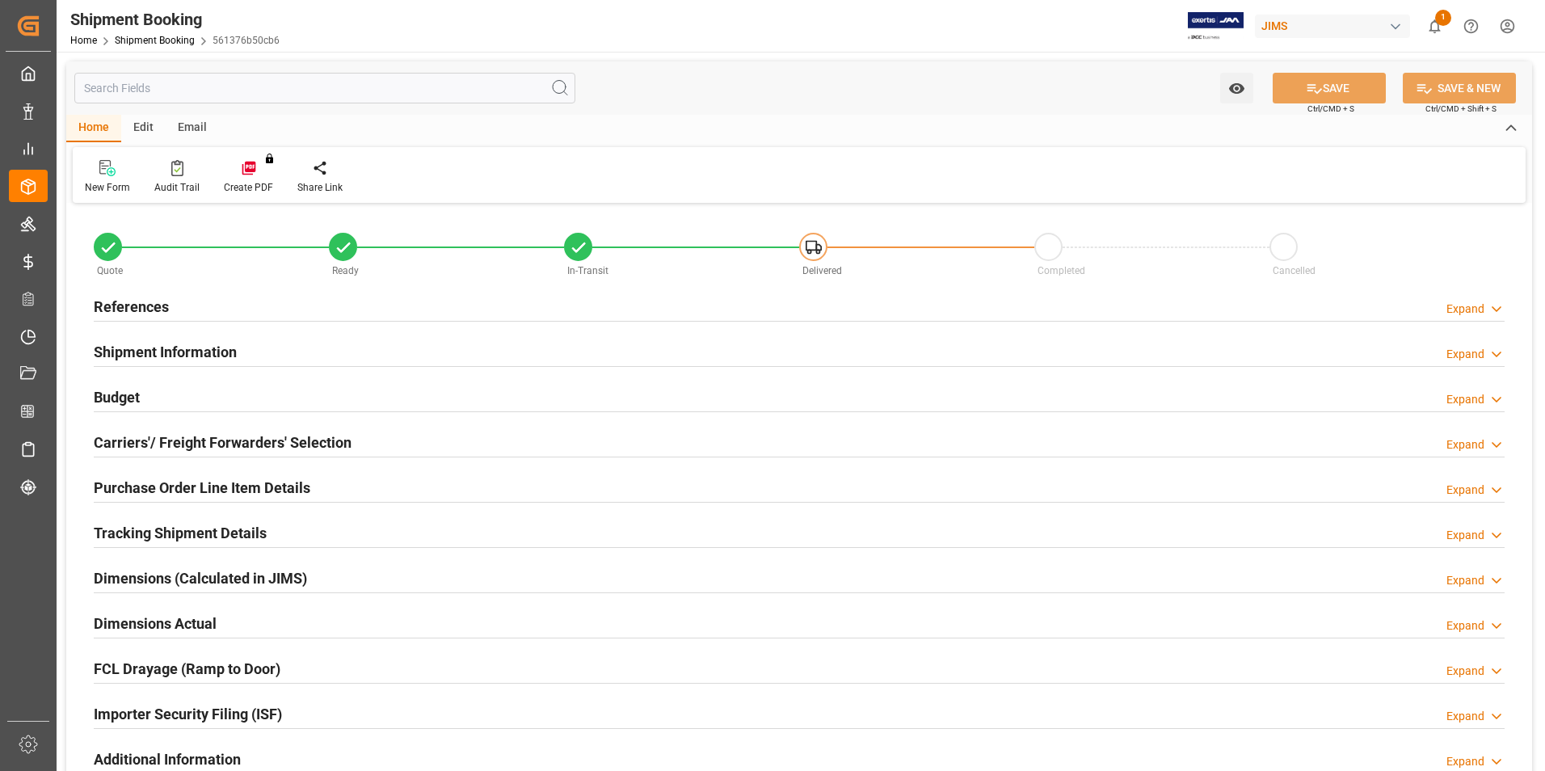
type input "70"
click at [120, 390] on h2 "Budget" at bounding box center [117, 397] width 46 height 22
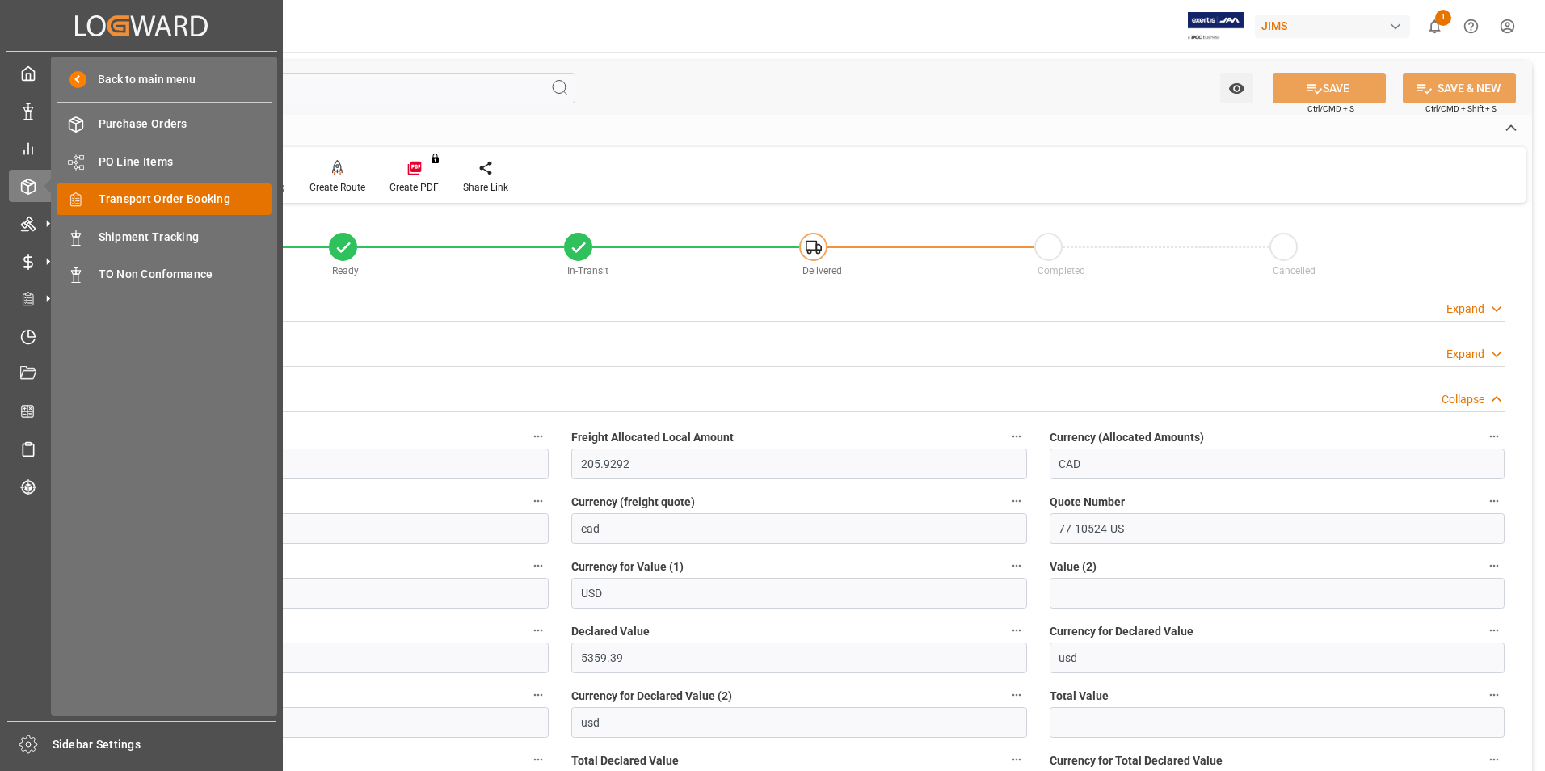
click at [193, 196] on span "Transport Order Booking" at bounding box center [186, 199] width 174 height 17
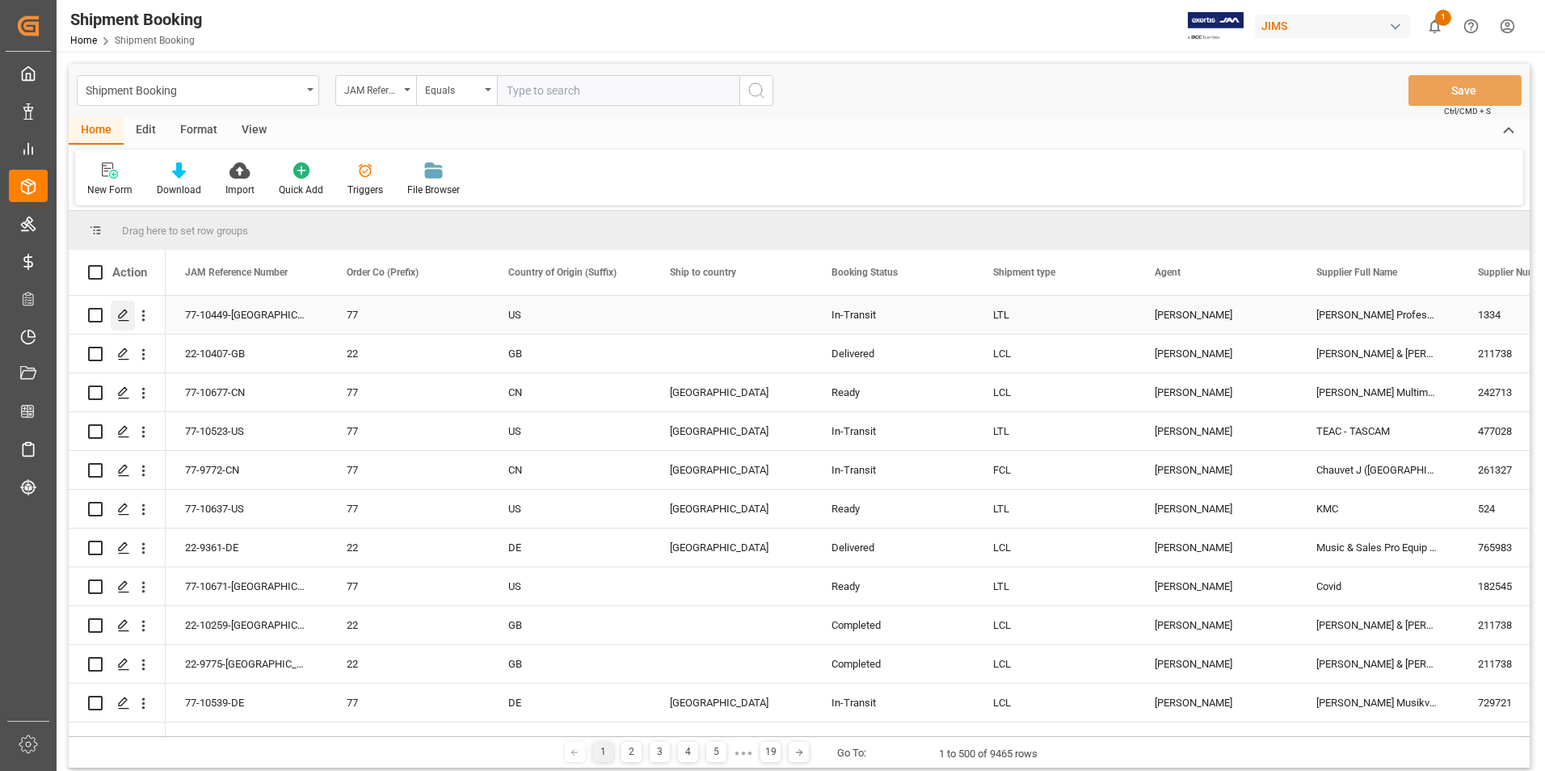
click at [124, 311] on icon "Press SPACE to select this row." at bounding box center [123, 315] width 13 height 13
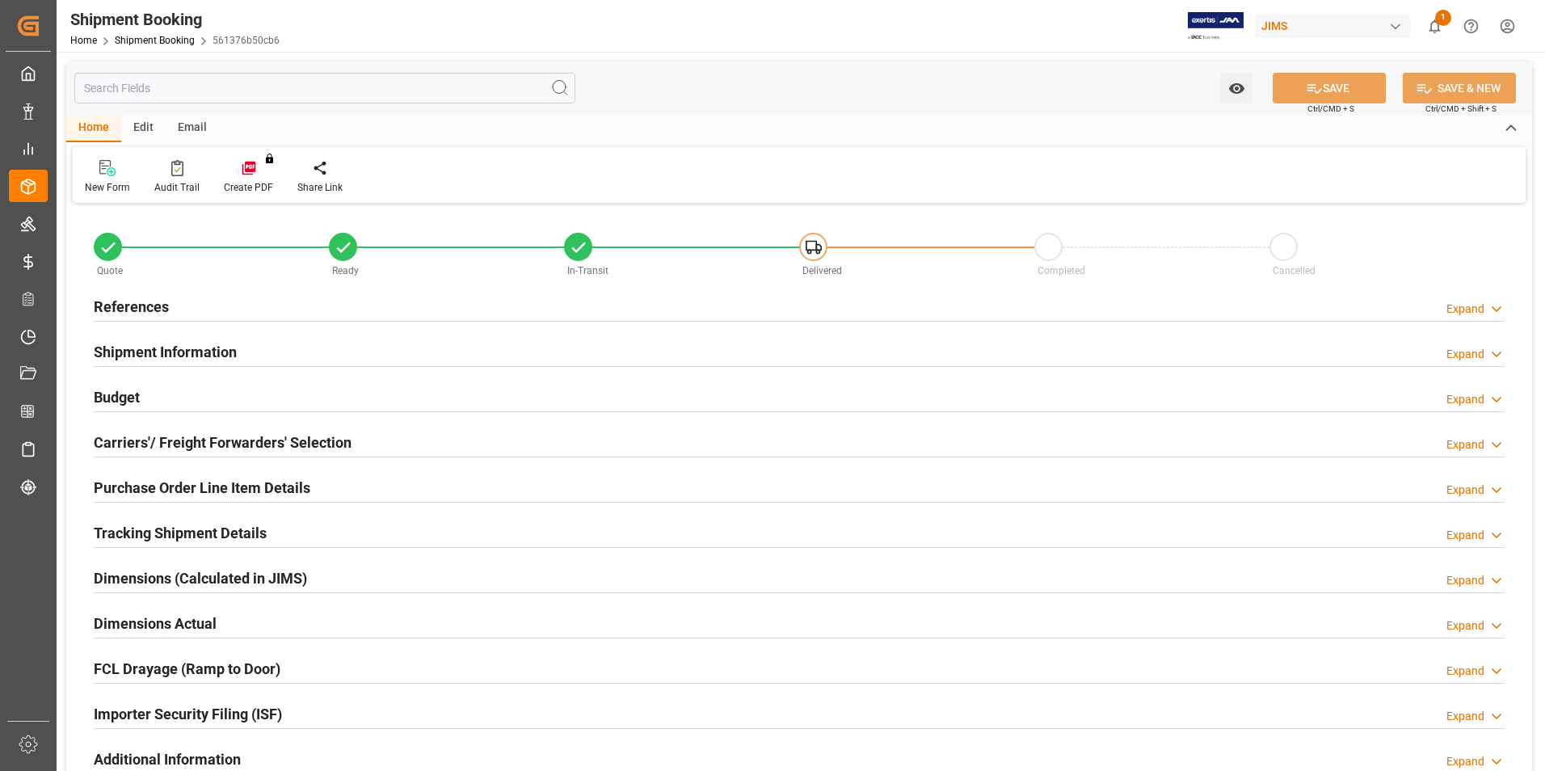
type input "34"
click at [174, 482] on h2 "Purchase Order Line Item Details" at bounding box center [202, 488] width 217 height 22
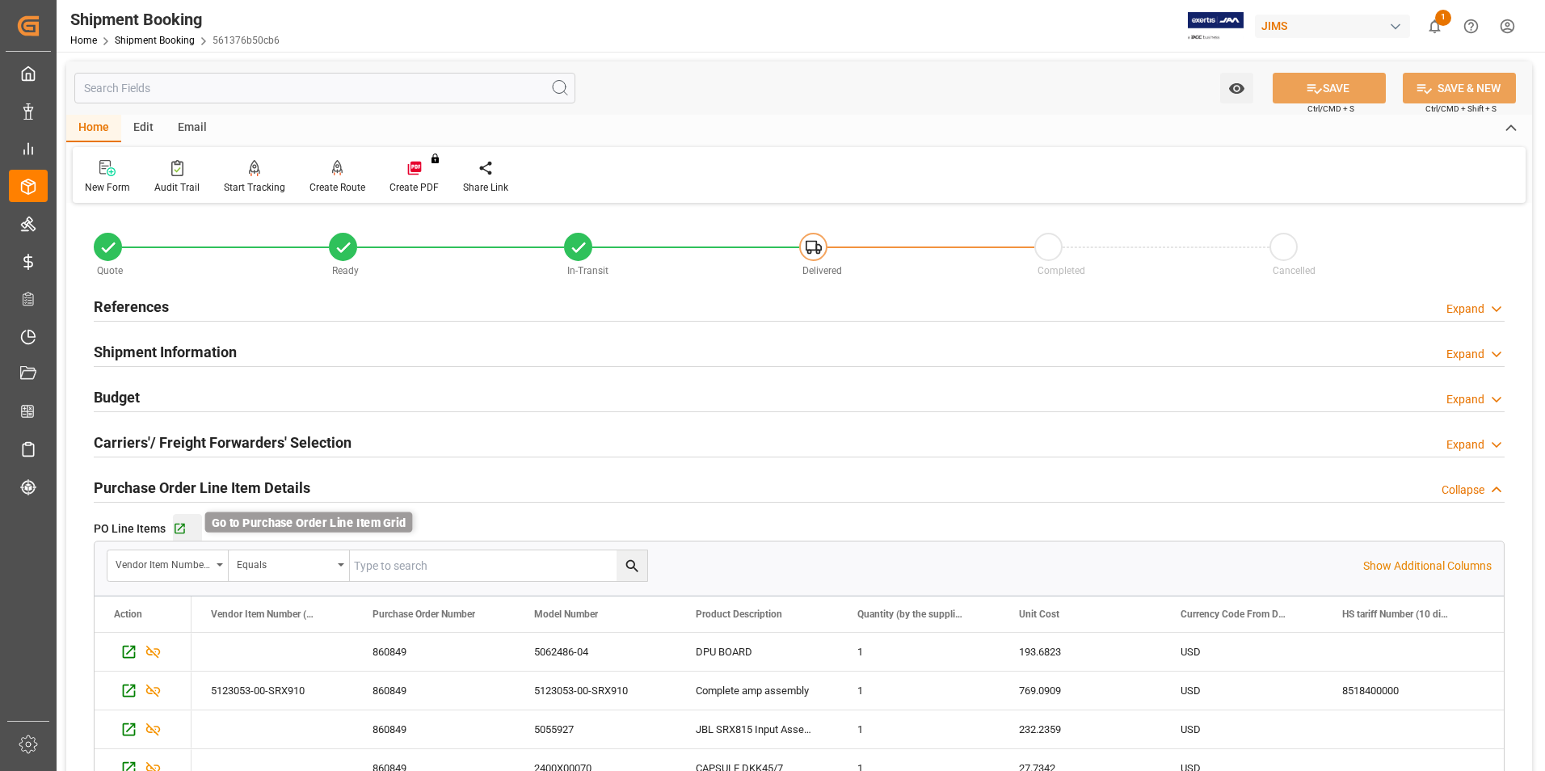
click at [178, 528] on icon "button" at bounding box center [179, 528] width 11 height 11
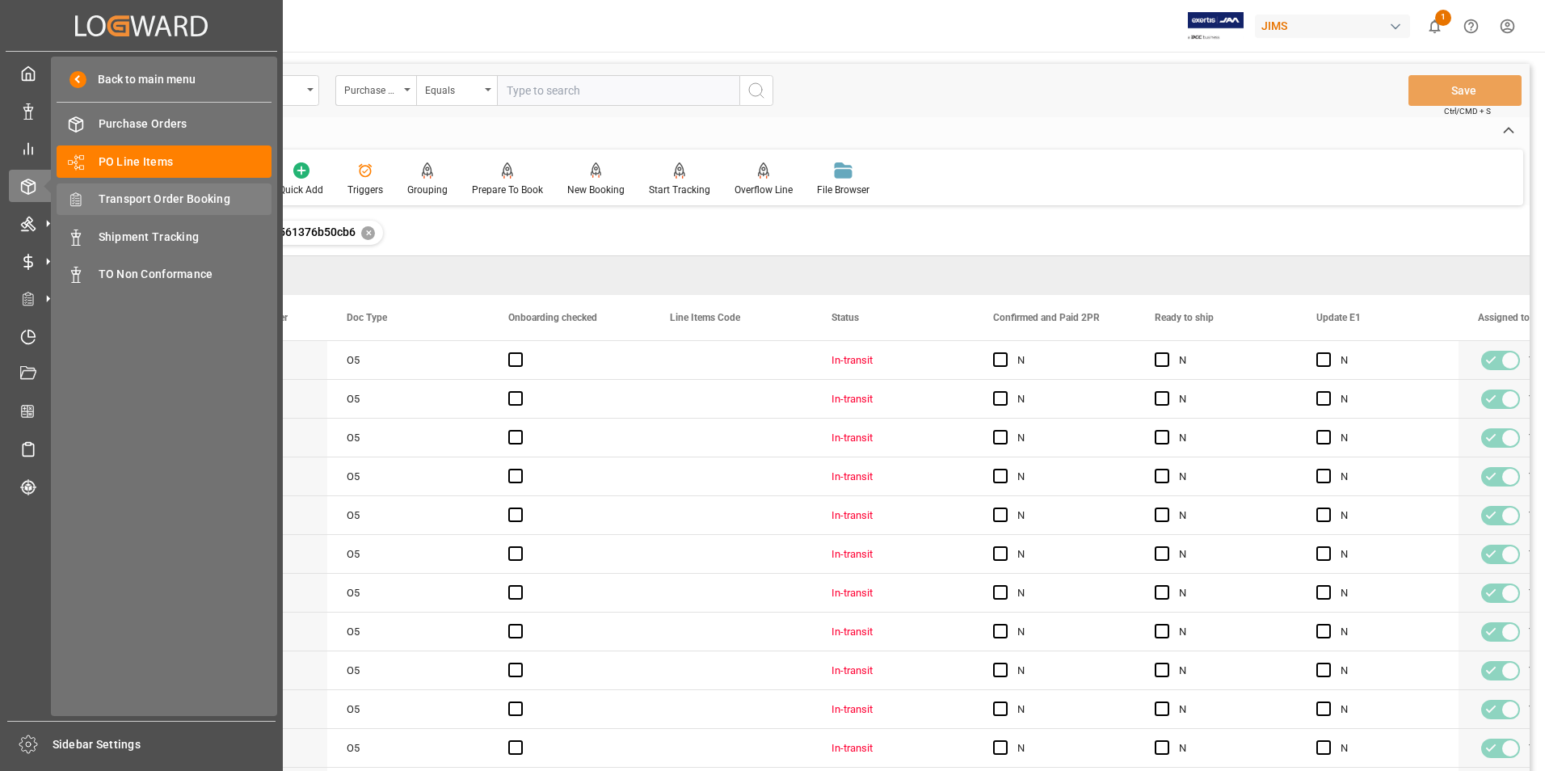
click at [150, 187] on div "Transport Order Booking Transport Order Booking" at bounding box center [164, 199] width 215 height 32
